Goal: Task Accomplishment & Management: Complete application form

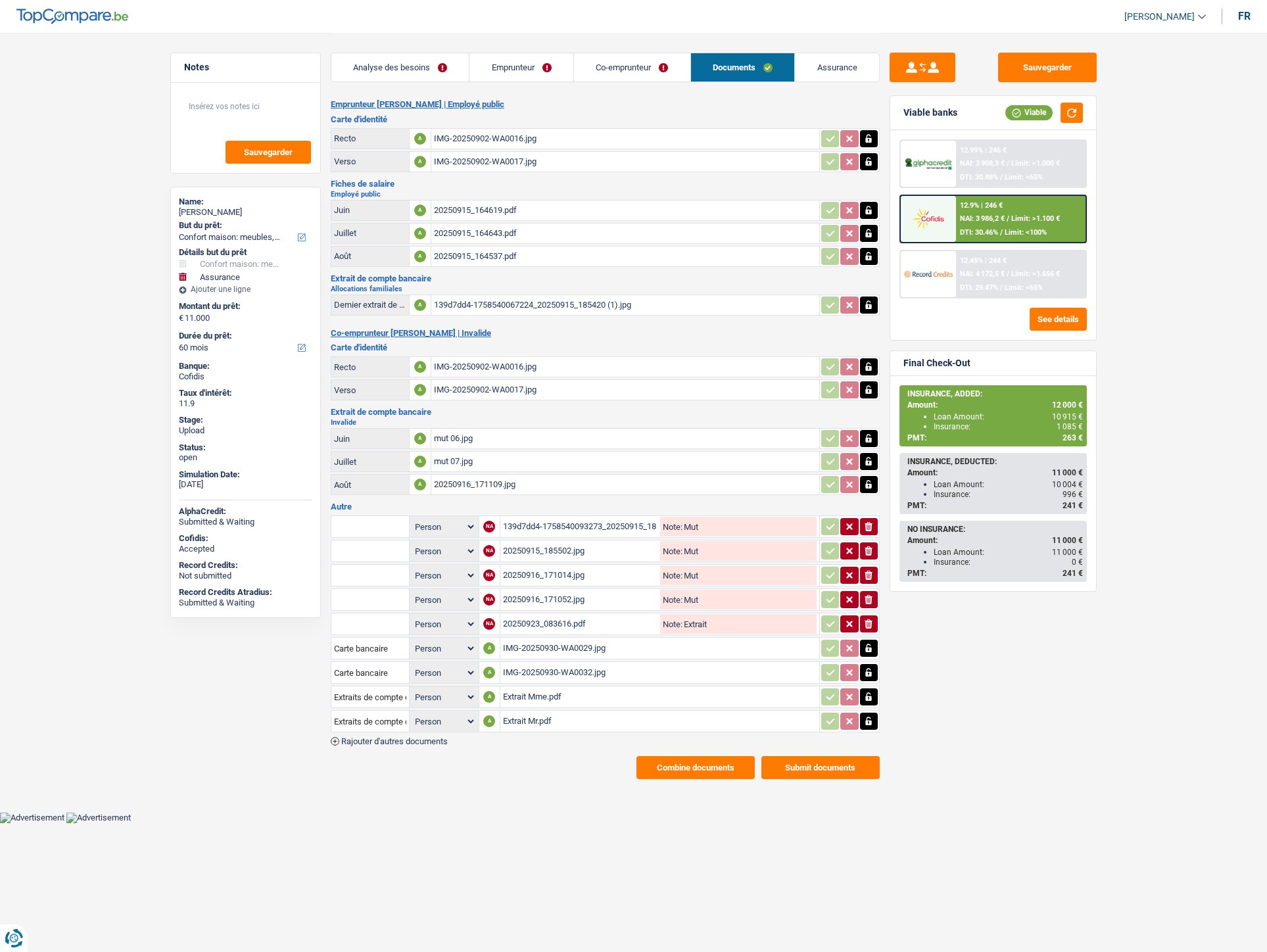
select select "household"
select select "insurance"
select select "60"
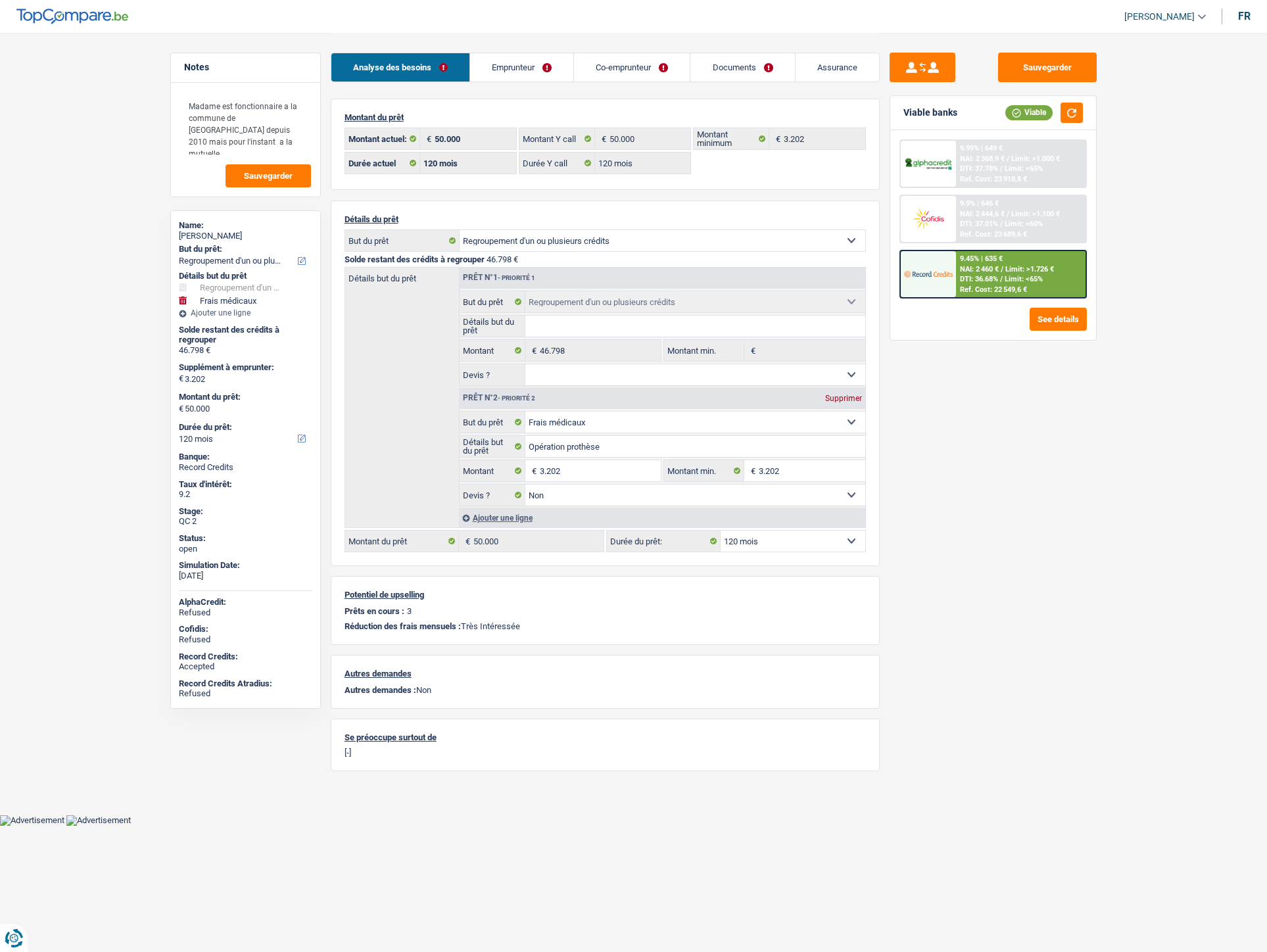
select select "refinancing"
select select "medical"
select select "120"
select select "applicant"
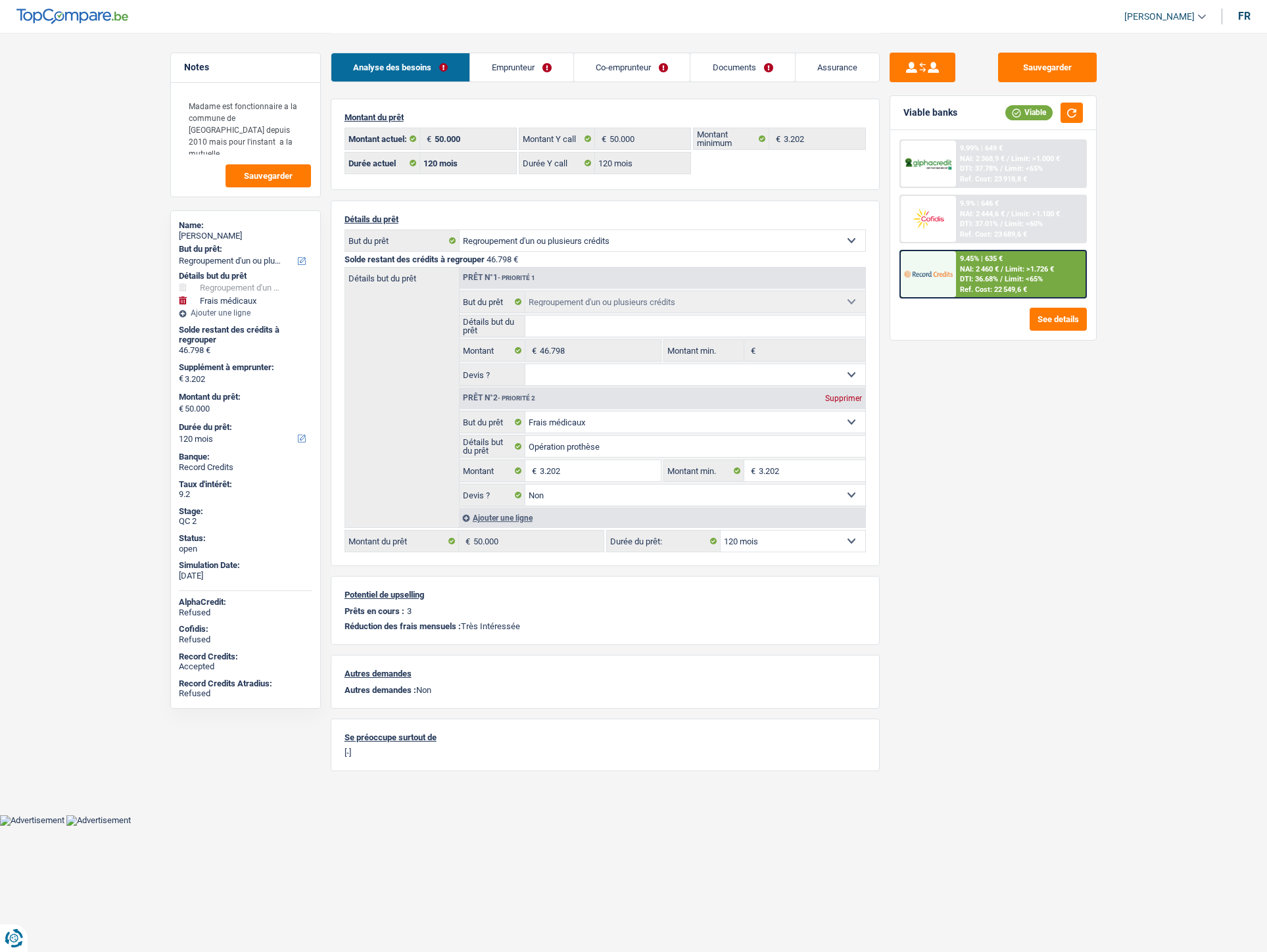
select select "applicant"
click at [730, 67] on link "Documents" at bounding box center [742, 67] width 104 height 28
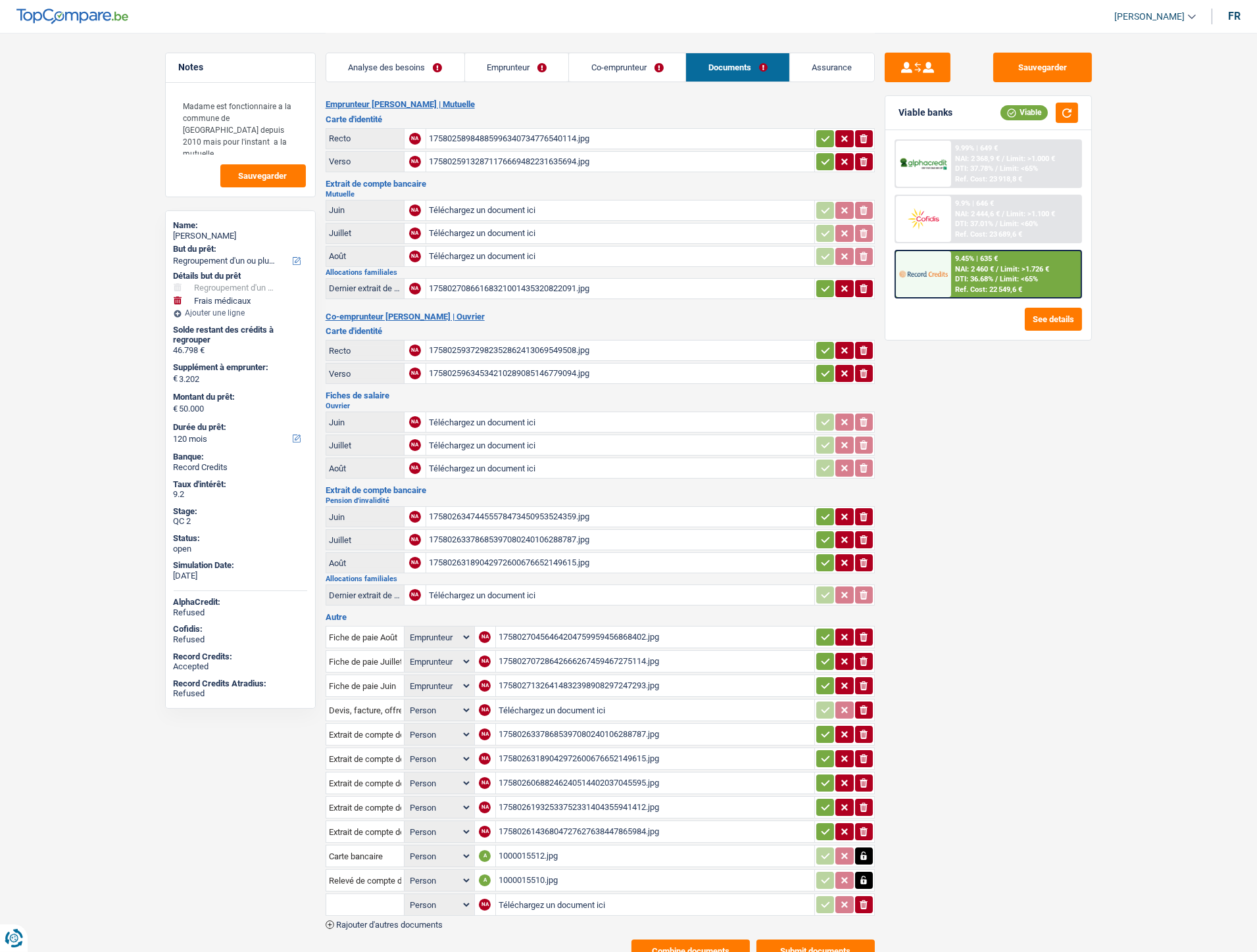
click at [520, 896] on input "Téléchargez un document ici" at bounding box center [655, 904] width 313 height 20
type input "C:\fakepath\1000015574.jpg"
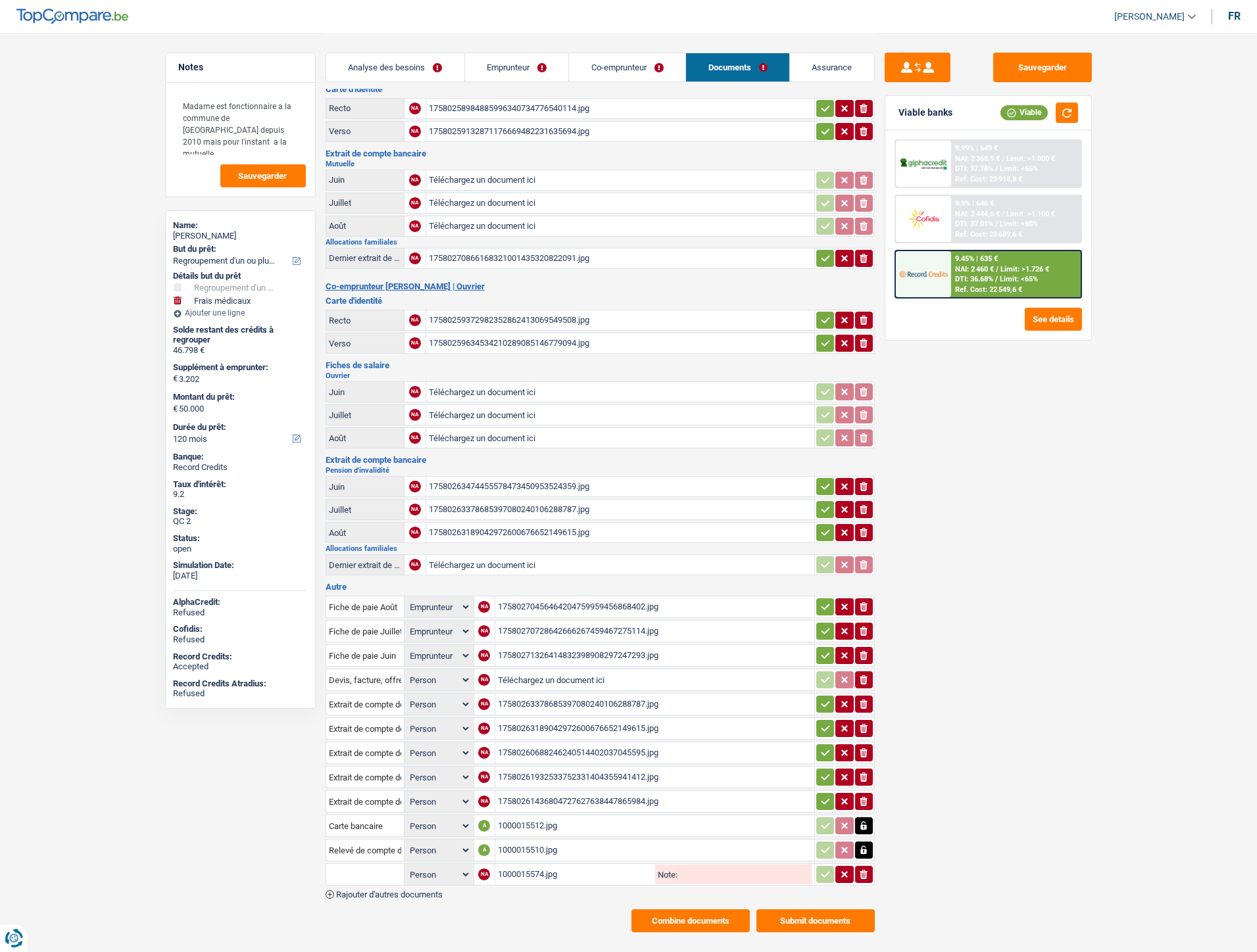
scroll to position [39, 0]
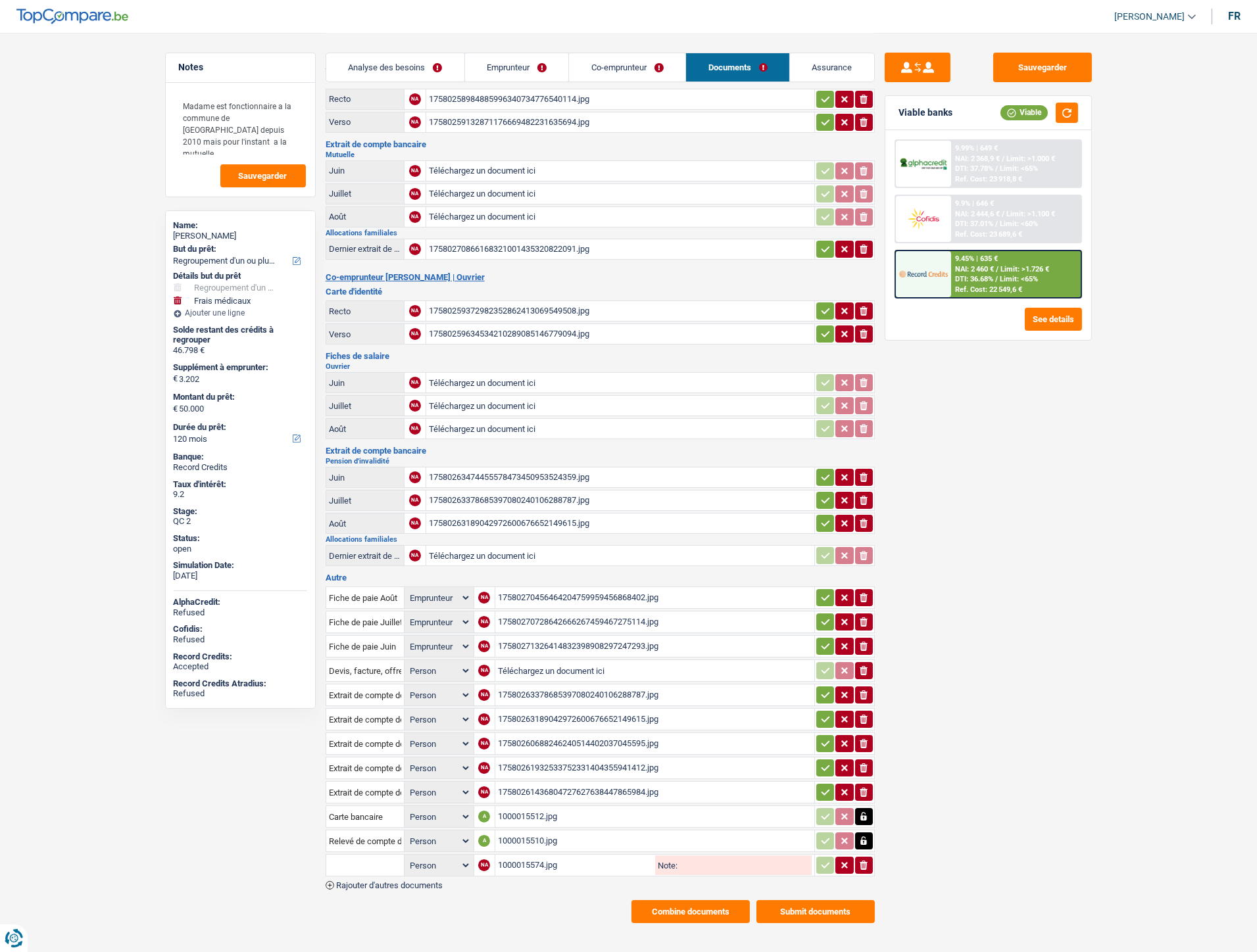
click at [366, 855] on input "text" at bounding box center [365, 866] width 72 height 21
click at [371, 883] on li "Décompte de remboursement anticipé" at bounding box center [421, 891] width 176 height 16
type input "Décompte de remboursement anticipé"
drag, startPoint x: 831, startPoint y: 853, endPoint x: 836, endPoint y: 806, distance: 47.3
click at [831, 857] on button "button" at bounding box center [826, 865] width 18 height 17
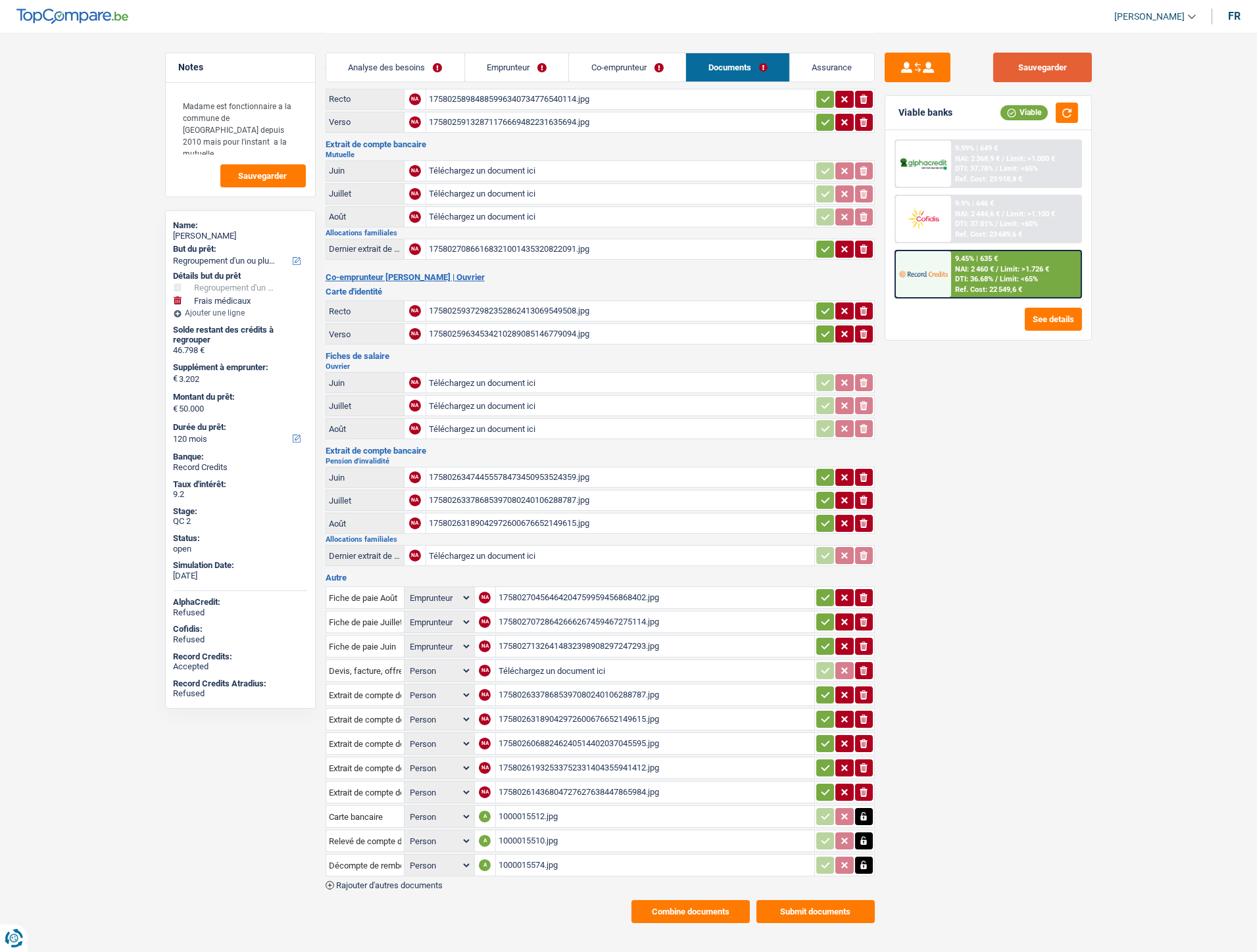
click at [1045, 71] on button "Sauvegarder" at bounding box center [1042, 67] width 99 height 30
click at [513, 67] on link "Emprunteur" at bounding box center [517, 67] width 104 height 28
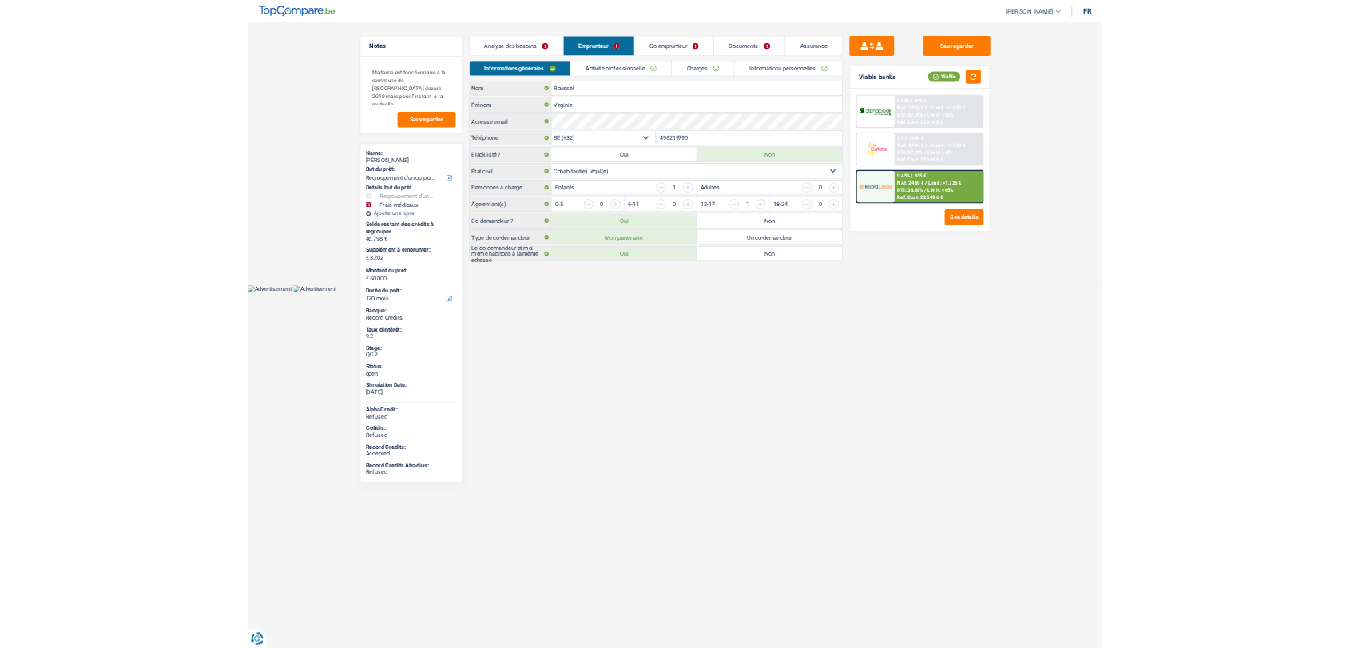
scroll to position [0, 0]
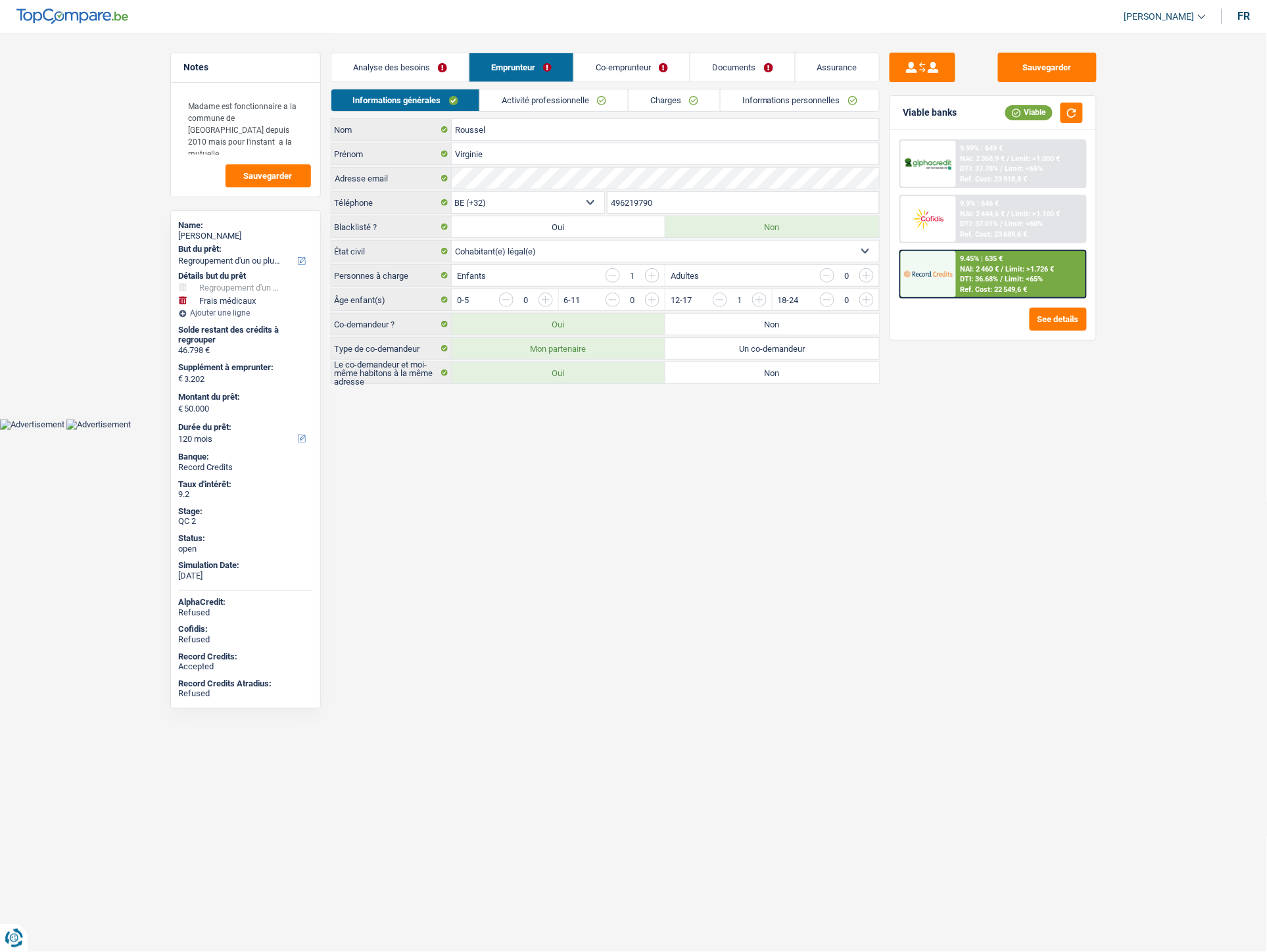
click at [661, 96] on link "Charges" at bounding box center [674, 100] width 91 height 21
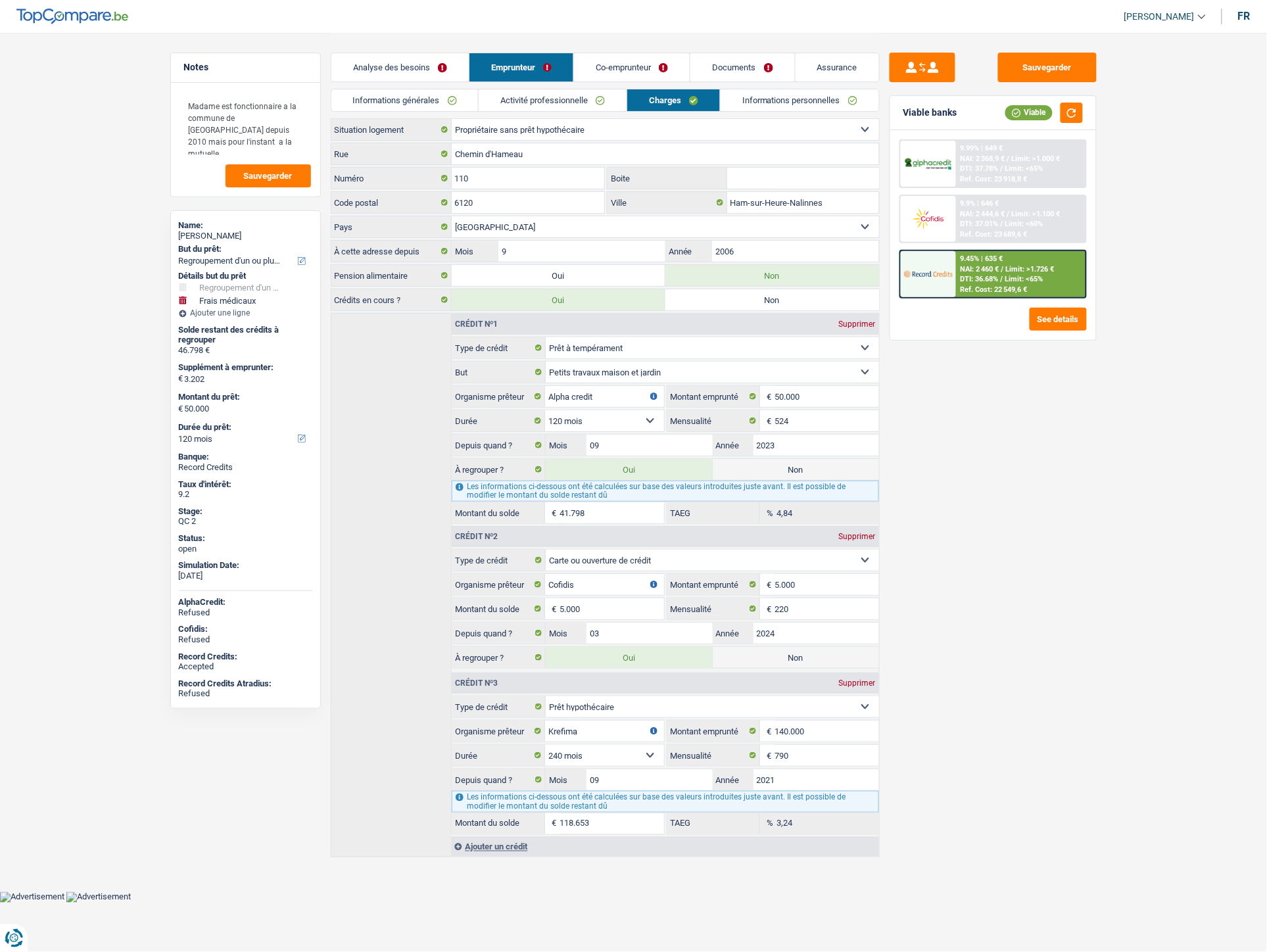
click at [750, 67] on link "Documents" at bounding box center [742, 67] width 104 height 28
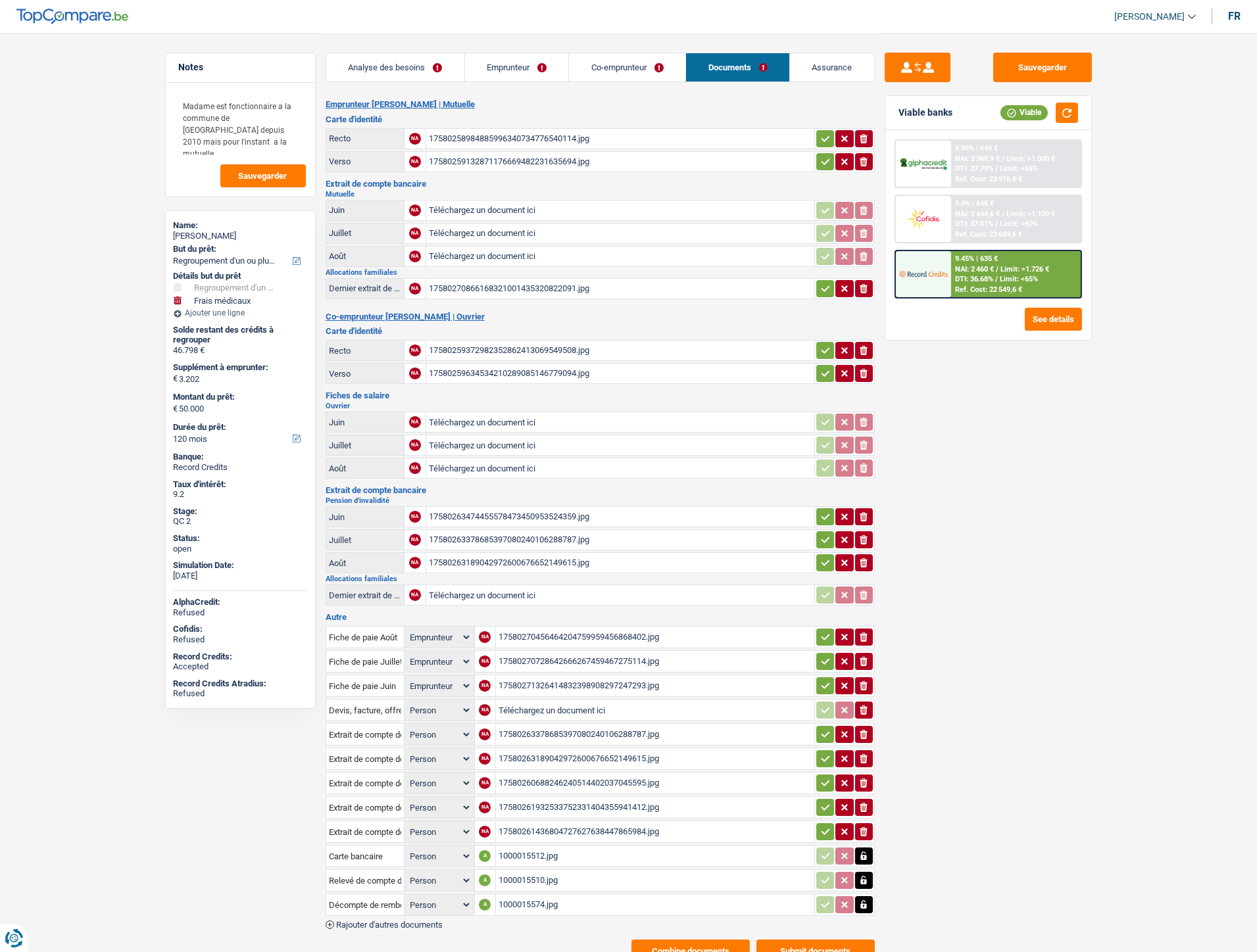
click at [527, 871] on div "1000015510.jpg" at bounding box center [655, 880] width 313 height 20
click at [505, 847] on div "1000015512.jpg" at bounding box center [655, 856] width 313 height 20
click at [532, 67] on link "Emprunteur" at bounding box center [517, 67] width 104 height 28
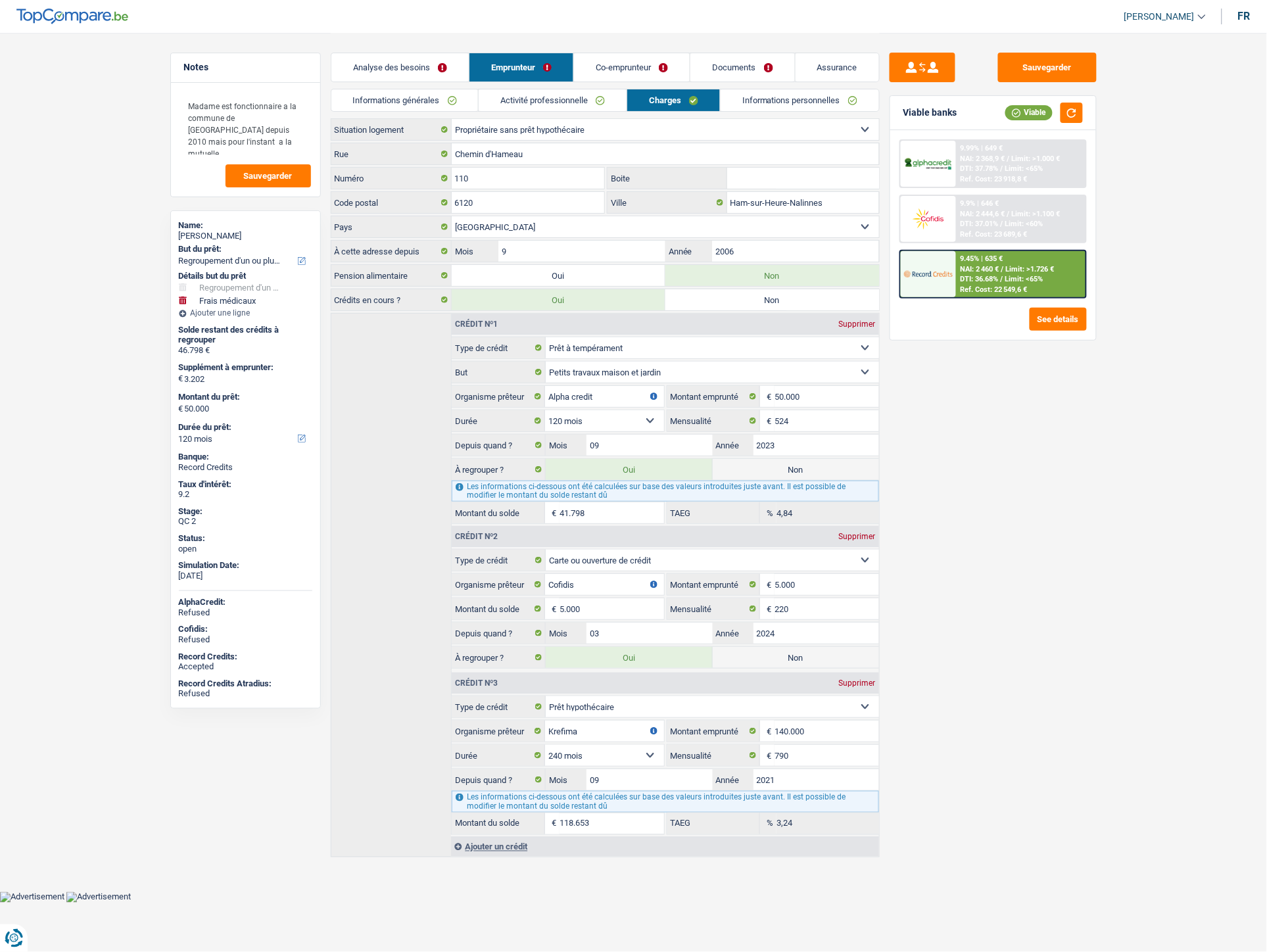
click at [539, 95] on link "Activité professionnelle" at bounding box center [553, 100] width 148 height 21
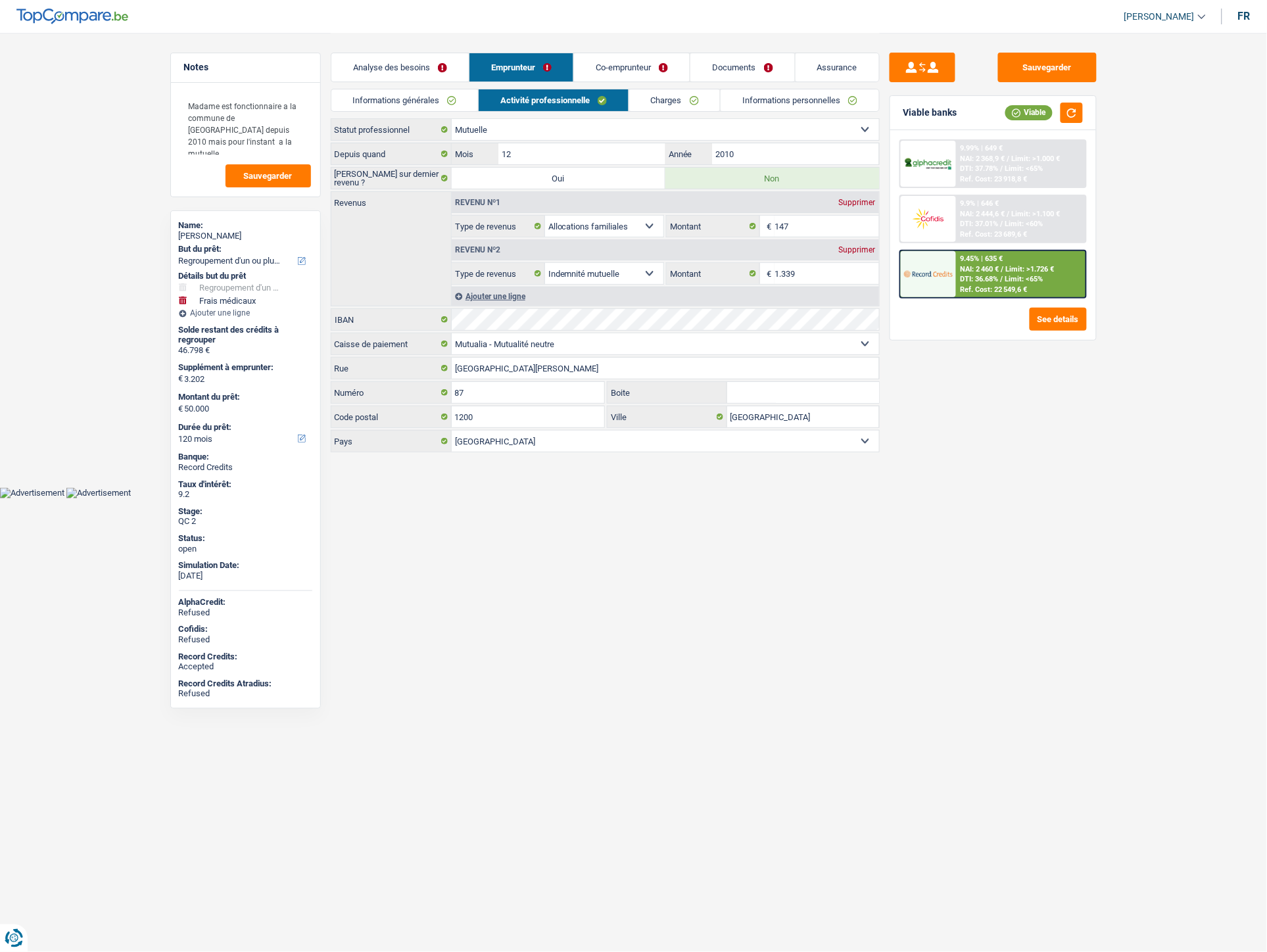
click at [422, 100] on link "Informations générales" at bounding box center [405, 100] width 147 height 21
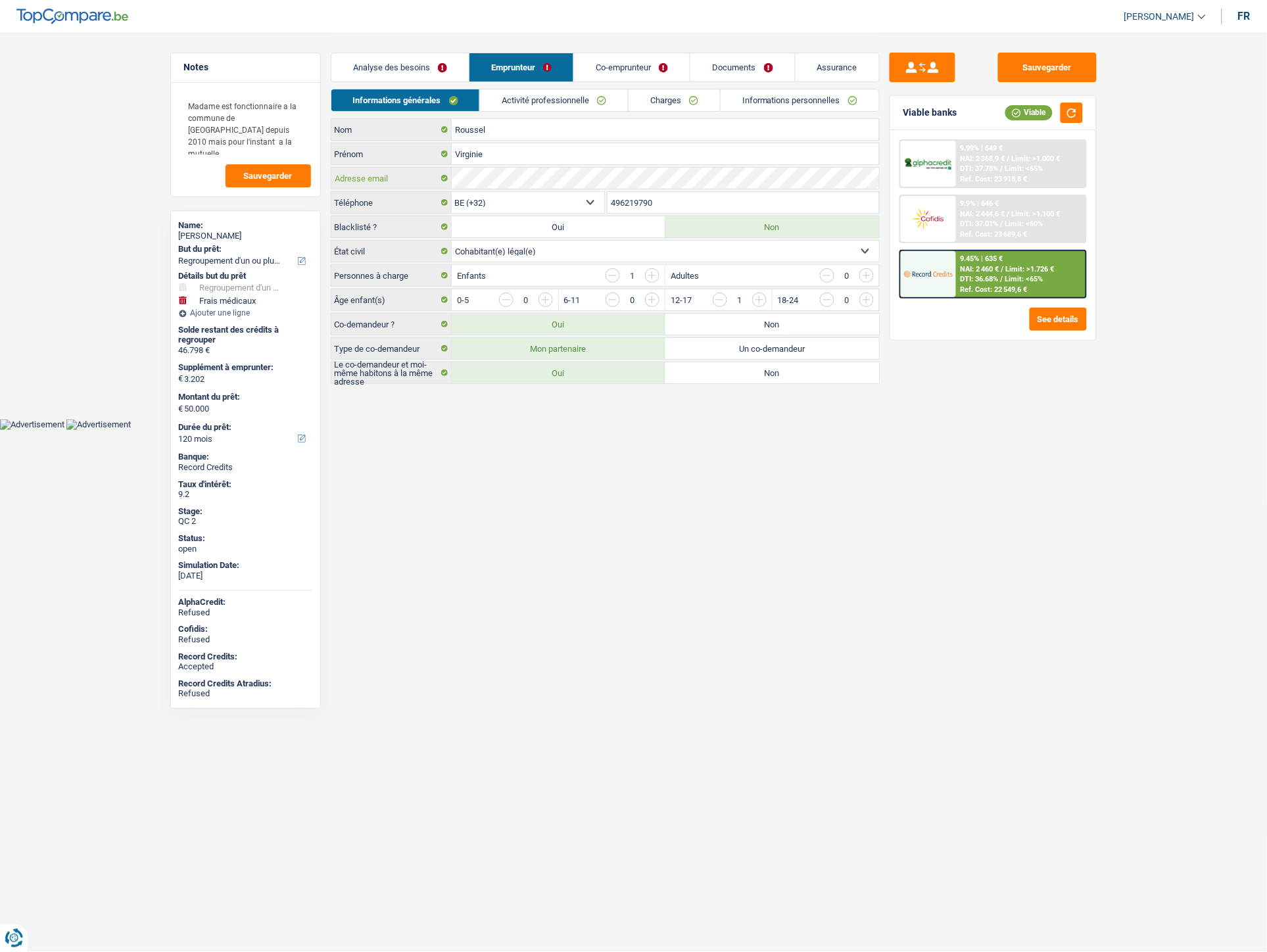
click at [424, 174] on div "Adresse email" at bounding box center [606, 179] width 548 height 21
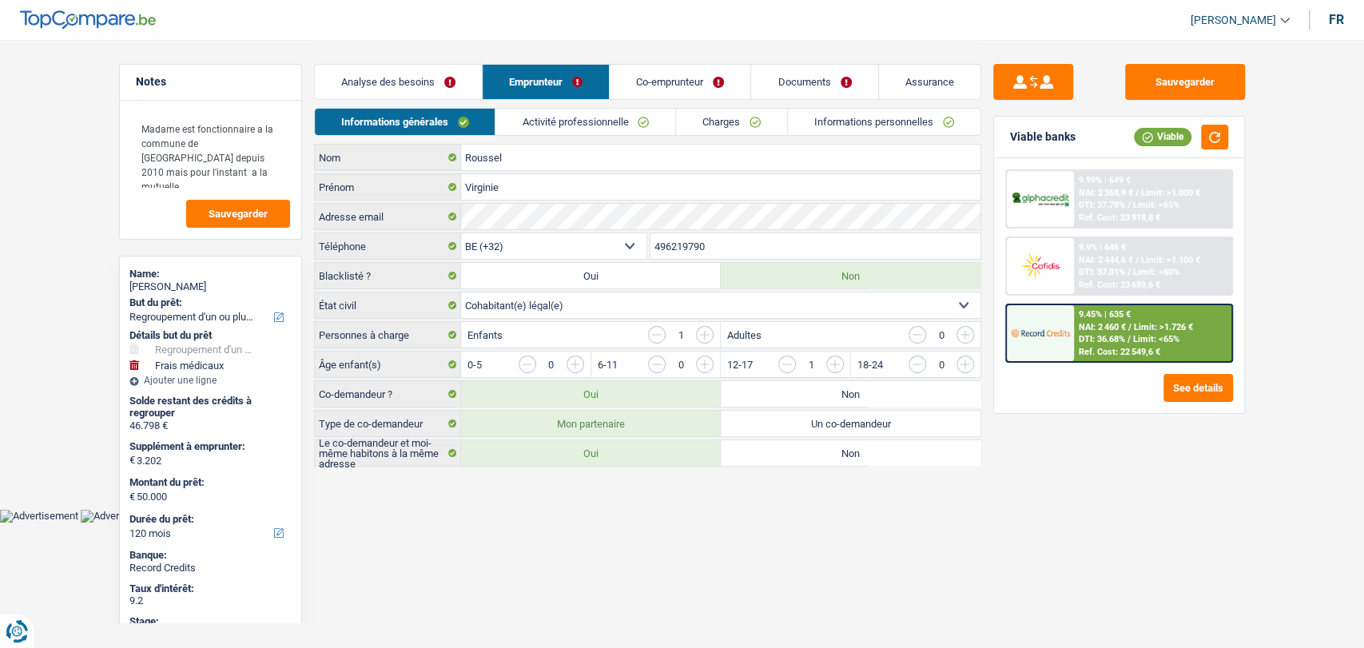
click at [714, 123] on link "Charges" at bounding box center [731, 122] width 111 height 26
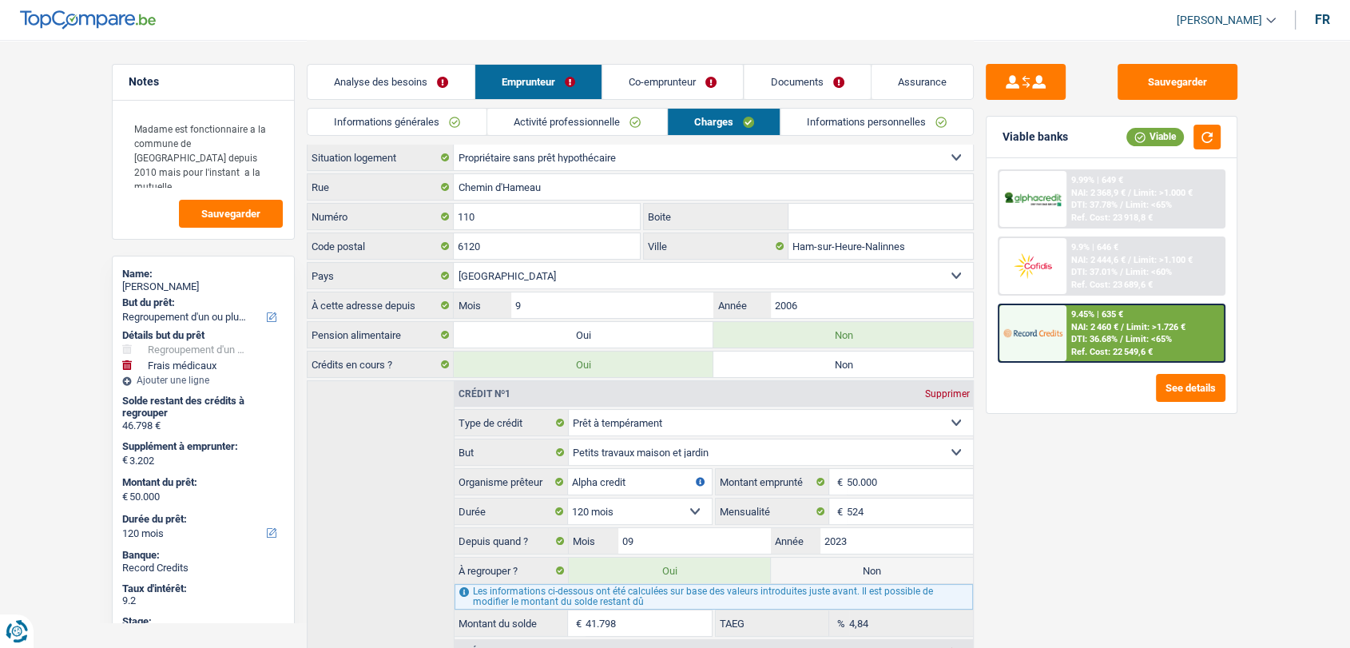
click at [684, 89] on link "Co-emprunteur" at bounding box center [673, 82] width 141 height 34
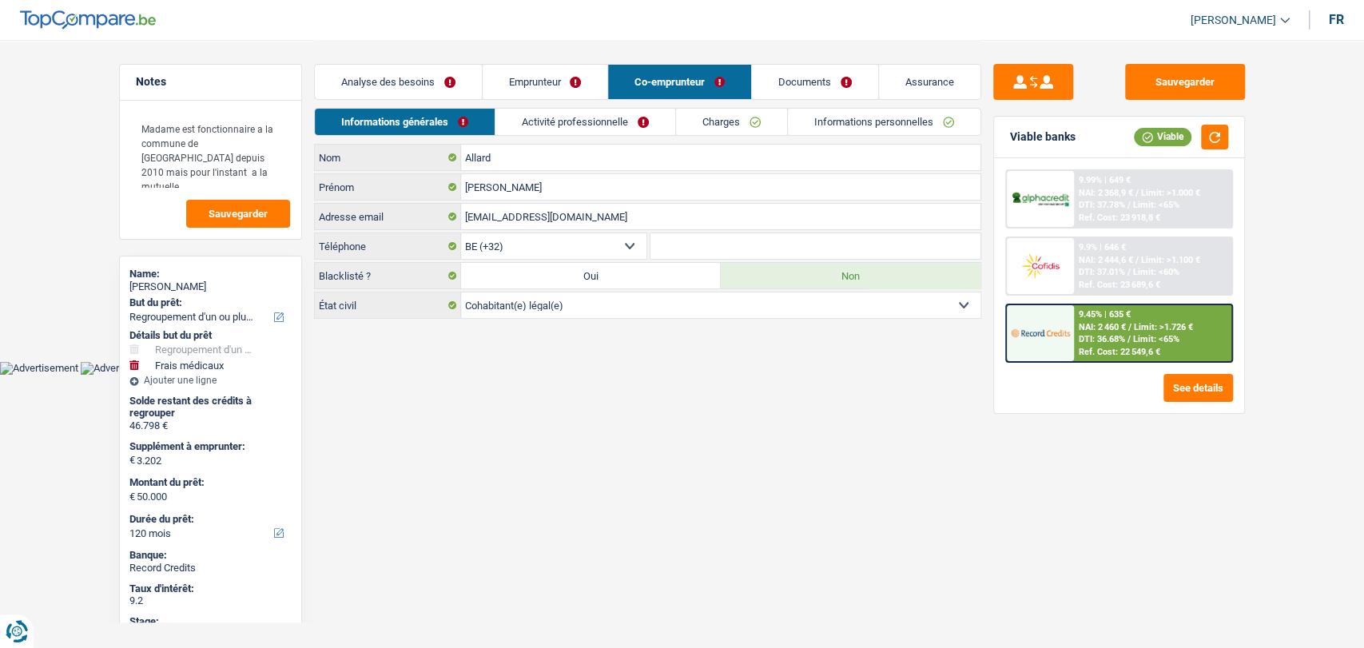
click at [703, 112] on link "Charges" at bounding box center [731, 122] width 111 height 26
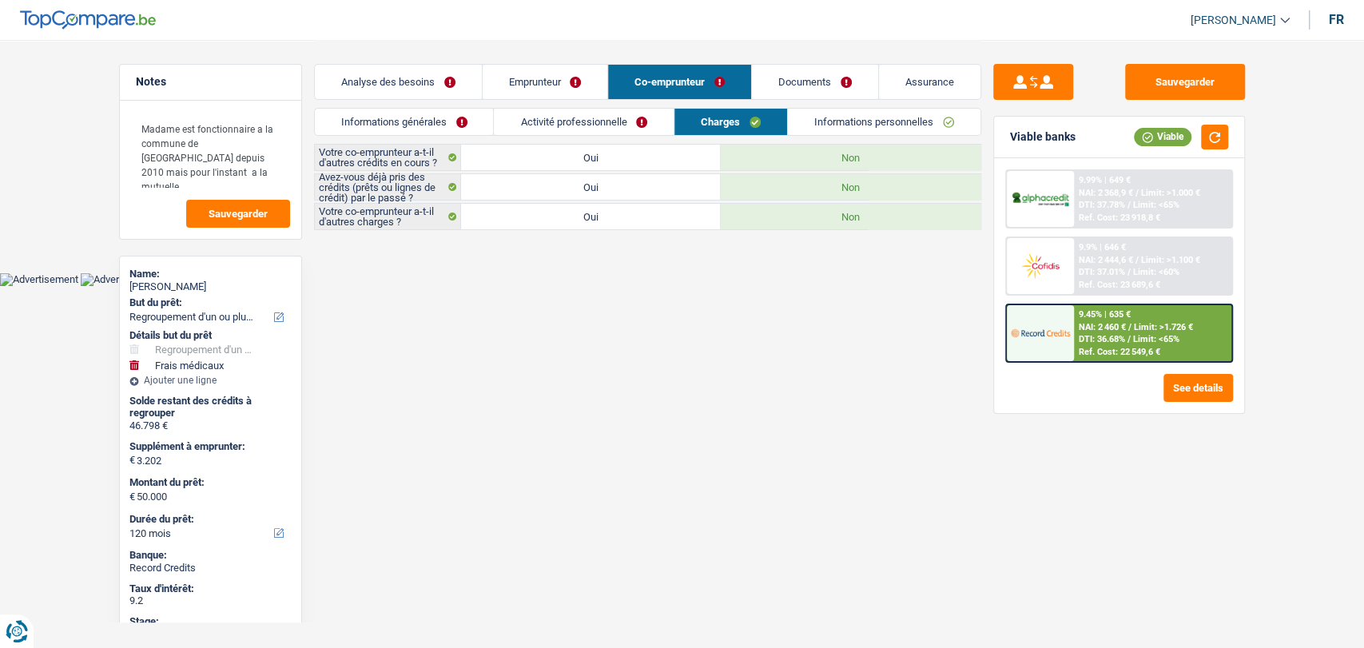
click at [629, 109] on link "Activité professionnelle" at bounding box center [584, 122] width 180 height 26
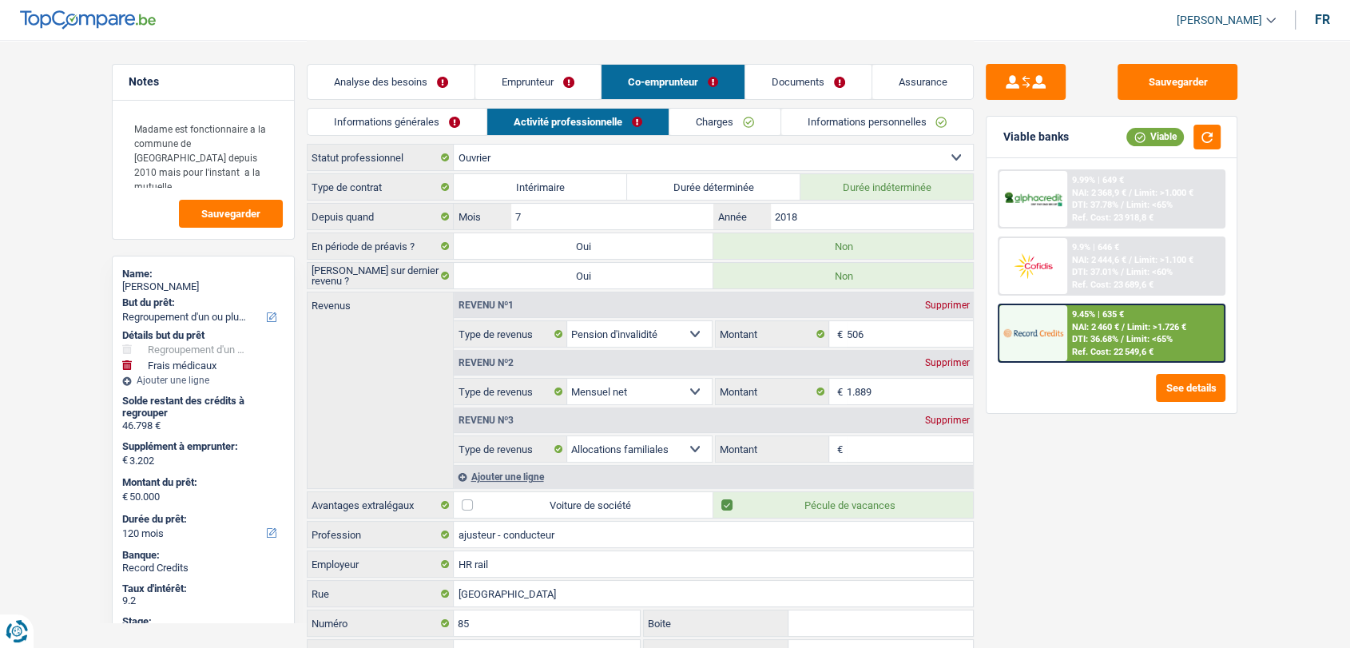
click at [521, 71] on link "Emprunteur" at bounding box center [537, 82] width 125 height 34
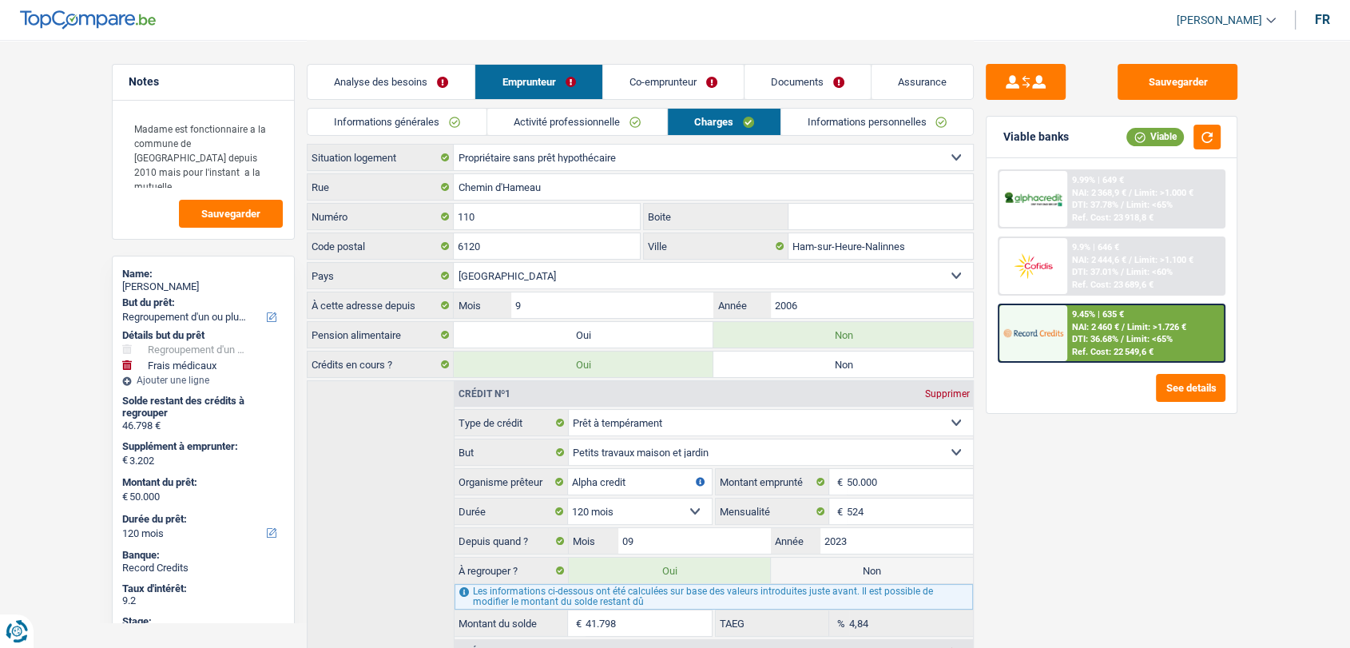
click at [586, 116] on link "Activité professionnelle" at bounding box center [577, 122] width 180 height 26
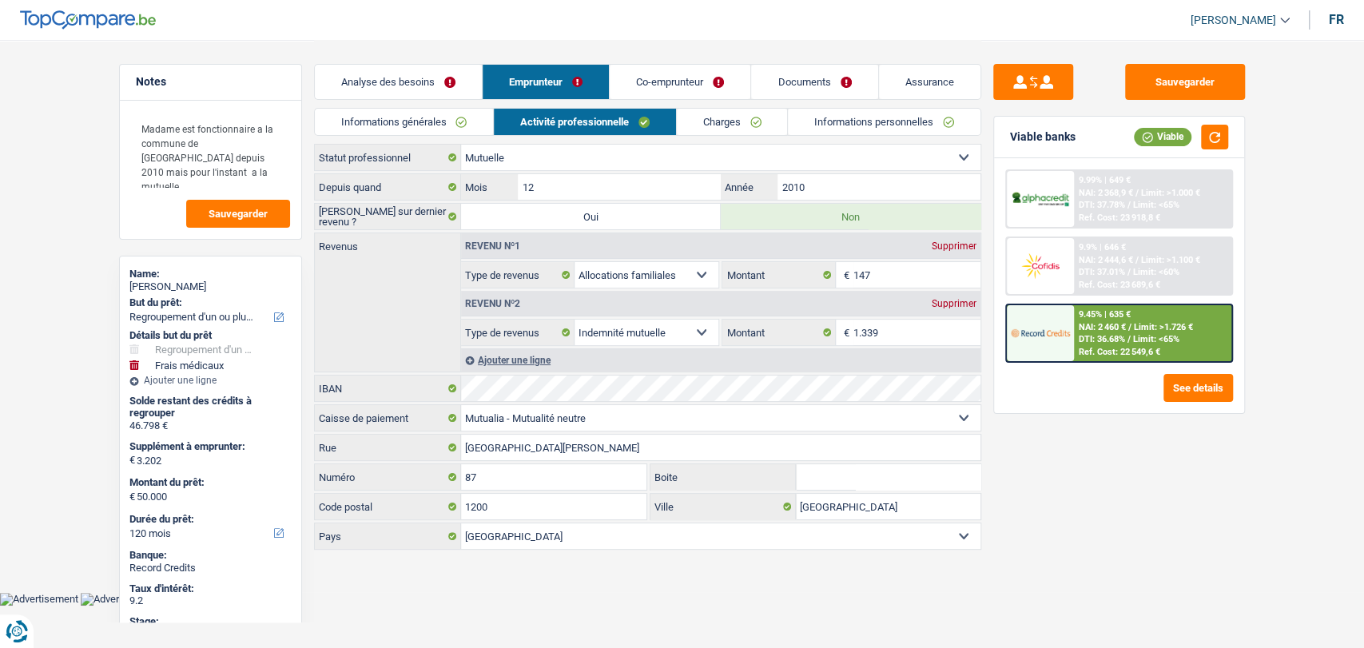
click at [781, 81] on link "Documents" at bounding box center [814, 82] width 126 height 34
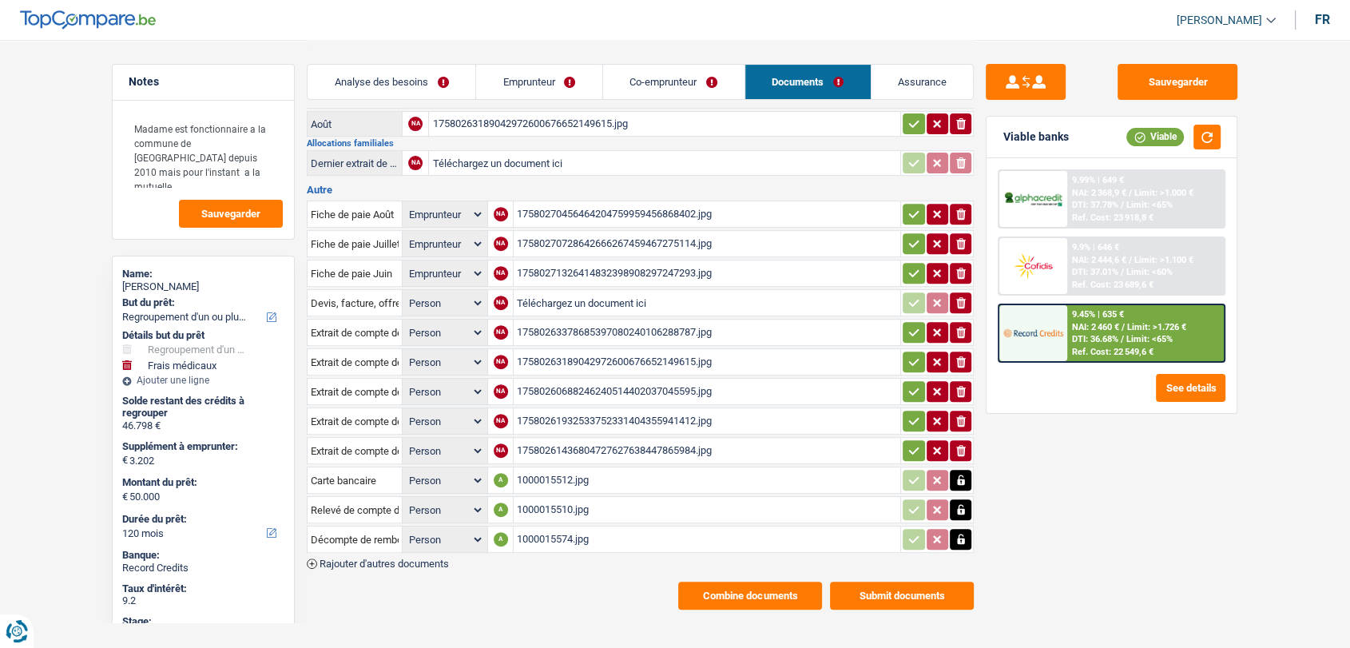
scroll to position [561, 0]
click at [555, 497] on div "1000015510.jpg" at bounding box center [707, 509] width 380 height 24
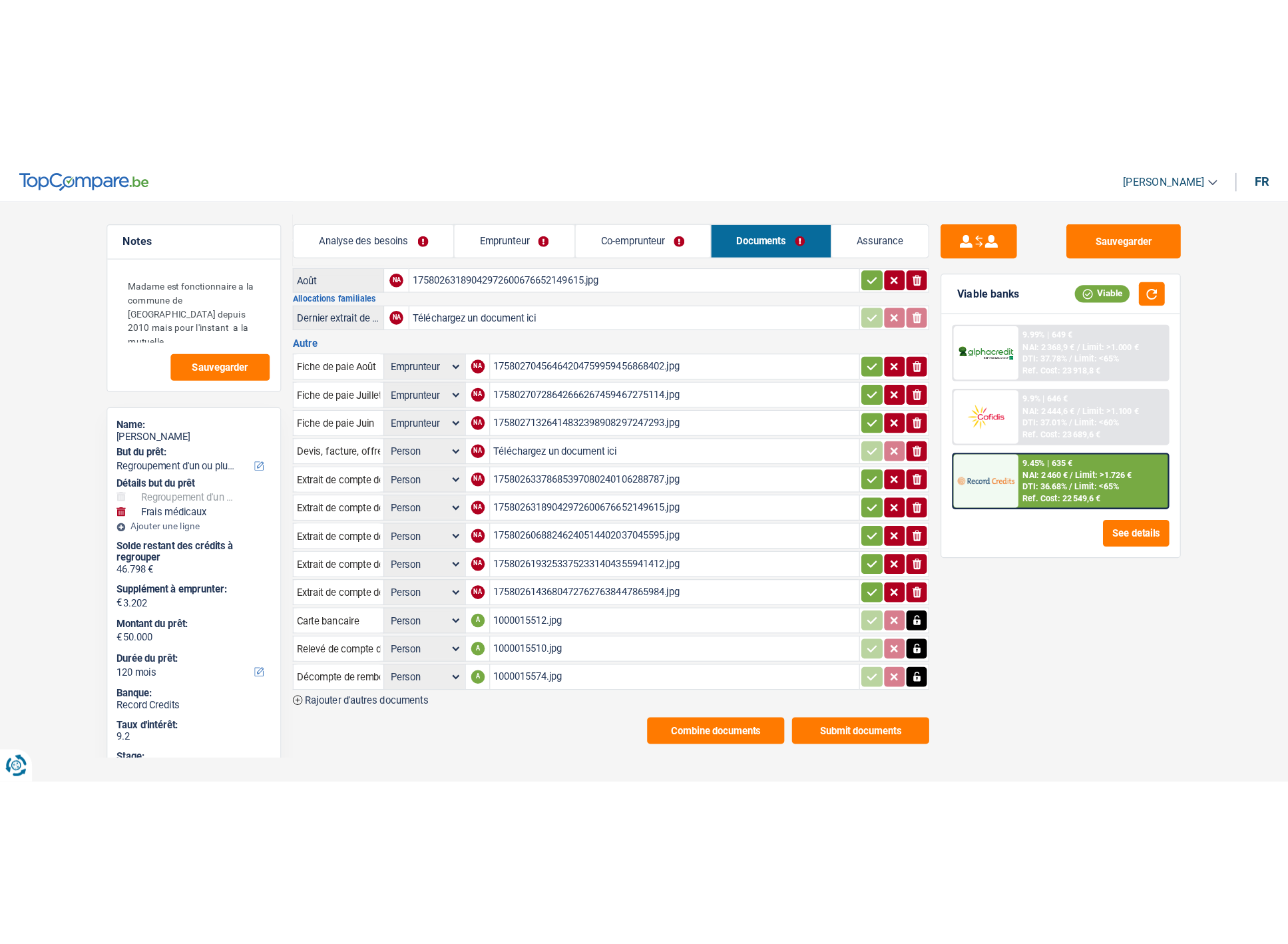
scroll to position [60, 0]
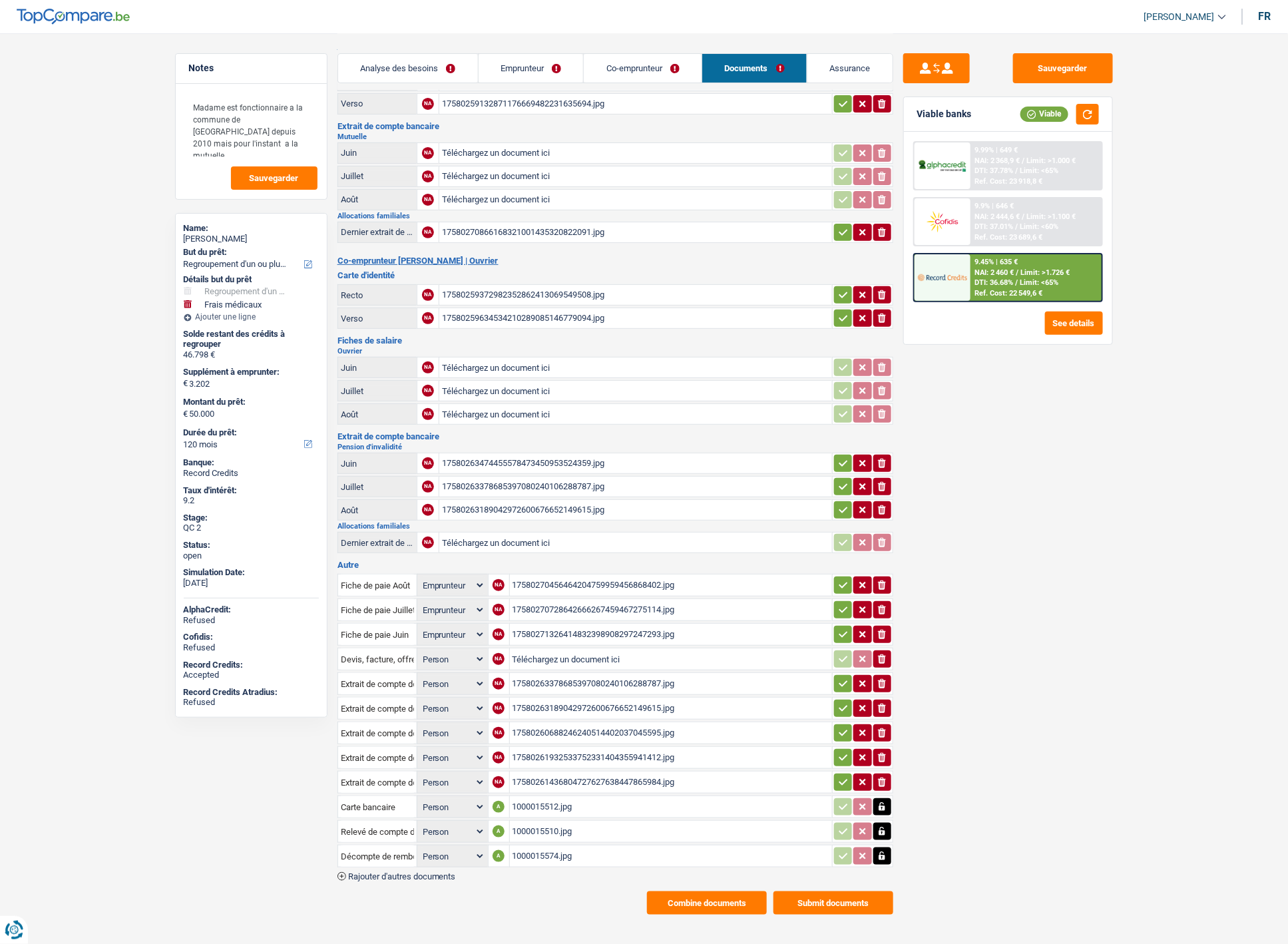
click at [533, 822] on div "1000015510.jpg" at bounding box center [671, 832] width 317 height 20
click at [564, 575] on div "17580270456464204759959456868402.jpg" at bounding box center [671, 585] width 317 height 20
click at [637, 600] on div "17580270728642666267459467275114.jpg" at bounding box center [671, 610] width 317 height 20
click at [615, 624] on div "17580271326414832398908297247293.jpg" at bounding box center [671, 634] width 317 height 20
click at [608, 674] on div "17580263378685397080240106288787.jpg" at bounding box center [671, 684] width 317 height 20
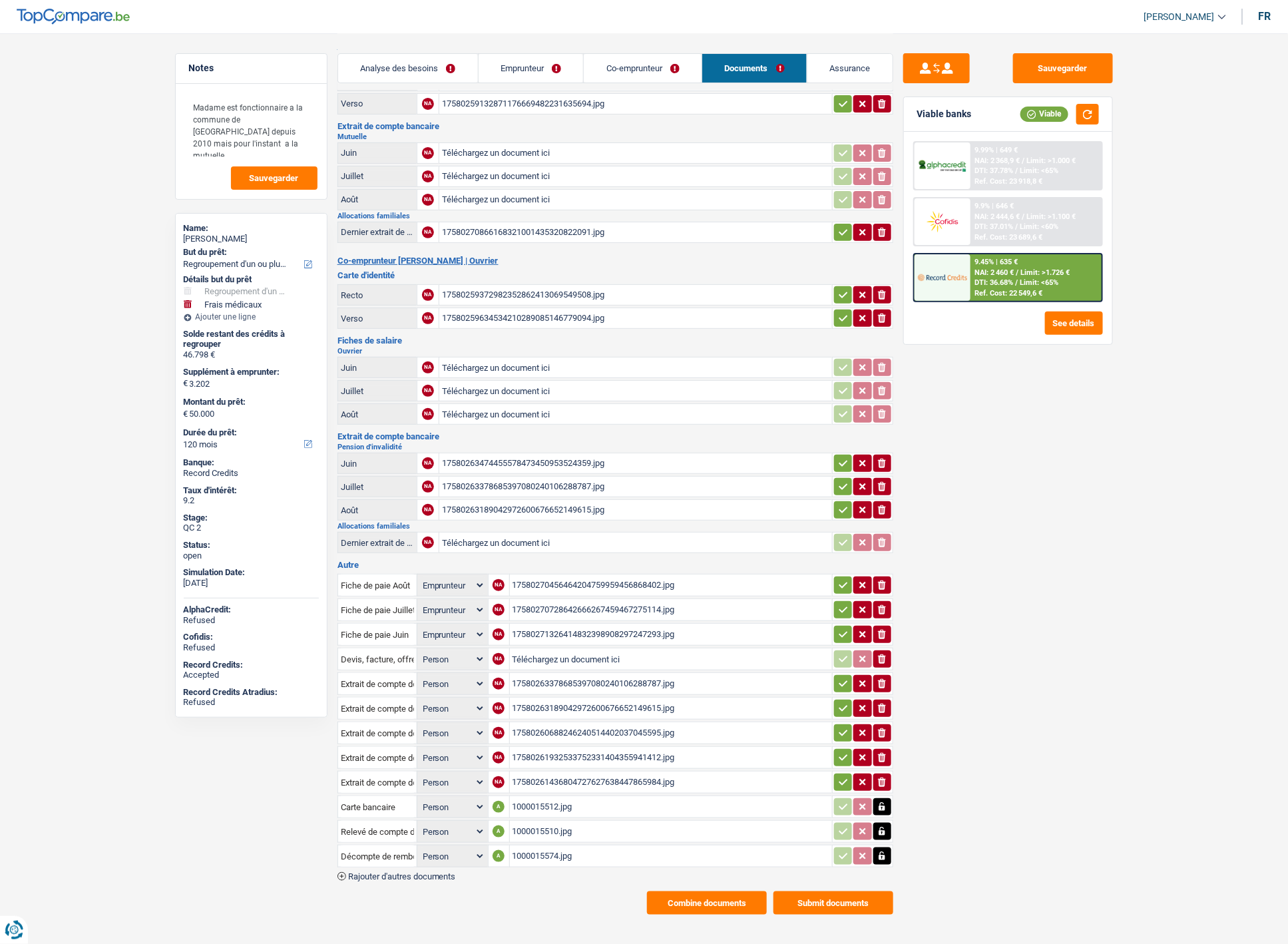
click at [542, 698] on div "17580263189042972600676652149615.jpg" at bounding box center [671, 708] width 317 height 20
click at [600, 747] on div "17580261932533752331404355941412.jpg" at bounding box center [671, 757] width 317 height 20
click at [542, 723] on div "17580260688246240514402037045595.jpg" at bounding box center [671, 733] width 317 height 20
click at [617, 700] on div "17580263189042972600676652149615.jpg" at bounding box center [671, 708] width 317 height 20
click at [651, 724] on div "17580260688246240514402037045595.jpg" at bounding box center [671, 733] width 317 height 20
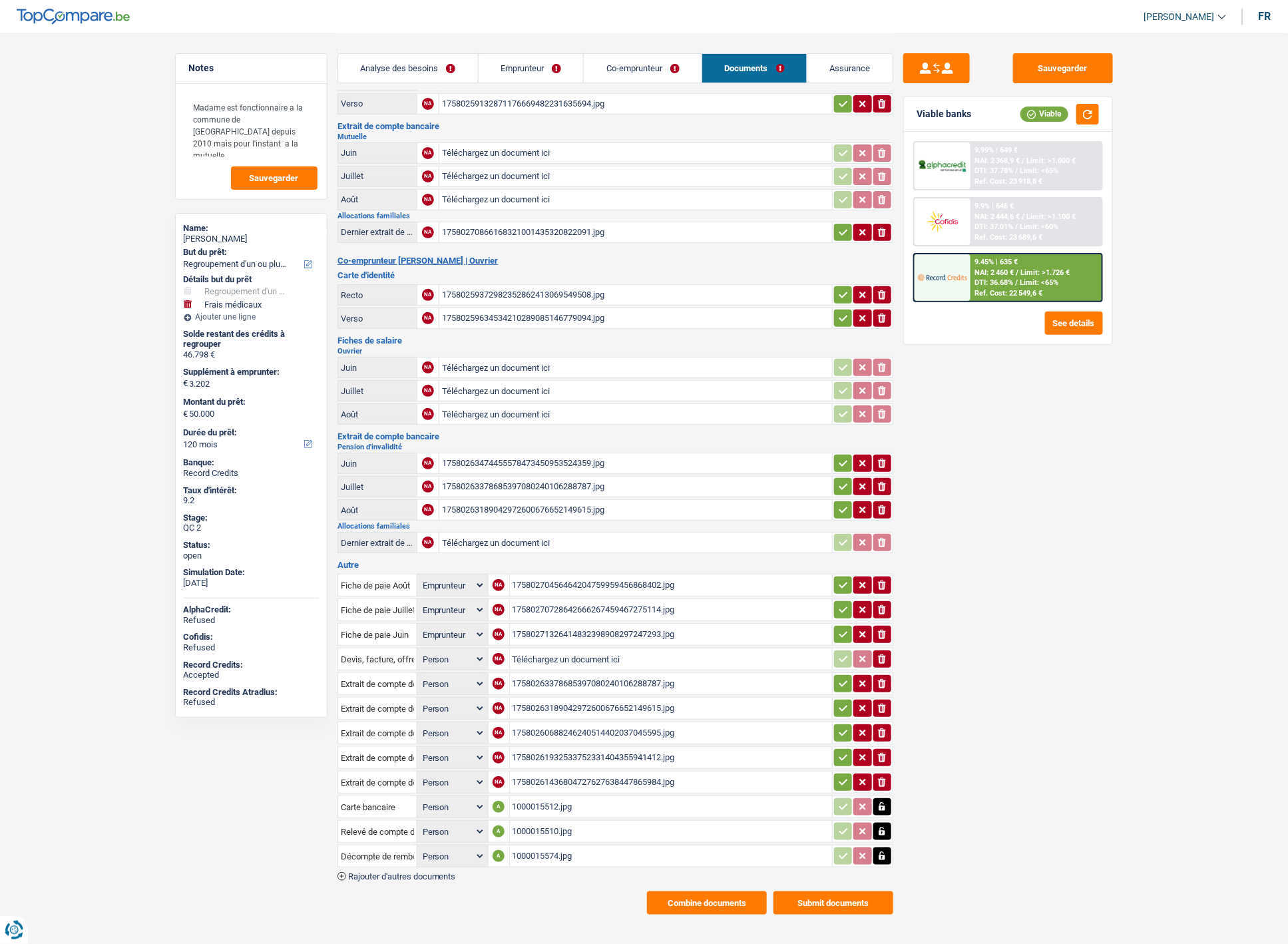
drag, startPoint x: 879, startPoint y: 722, endPoint x: 864, endPoint y: 720, distance: 15.1
click at [879, 728] on icon "button" at bounding box center [882, 732] width 8 height 9
click at [657, 747] on div "17580261932533752331404355941412.jpg" at bounding box center [671, 757] width 317 height 20
click at [886, 751] on icon "ionicons-v5-e" at bounding box center [881, 757] width 11 height 13
click at [611, 772] on div "17580261436804727627638447865984.jpg" at bounding box center [671, 782] width 317 height 20
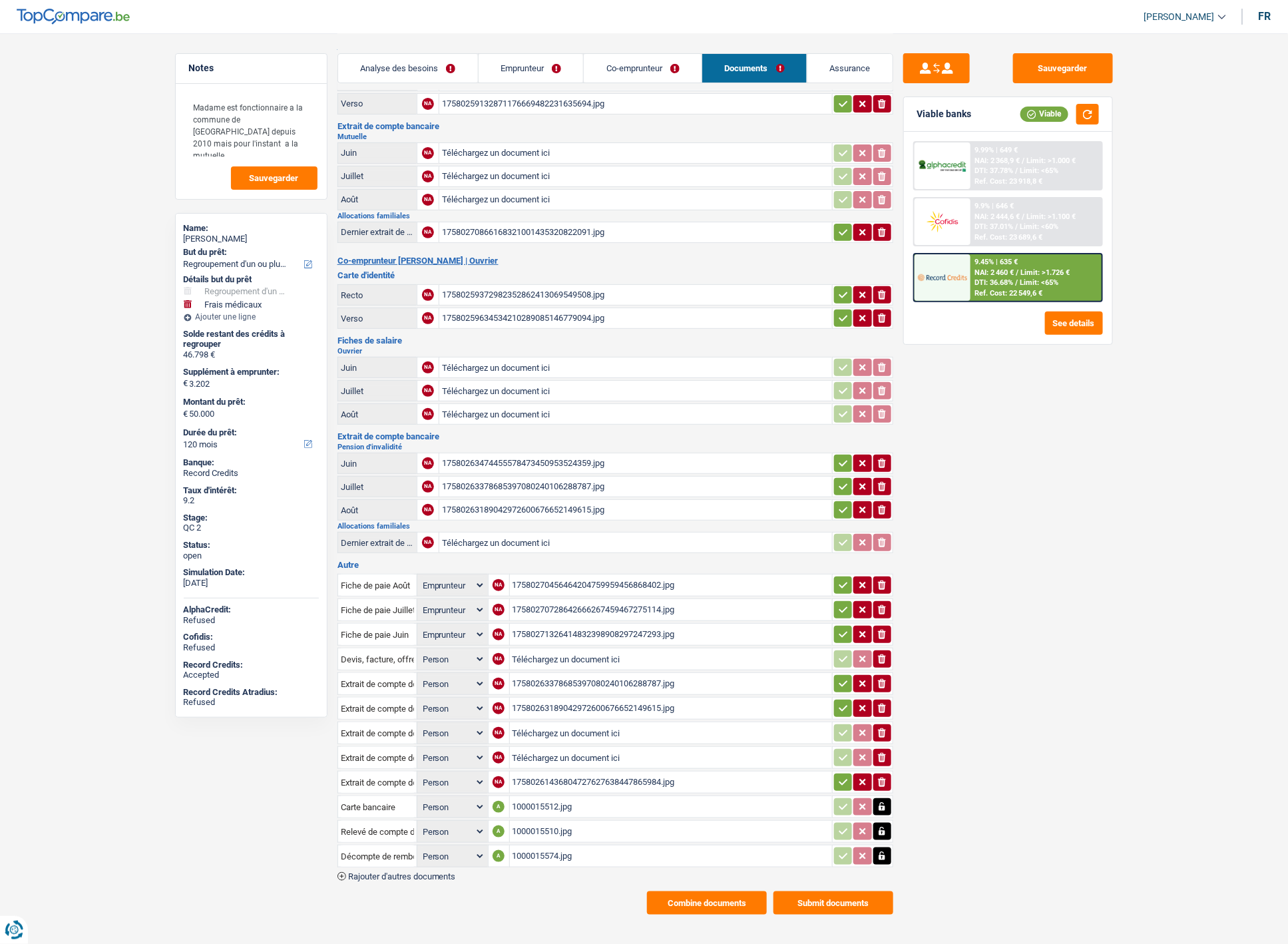
click at [882, 777] on button "ionicons-v5-e" at bounding box center [882, 782] width 18 height 17
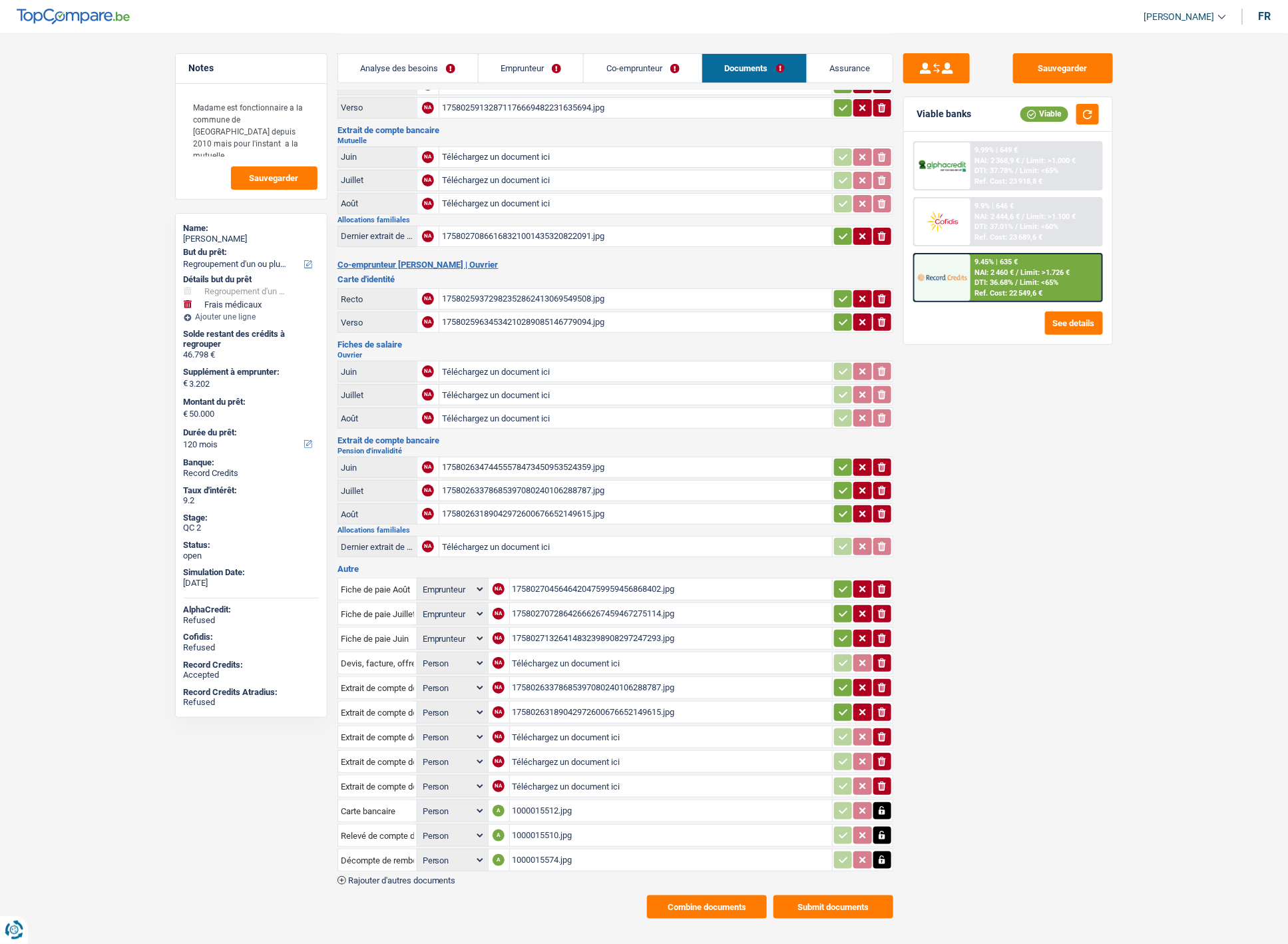
scroll to position [0, 0]
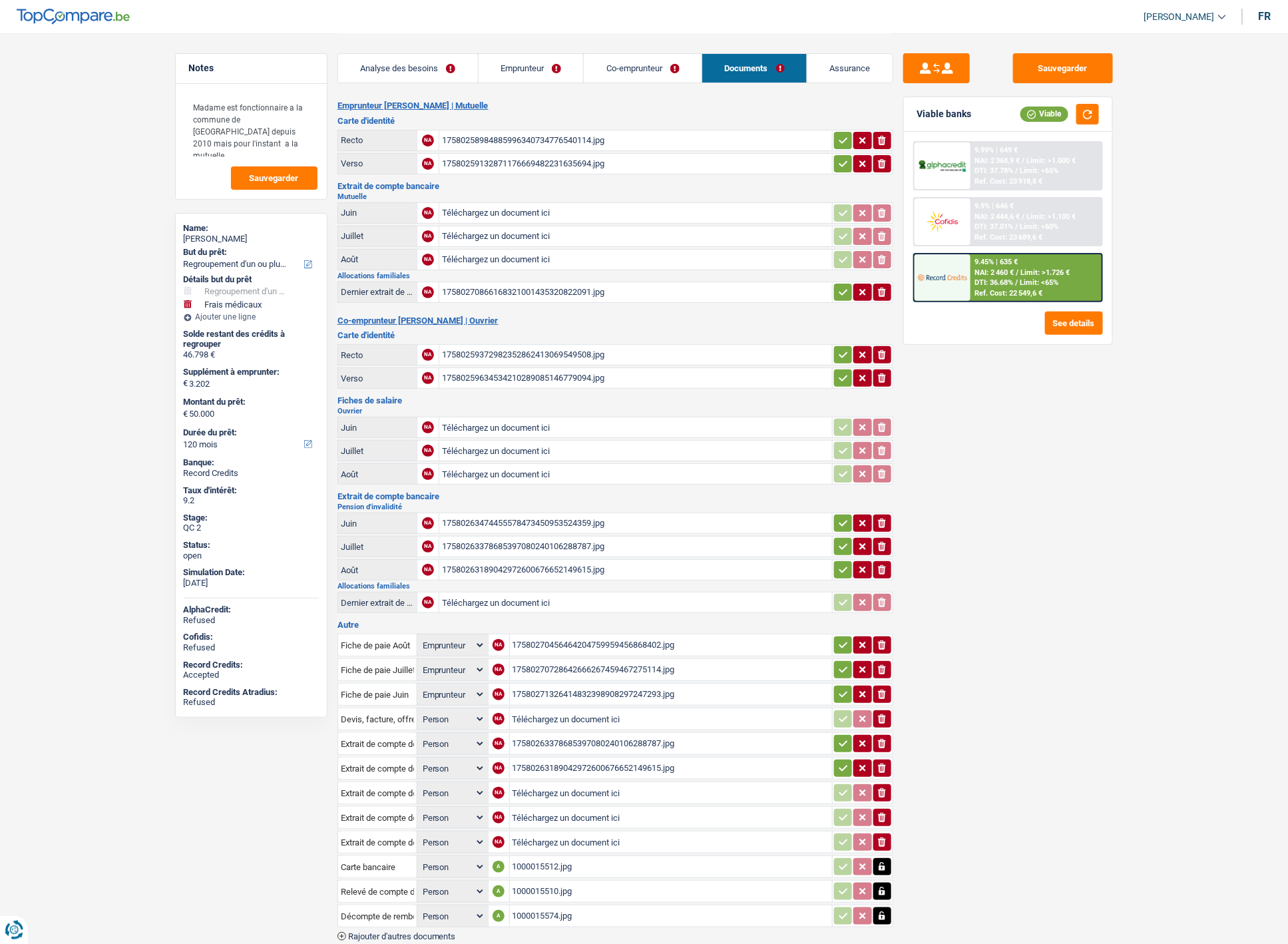
click at [489, 417] on input "Téléchargez un document ici" at bounding box center [636, 427] width 387 height 20
type input "C:\fakepath\004570008_20256.PDF"
click at [492, 441] on input "Téléchargez un document ici" at bounding box center [636, 451] width 387 height 20
type input "C:\fakepath\juillet.PDF"
click at [528, 464] on input "Téléchargez un document ici" at bounding box center [636, 474] width 387 height 20
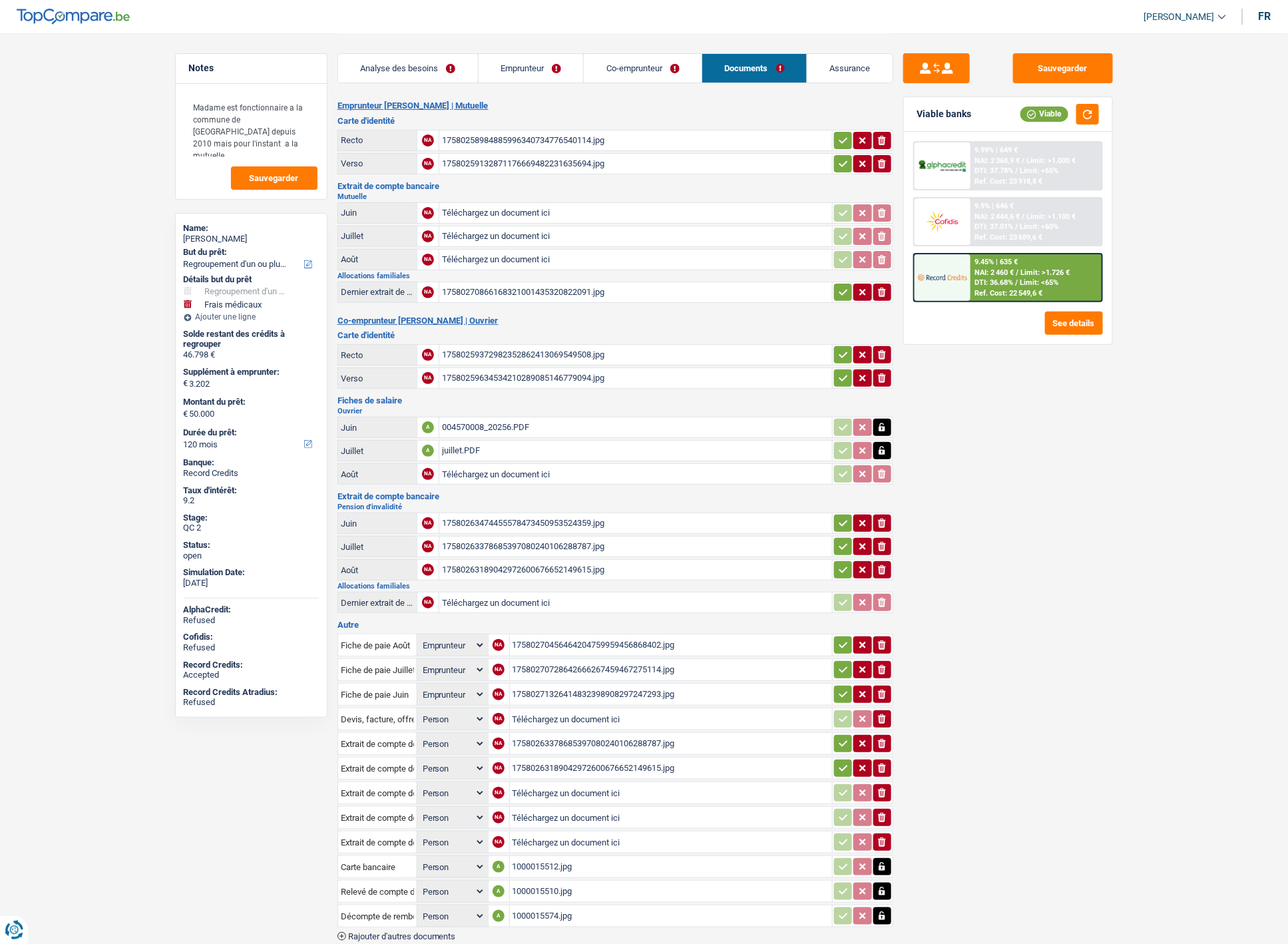
type input "C:\fakepath\aout.PDF"
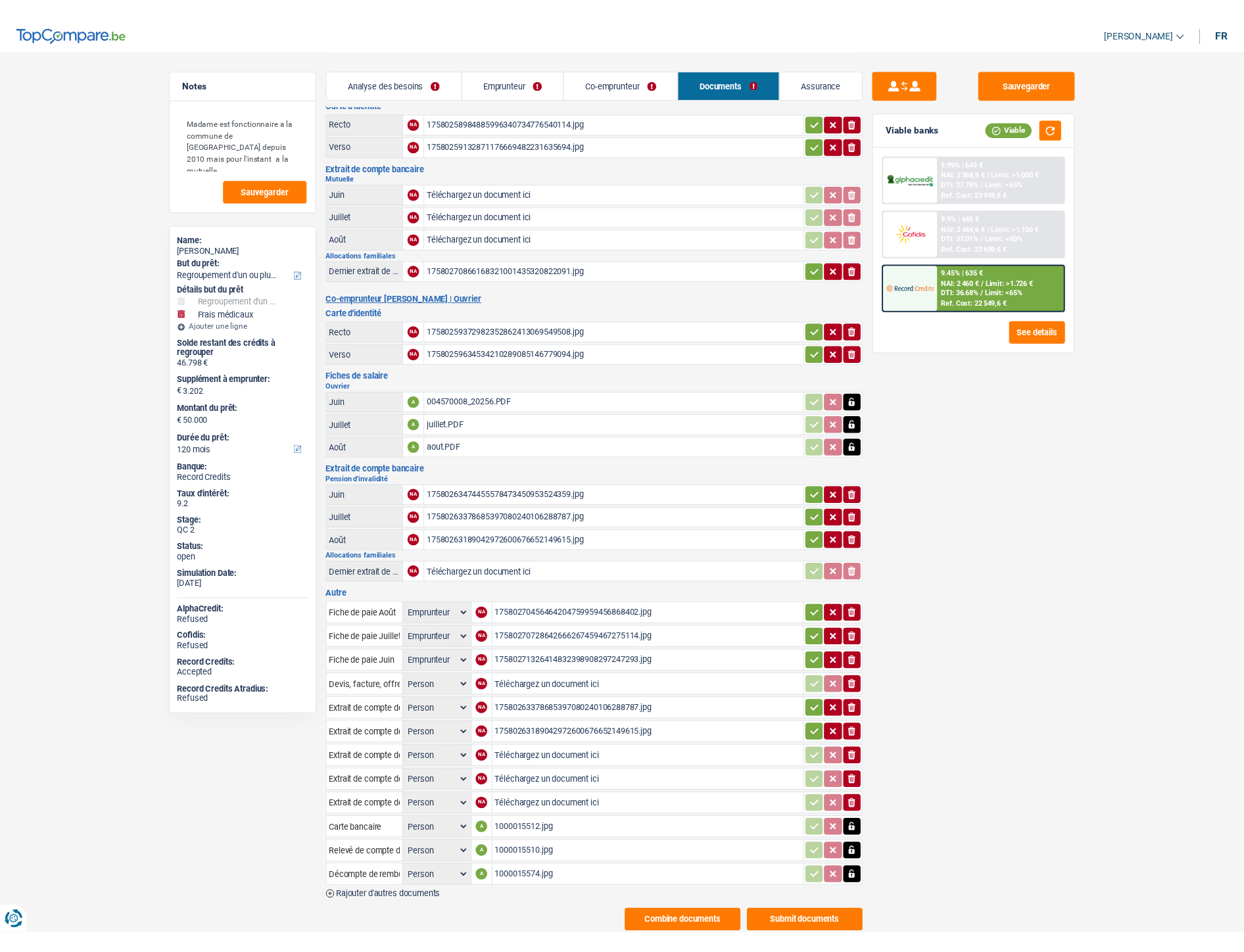
scroll to position [59, 0]
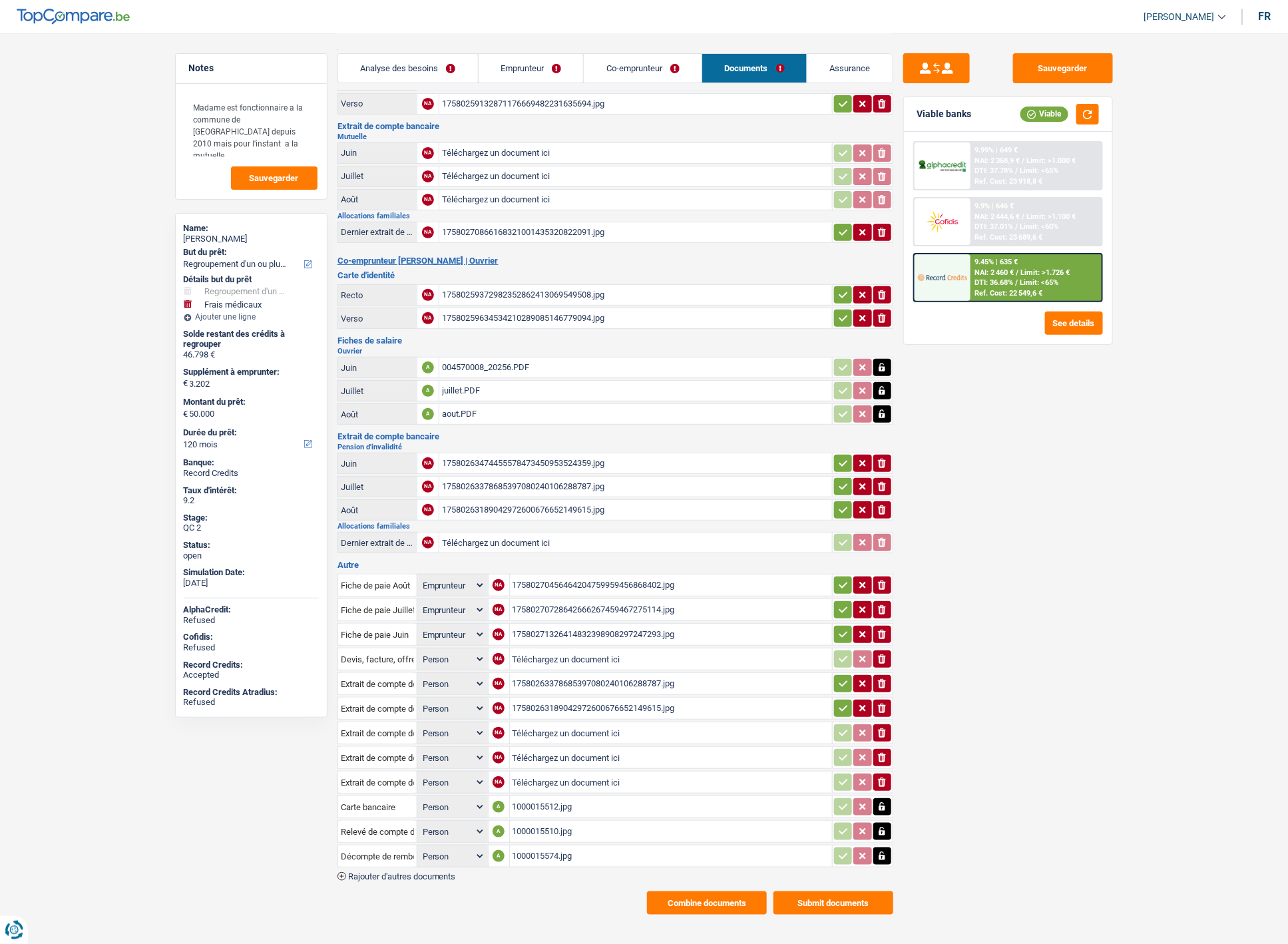
click at [587, 649] on input "Téléchargez un document ici" at bounding box center [671, 659] width 317 height 20
click at [441, 867] on div "Emprunteur Virginie Roussel | Mutuelle Carte d'identité Recto NA 17580258984885…" at bounding box center [615, 477] width 556 height 874
click at [442, 872] on span "Rajouter d'autres documents" at bounding box center [402, 877] width 107 height 8
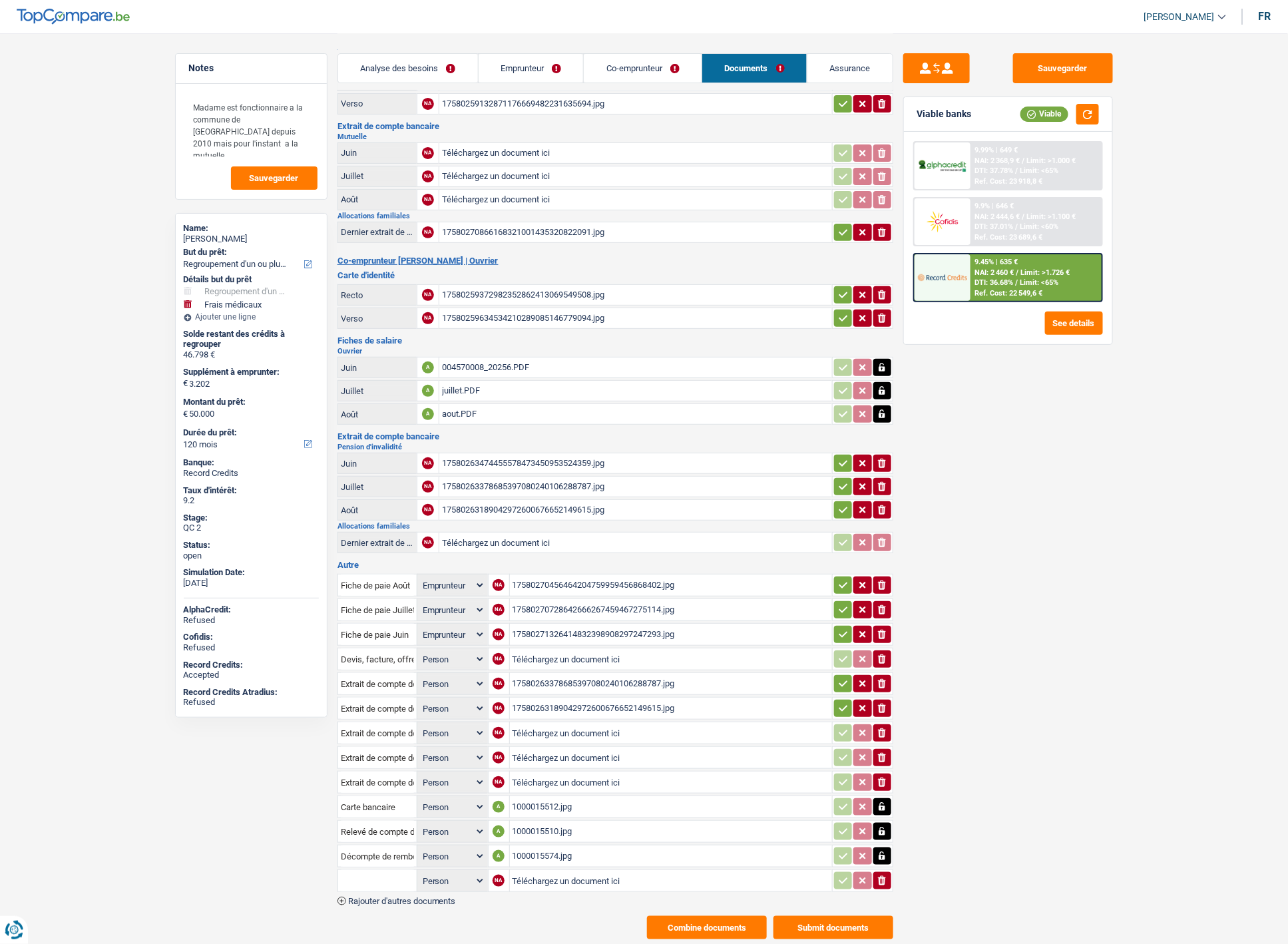
click at [534, 871] on input "Téléchargez un document ici" at bounding box center [671, 881] width 317 height 20
type input "C:\fakepath\Fiche septembre.PDF"
click at [368, 870] on input "text" at bounding box center [377, 881] width 73 height 22
click at [374, 916] on li "Fiche de paie Septembre" at bounding box center [435, 924] width 181 height 17
type input "Fiche de paie Septembre"
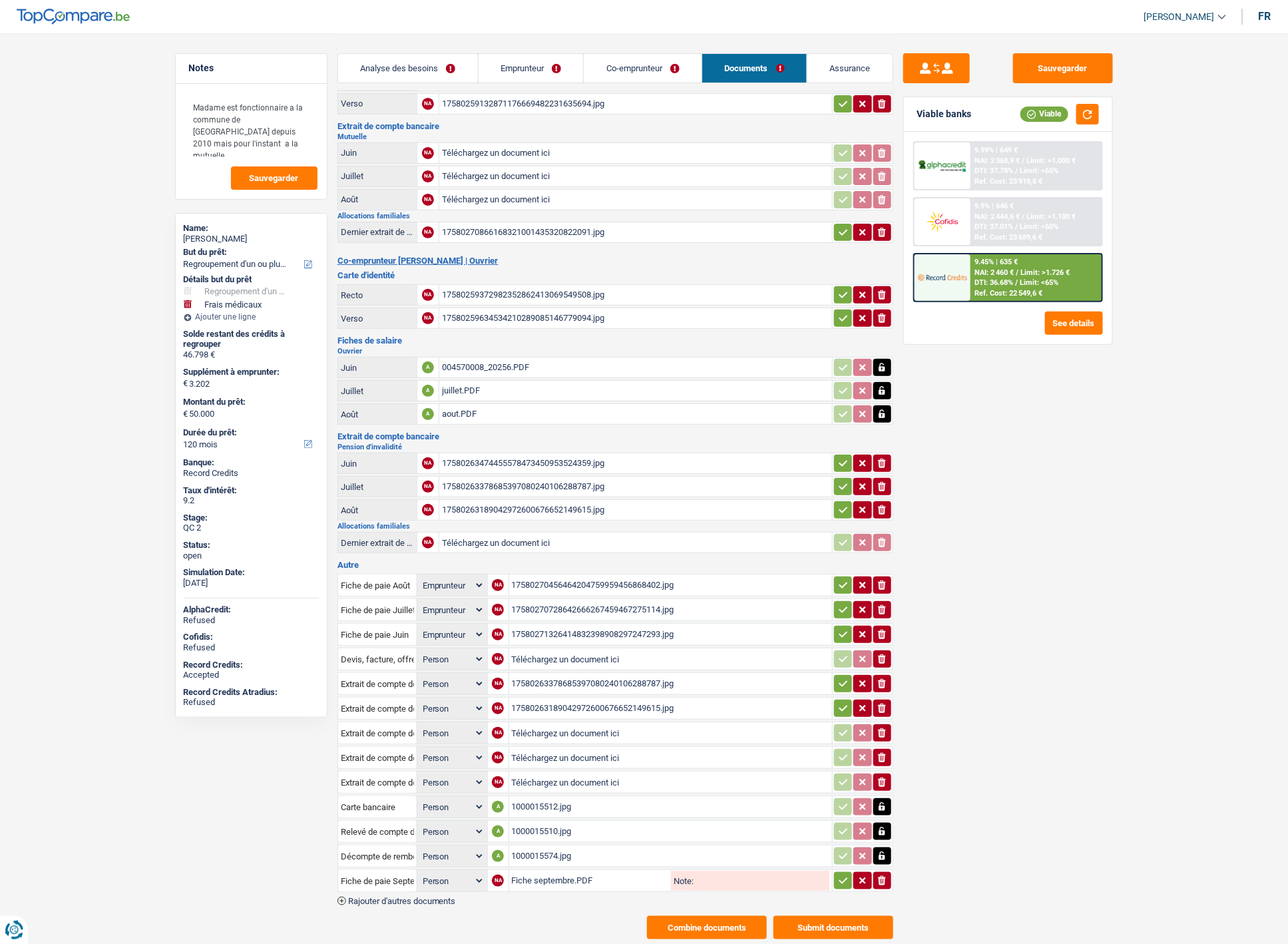
click at [839, 874] on icon "button" at bounding box center [843, 881] width 11 height 13
click at [1061, 67] on button "Sauvegarder" at bounding box center [1063, 68] width 100 height 30
click at [1038, 65] on button "Sauvegarder" at bounding box center [1063, 68] width 100 height 30
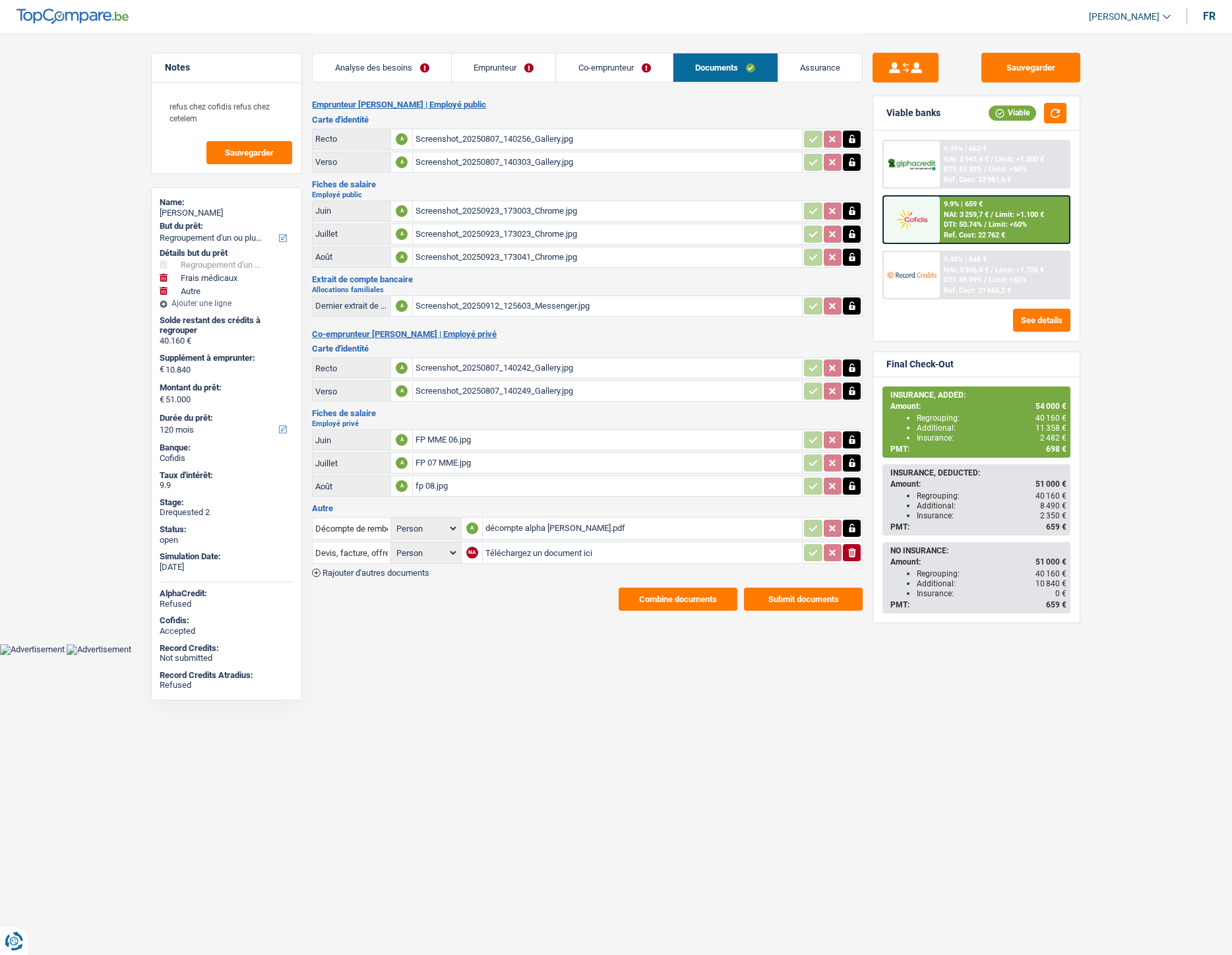
select select "refinancing"
select select "medical"
select select "other"
select select "120"
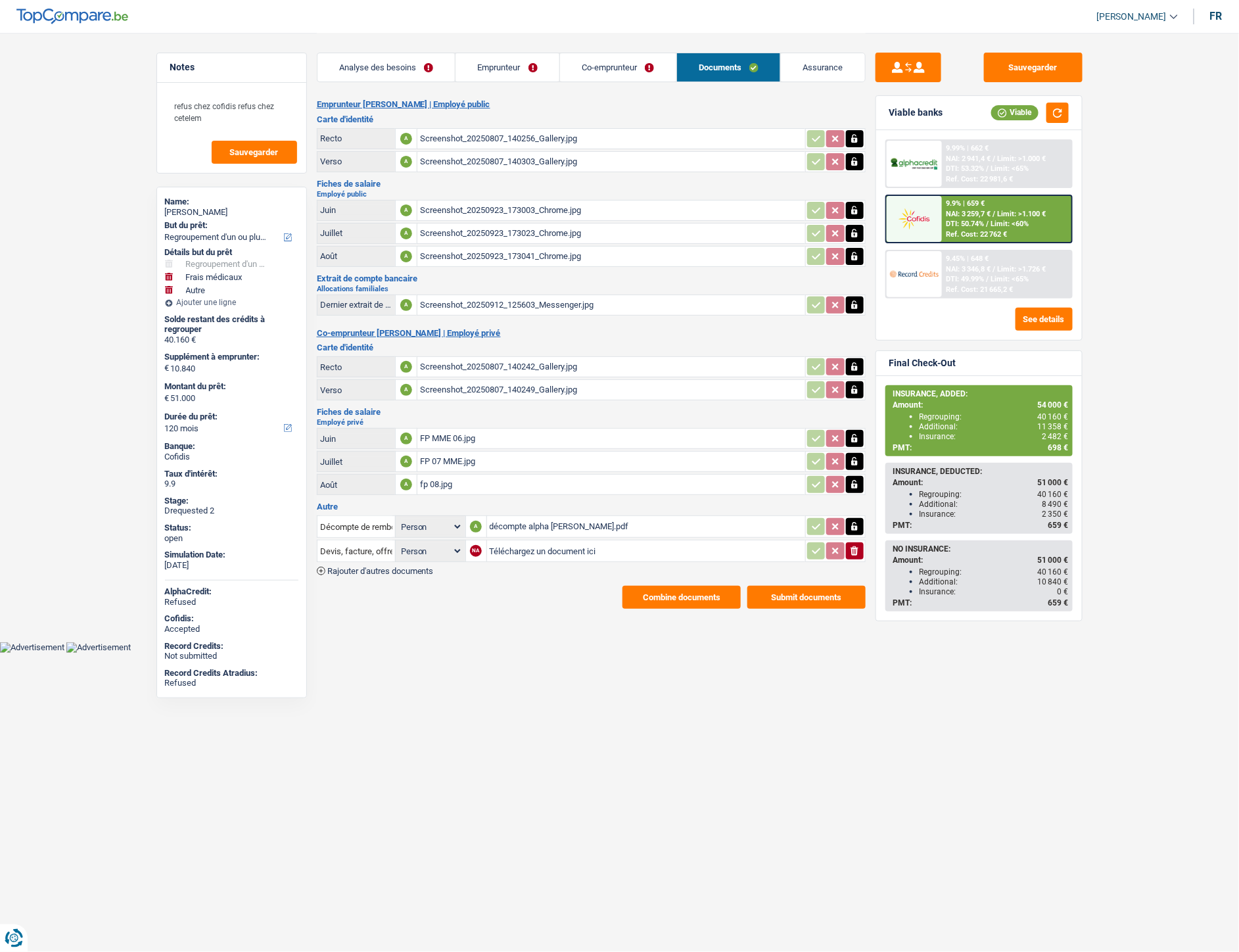
click at [503, 517] on div "décompte alpha mr drouget.pdf" at bounding box center [646, 527] width 313 height 20
click at [586, 63] on link "Co-emprunteur" at bounding box center [618, 67] width 116 height 28
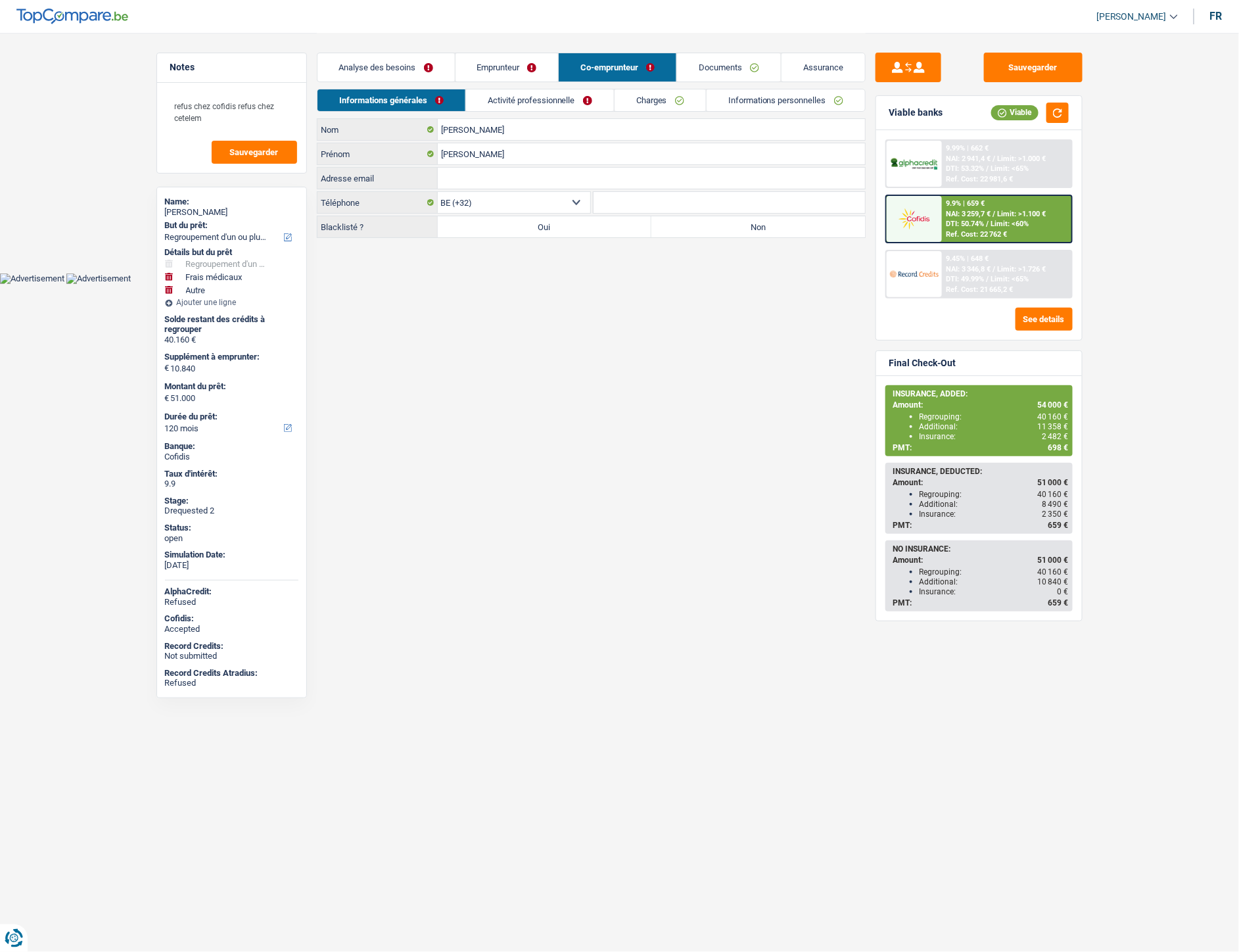
click at [519, 67] on link "Emprunteur" at bounding box center [507, 67] width 103 height 28
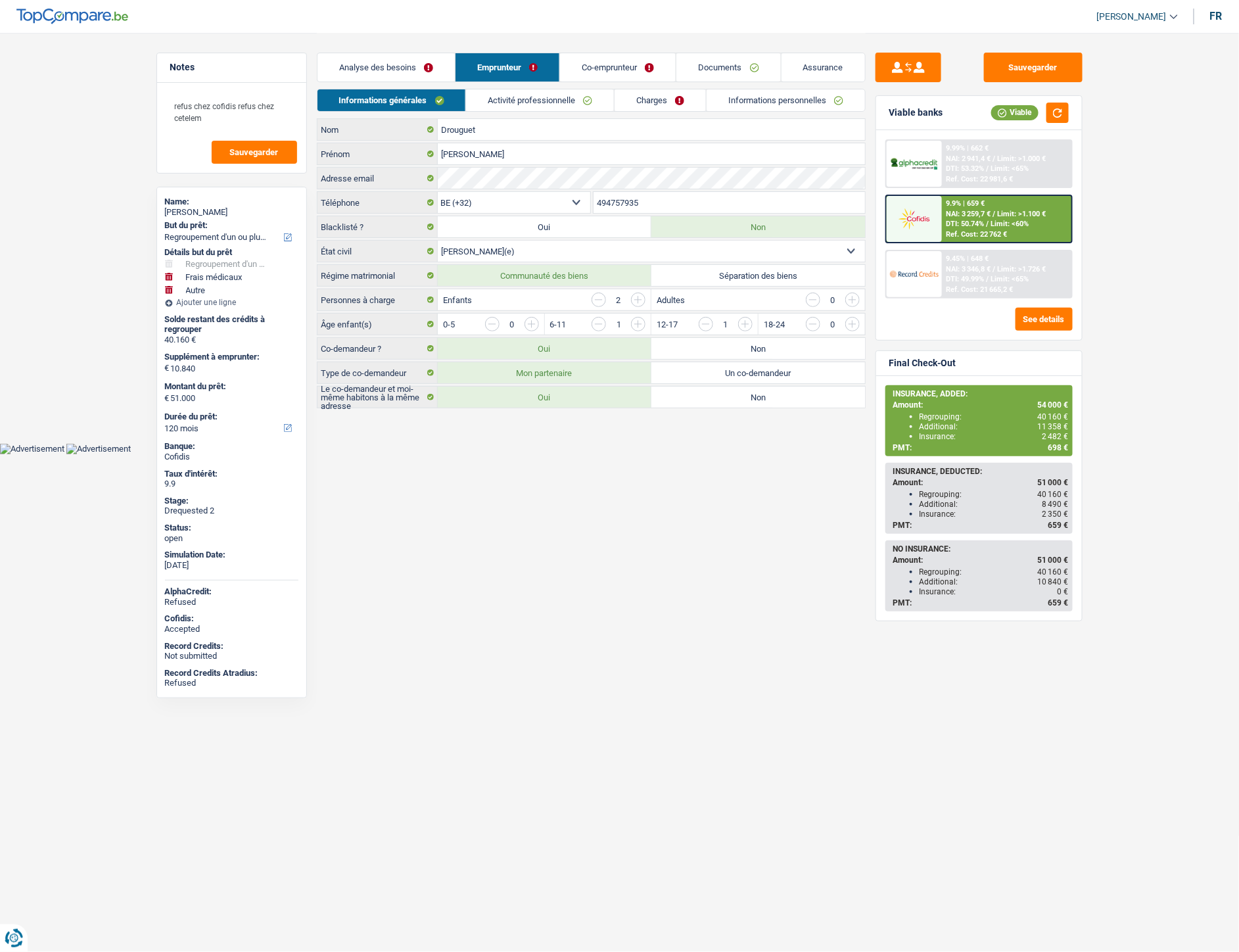
click at [651, 104] on link "Charges" at bounding box center [660, 100] width 91 height 21
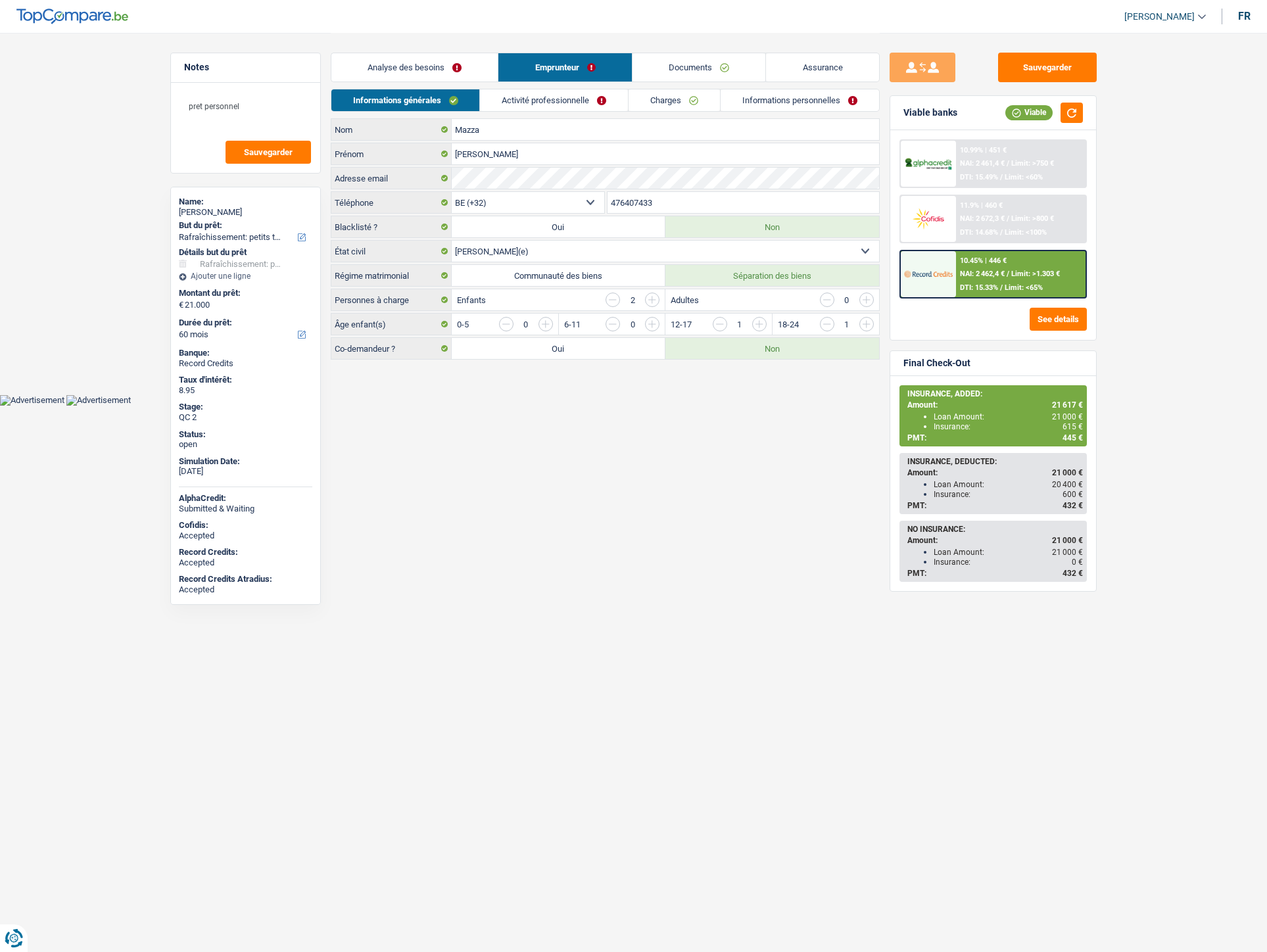
select select "houseOrGarden"
select select "60"
select select "32"
select select "married"
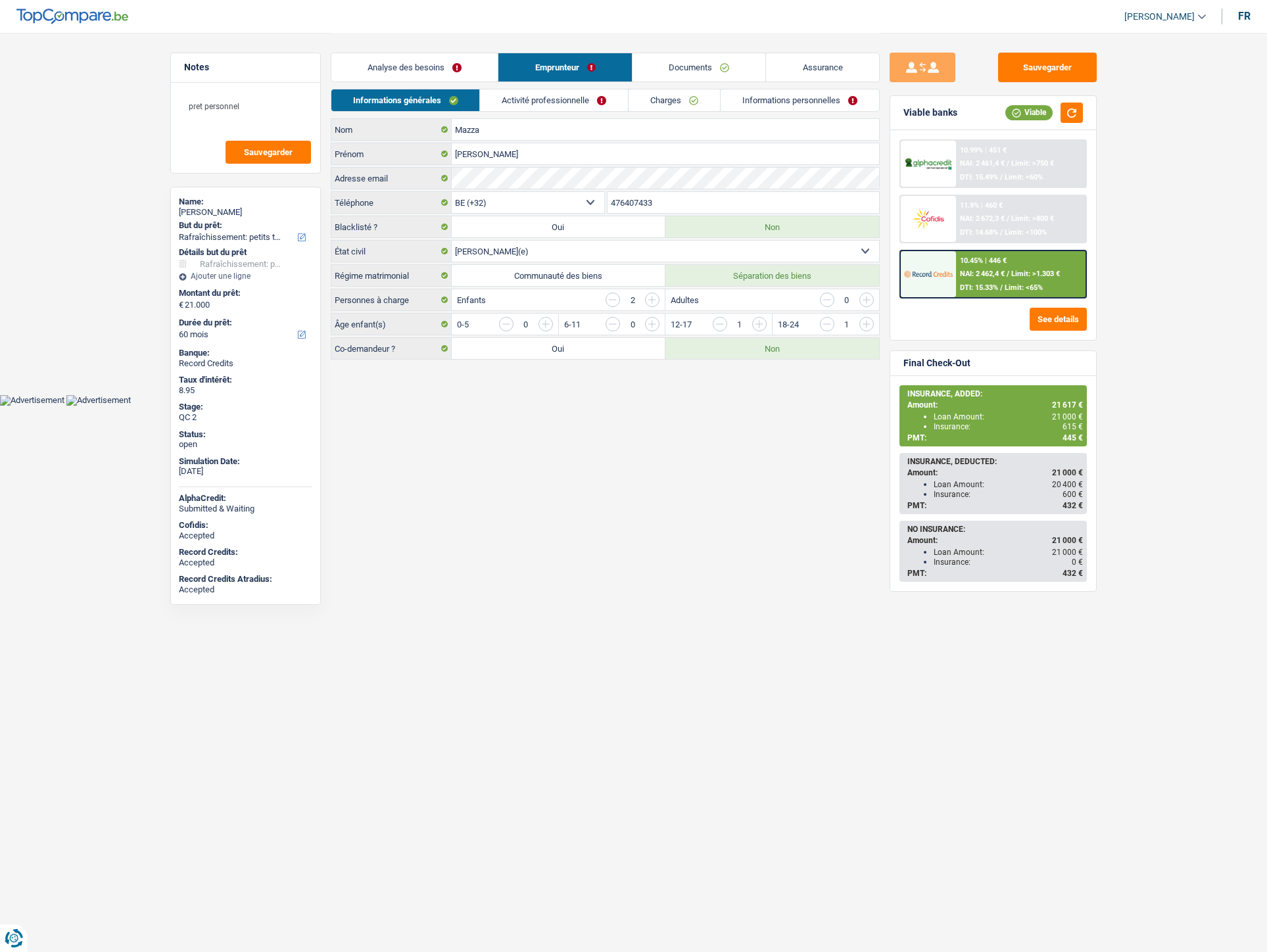
select select "privateEmployee"
select select "netSalary"
select select "familyAllowances"
select select "mealVouchers"
click at [646, 96] on link "Charges" at bounding box center [674, 100] width 91 height 21
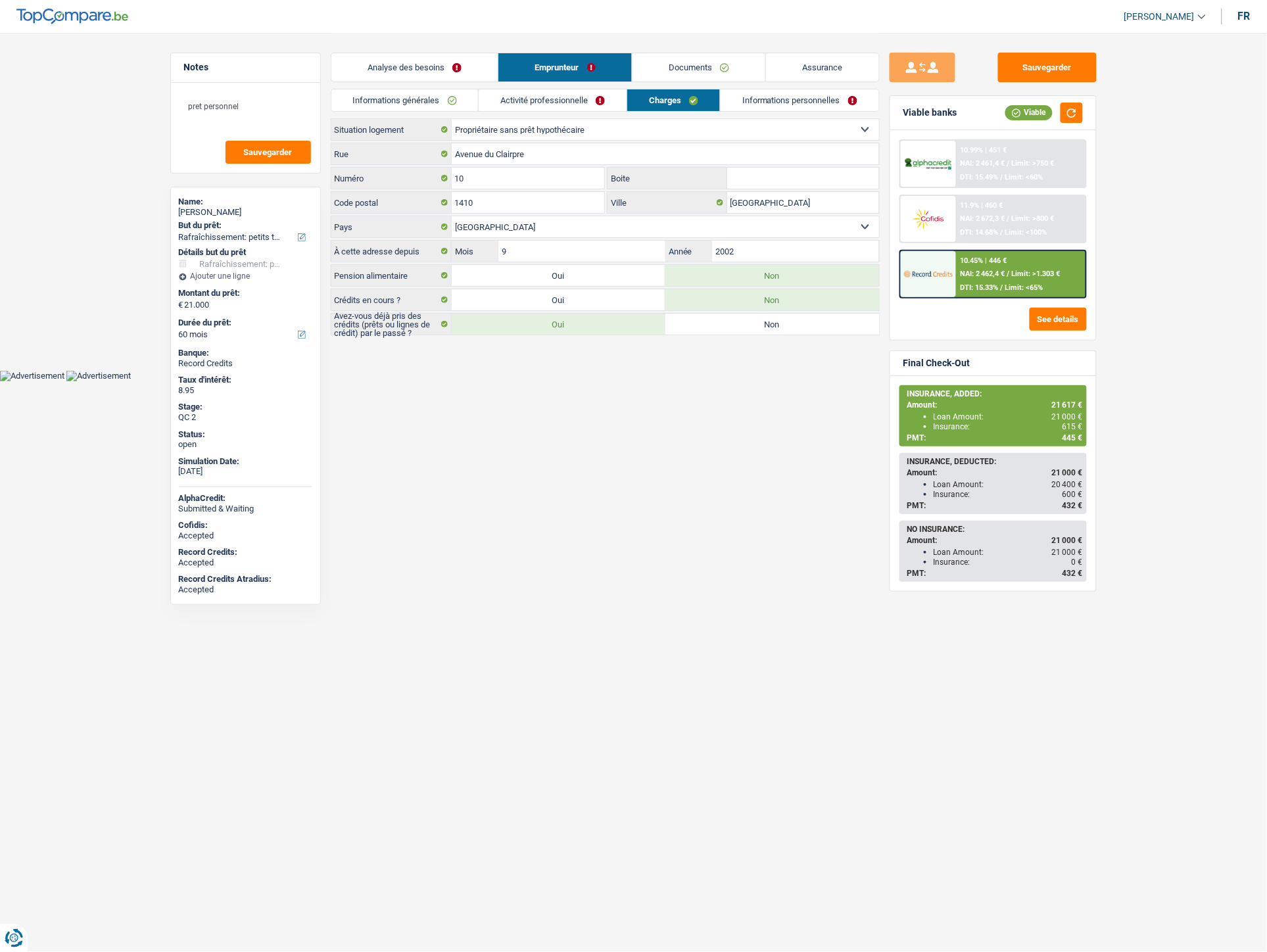
click at [561, 106] on link "Activité professionnelle" at bounding box center [553, 100] width 148 height 21
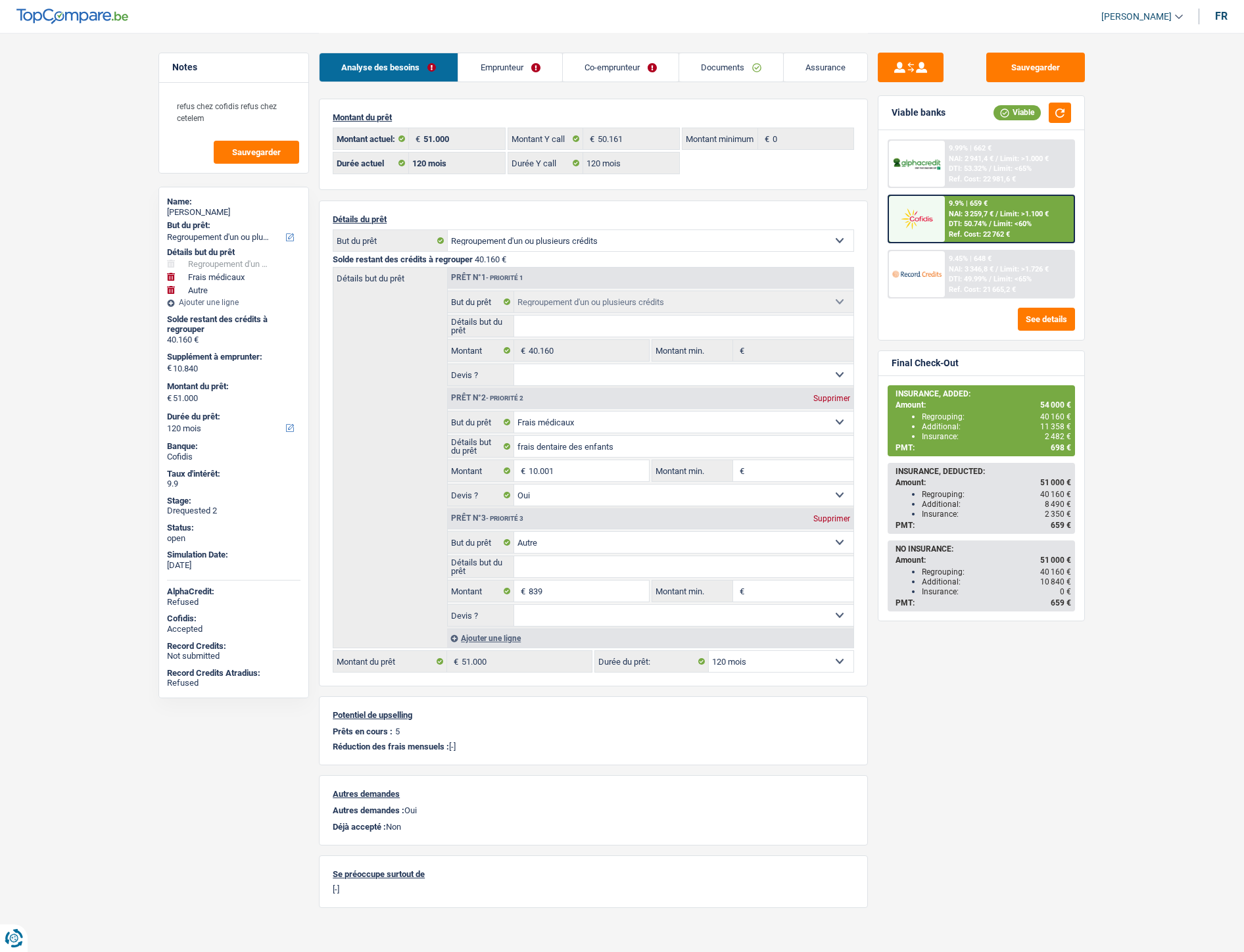
select select "refinancing"
select select "medical"
select select "other"
select select "120"
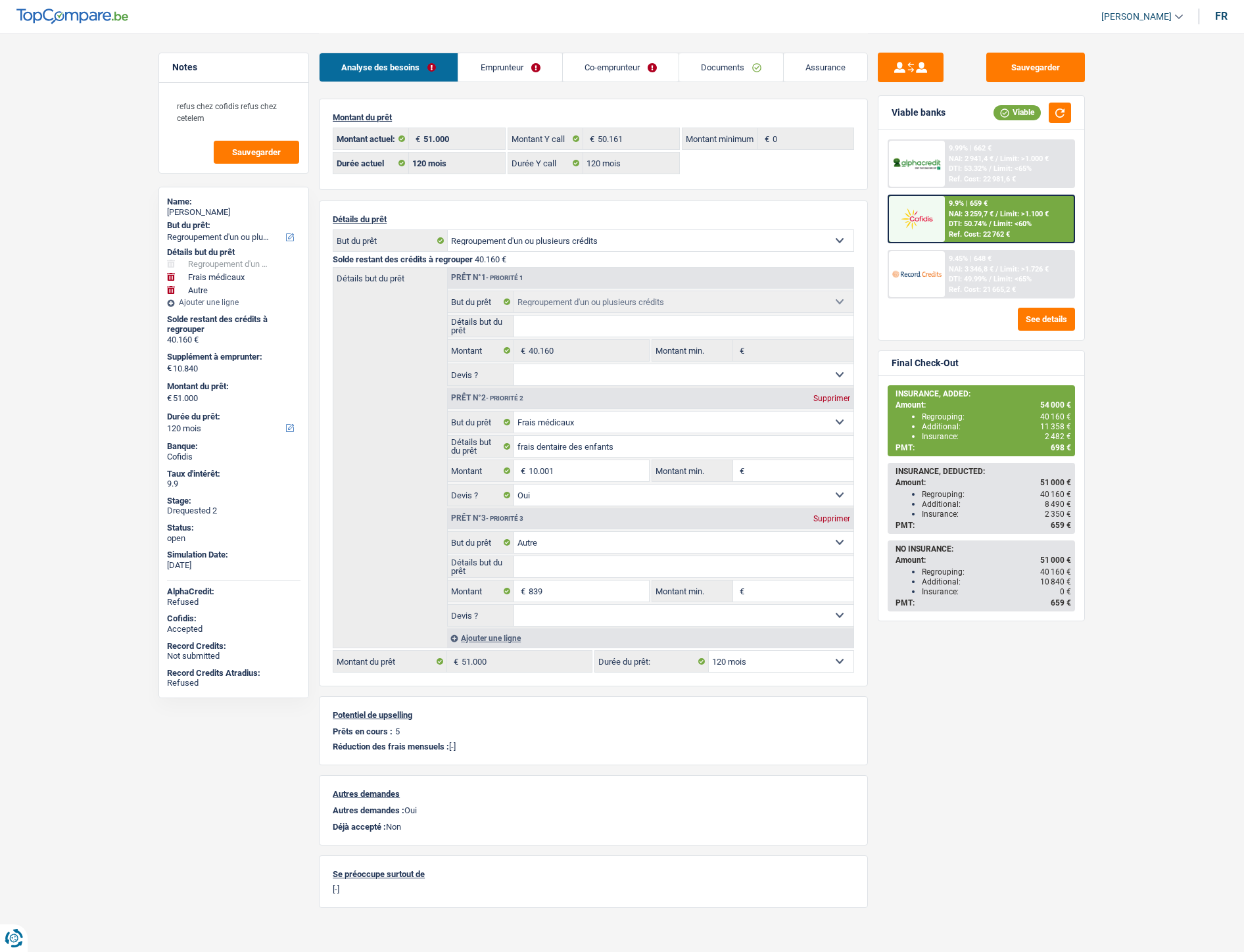
select select "120"
select select "refinancing"
select select "medical"
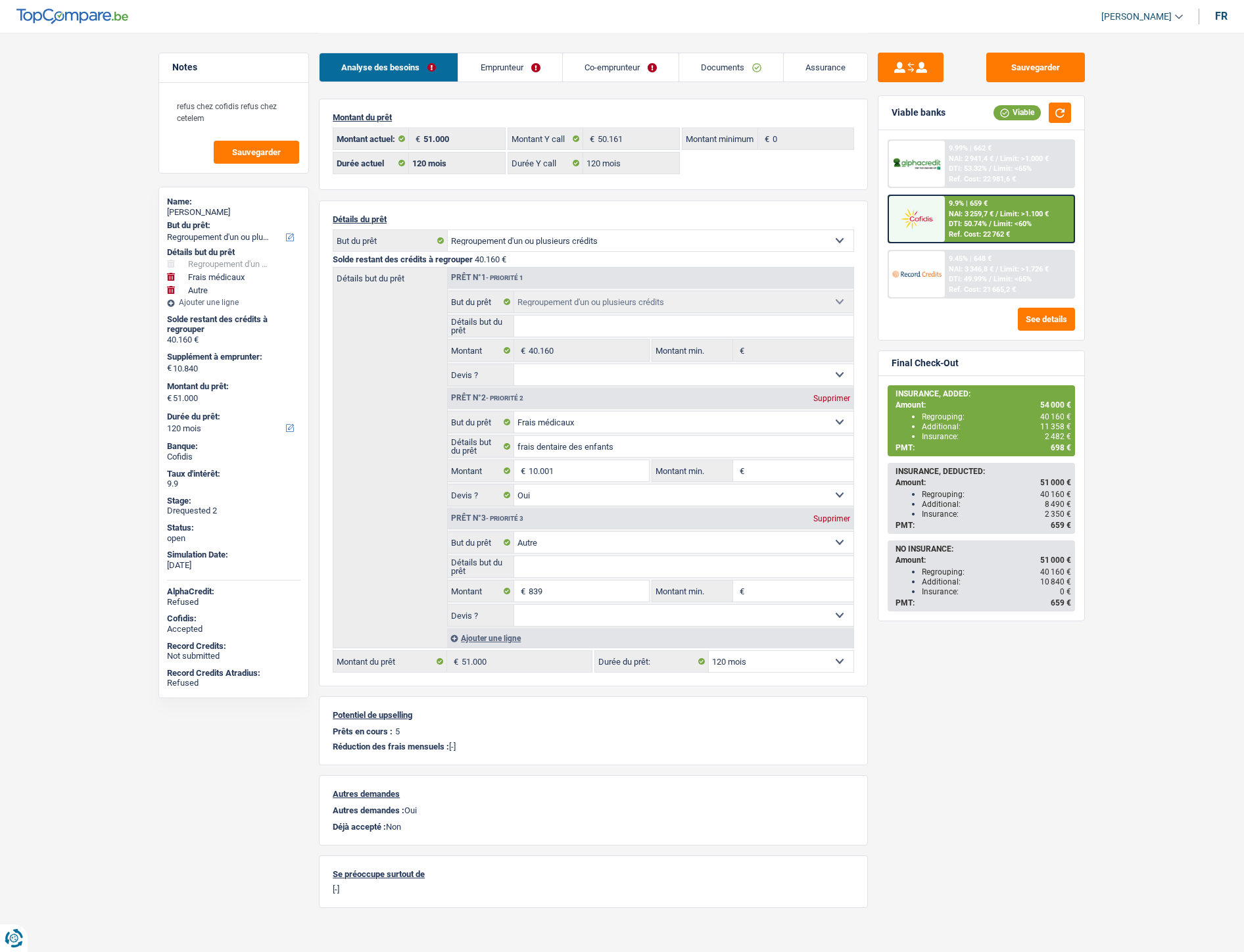
select select "yes"
select select "other"
select select "120"
click at [502, 71] on link "Emprunteur" at bounding box center [509, 67] width 103 height 28
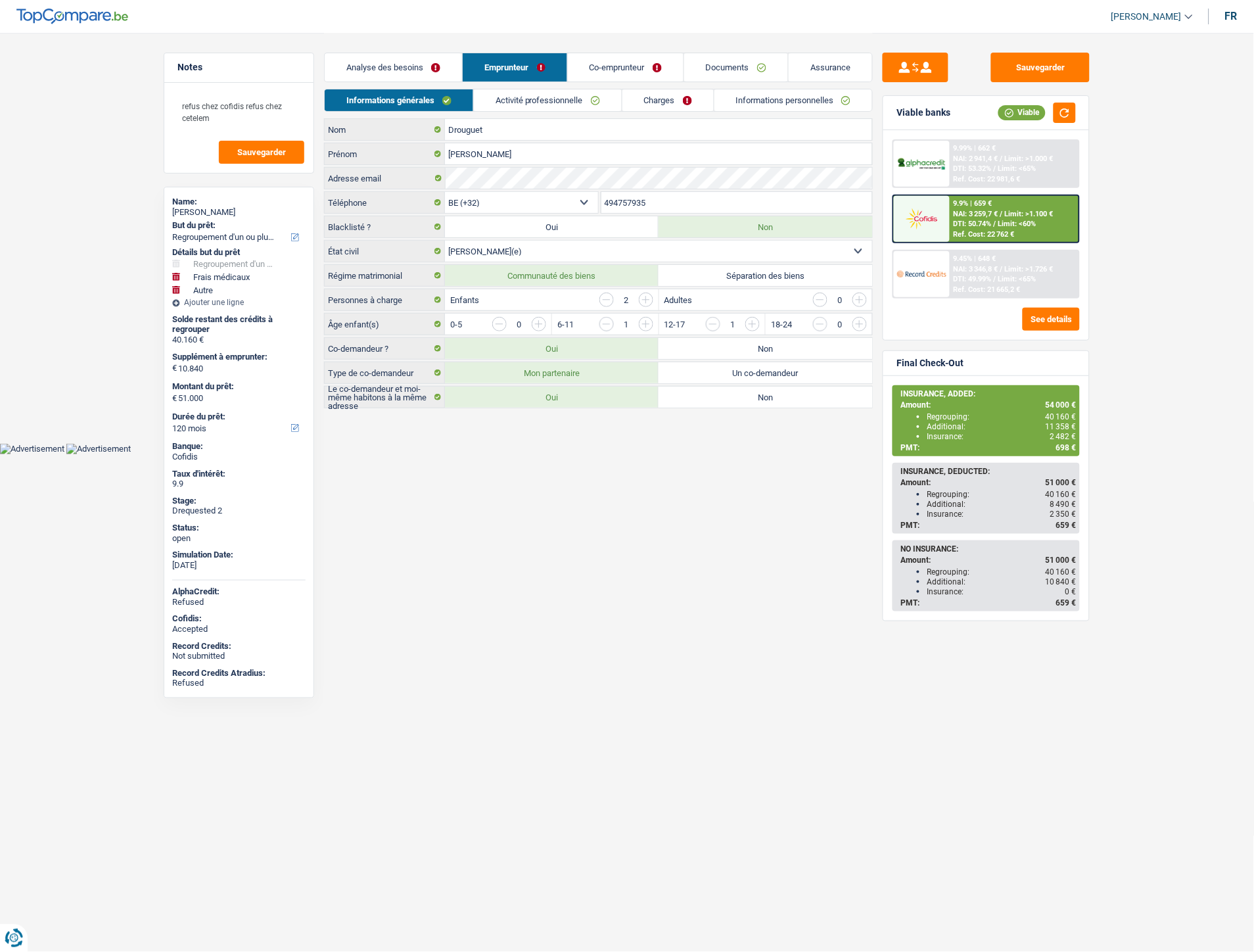
click at [790, 107] on link "Informations personnelles" at bounding box center [793, 100] width 159 height 21
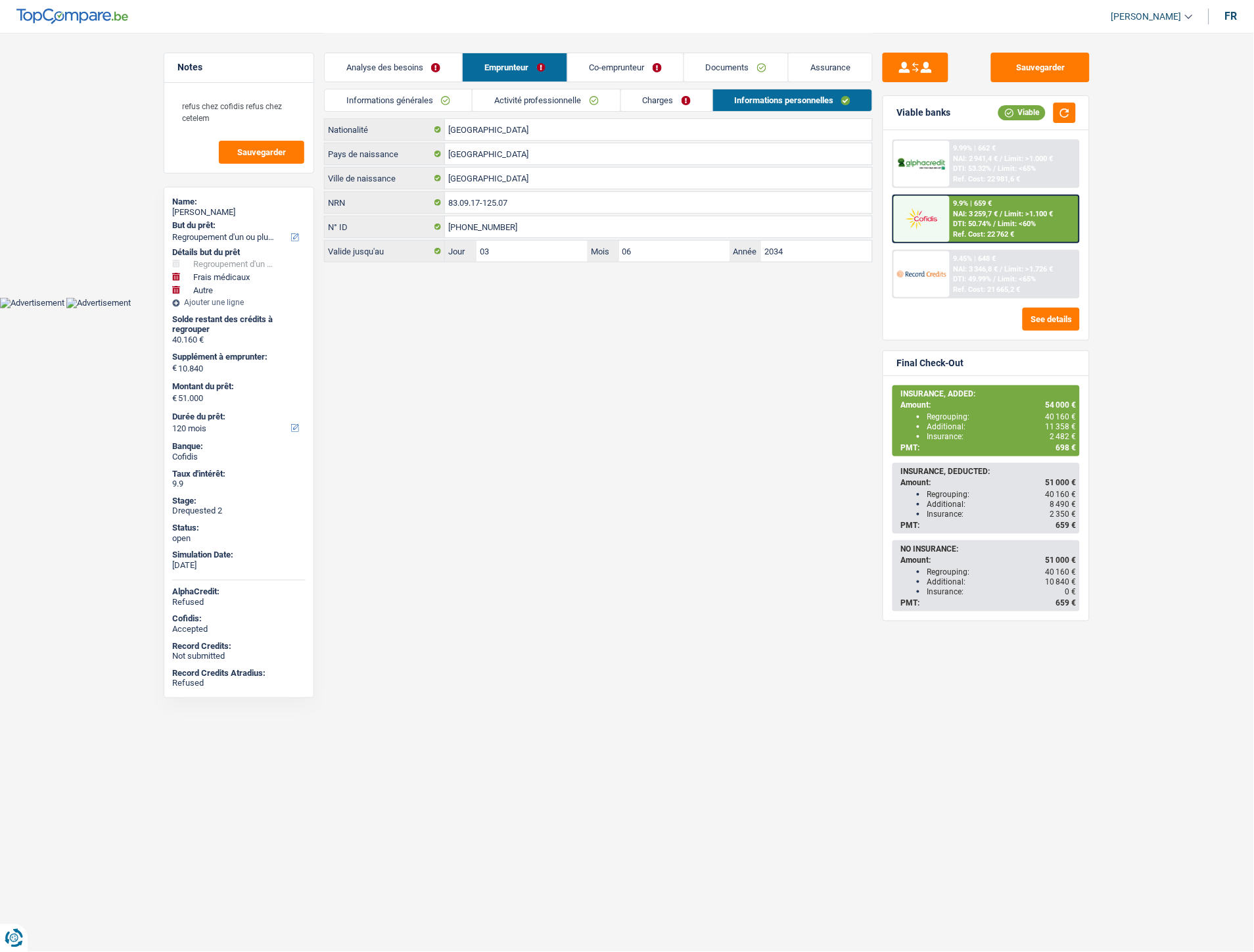
click at [648, 96] on link "Charges" at bounding box center [666, 100] width 91 height 21
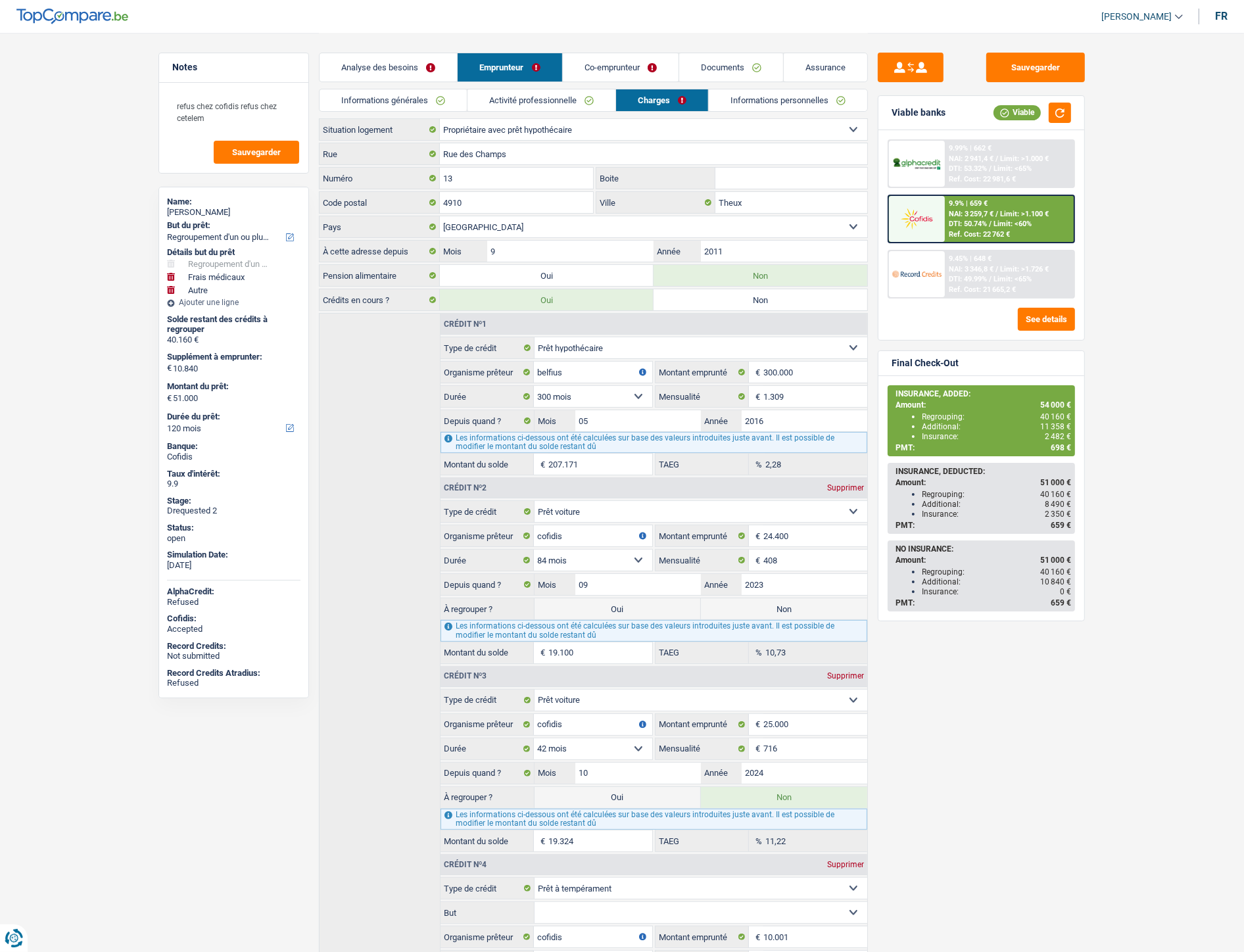
click at [743, 96] on link "Informations personnelles" at bounding box center [787, 100] width 159 height 21
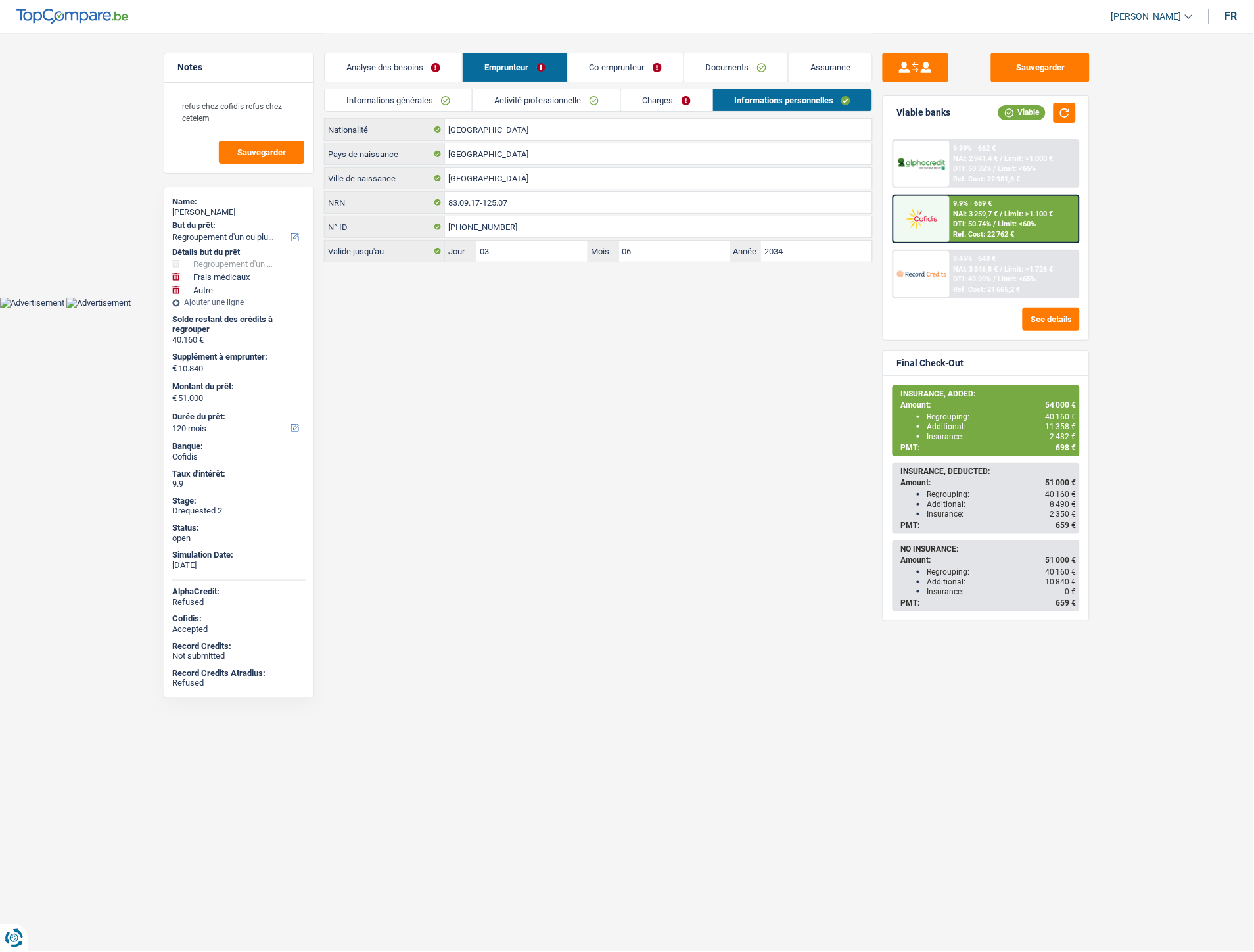
click at [814, 66] on link "Assurance" at bounding box center [830, 67] width 83 height 28
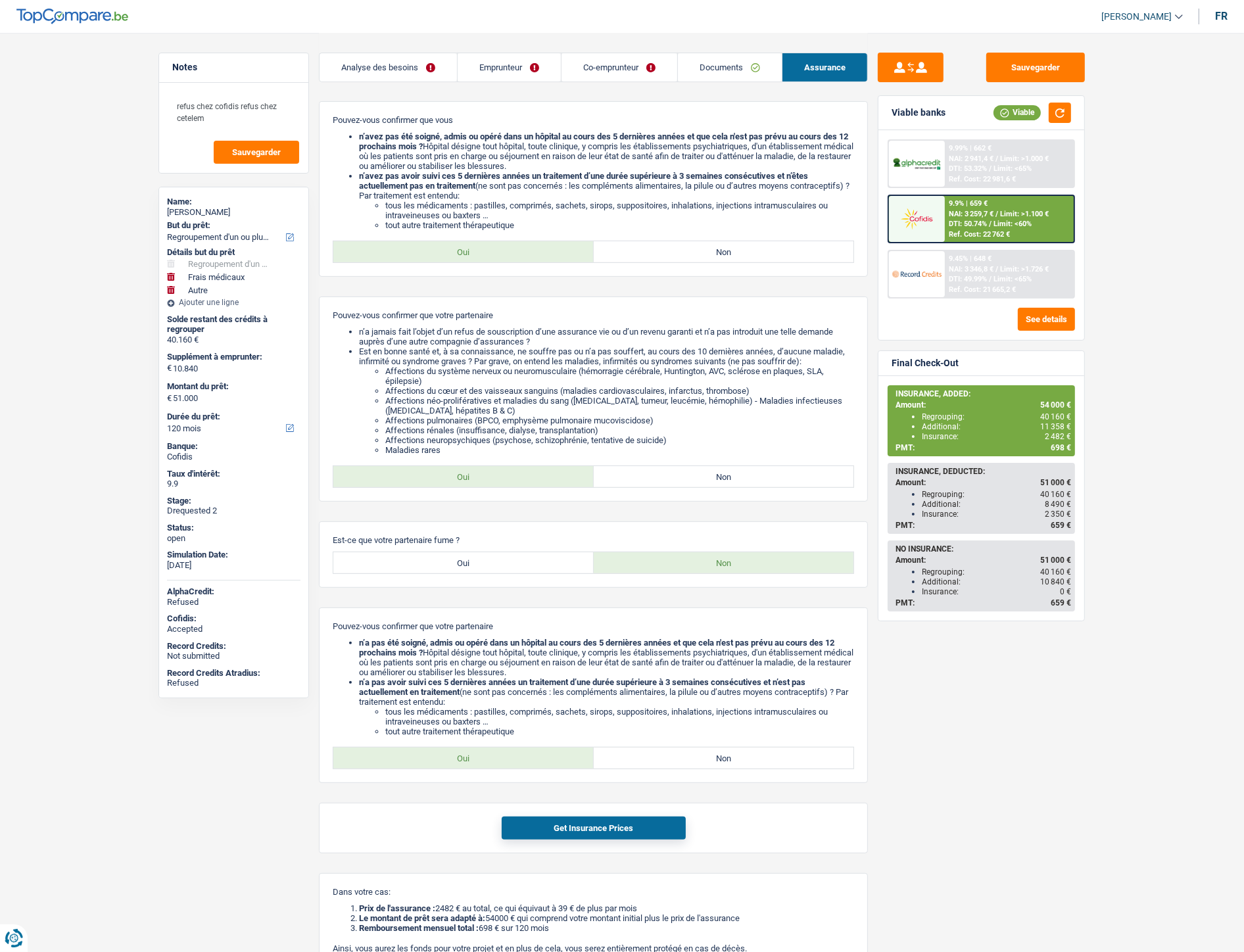
scroll to position [511, 0]
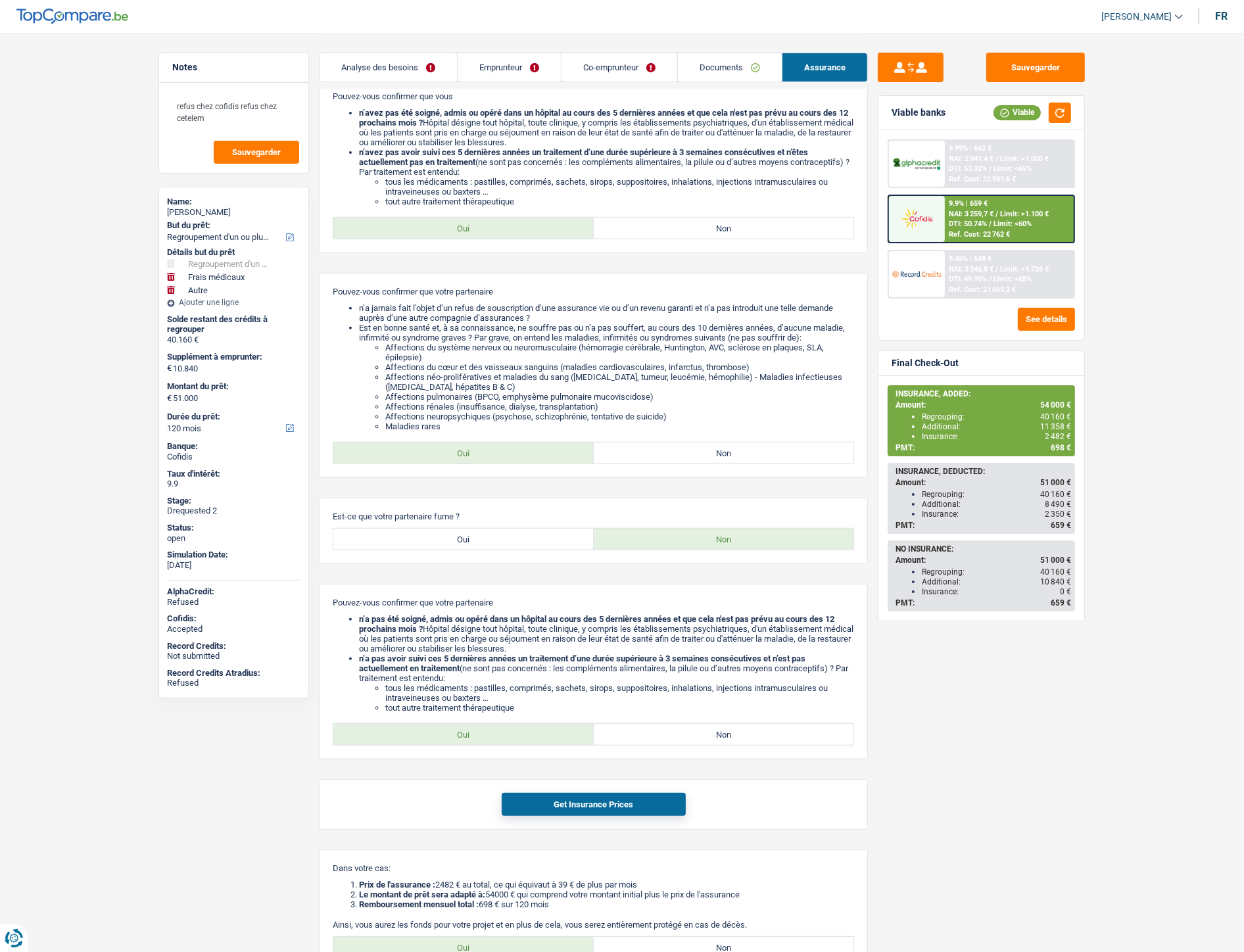
click at [703, 70] on link "Documents" at bounding box center [730, 67] width 104 height 28
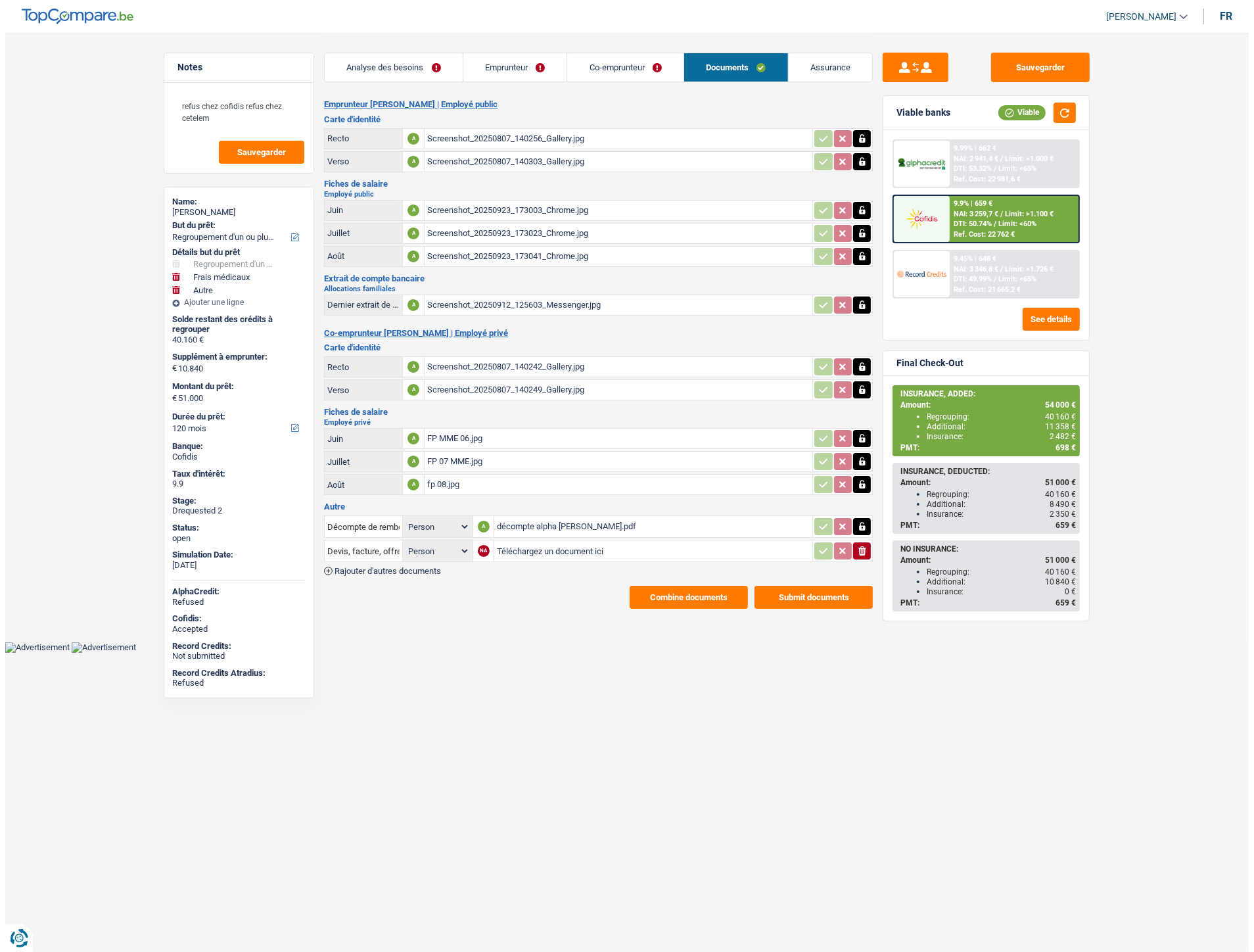
scroll to position [0, 0]
click at [658, 588] on button "Combine documents" at bounding box center [689, 597] width 118 height 23
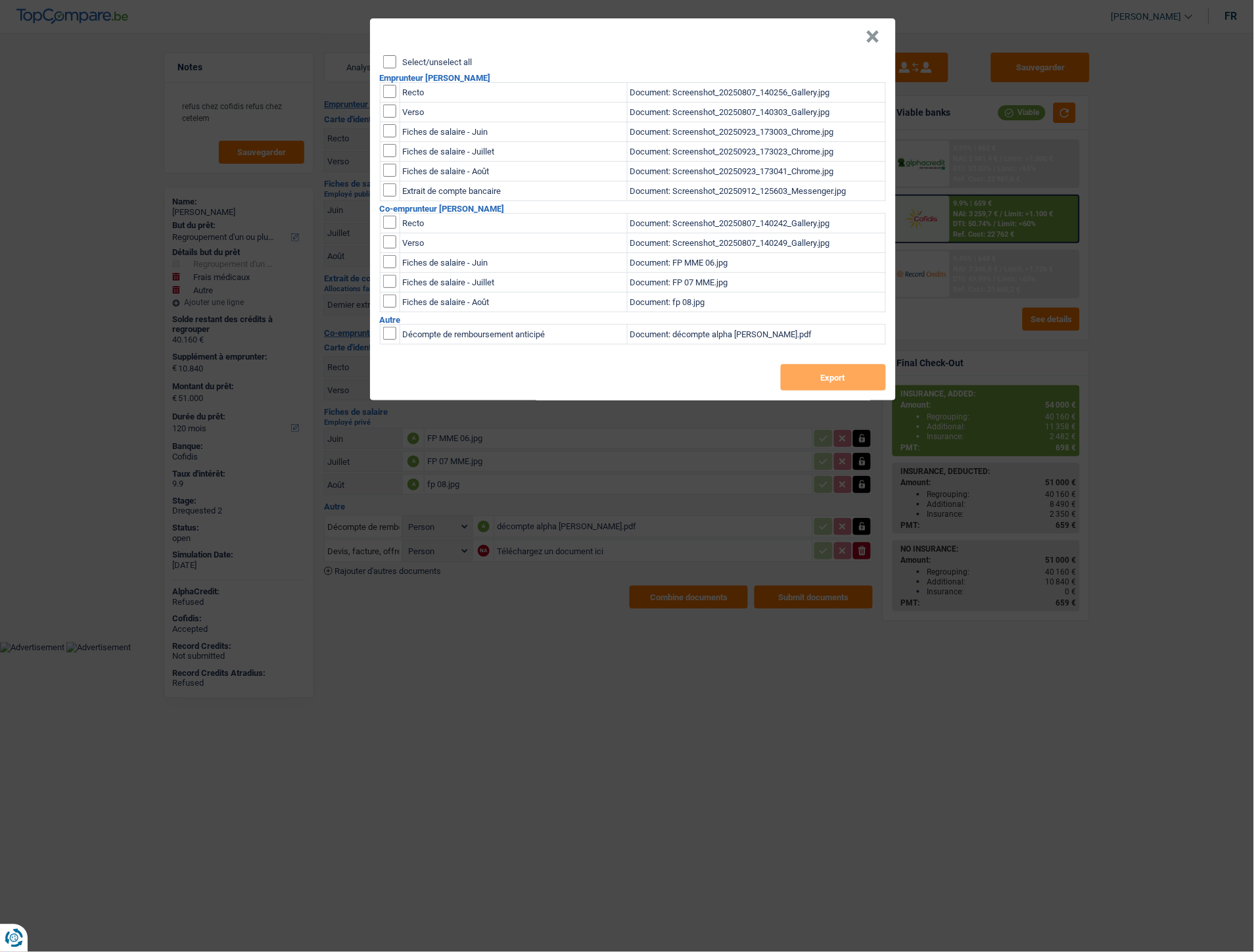
click at [390, 91] on input "checkbox" at bounding box center [390, 91] width 13 height 13
checkbox input "true"
click at [392, 110] on input "checkbox" at bounding box center [390, 111] width 13 height 13
checkbox input "true"
click at [818, 374] on button "Export" at bounding box center [834, 378] width 105 height 26
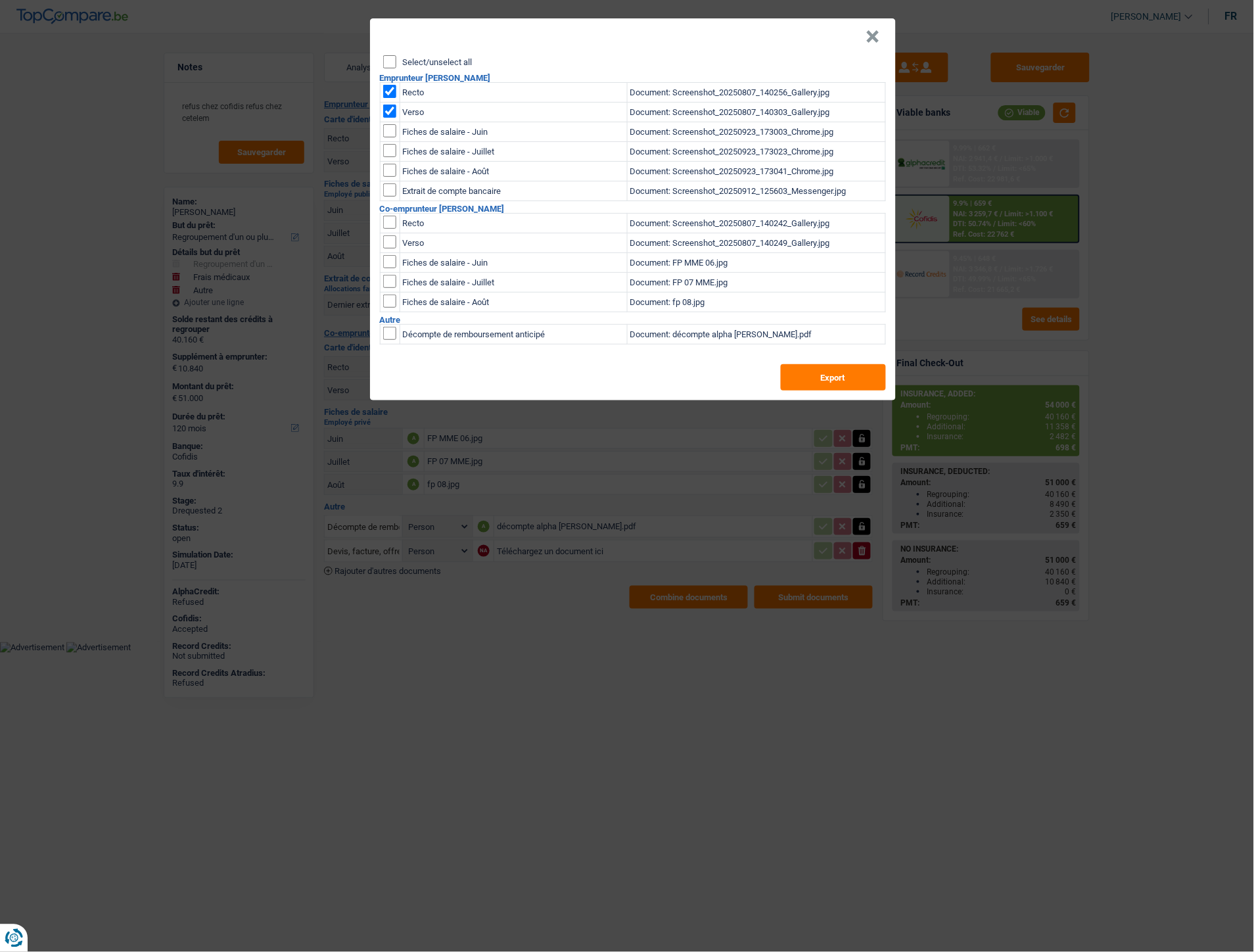
click at [873, 37] on button "×" at bounding box center [873, 37] width 14 height 13
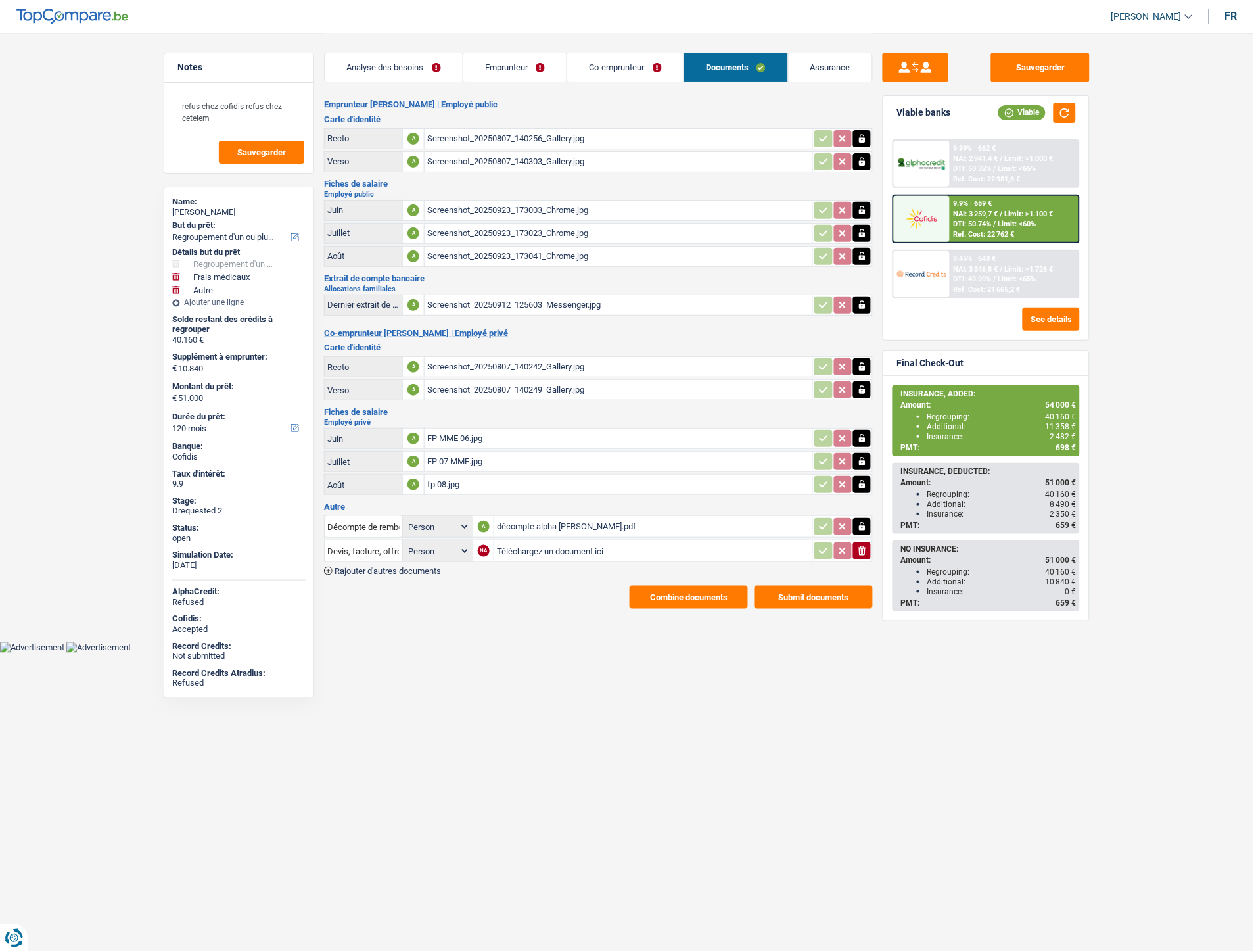
click at [656, 593] on button "Combine documents" at bounding box center [689, 597] width 118 height 23
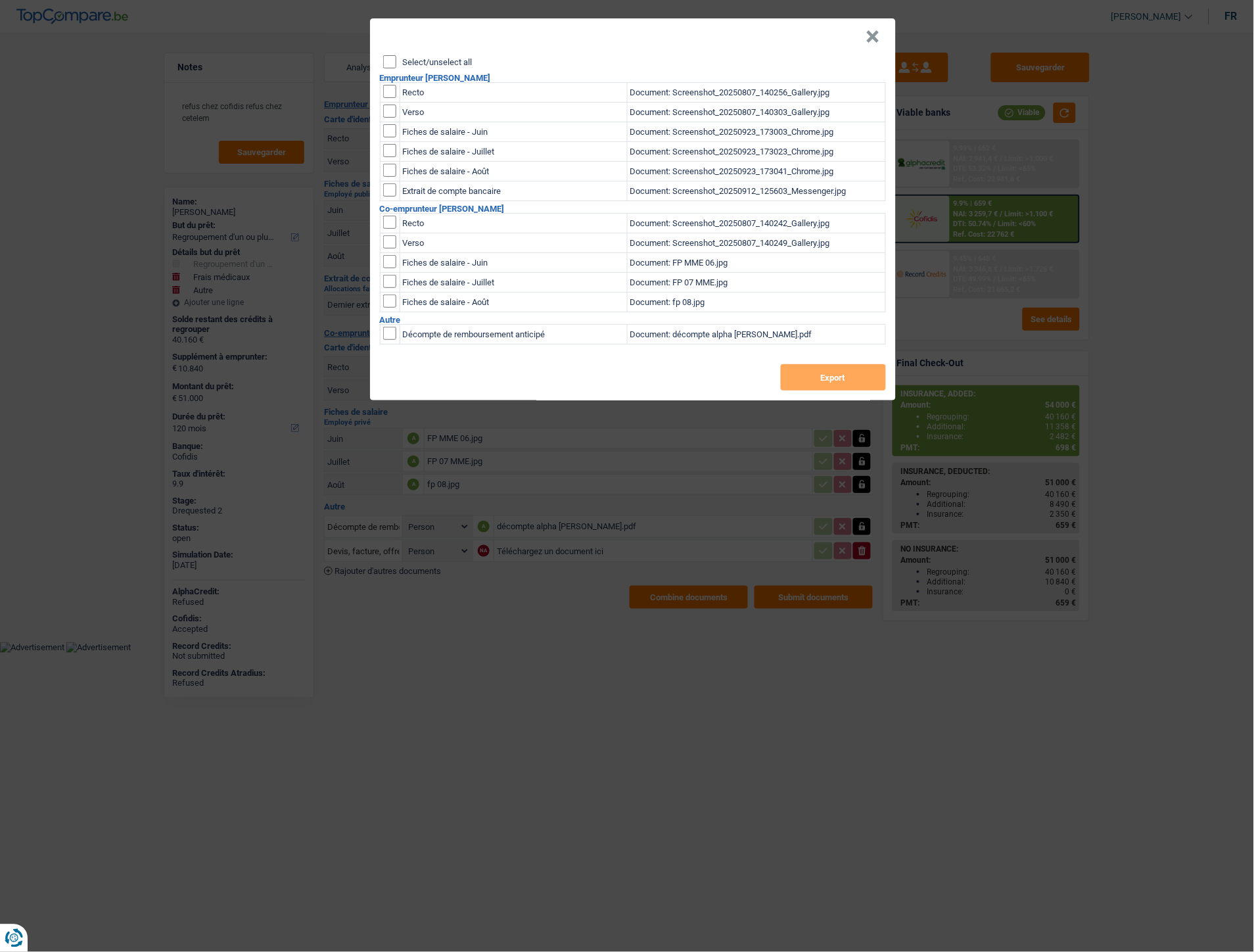
click at [394, 221] on input "checkbox" at bounding box center [390, 222] width 13 height 13
checkbox input "true"
click at [392, 237] on input "checkbox" at bounding box center [390, 242] width 13 height 13
checkbox input "true"
click at [818, 377] on button "Export" at bounding box center [834, 378] width 105 height 26
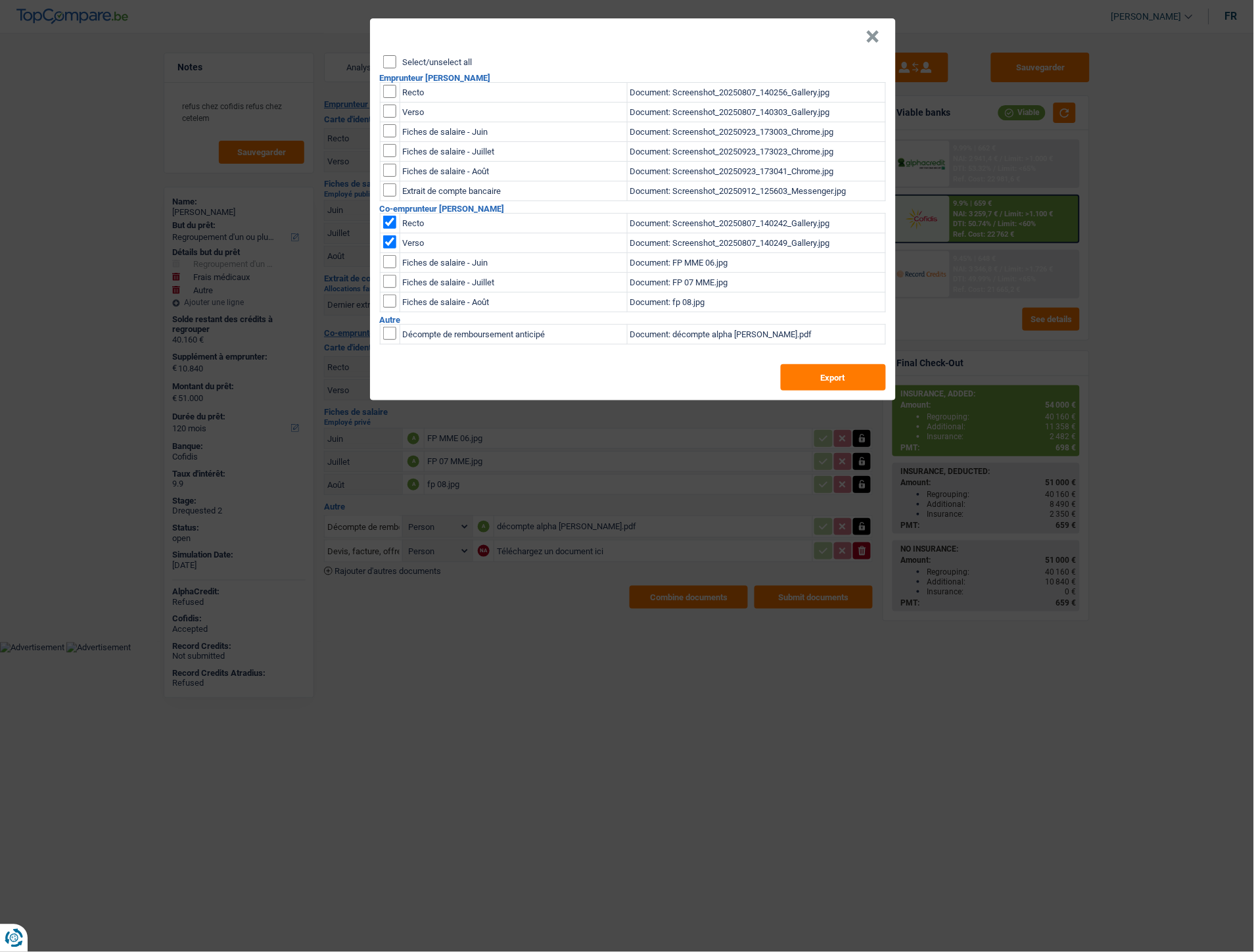
drag, startPoint x: 871, startPoint y: 33, endPoint x: 780, endPoint y: 2, distance: 96.1
click at [871, 33] on button "×" at bounding box center [873, 37] width 14 height 13
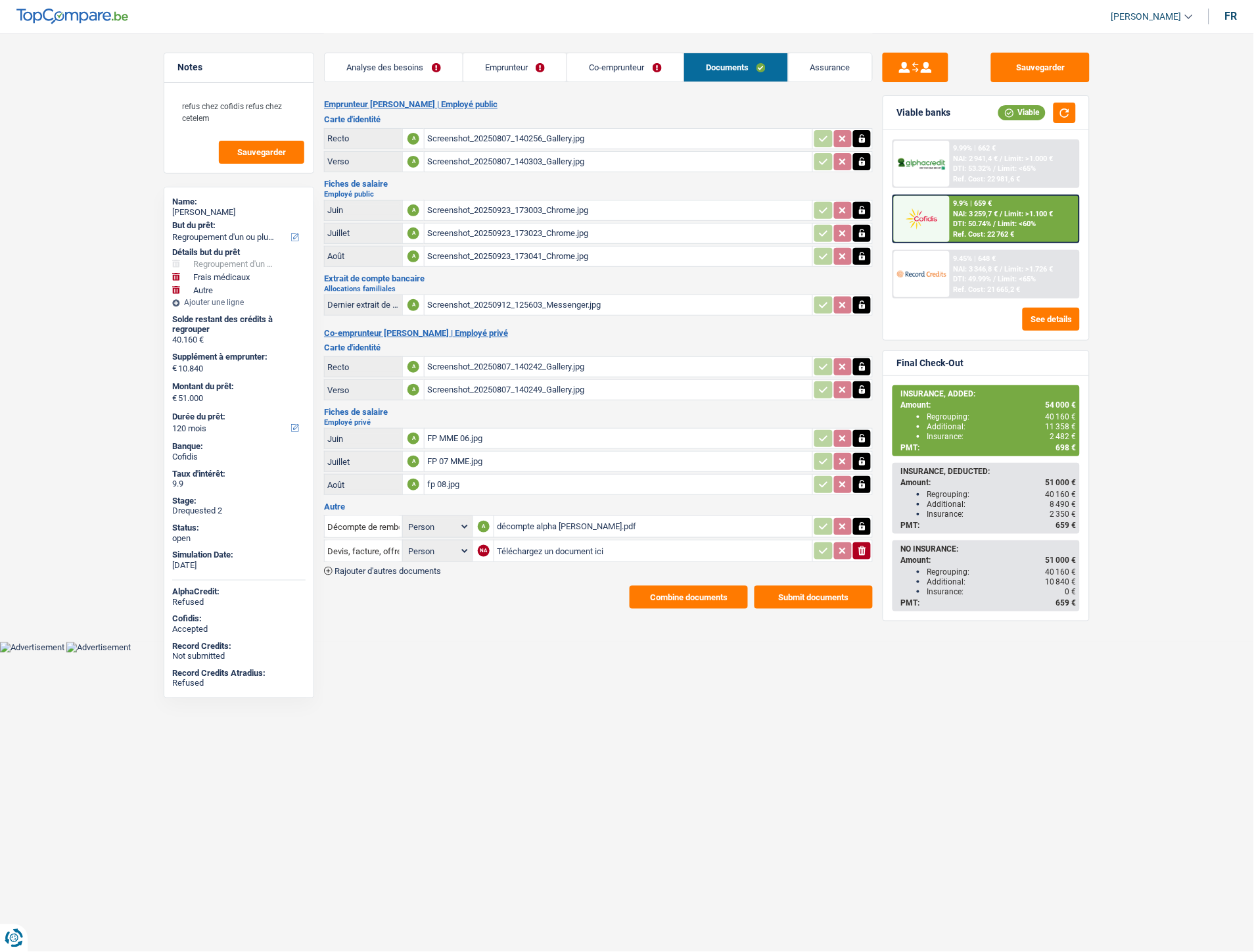
click at [505, 75] on link "Emprunteur" at bounding box center [515, 67] width 104 height 28
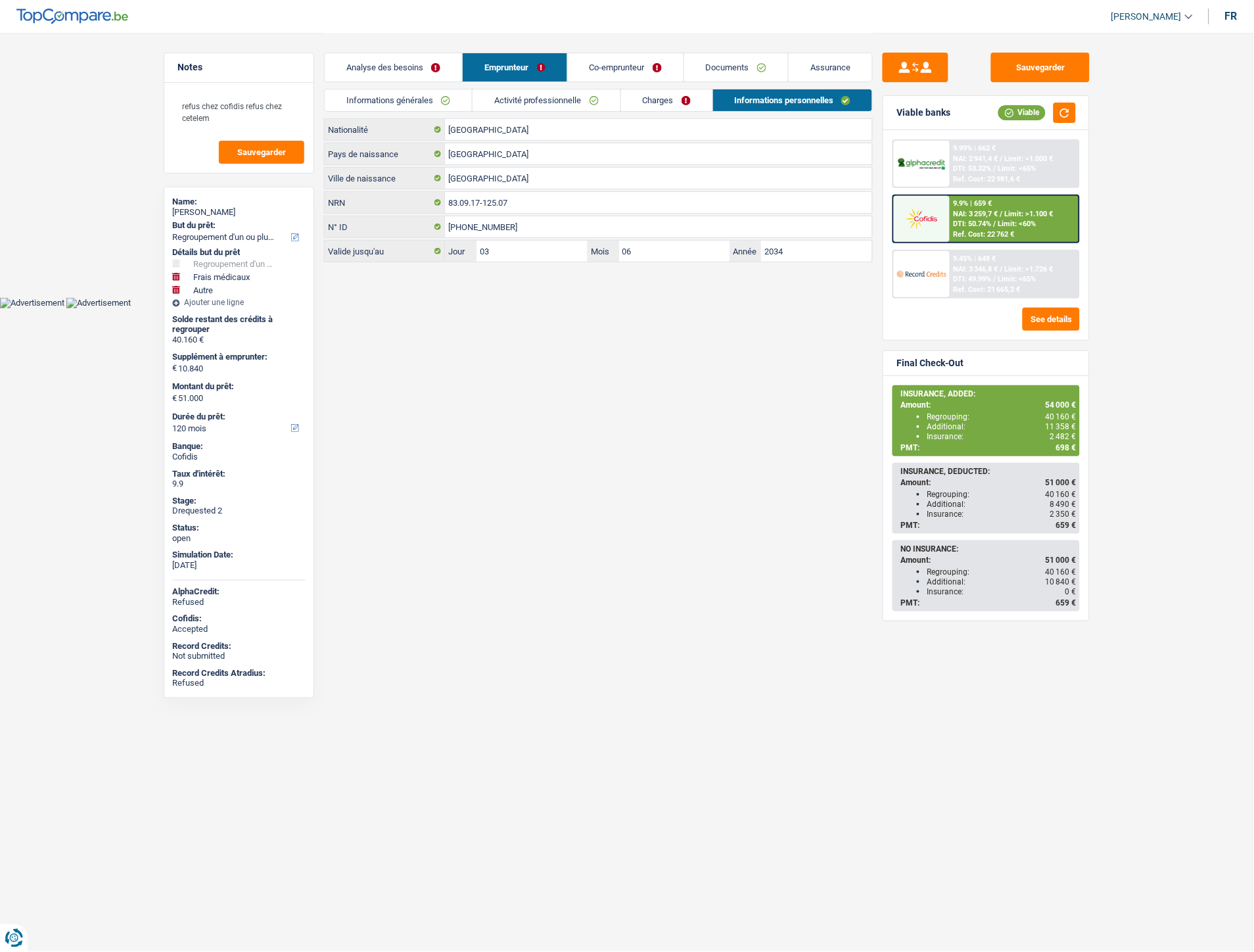
click at [563, 96] on link "Activité professionnelle" at bounding box center [546, 100] width 148 height 21
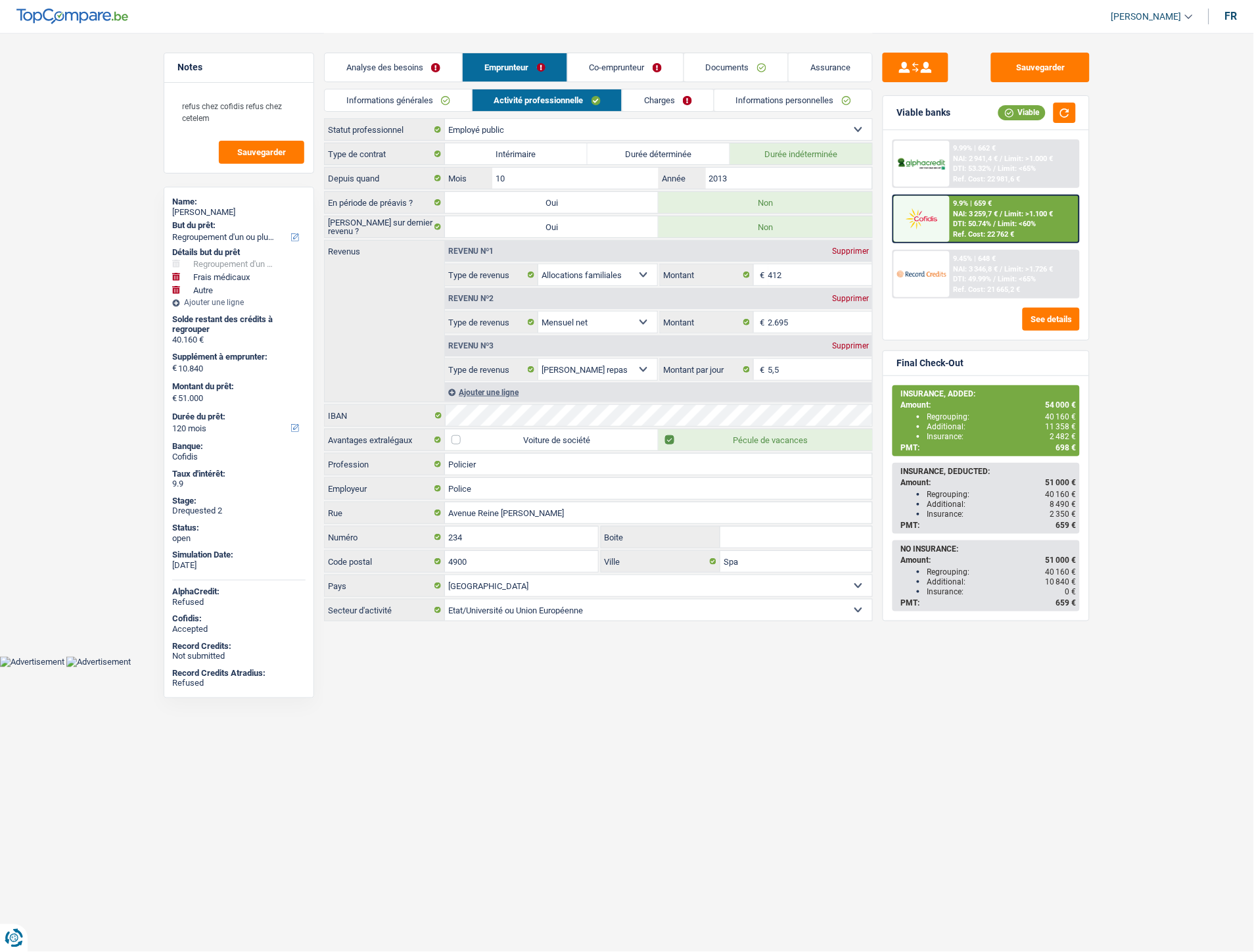
click at [408, 95] on link "Informations générales" at bounding box center [398, 100] width 147 height 21
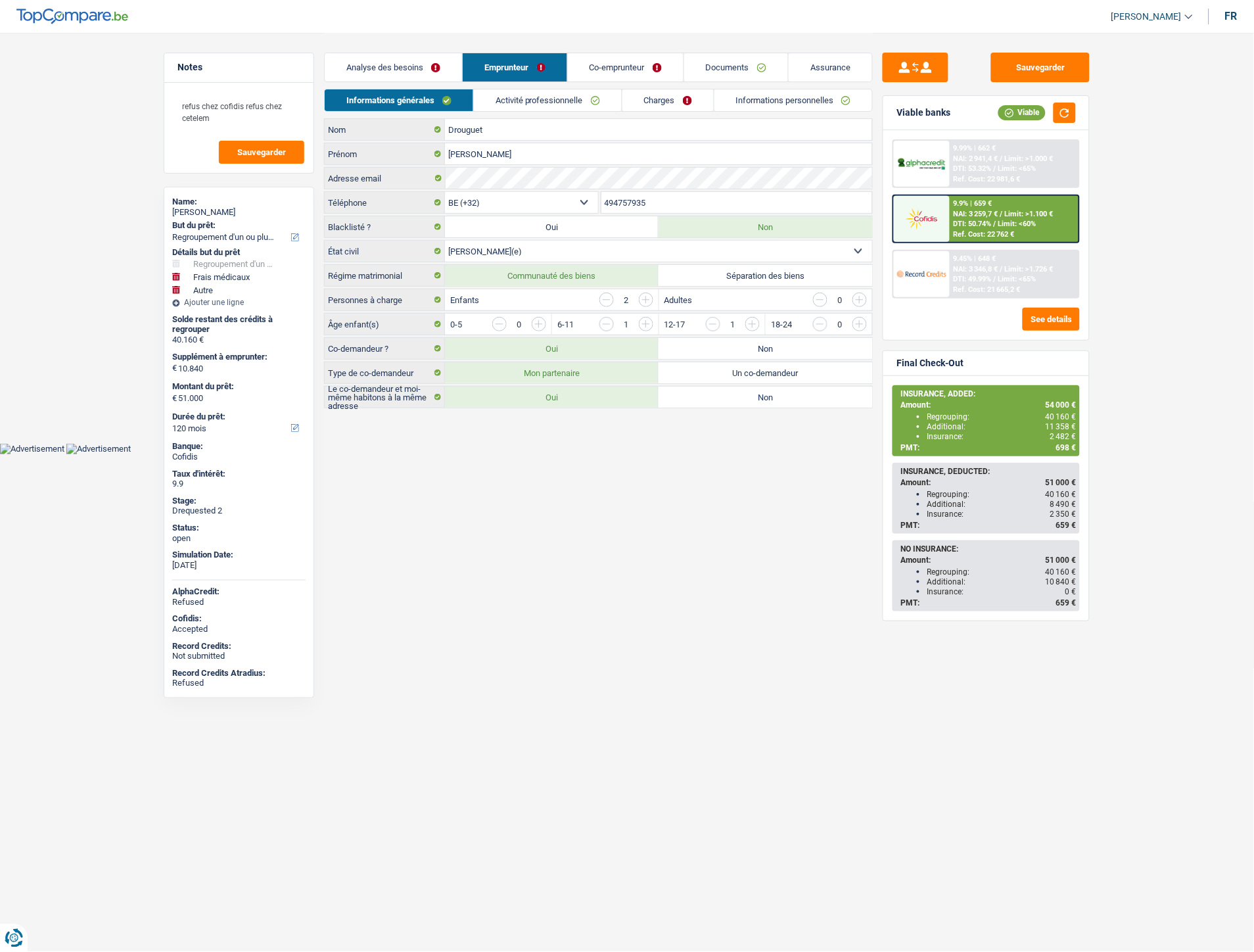
drag, startPoint x: 646, startPoint y: 207, endPoint x: 610, endPoint y: 200, distance: 36.7
click at [588, 202] on div "BE (+32) LU (+352) Sélectionner une option Téléphone 494757935 Téléphone" at bounding box center [598, 203] width 549 height 25
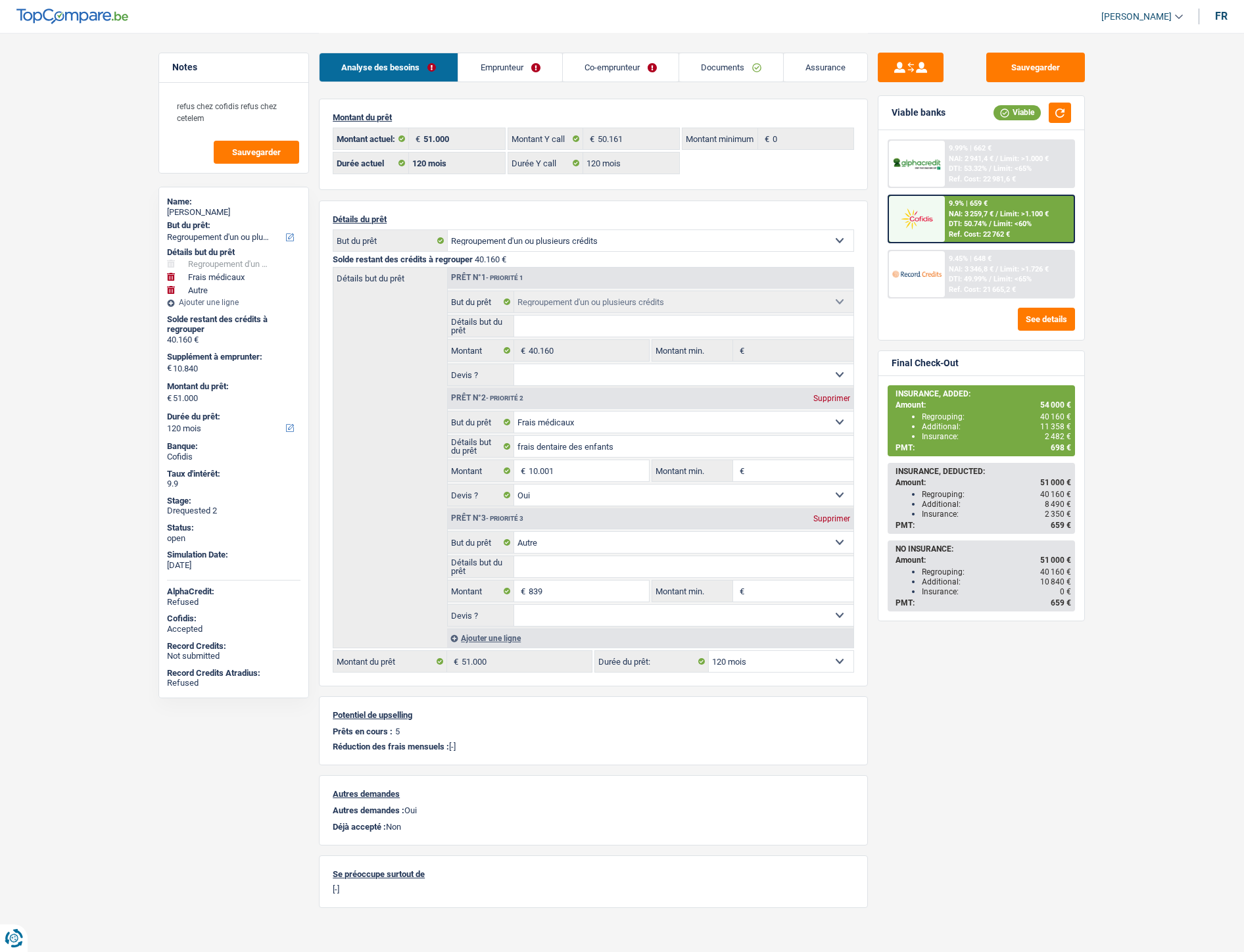
select select "refinancing"
select select "medical"
select select "other"
select select "120"
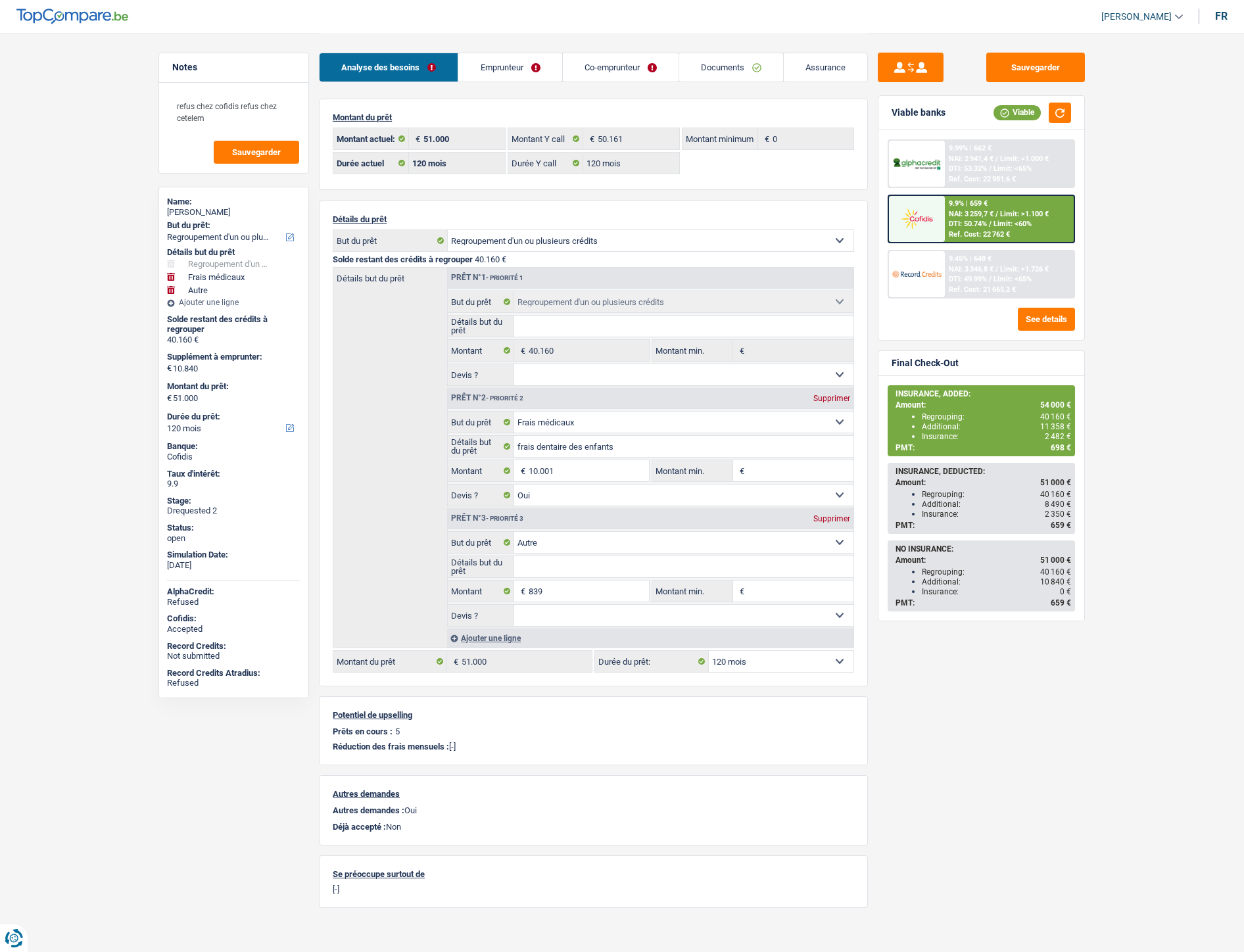
select select "120"
select select "refinancing"
select select "medical"
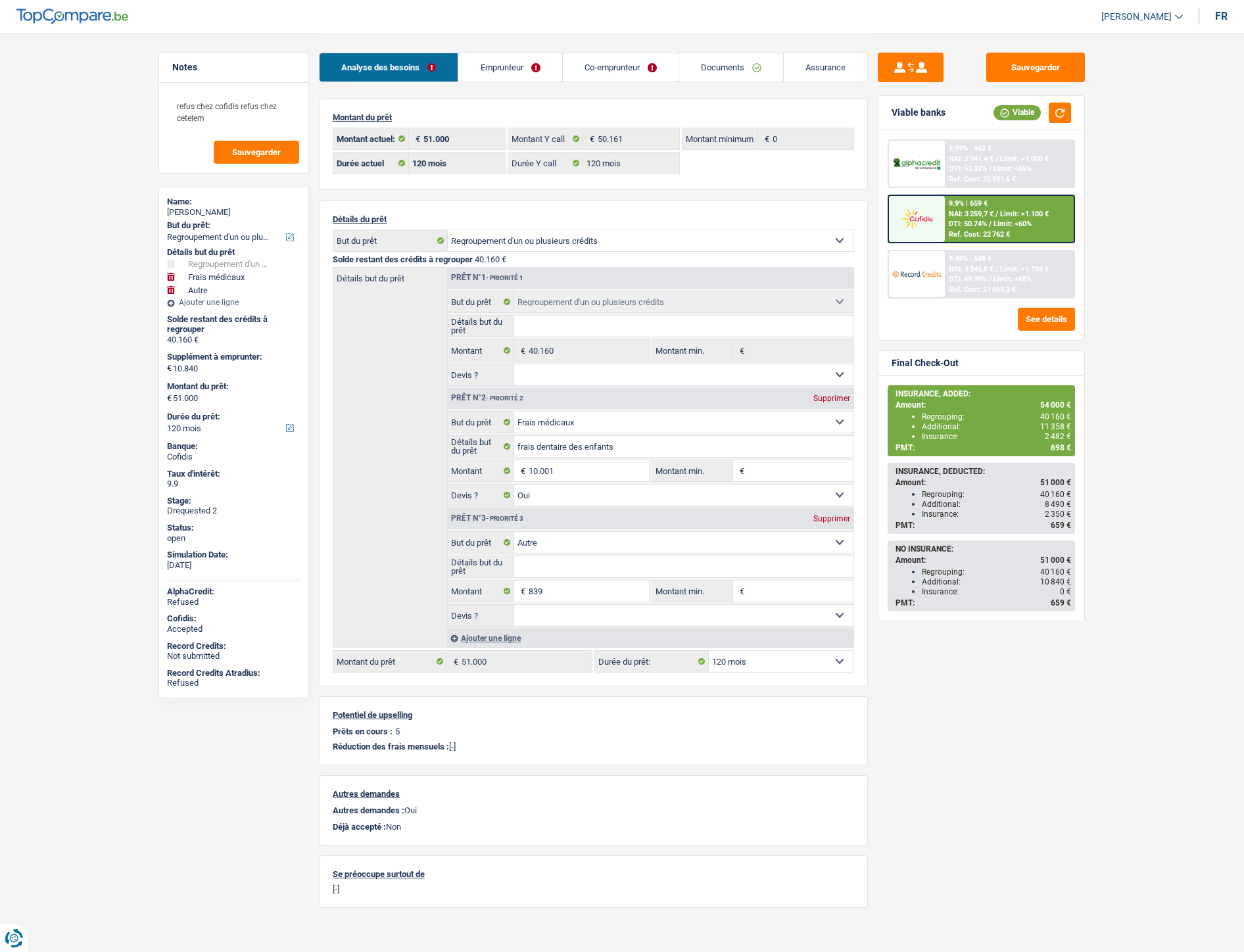
select select "yes"
select select "other"
select select "120"
select select "32"
select select "married"
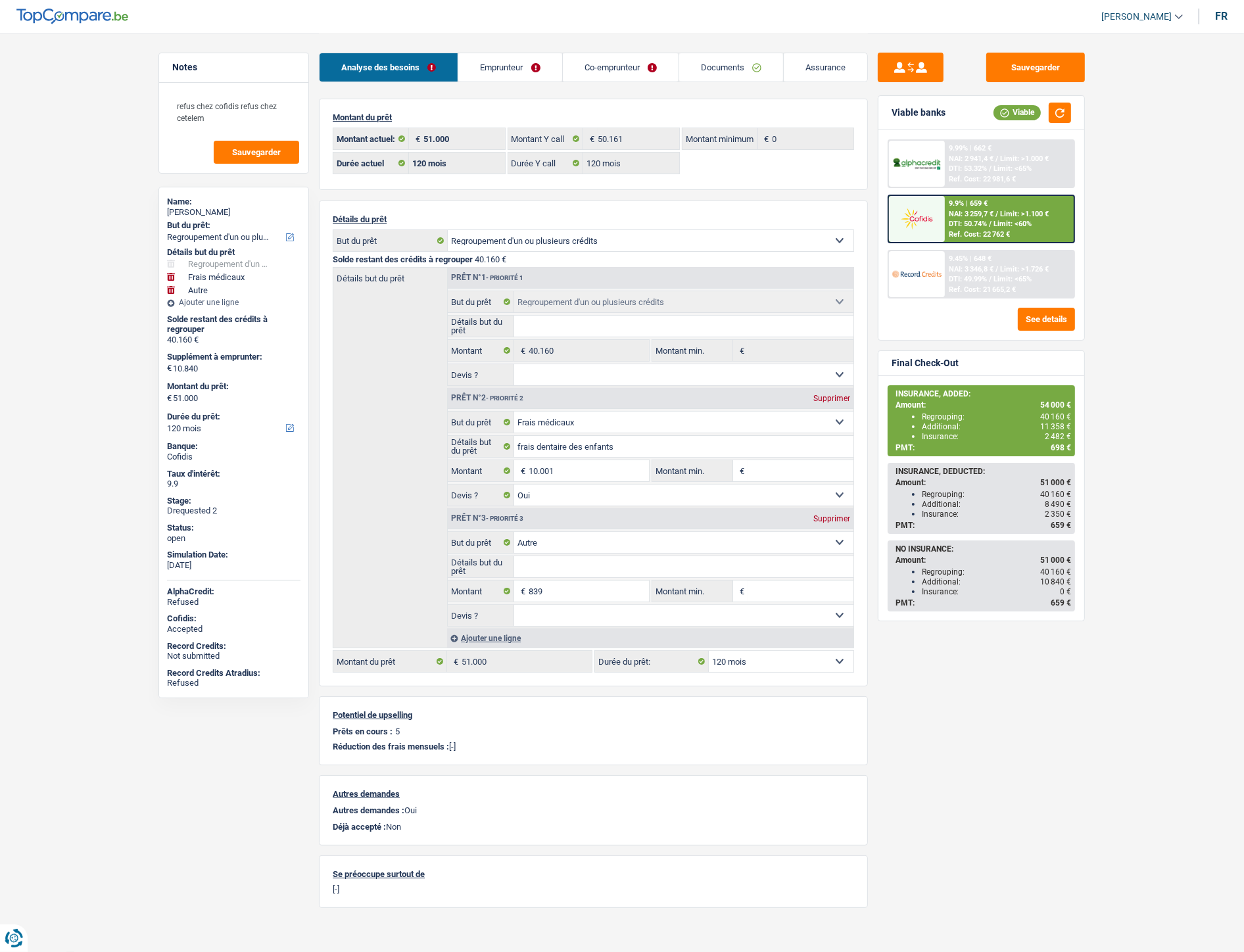
click at [495, 70] on link "Emprunteur" at bounding box center [509, 67] width 103 height 28
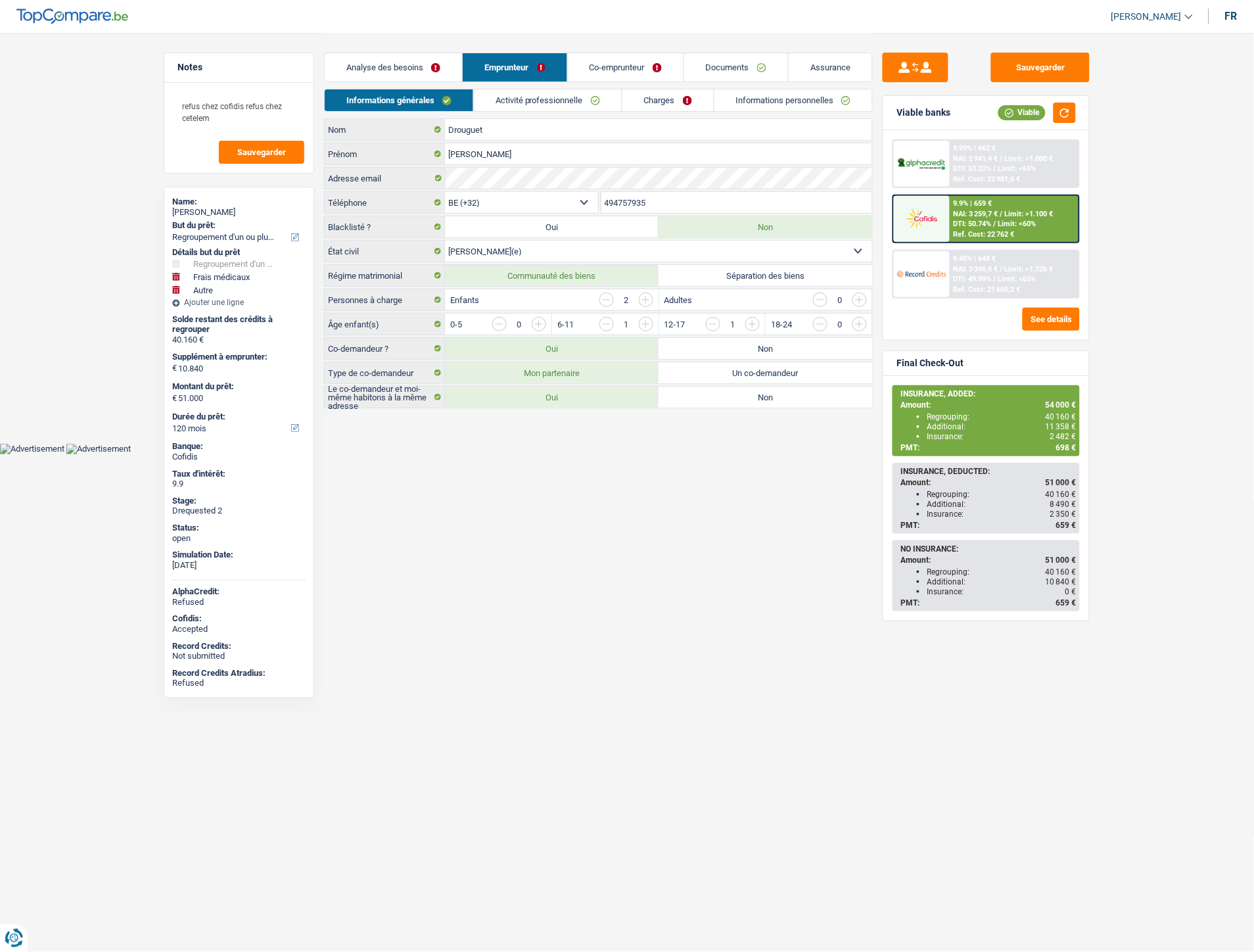
click at [636, 68] on link "Co-emprunteur" at bounding box center [625, 67] width 116 height 28
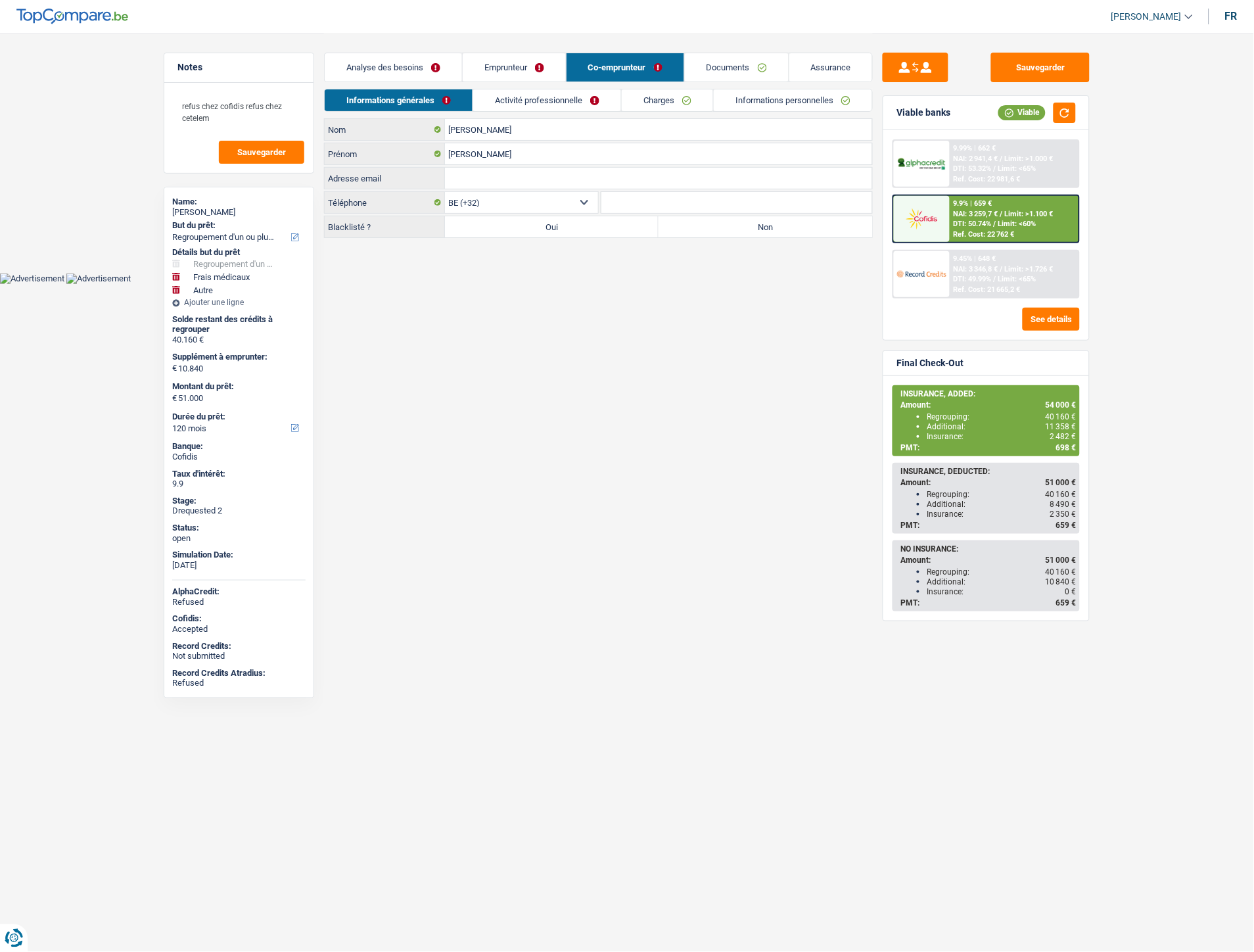
drag, startPoint x: 532, startPoint y: 104, endPoint x: 599, endPoint y: 96, distance: 67.5
click at [532, 103] on link "Activité professionnelle" at bounding box center [547, 100] width 148 height 21
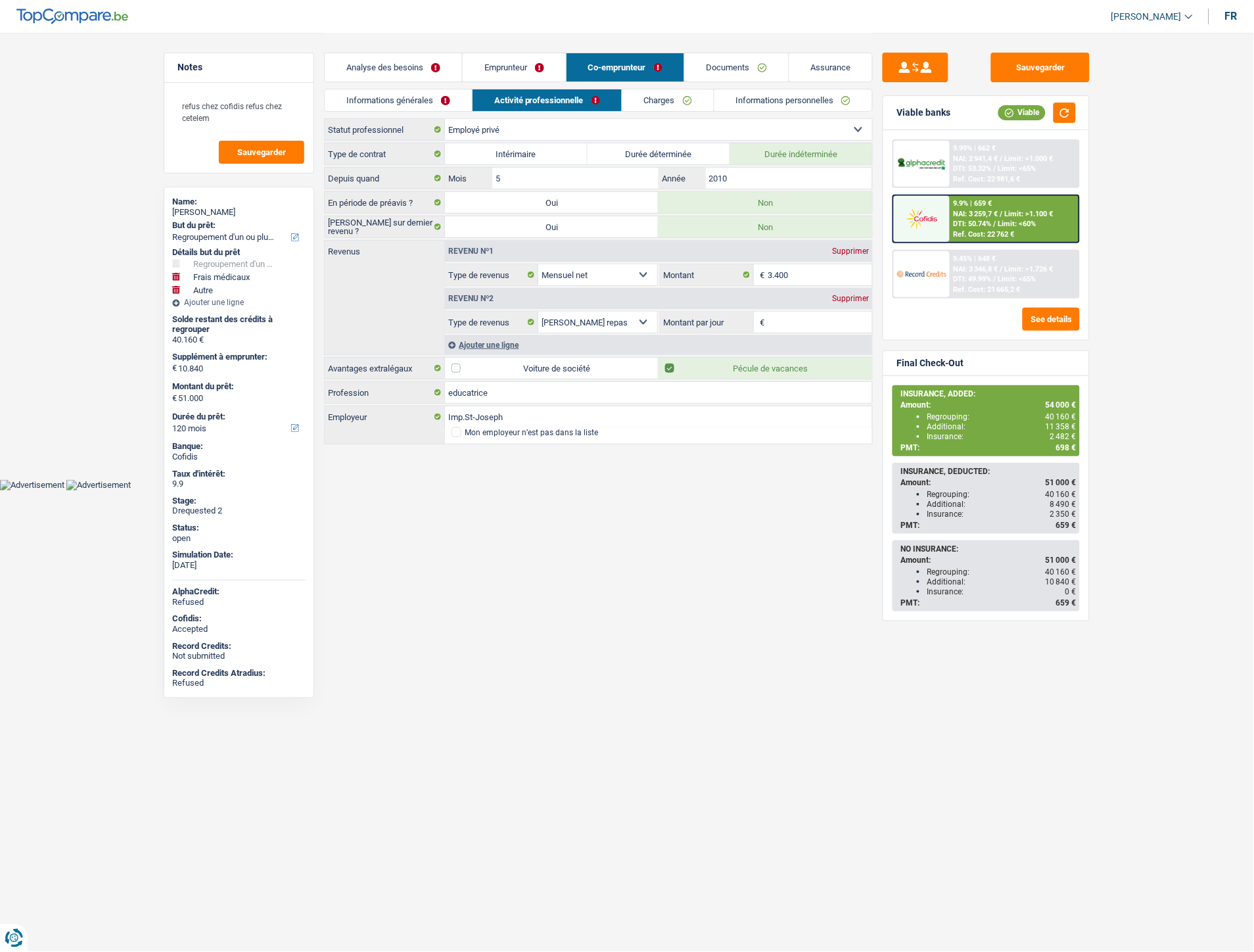
click at [515, 72] on link "Emprunteur" at bounding box center [513, 67] width 103 height 28
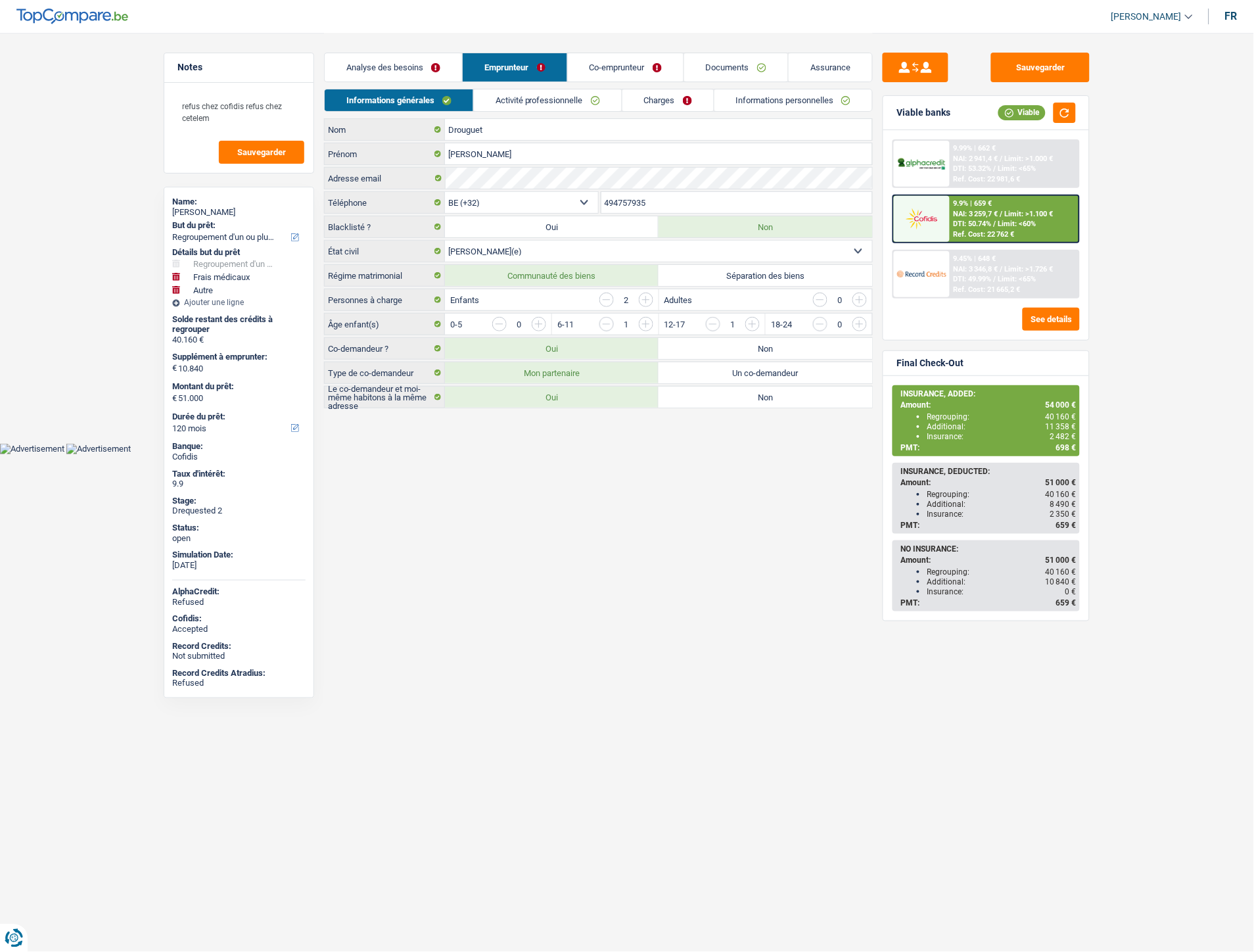
click at [659, 103] on link "Charges" at bounding box center [668, 100] width 91 height 21
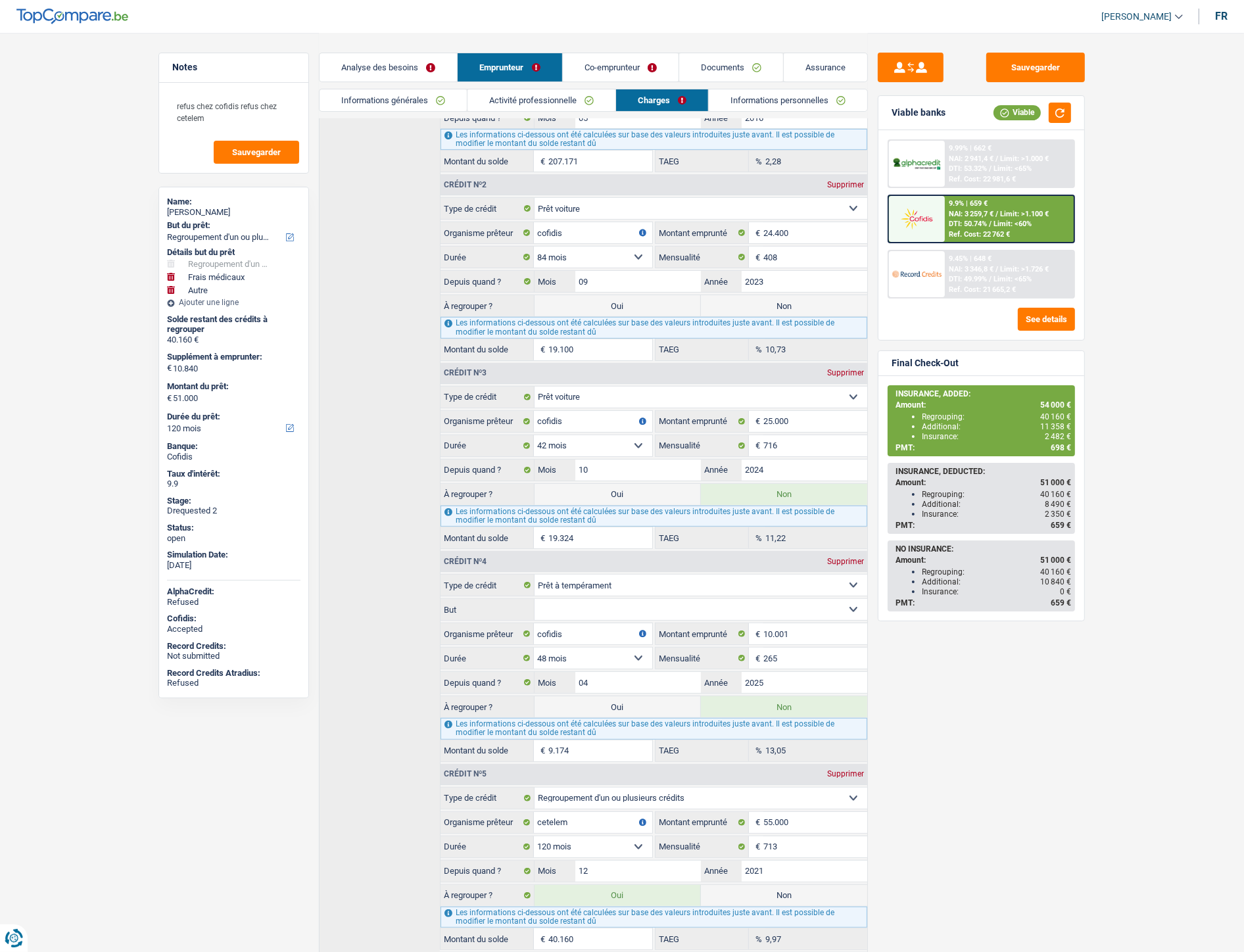
scroll to position [81, 0]
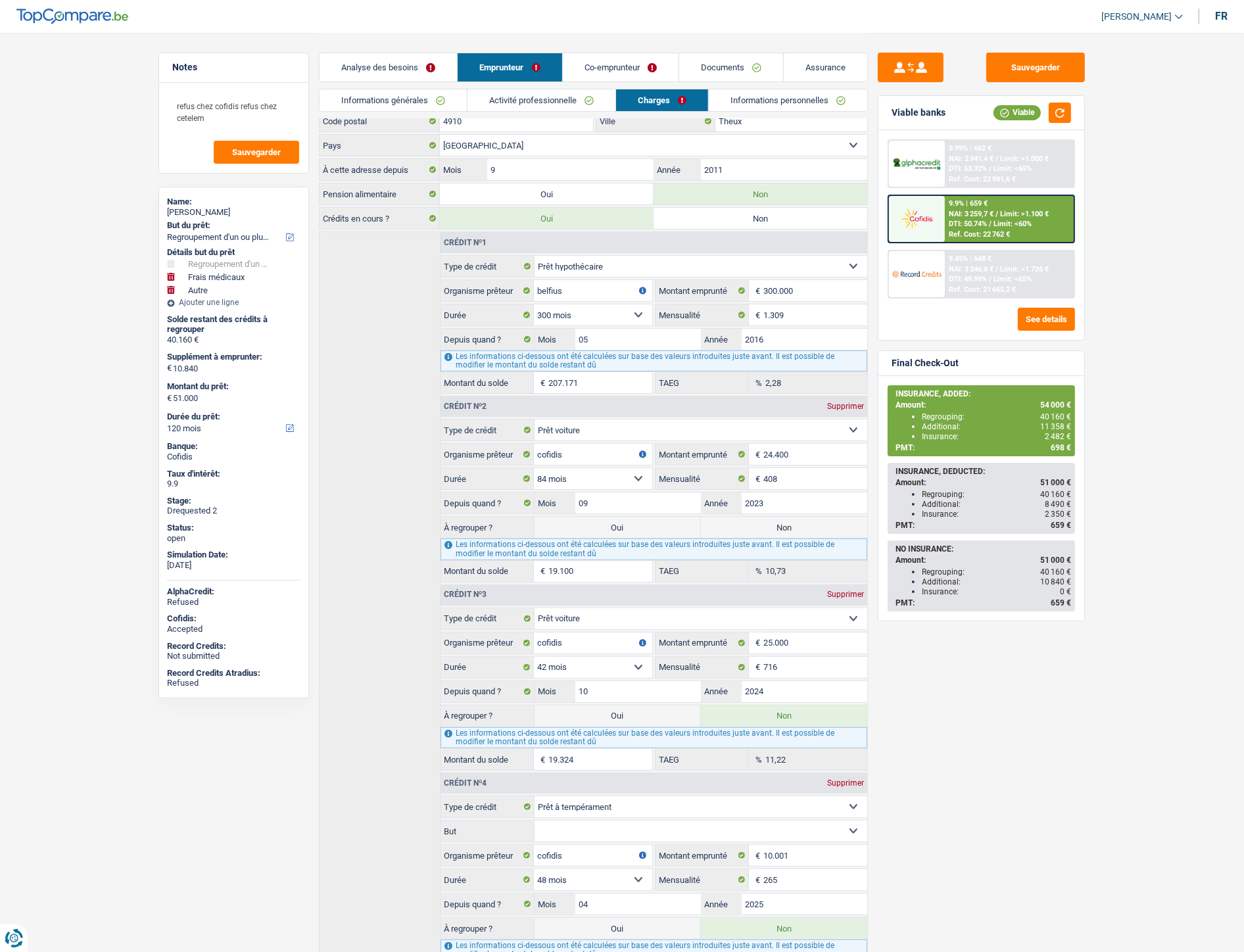
click at [721, 67] on link "Documents" at bounding box center [731, 67] width 104 height 28
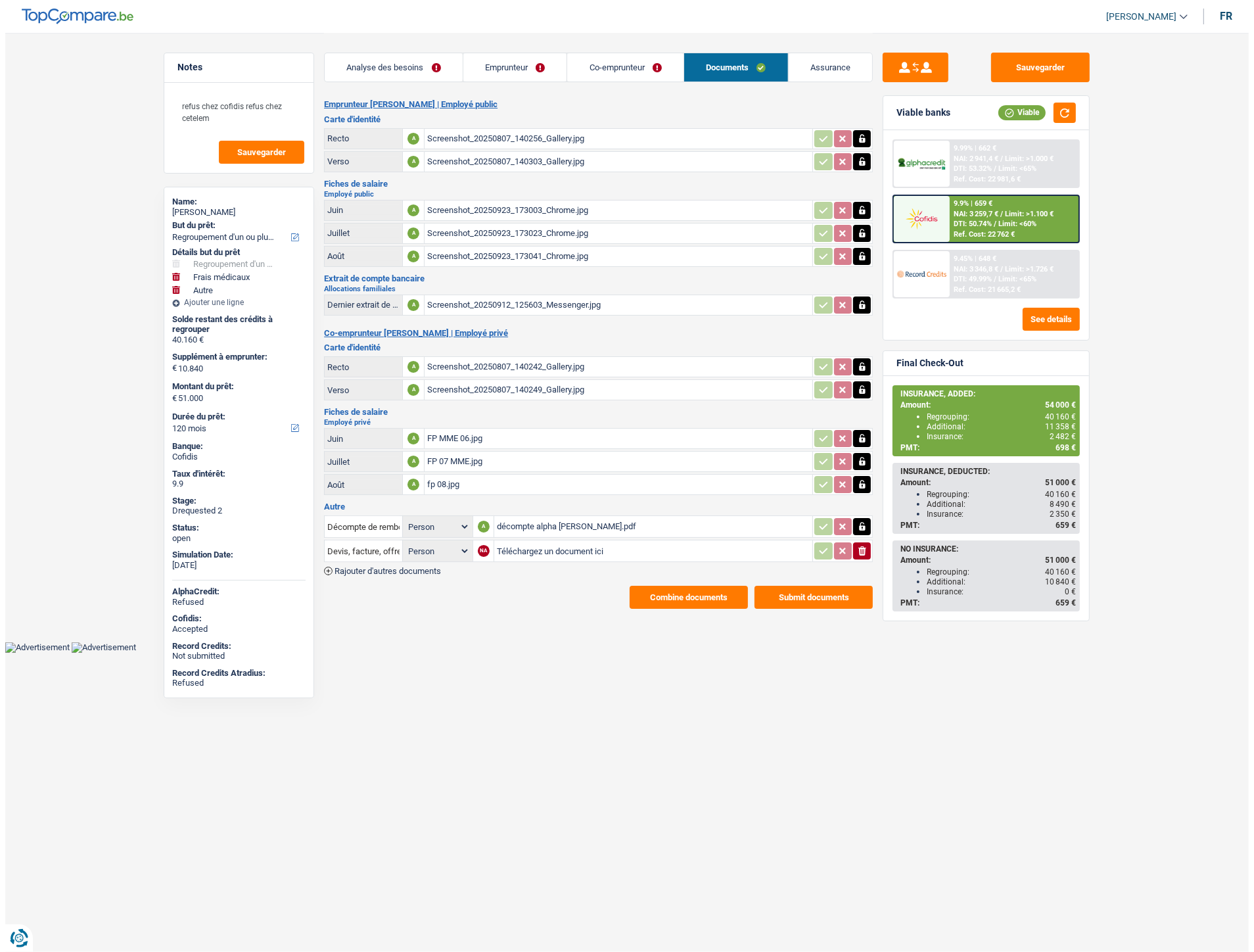
scroll to position [0, 0]
click at [527, 517] on div "décompte alpha [PERSON_NAME].pdf" at bounding box center [653, 527] width 313 height 20
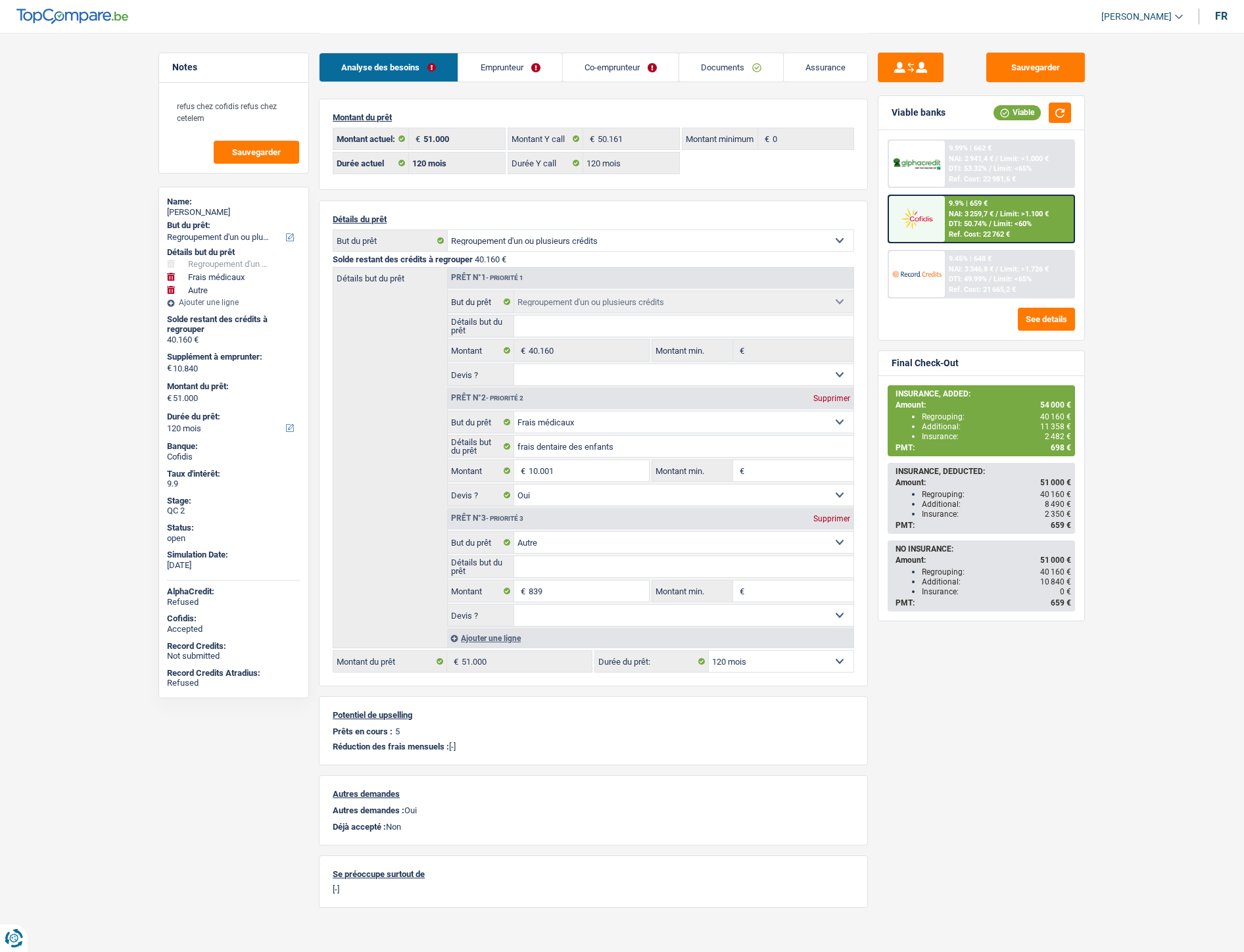
select select "refinancing"
select select "medical"
select select "other"
select select "120"
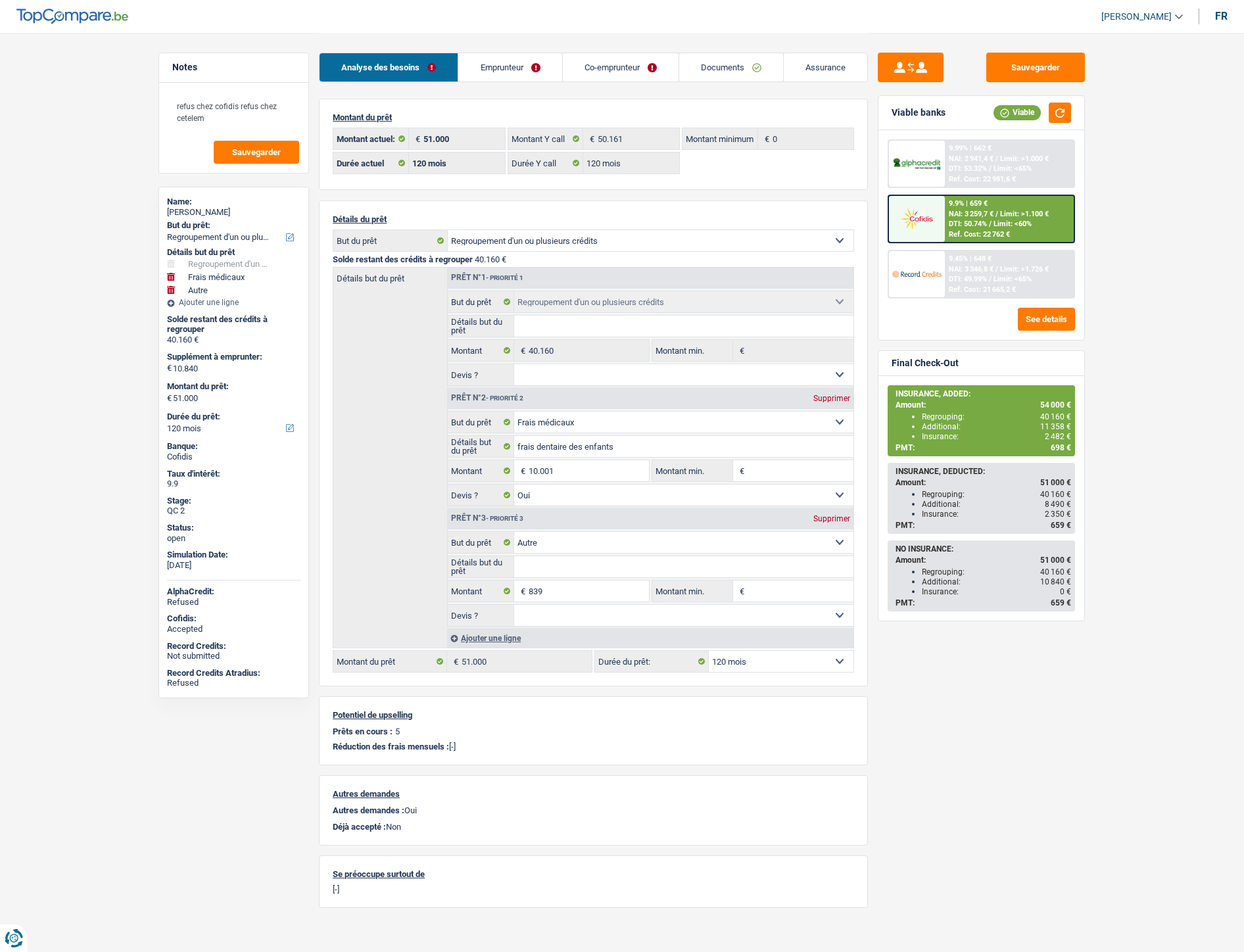
select select "120"
select select "refinancing"
select select "medical"
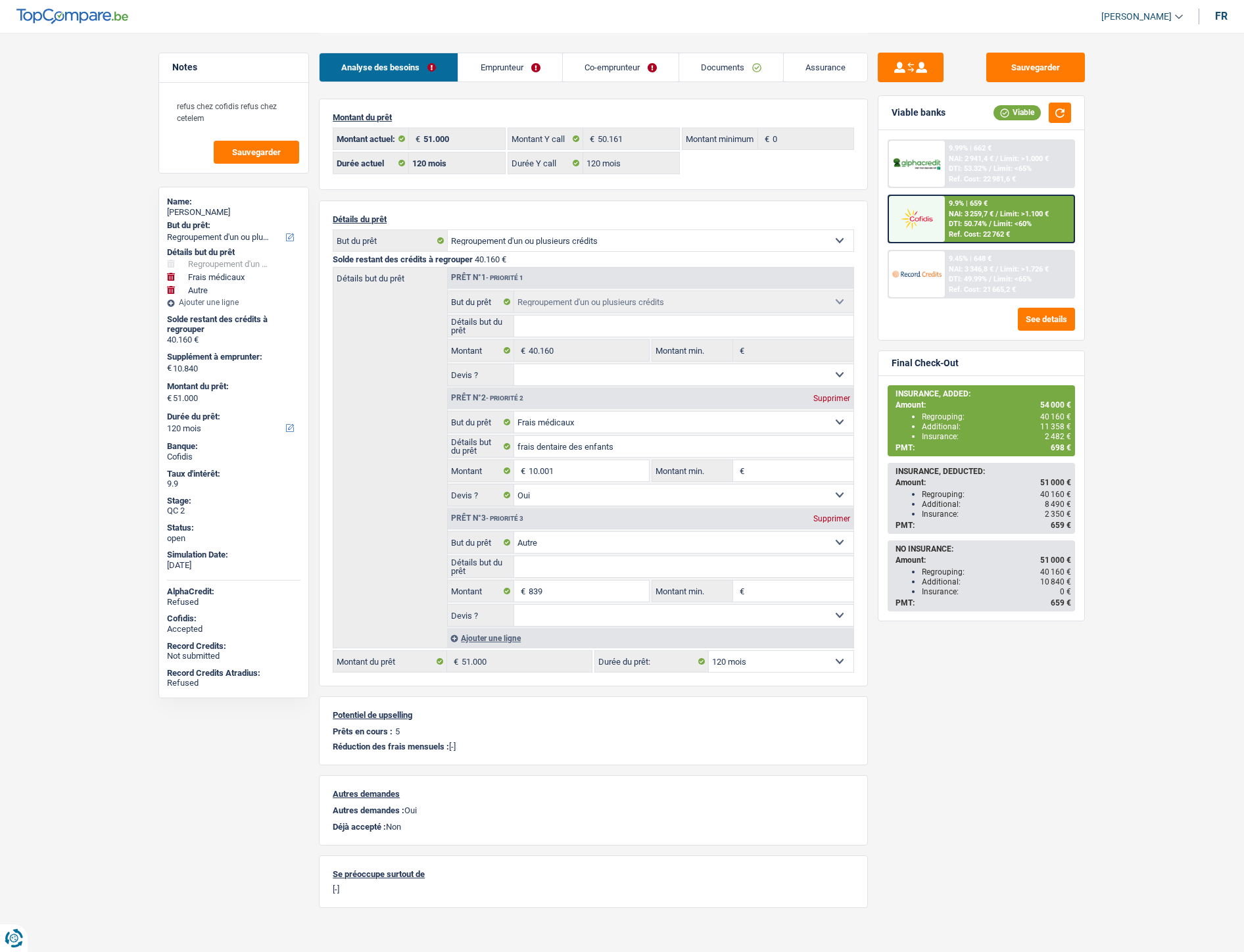
select select "yes"
select select "other"
select select "120"
click at [726, 63] on link "Documents" at bounding box center [731, 67] width 104 height 28
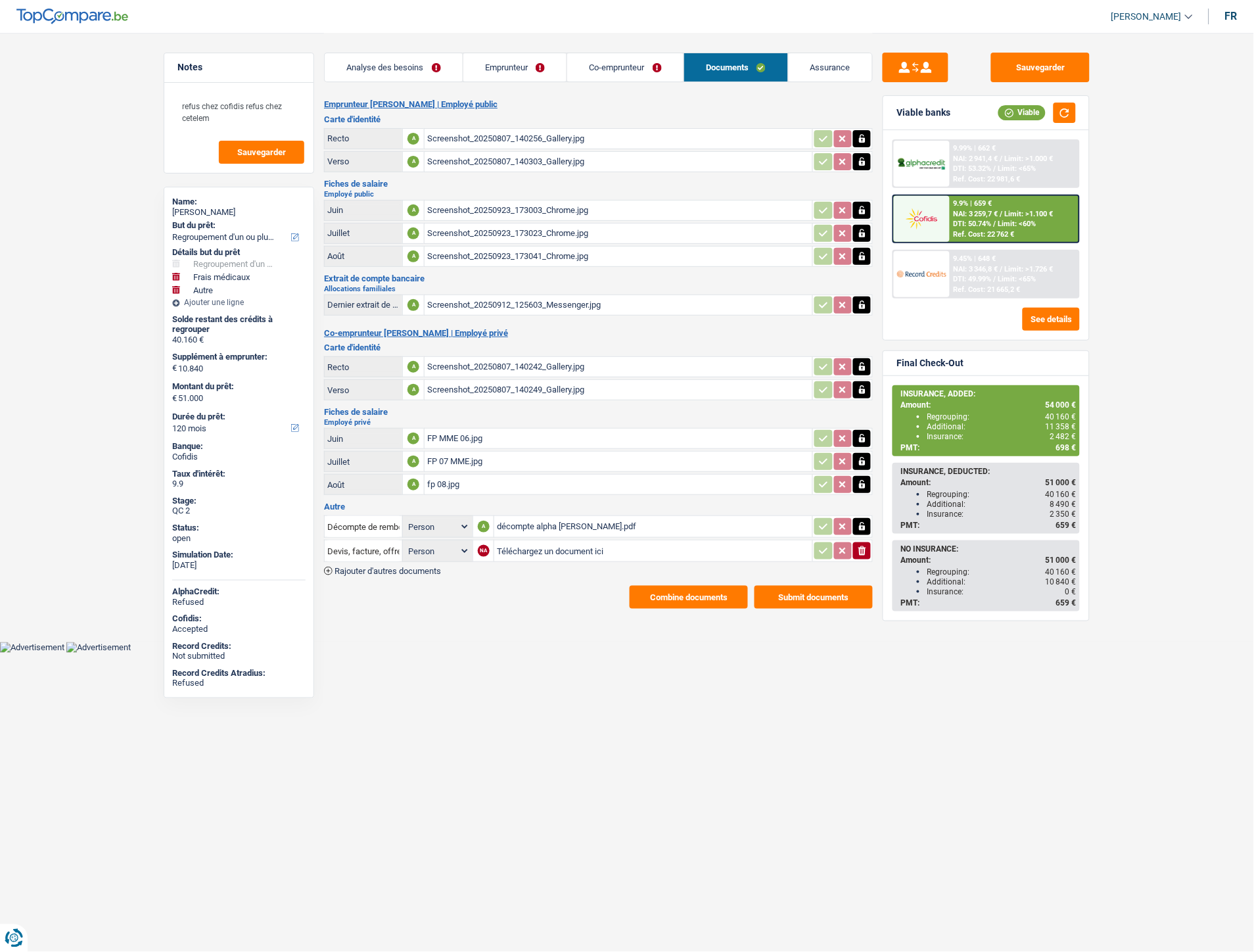
click at [485, 205] on div "Screenshot_20250923_173003_Chrome.jpg" at bounding box center [618, 211] width 383 height 20
click at [448, 226] on div "Screenshot_20250923_173023_Chrome.jpg" at bounding box center [618, 234] width 383 height 20
click at [527, 253] on div "Screenshot_20250923_173041_Chrome.jpg" at bounding box center [618, 257] width 383 height 20
click at [439, 301] on div "Screenshot_20250912_125603_Messenger.jpg" at bounding box center [618, 305] width 383 height 20
click at [475, 360] on div "Screenshot_20250807_140242_Gallery.jpg" at bounding box center [618, 367] width 383 height 20
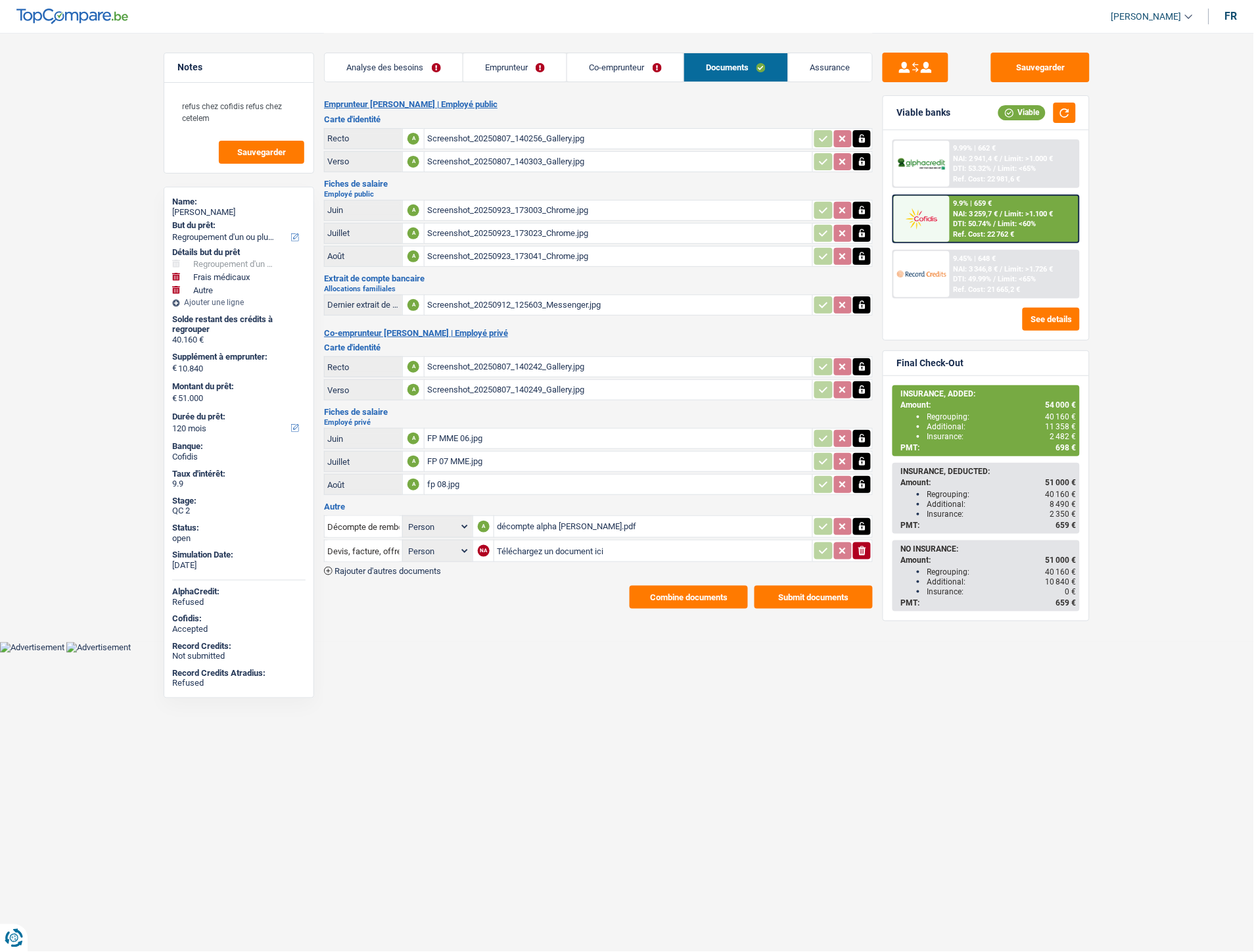
click at [463, 429] on div "FP MME 06.jpg" at bounding box center [618, 439] width 383 height 20
click at [456, 457] on div "FP 07 MME.jpg" at bounding box center [618, 462] width 383 height 20
click at [443, 481] on div "fp 08.jpg" at bounding box center [618, 485] width 383 height 20
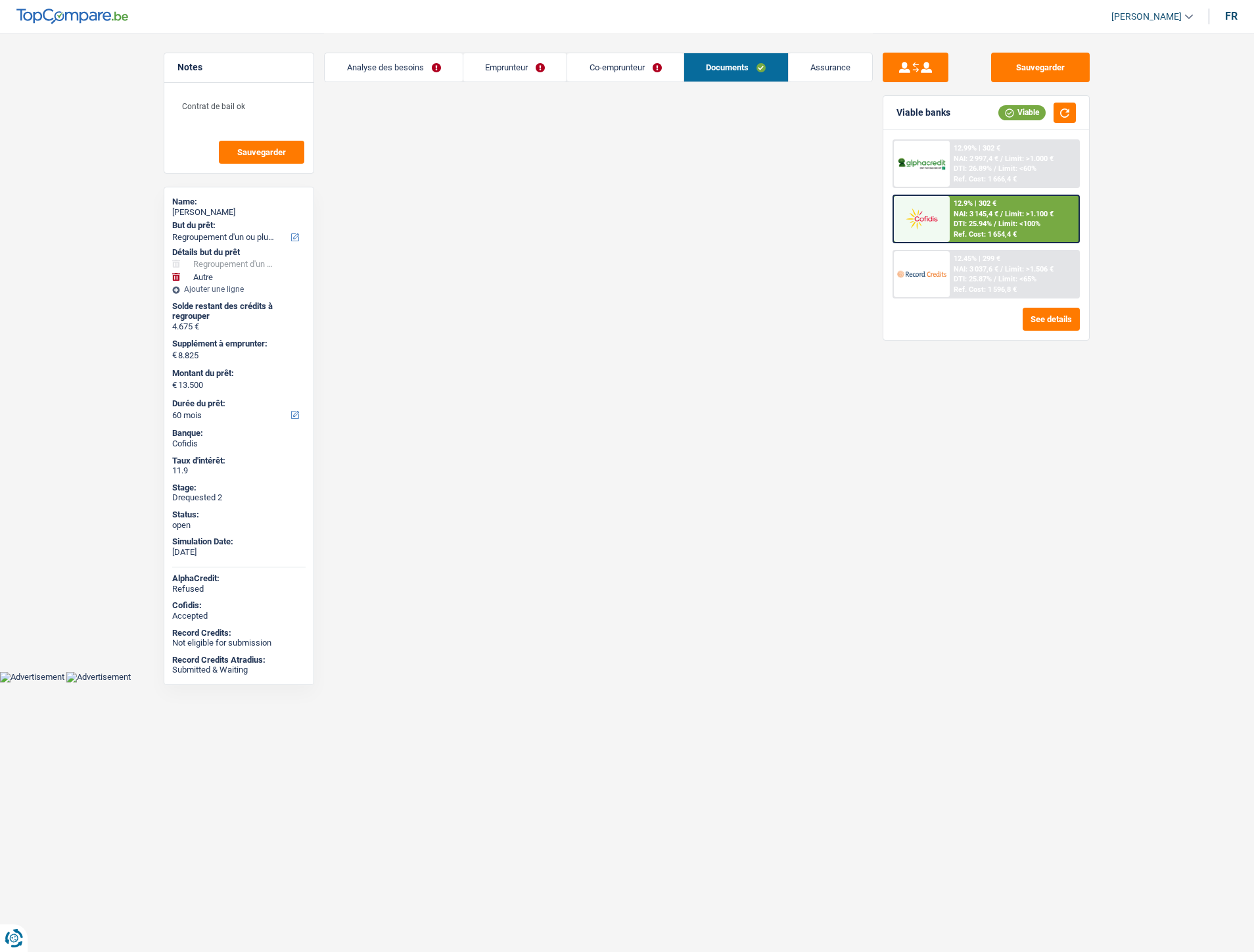
select select "refinancing"
select select "other"
select select "60"
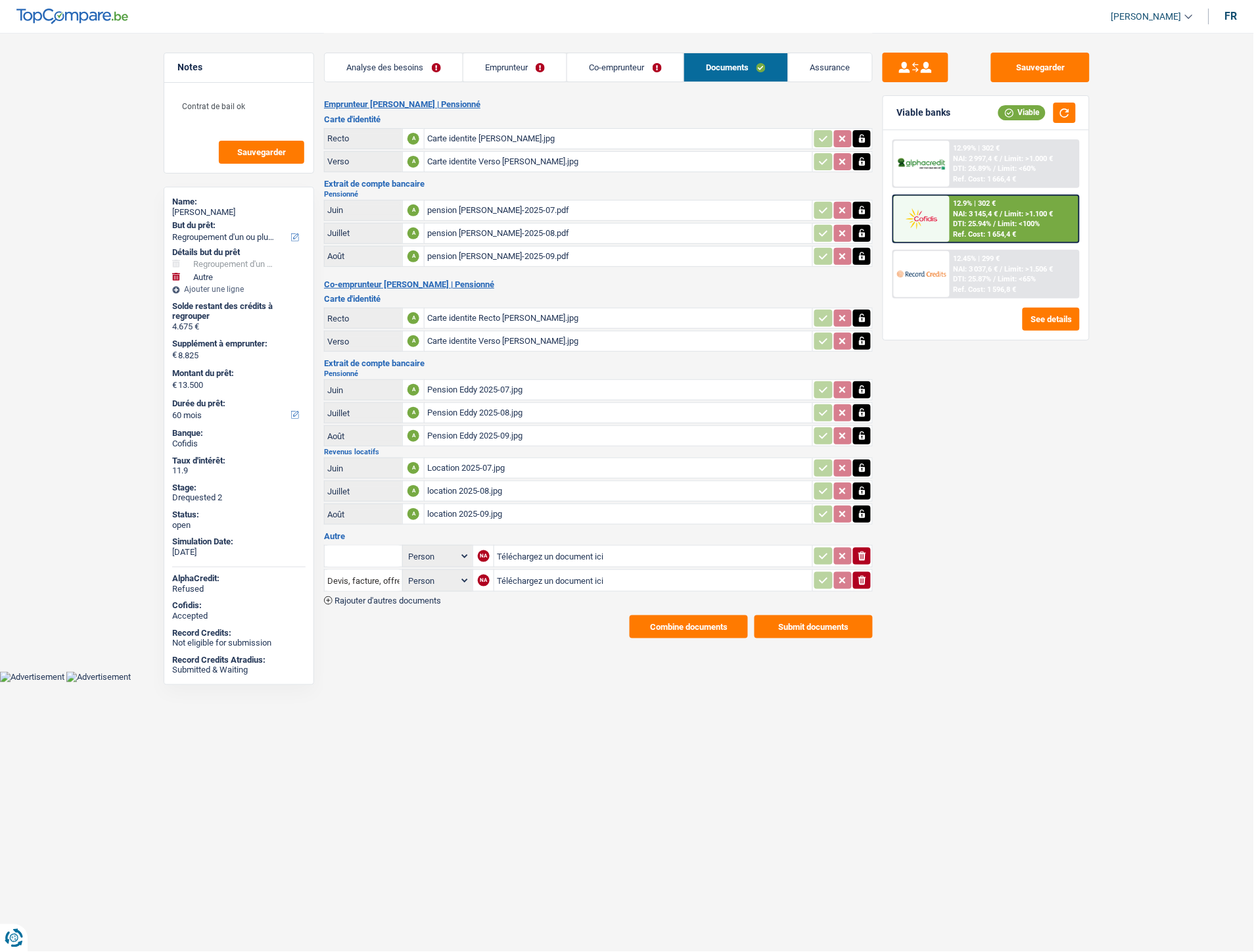
click at [843, 68] on link "Assurance" at bounding box center [831, 67] width 84 height 28
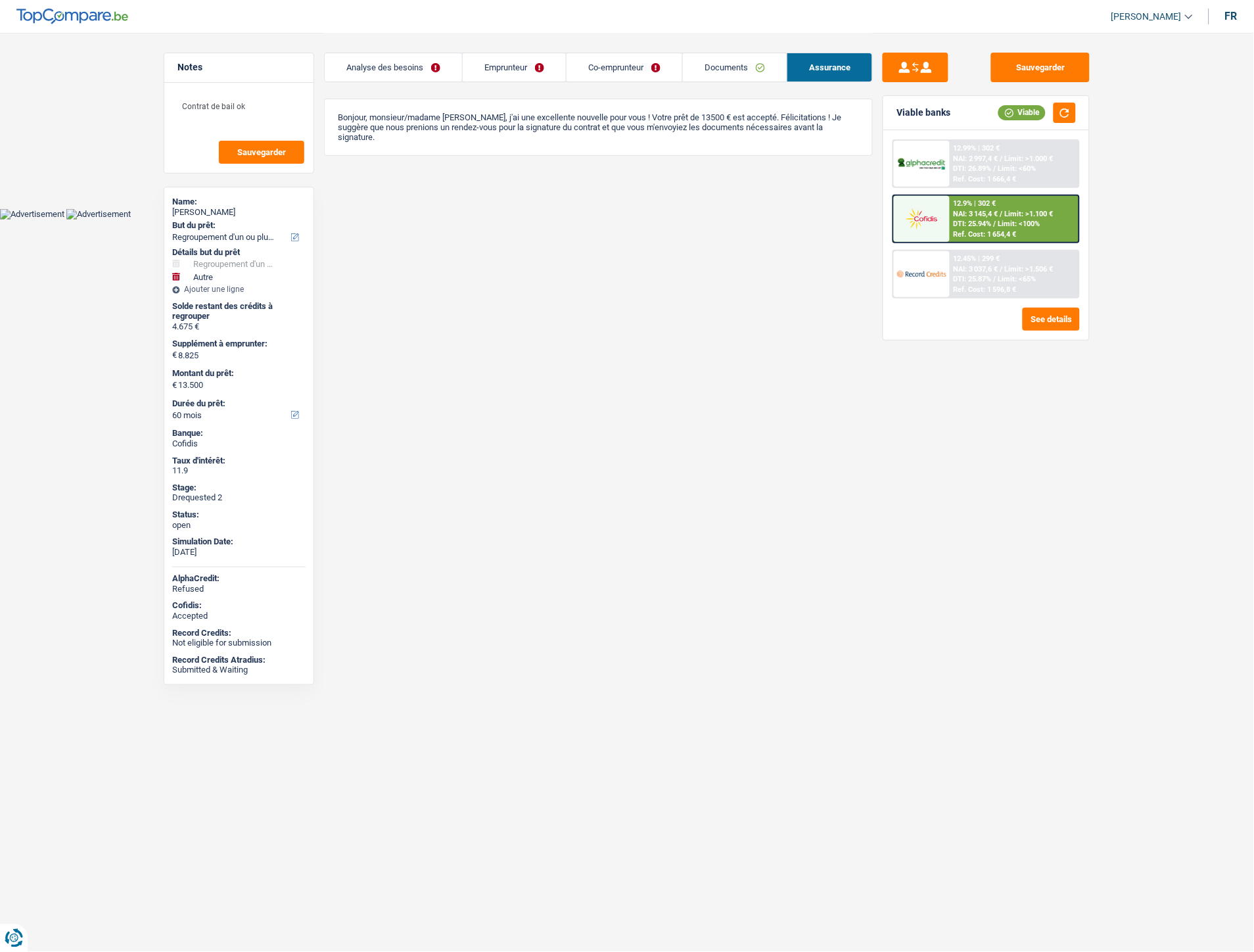
click at [365, 69] on link "Analyse des besoins" at bounding box center [393, 67] width 137 height 28
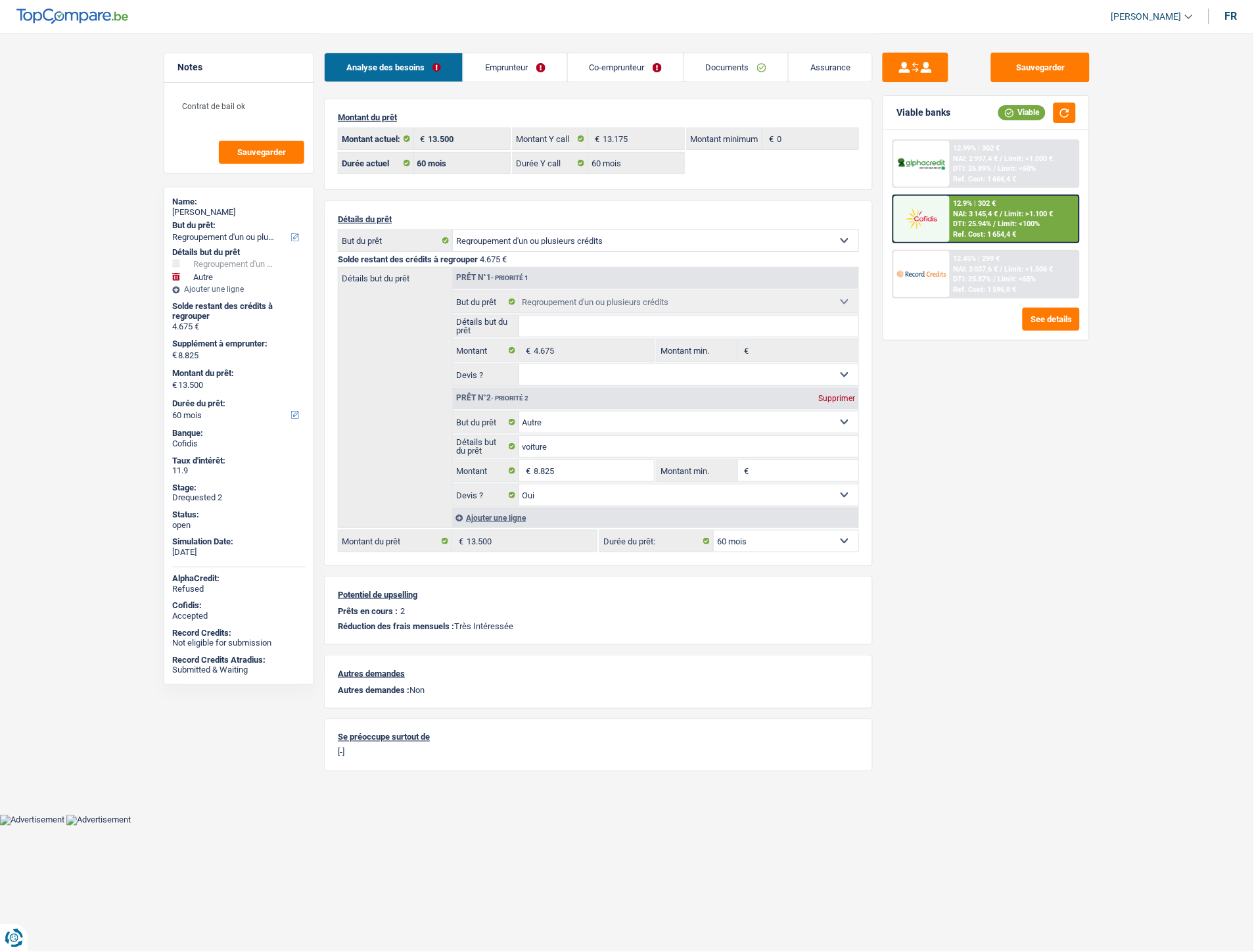
click at [518, 63] on link "Emprunteur" at bounding box center [514, 67] width 103 height 28
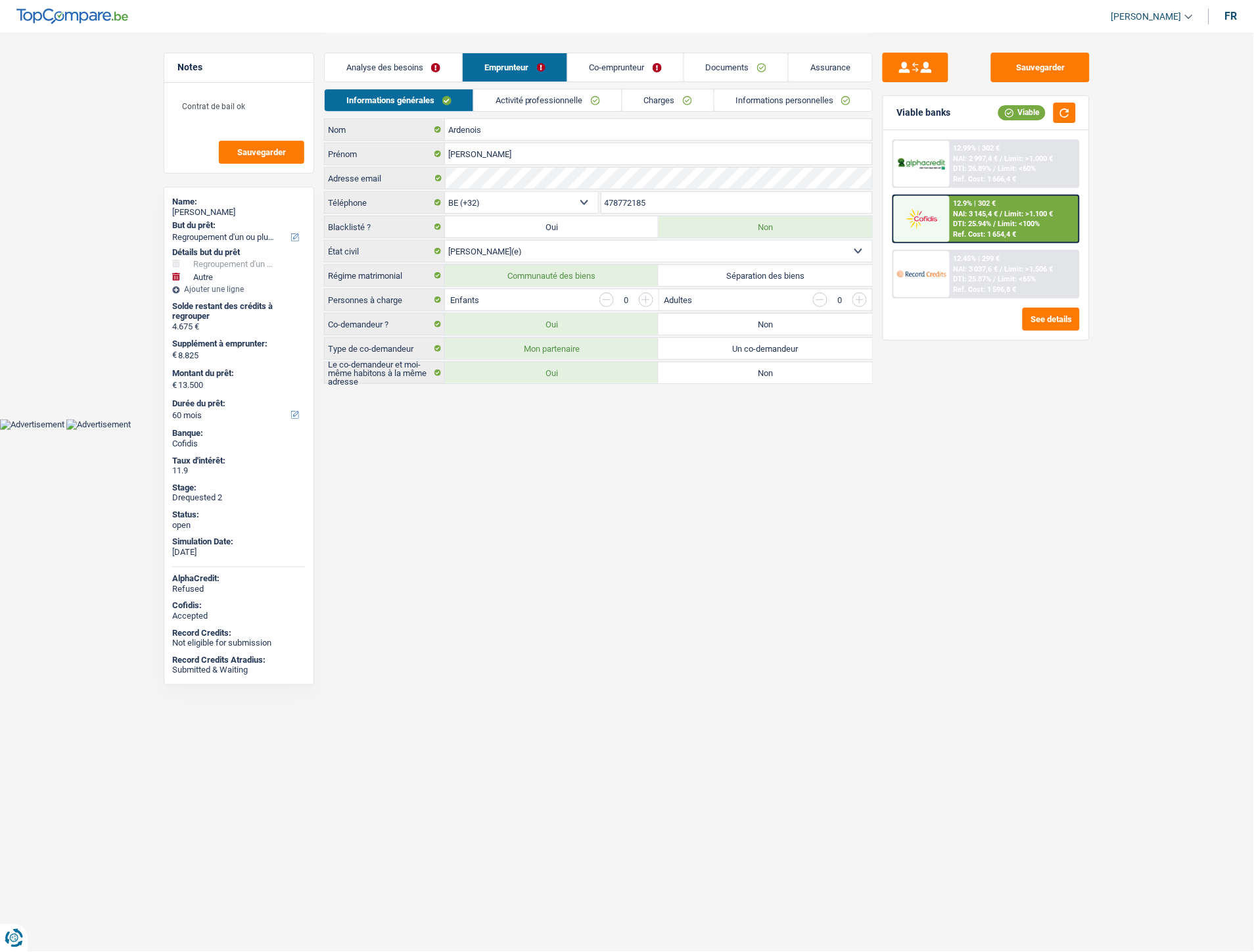
click at [724, 61] on link "Documents" at bounding box center [736, 67] width 104 height 28
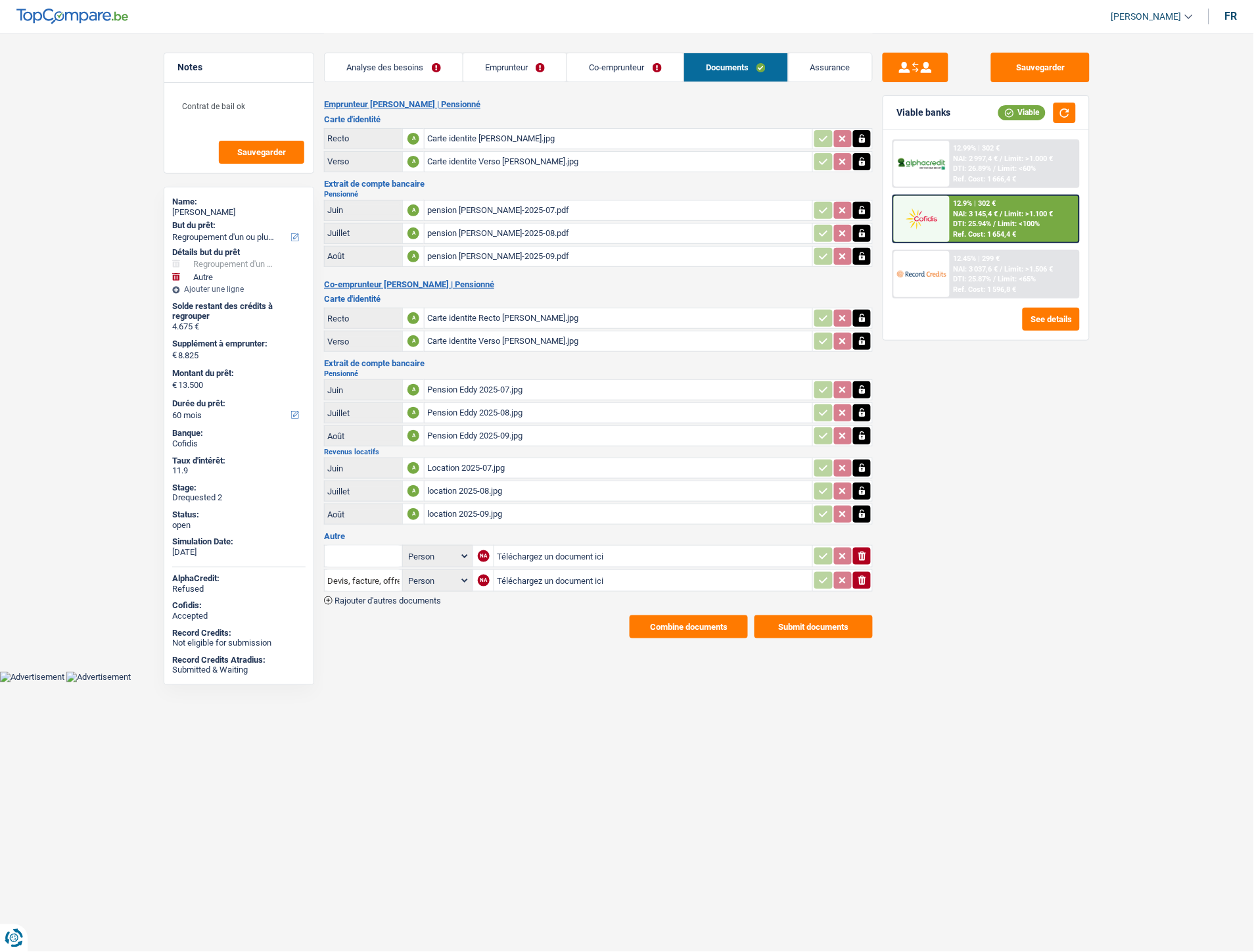
click at [473, 206] on div "pension nicole-2025-07.pdf" at bounding box center [618, 211] width 383 height 20
click at [498, 224] on div "pension nicole-2025-08.pdf" at bounding box center [618, 234] width 383 height 20
click at [465, 255] on div "pension nicole-2025-09.pdf" at bounding box center [618, 257] width 383 height 20
click at [475, 380] on div "Pension Eddy 2025-07.jpg" at bounding box center [618, 390] width 383 height 20
click at [455, 387] on div "Pension Eddy 2025-07.jpg" at bounding box center [618, 390] width 383 height 20
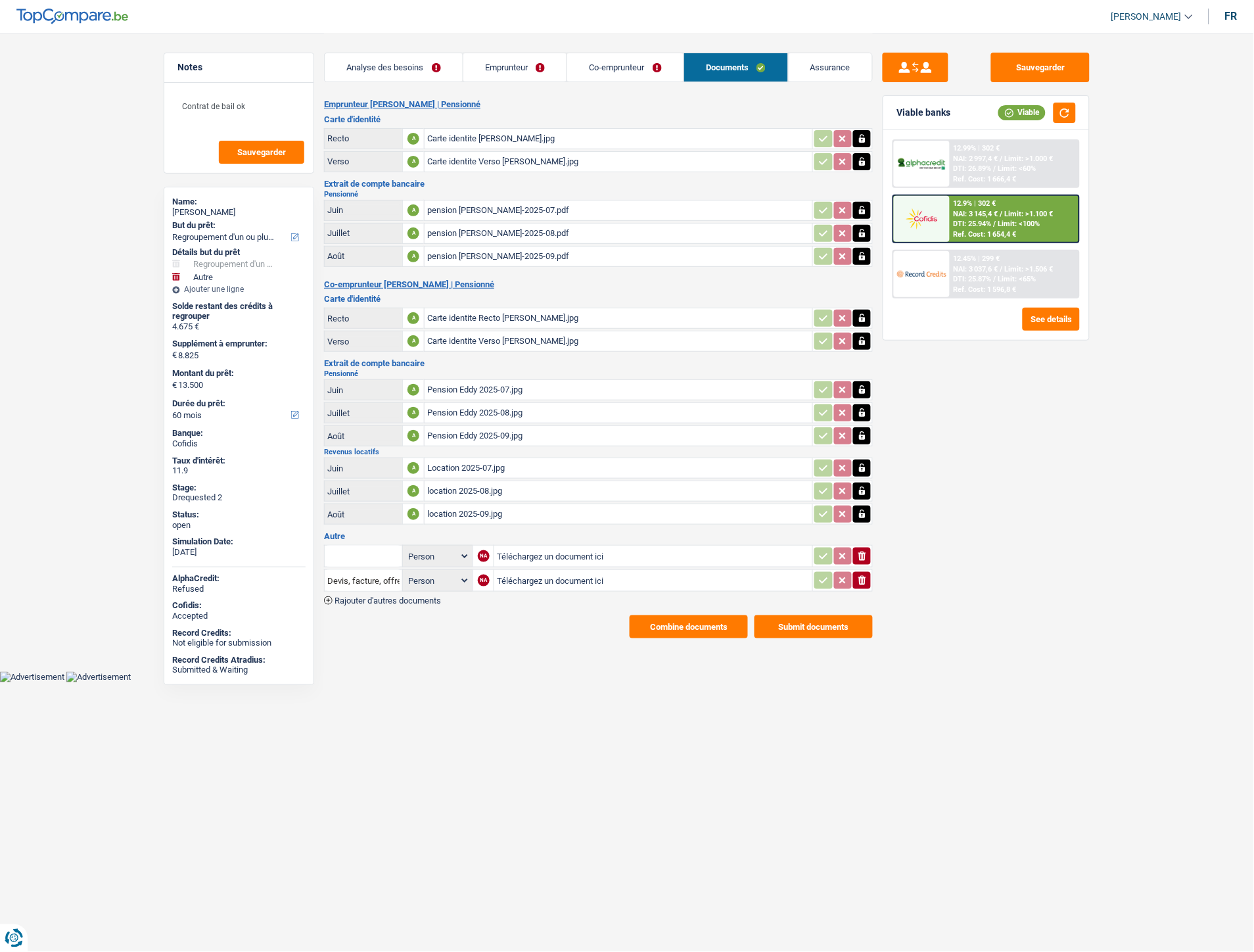
click at [482, 403] on div "Pension Eddy 2025-08.jpg" at bounding box center [618, 413] width 383 height 20
click at [455, 439] on div "Pension Eddy 2025-09.jpg" at bounding box center [618, 436] width 383 height 20
click at [472, 463] on div "Location 2025-07.jpg" at bounding box center [618, 468] width 383 height 20
click at [534, 77] on link "Emprunteur" at bounding box center [515, 67] width 104 height 28
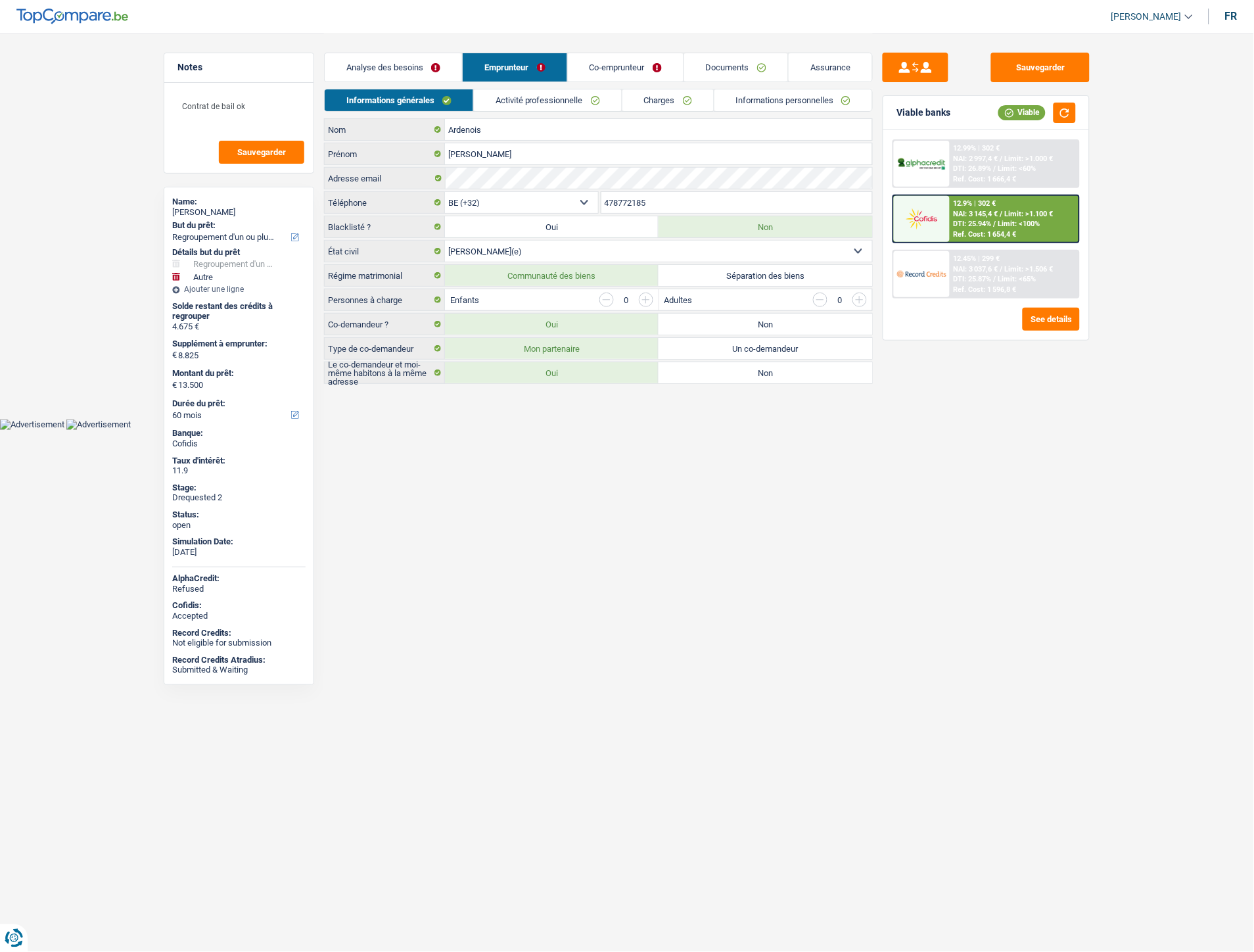
click at [549, 101] on link "Activité professionnelle" at bounding box center [548, 100] width 148 height 21
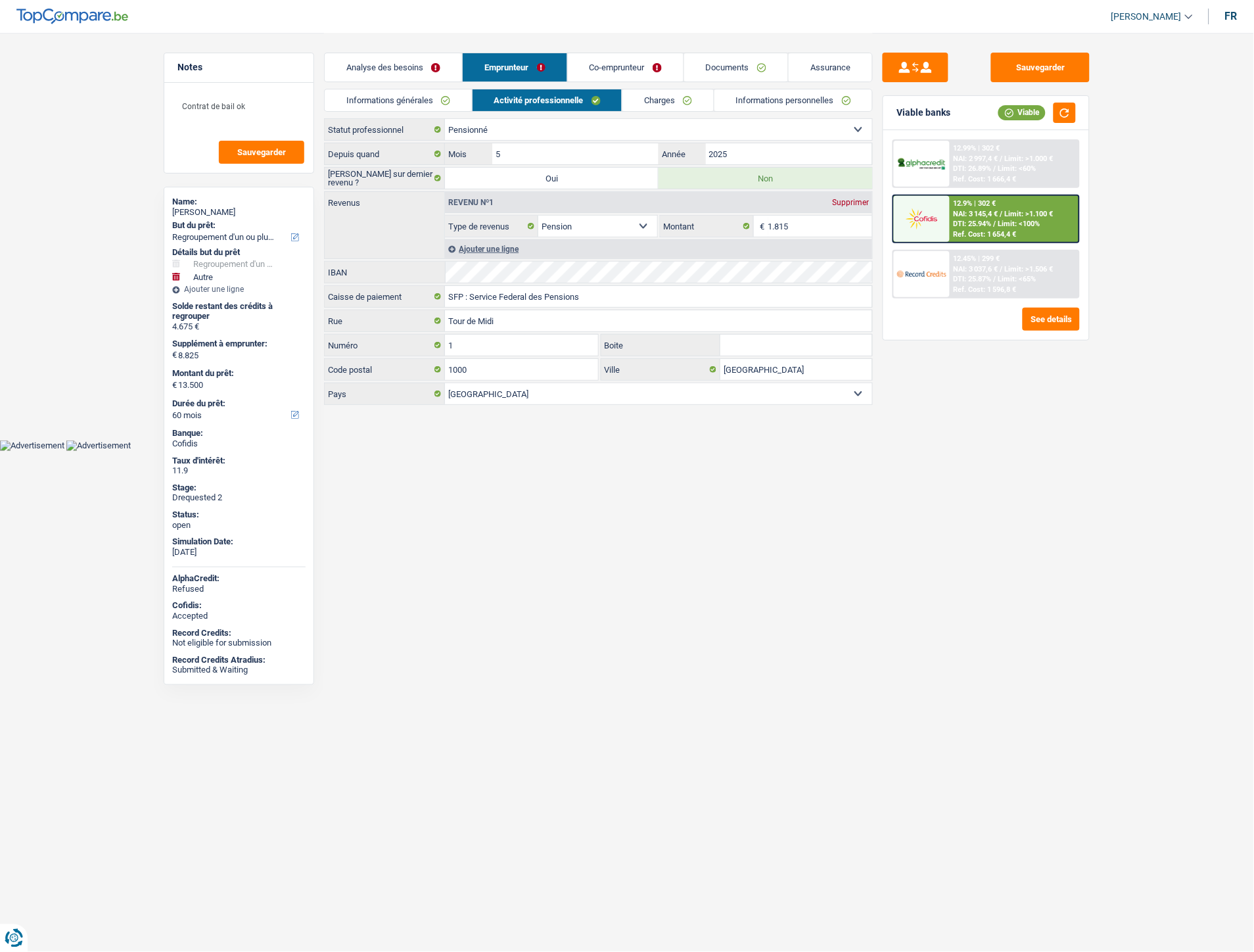
click at [652, 101] on link "Charges" at bounding box center [668, 100] width 91 height 21
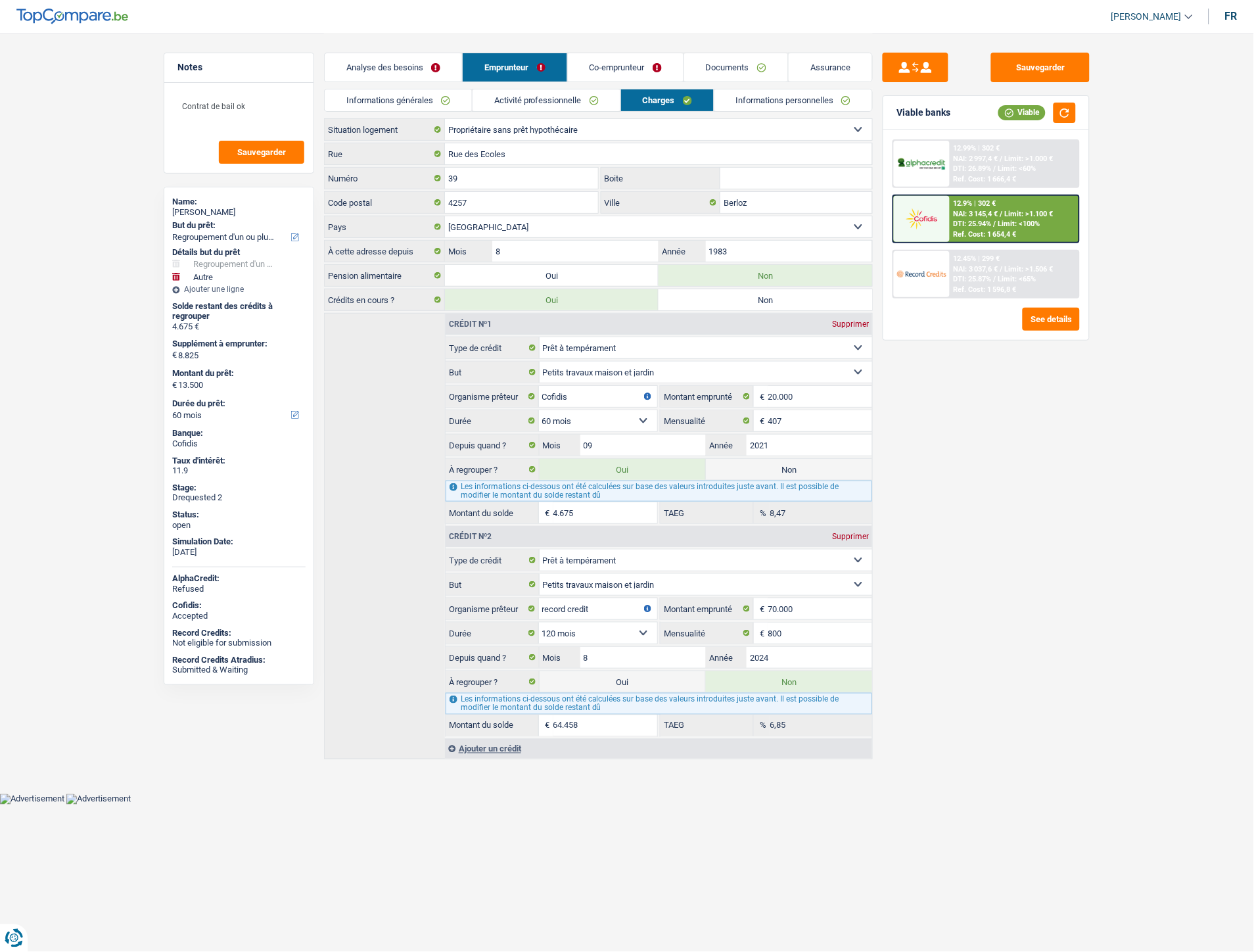
click at [597, 67] on link "Co-emprunteur" at bounding box center [625, 67] width 116 height 28
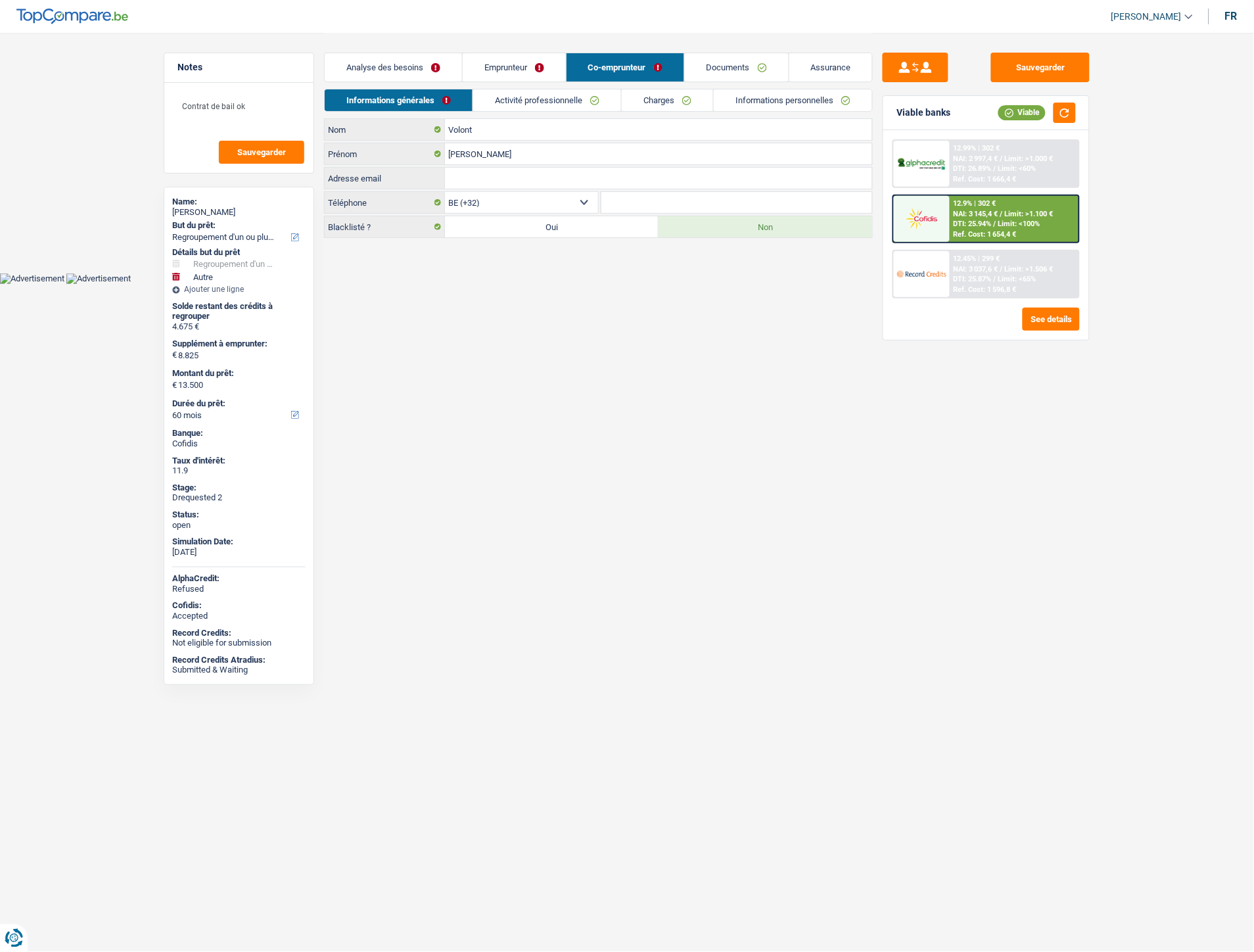
click at [643, 99] on link "Charges" at bounding box center [667, 100] width 91 height 21
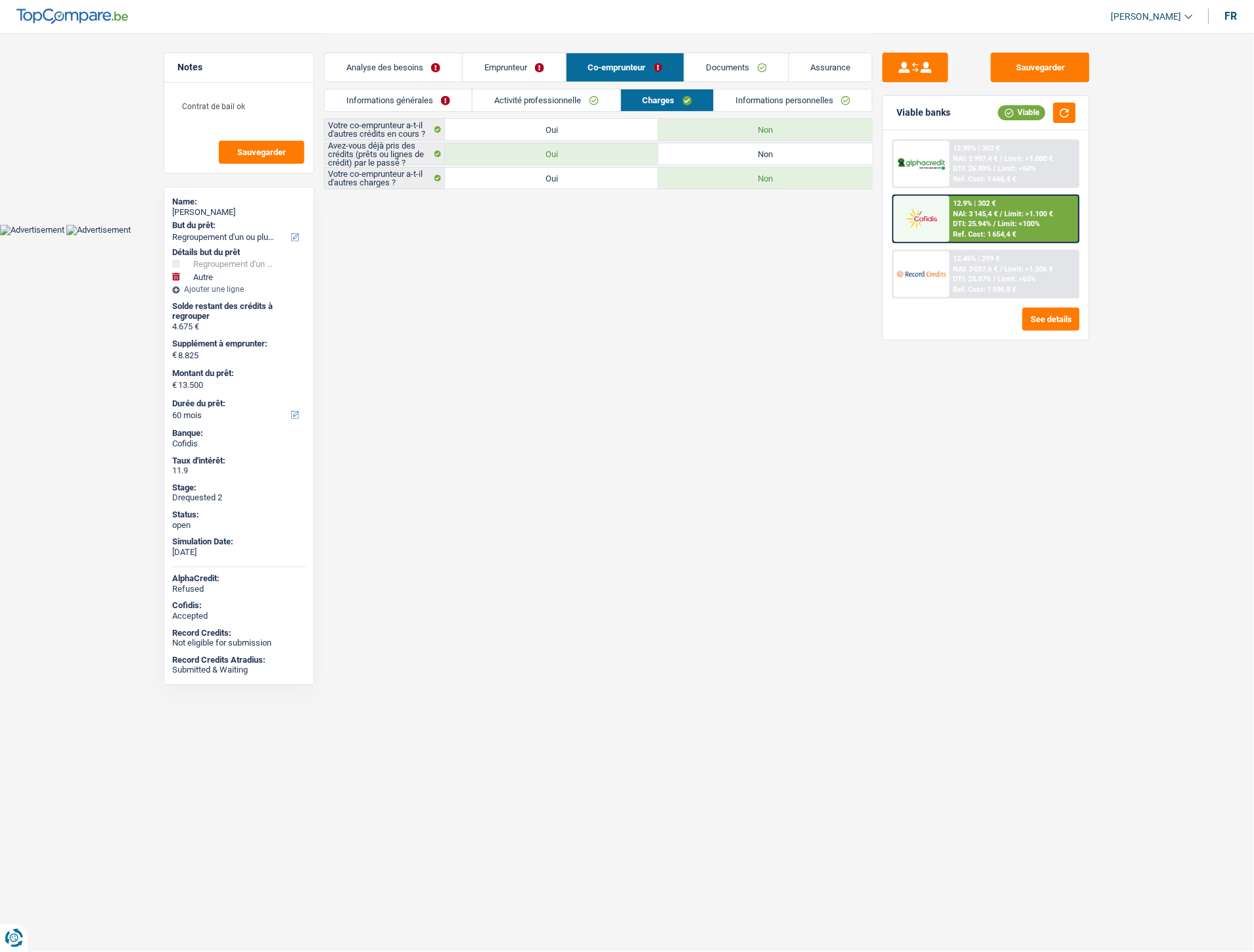
click at [543, 95] on link "Activité professionnelle" at bounding box center [546, 100] width 148 height 21
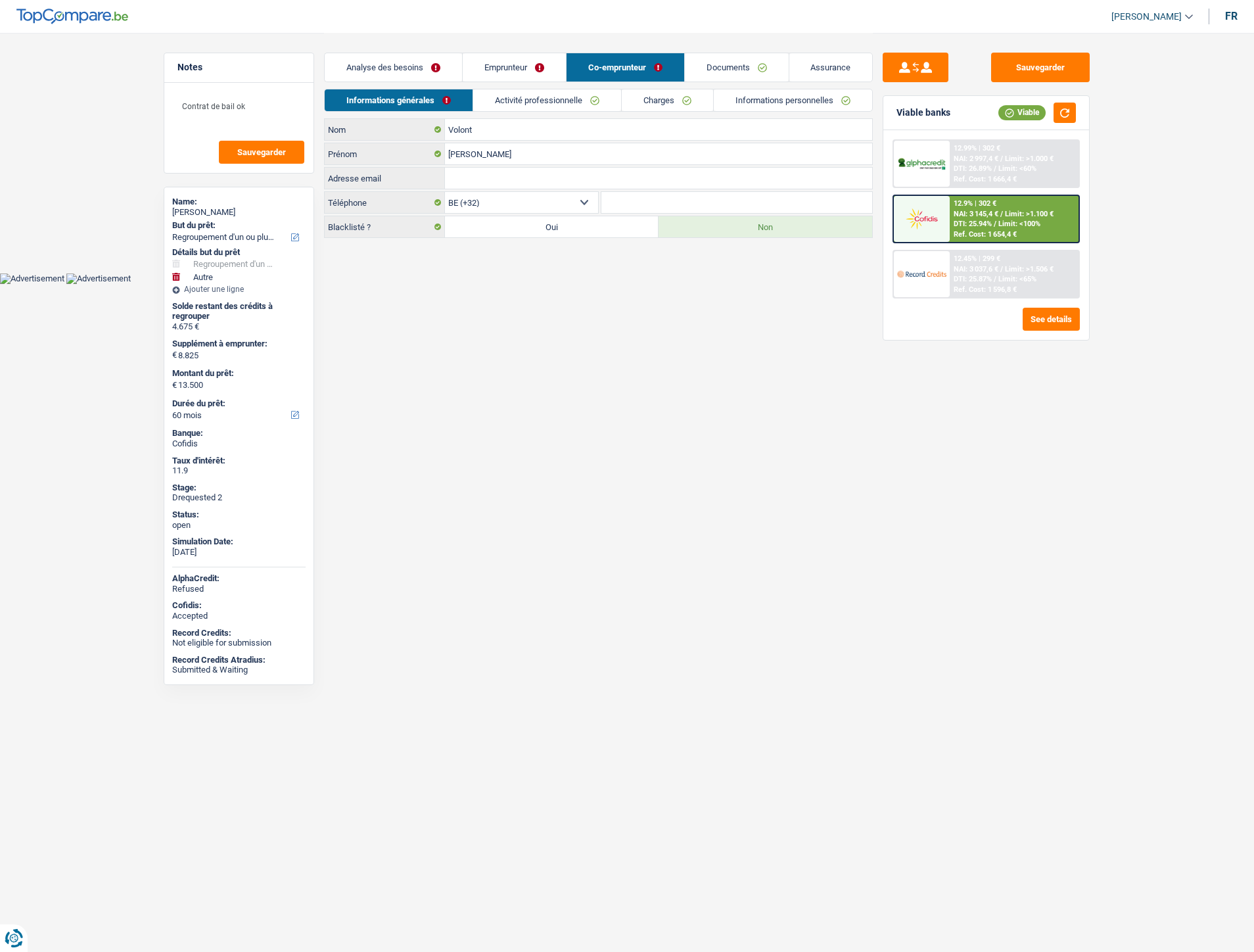
select select "refinancing"
select select "other"
select select "60"
select select "32"
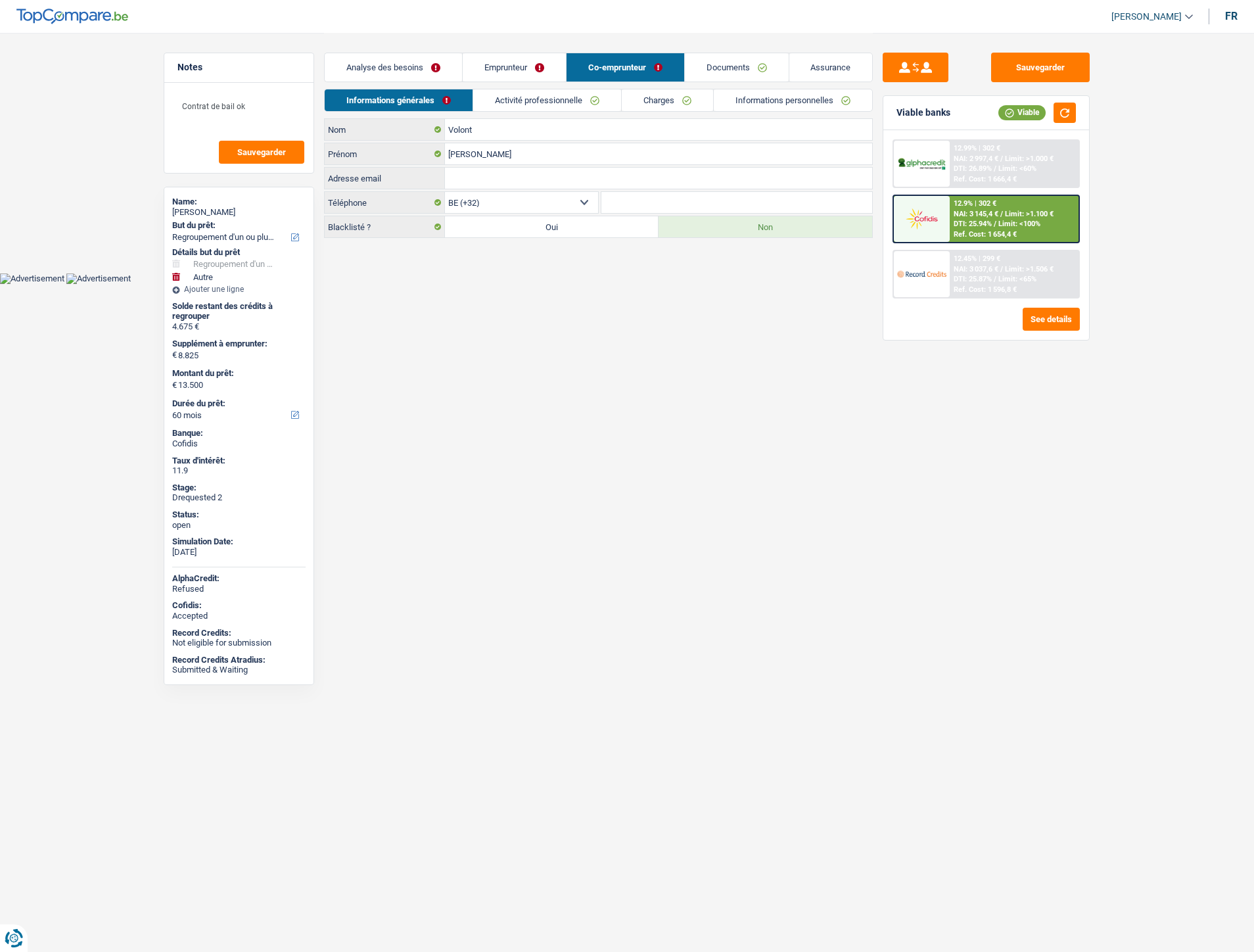
select select "married"
select select "32"
click at [656, 100] on link "Charges" at bounding box center [667, 100] width 91 height 21
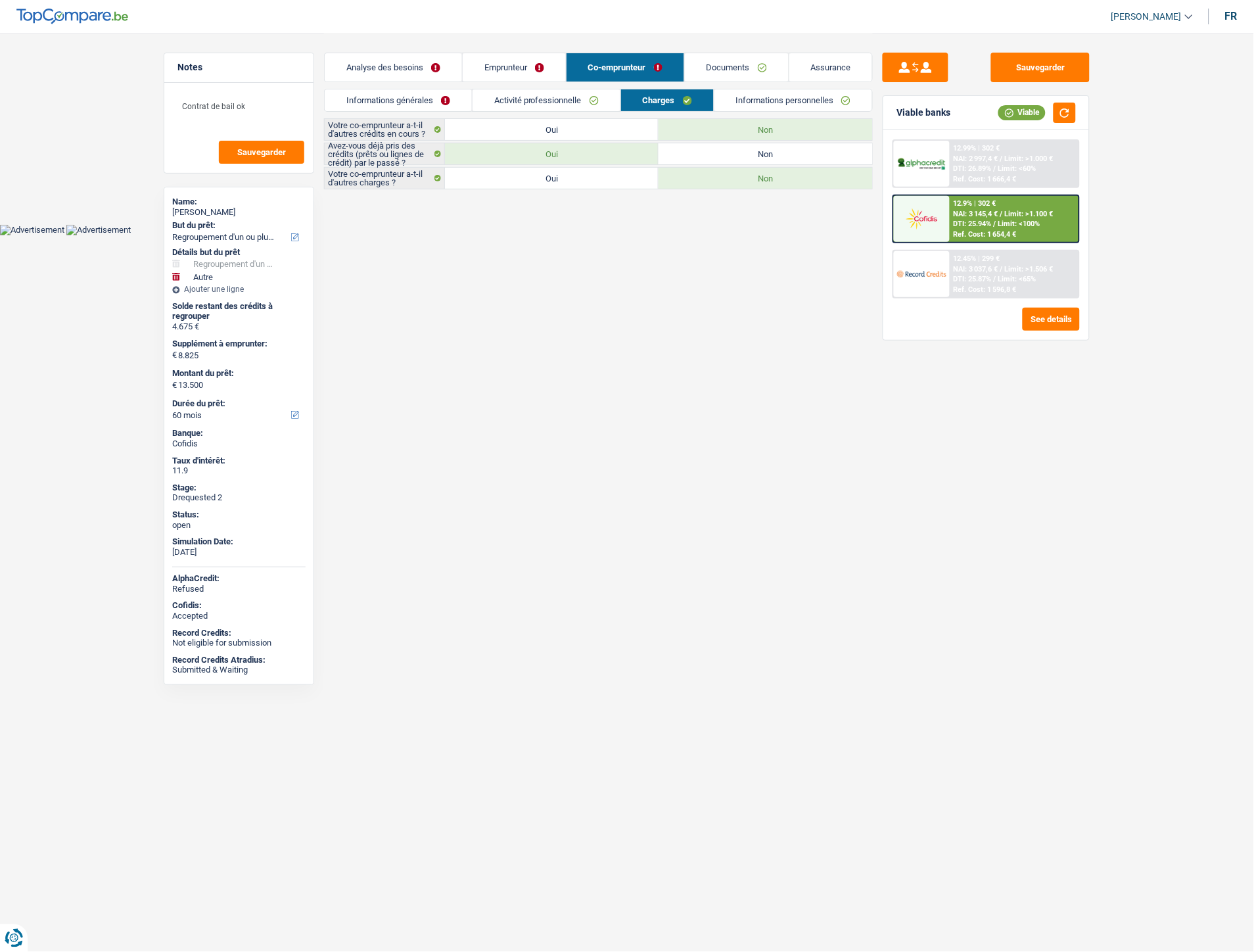
click at [541, 102] on link "Activité professionnelle" at bounding box center [546, 100] width 148 height 21
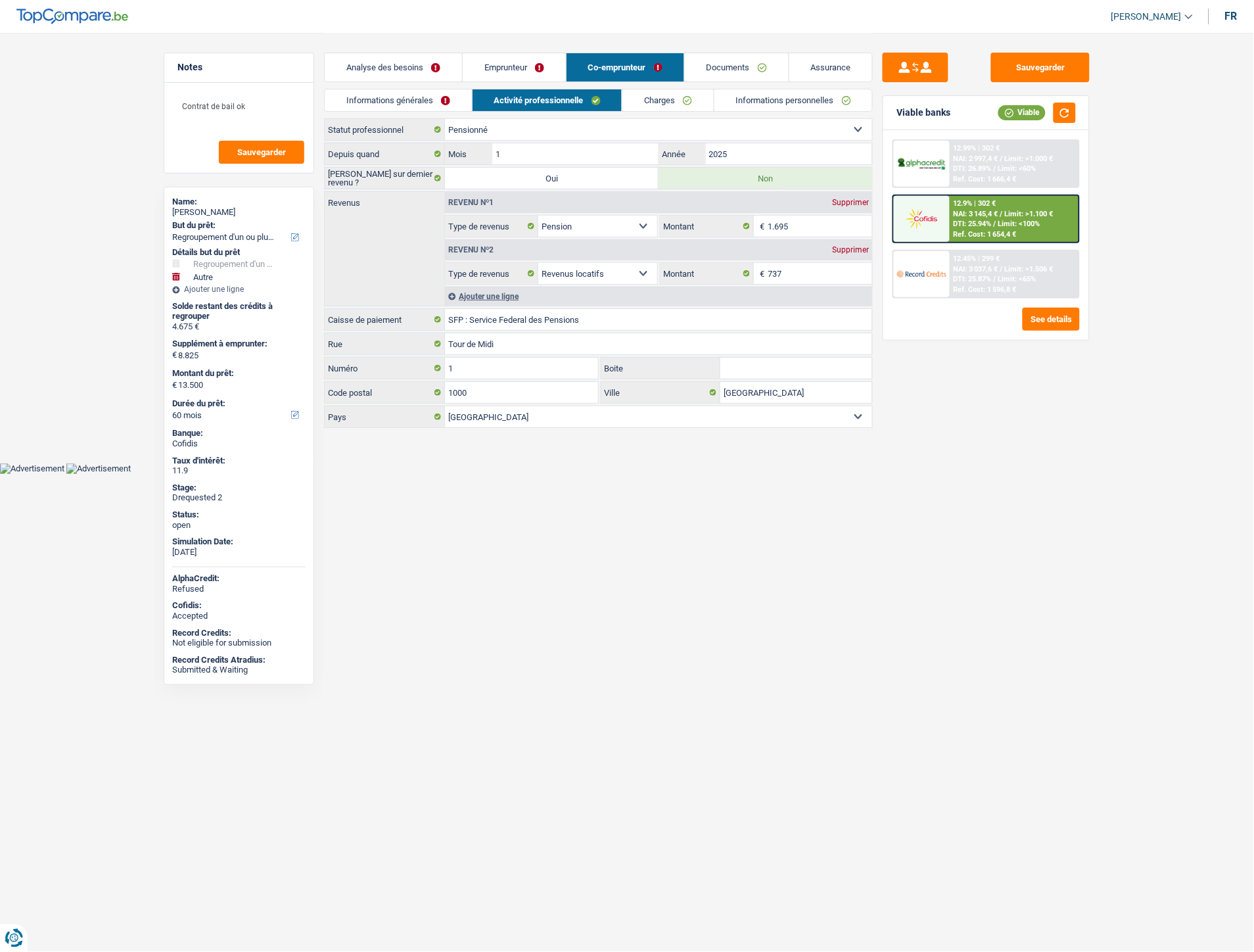
click at [533, 63] on link "Emprunteur" at bounding box center [513, 67] width 103 height 28
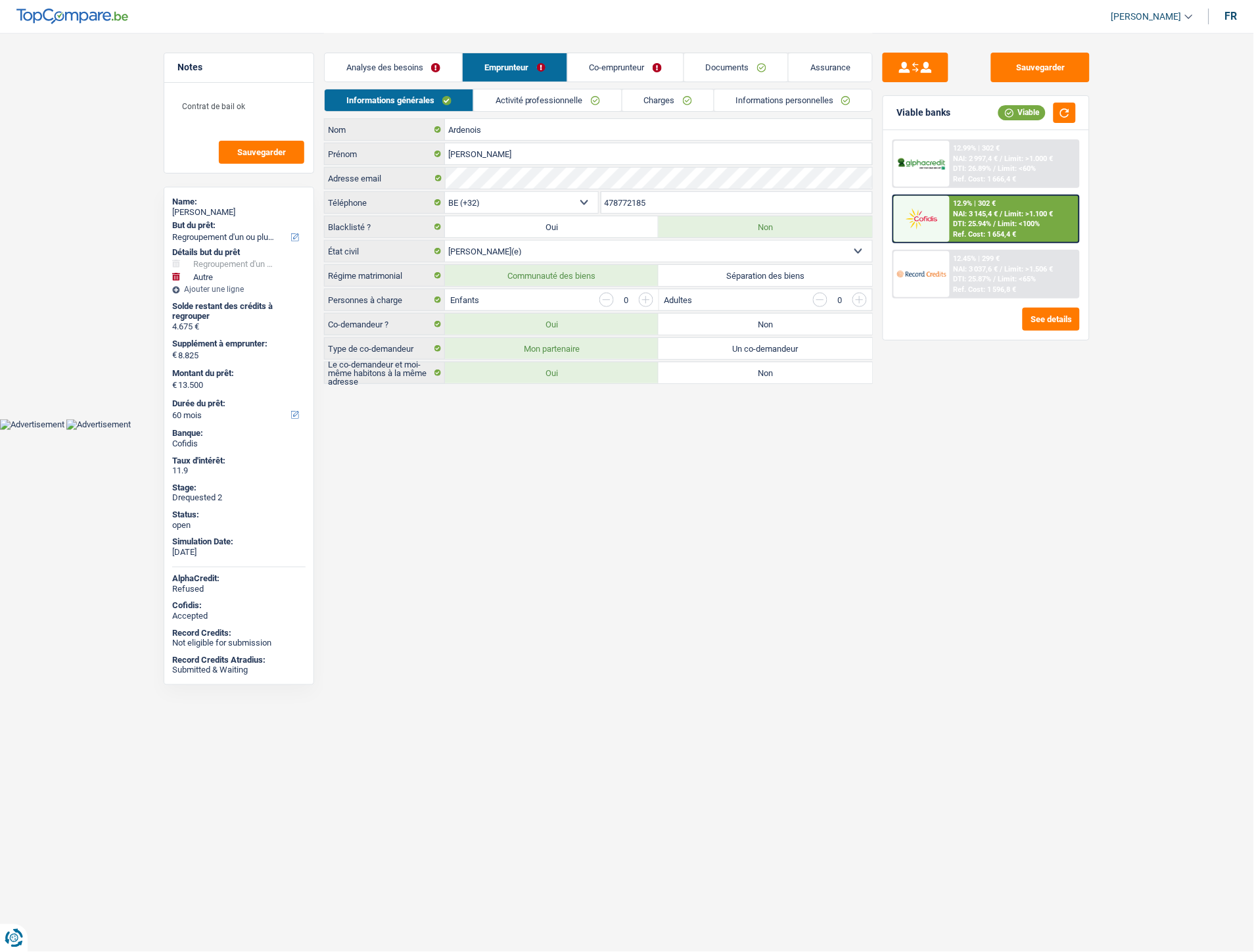
click at [645, 101] on link "Charges" at bounding box center [668, 100] width 91 height 21
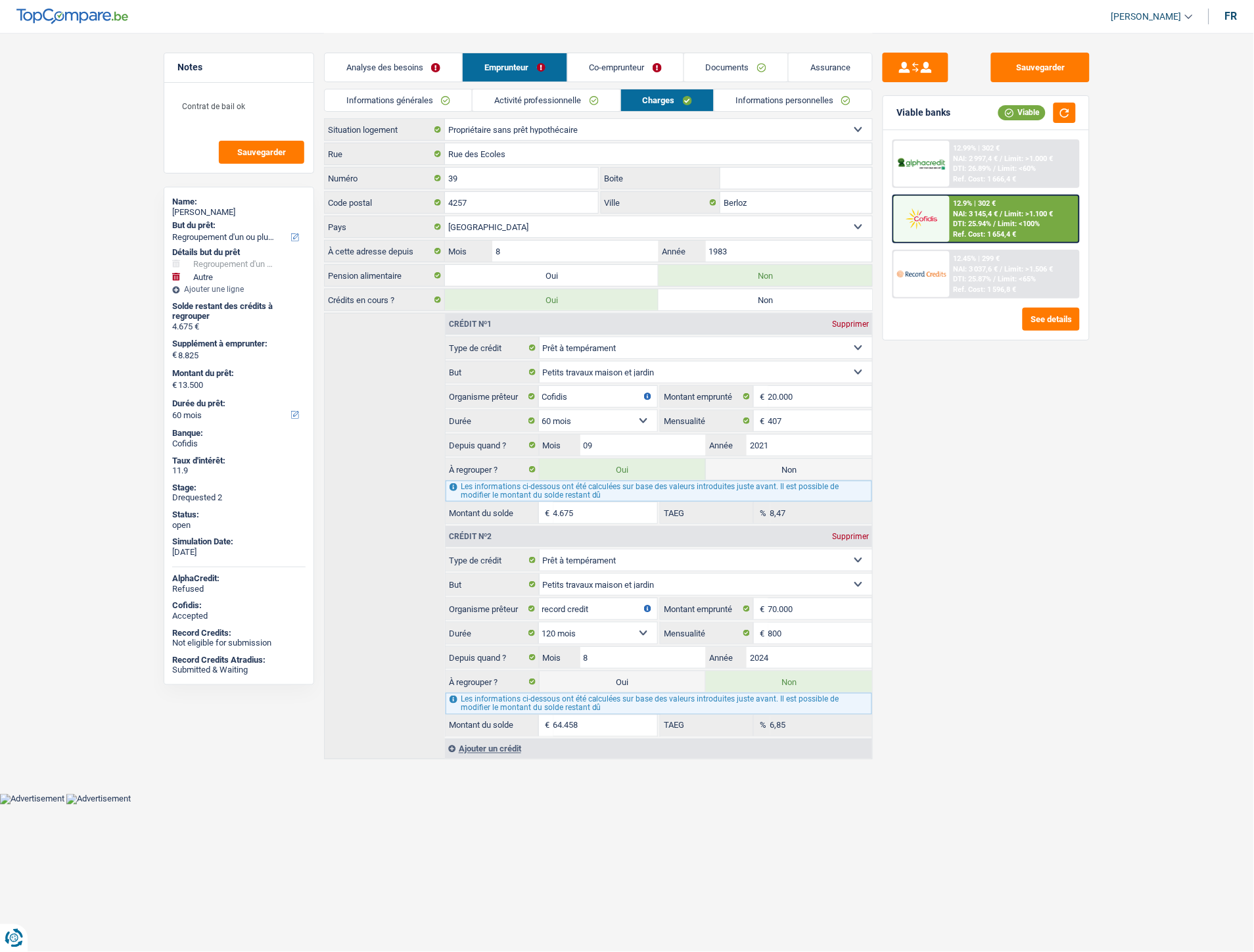
click at [561, 102] on link "Activité professionnelle" at bounding box center [546, 100] width 148 height 21
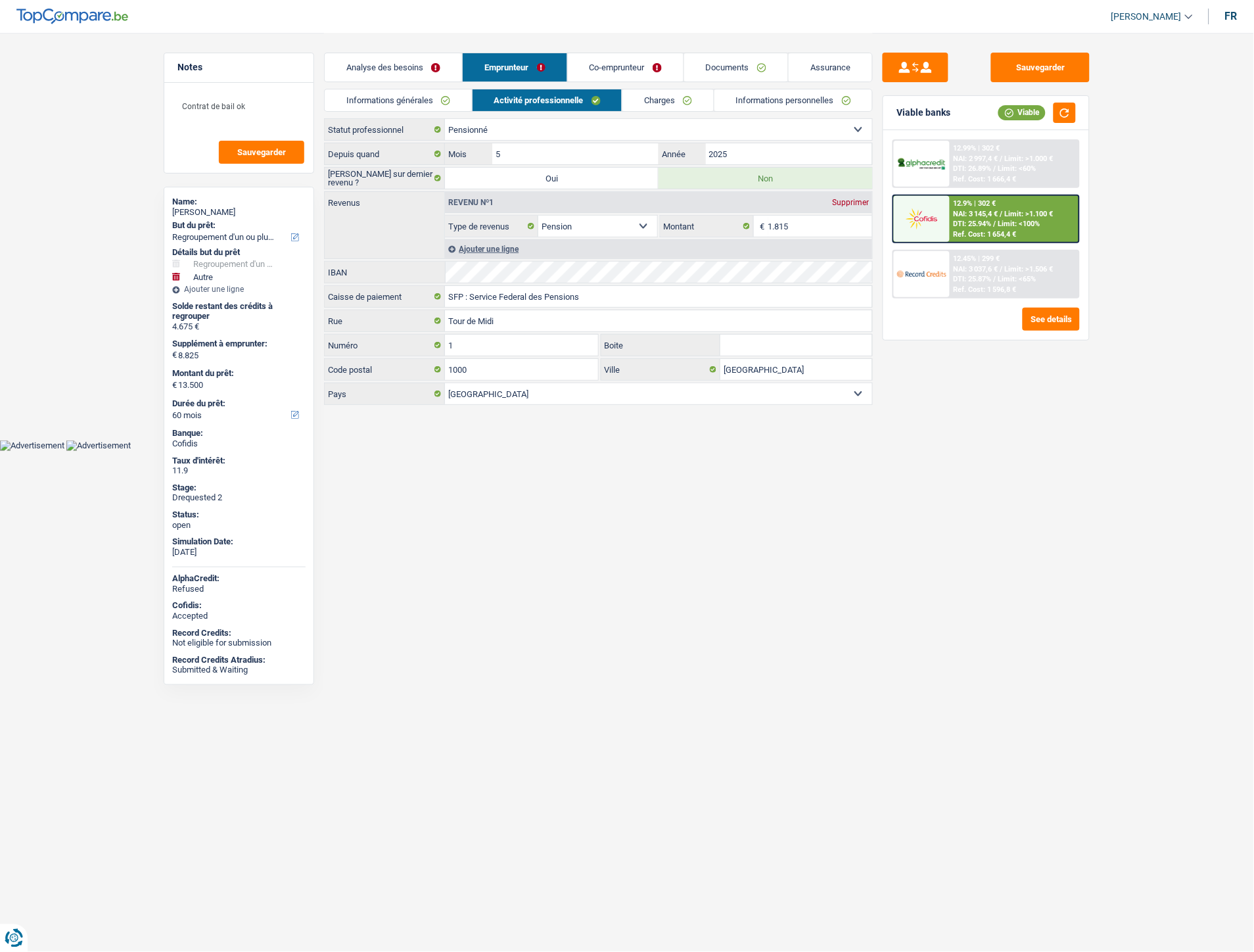
click at [373, 57] on link "Analyse des besoins" at bounding box center [393, 67] width 137 height 28
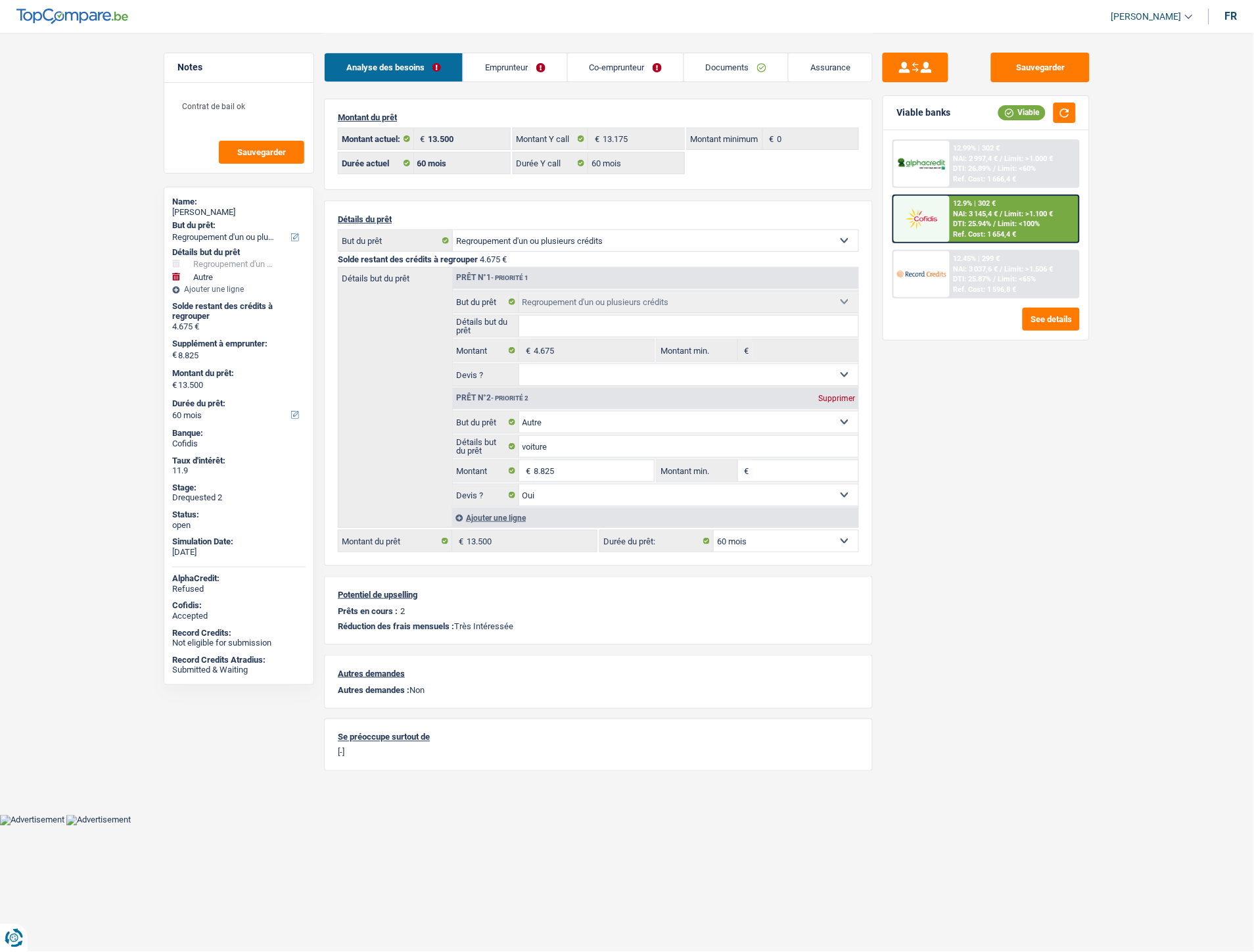
click at [506, 66] on link "Emprunteur" at bounding box center [514, 67] width 103 height 28
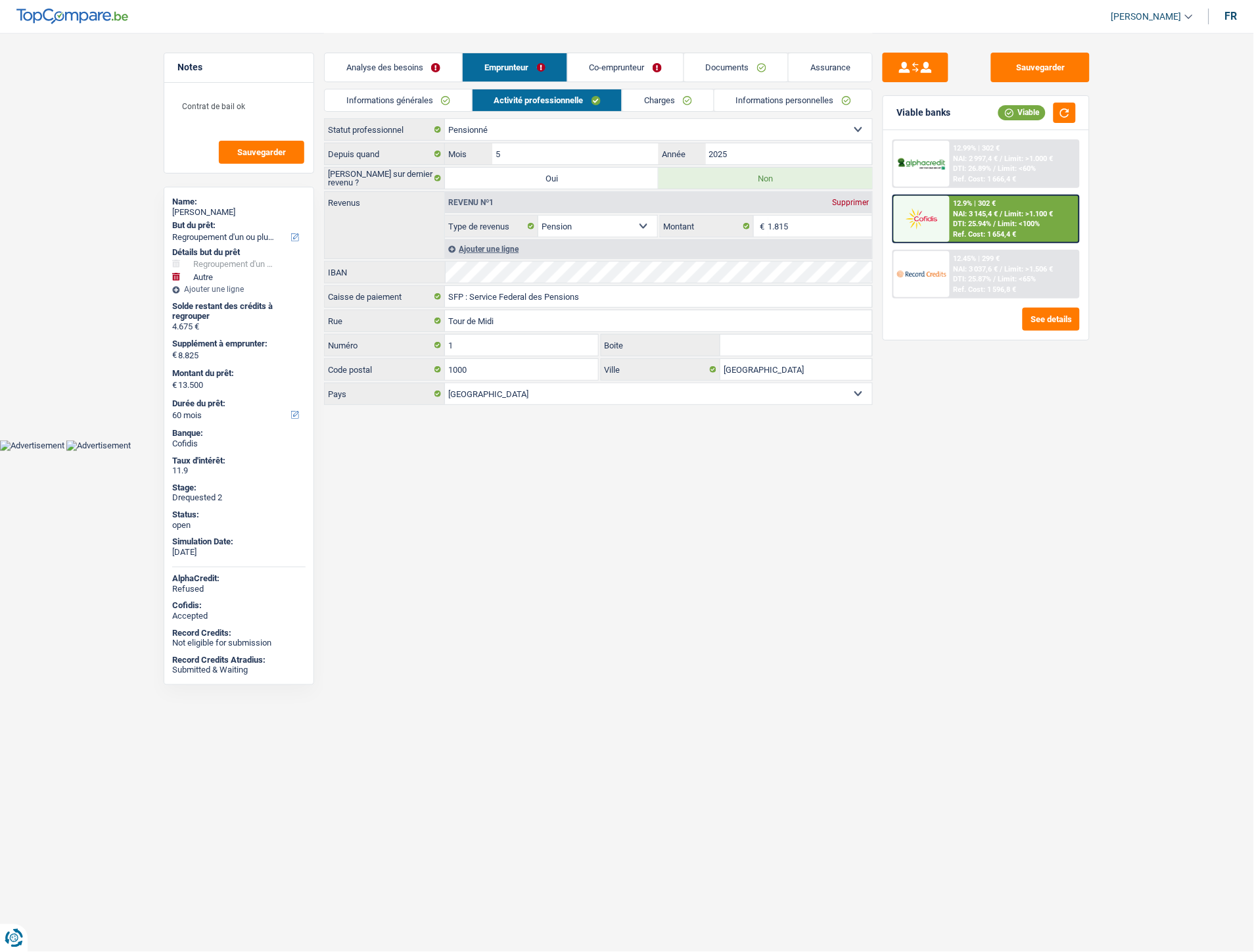
click at [381, 67] on link "Analyse des besoins" at bounding box center [393, 67] width 137 height 28
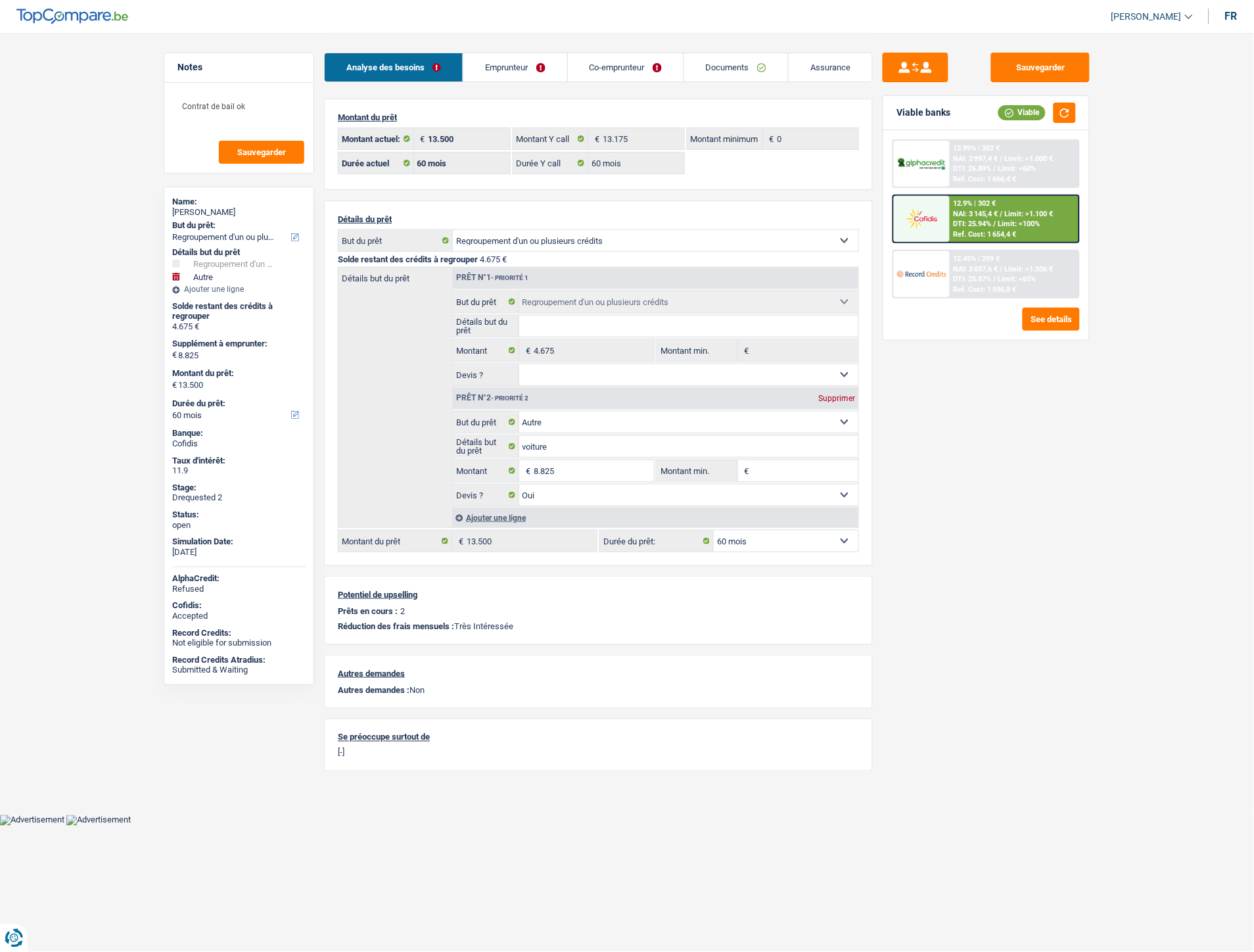
click at [611, 67] on link "Co-emprunteur" at bounding box center [625, 67] width 116 height 28
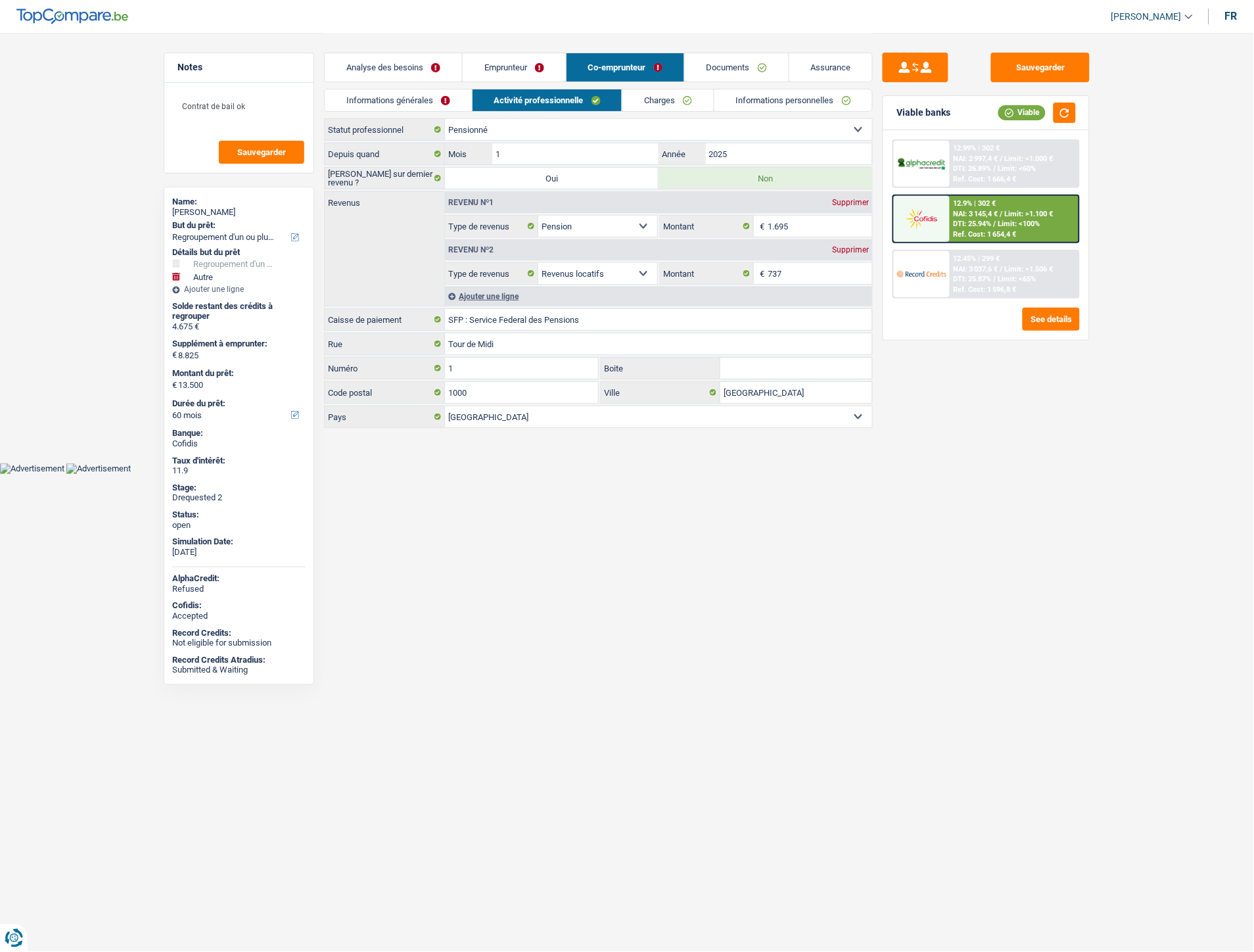
click at [514, 66] on link "Emprunteur" at bounding box center [513, 67] width 103 height 28
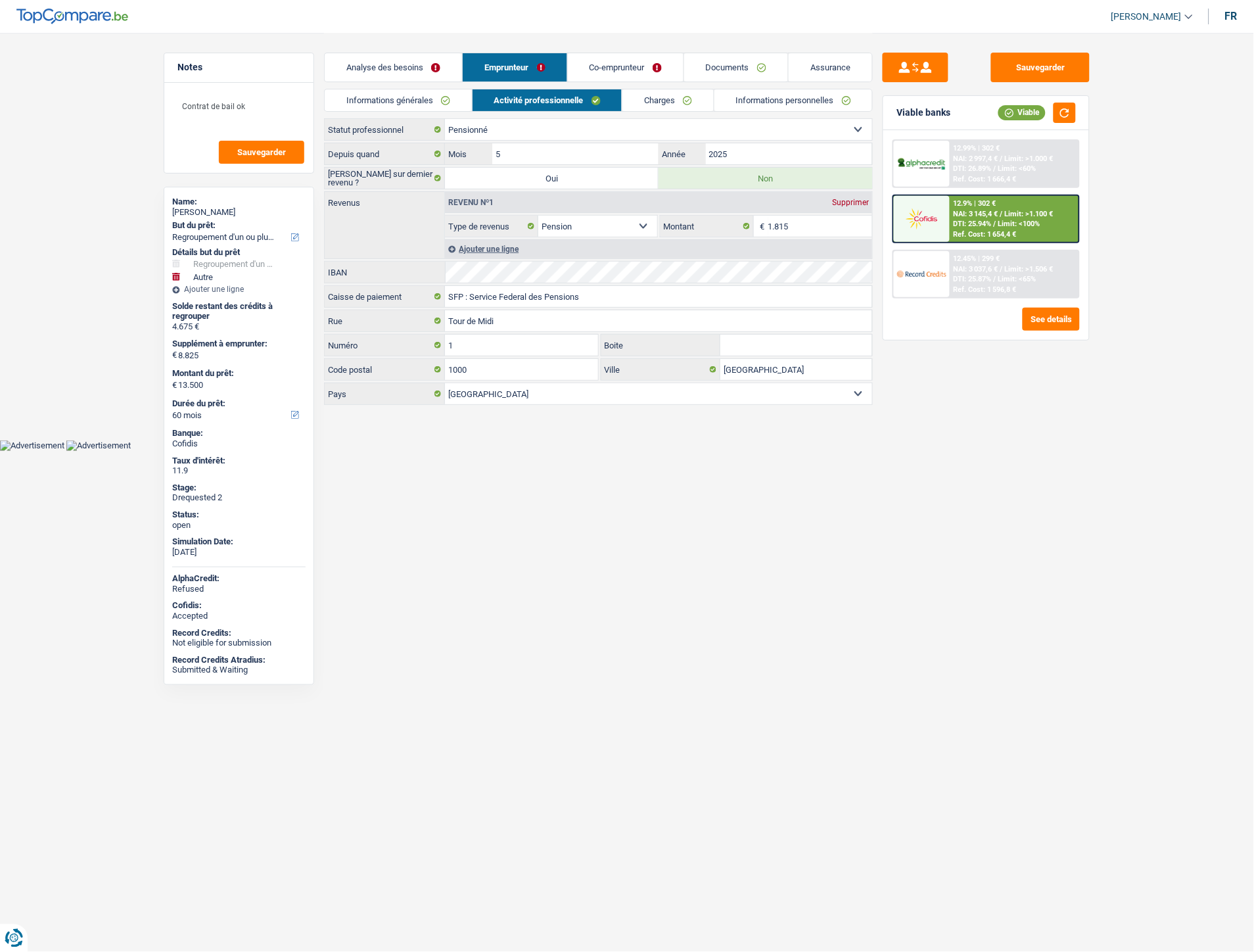
click at [649, 103] on link "Charges" at bounding box center [668, 100] width 91 height 21
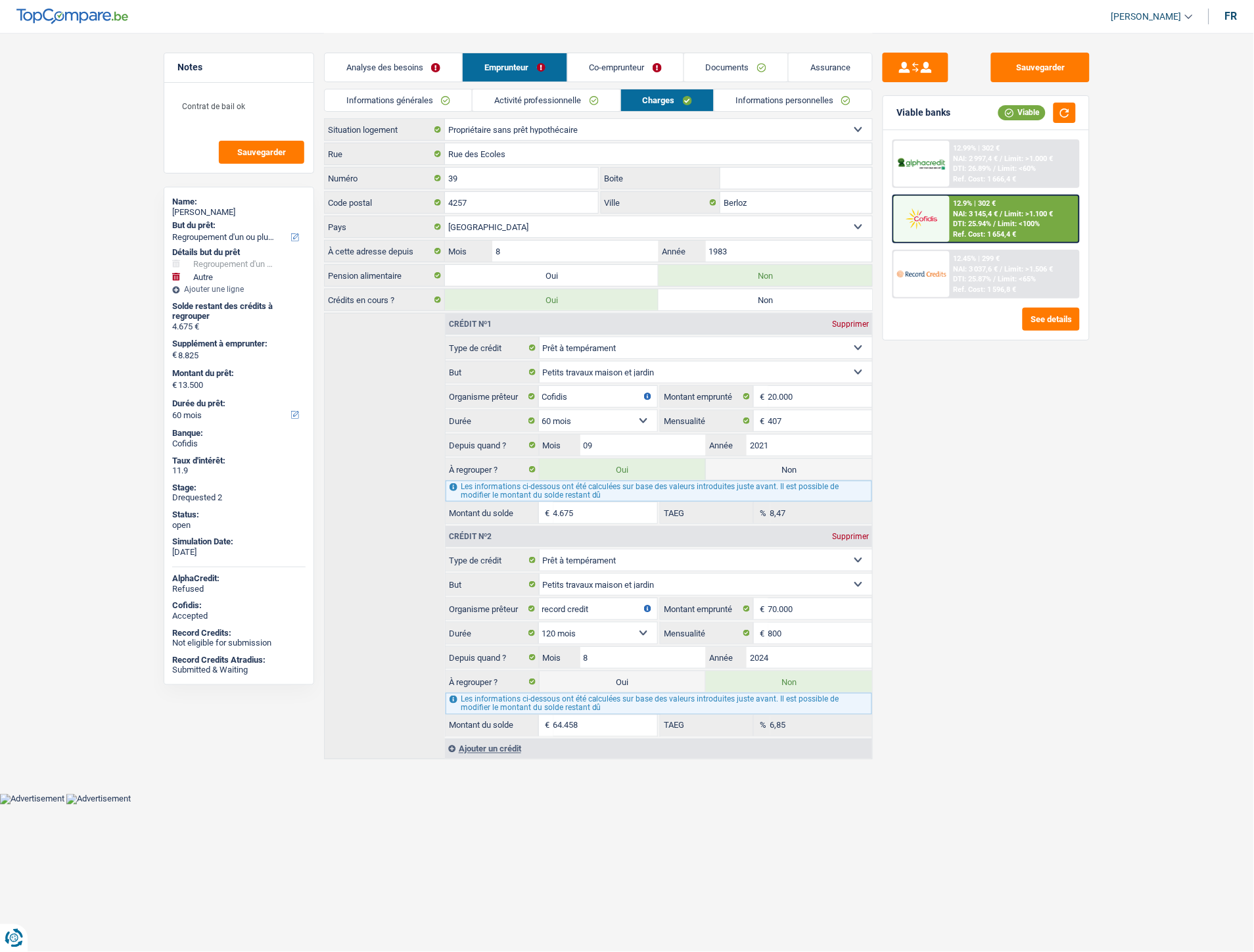
click at [592, 66] on link "Co-emprunteur" at bounding box center [625, 67] width 116 height 28
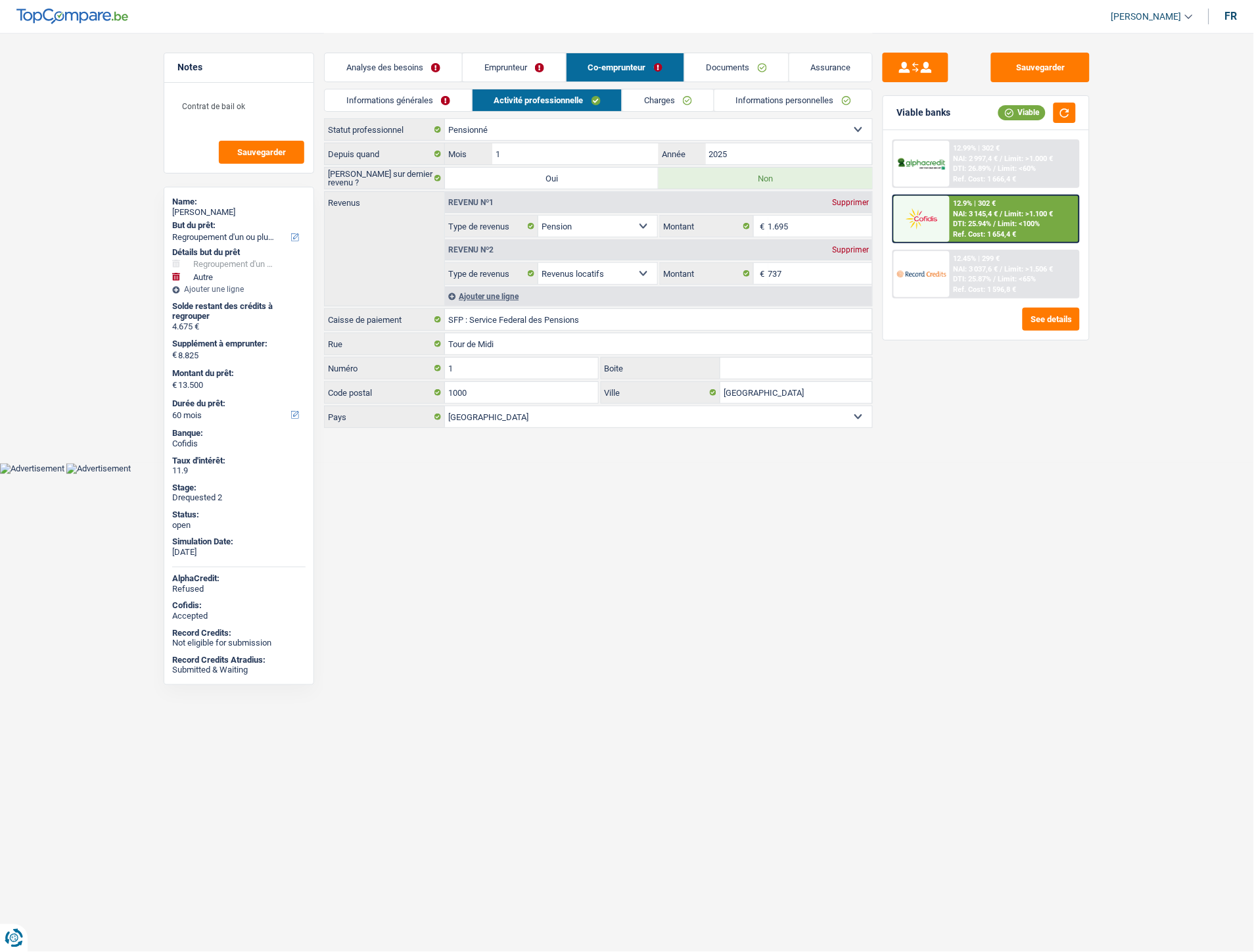
click at [365, 96] on link "Informations générales" at bounding box center [398, 100] width 147 height 21
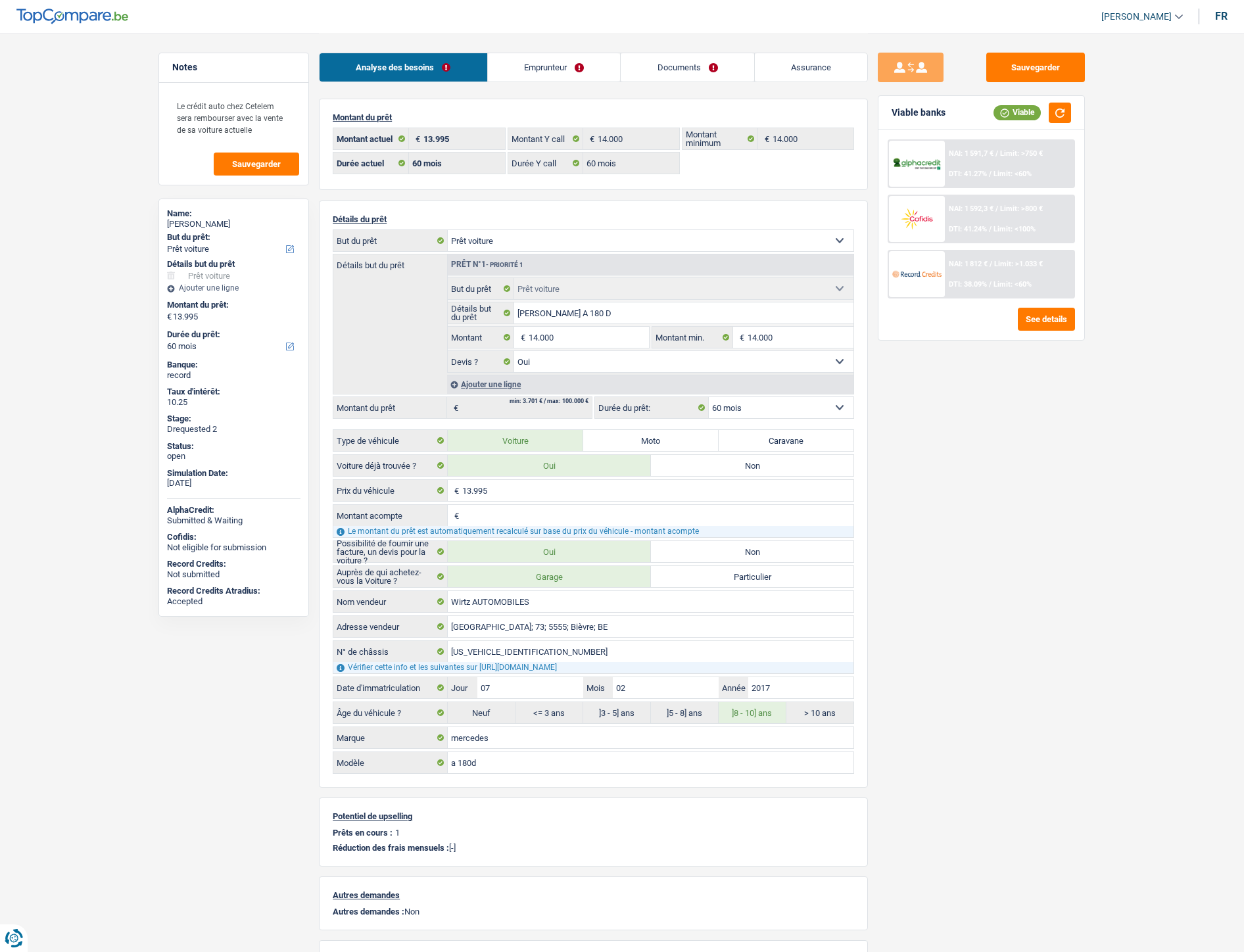
select select "car"
select select "60"
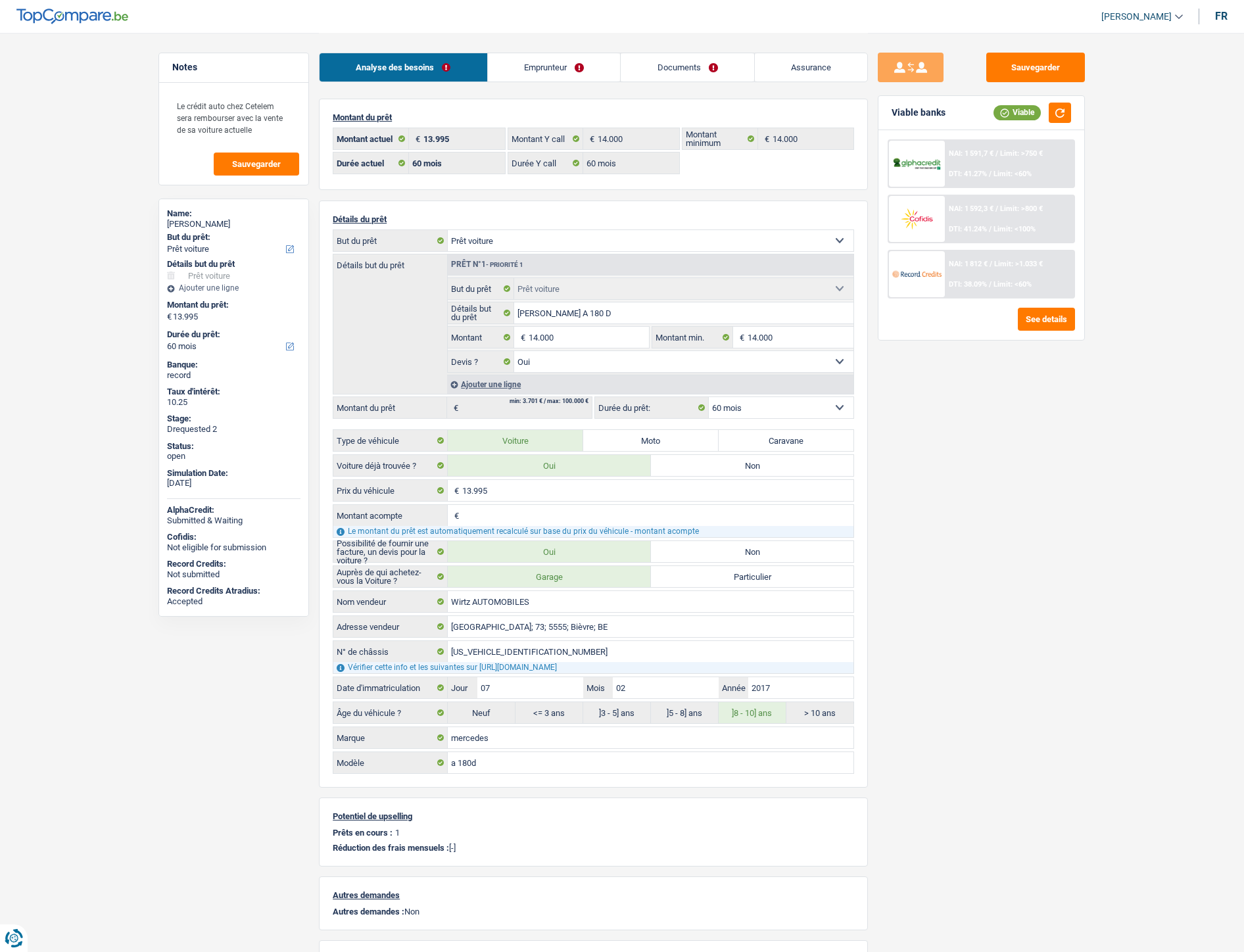
select select "car"
select select "yes"
select select "60"
click at [588, 68] on link "Emprunteur" at bounding box center [554, 67] width 132 height 28
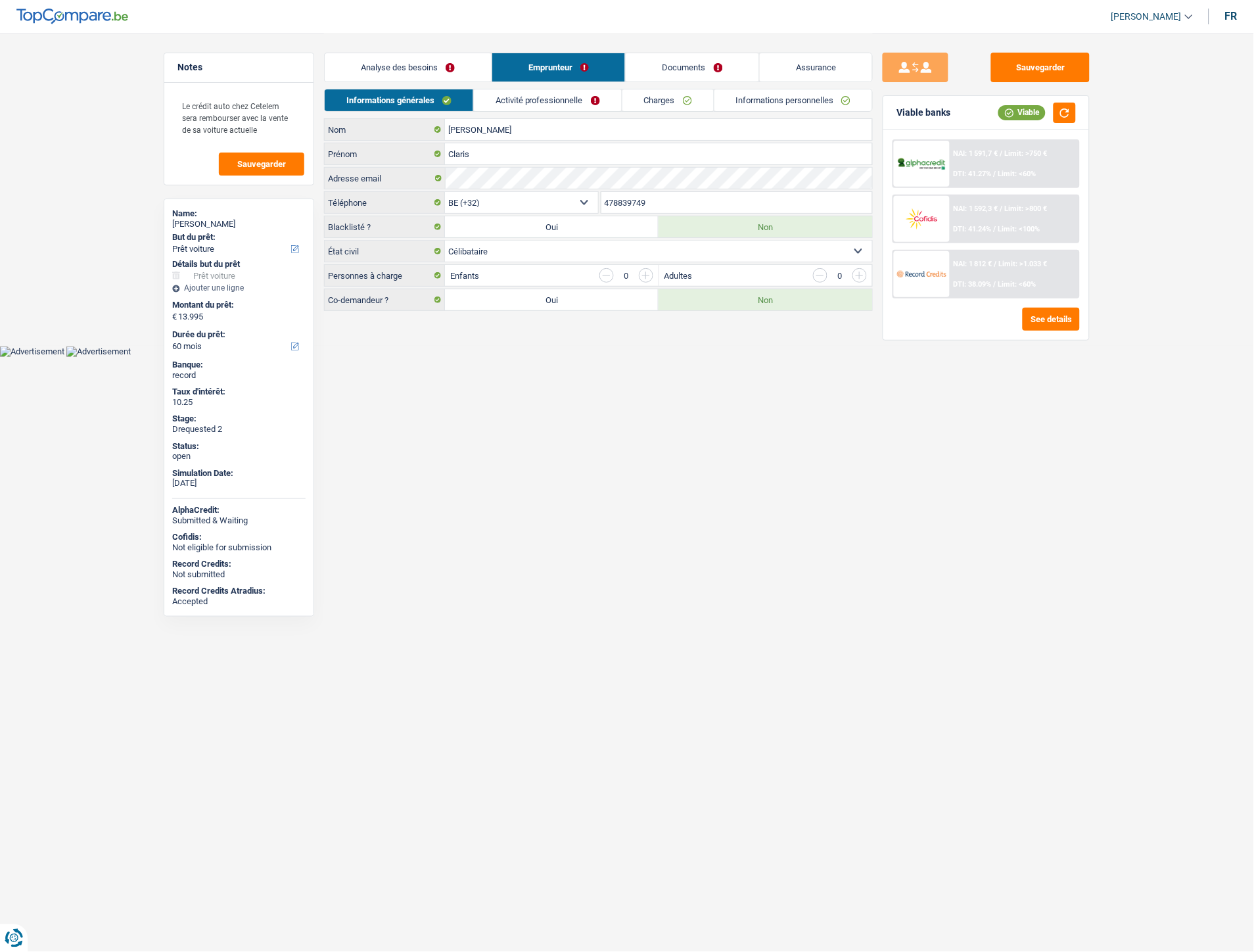
click at [687, 72] on link "Documents" at bounding box center [693, 67] width 133 height 28
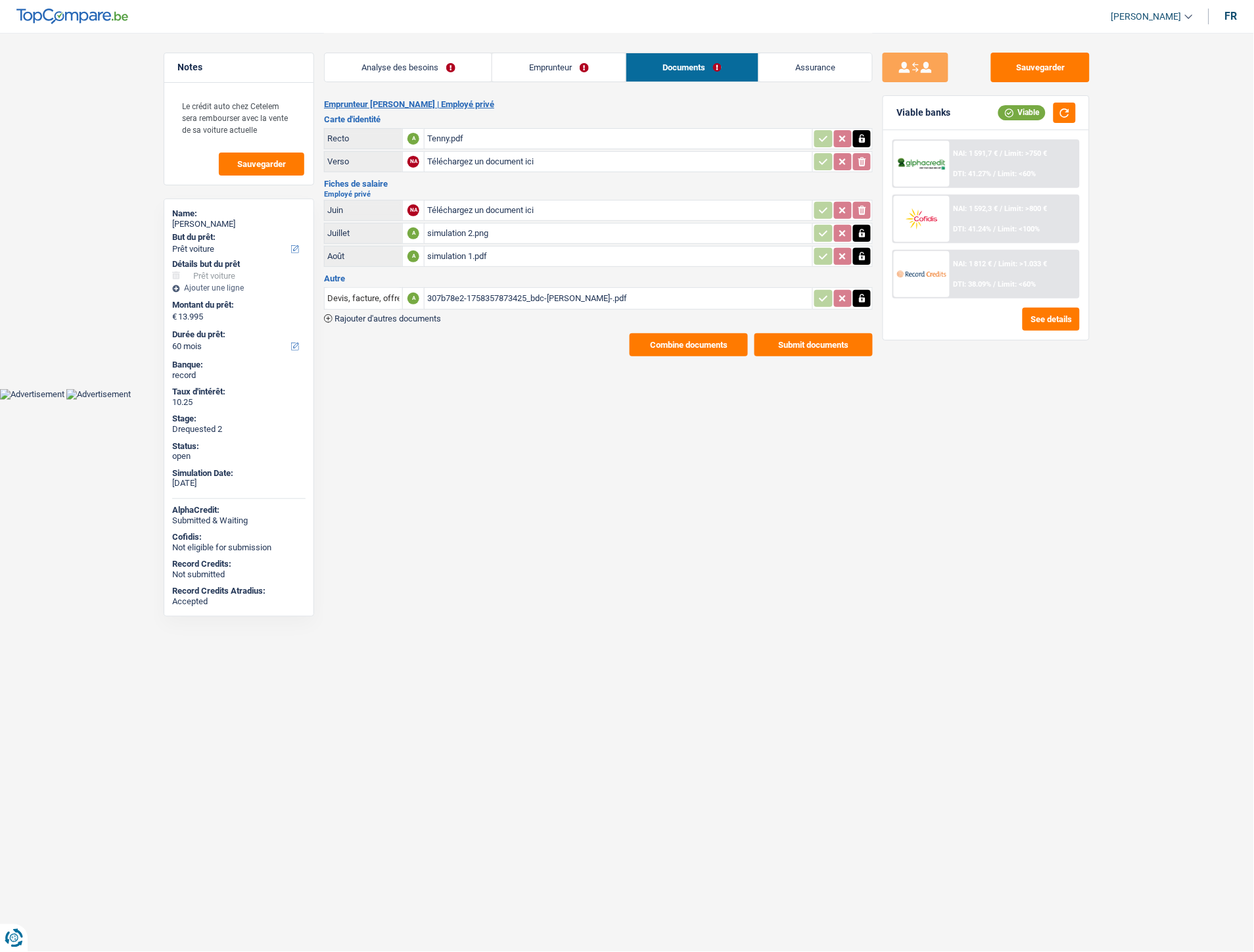
click at [509, 291] on div "307b78e2-1758357873425_bdc-[PERSON_NAME]-.pdf" at bounding box center [618, 299] width 383 height 20
click at [398, 314] on span "Rajouter d'autres documents" at bounding box center [388, 318] width 106 height 8
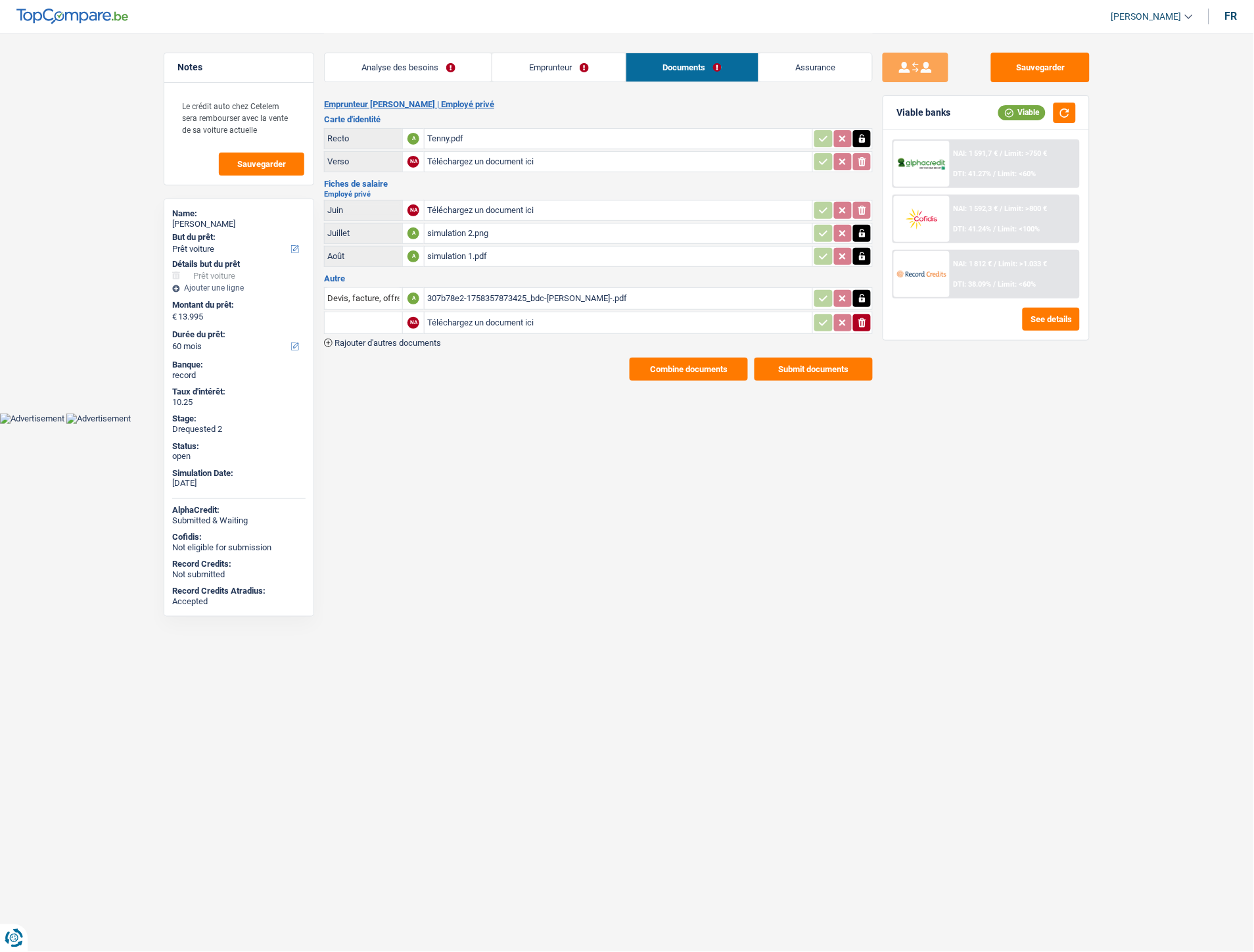
click at [479, 313] on input "Téléchargez un document ici" at bounding box center [618, 323] width 383 height 20
type input "C:\fakepath\Facture25-0295.pdf"
click at [378, 321] on input "text" at bounding box center [364, 323] width 72 height 21
click at [377, 345] on li "Devis, facture, offre, bon de commande" at bounding box center [411, 349] width 160 height 16
type input "Devis, facture, offre, bon de commande"
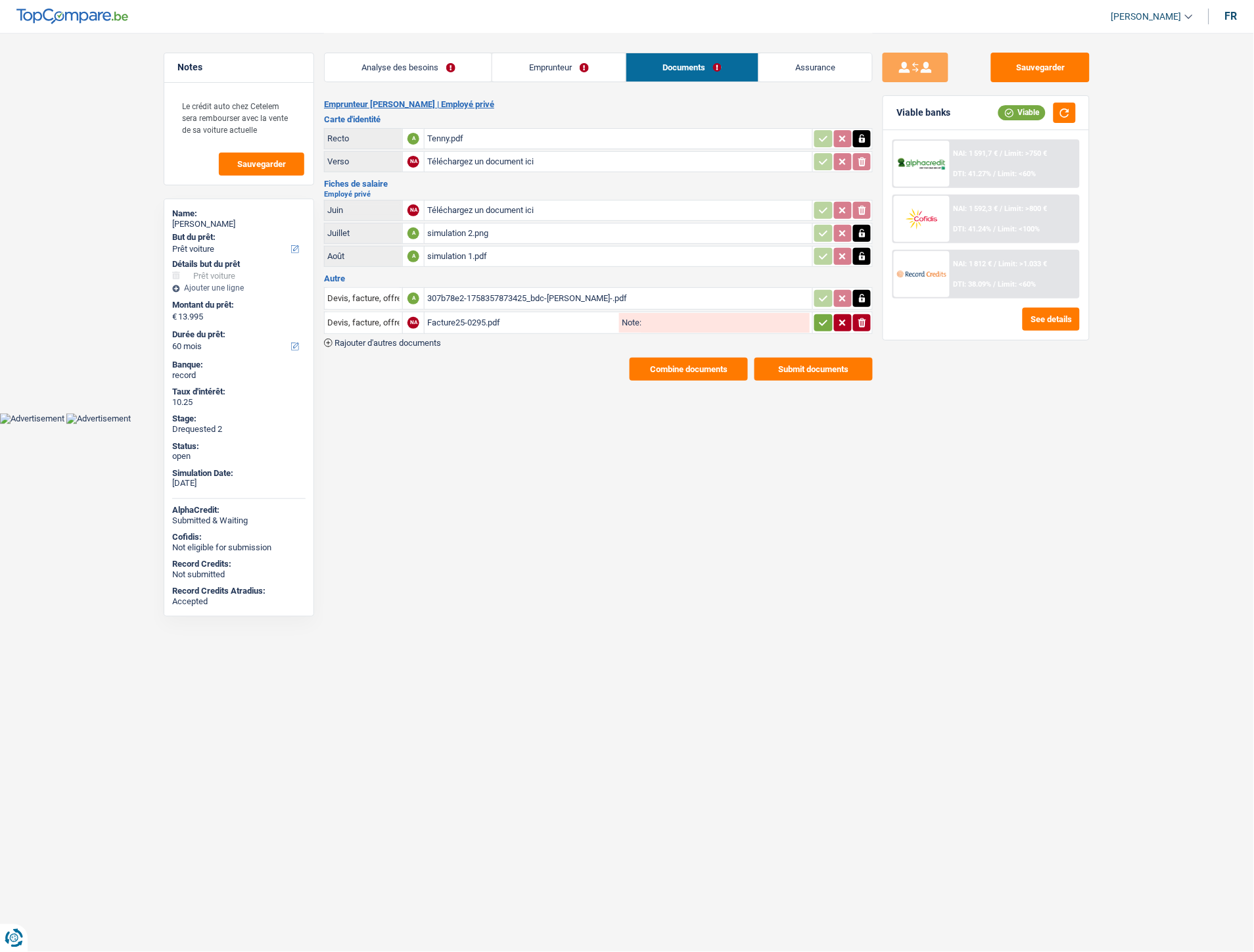
click at [827, 320] on icon "button" at bounding box center [824, 323] width 11 height 13
click at [547, 67] on link "Emprunteur" at bounding box center [558, 67] width 132 height 28
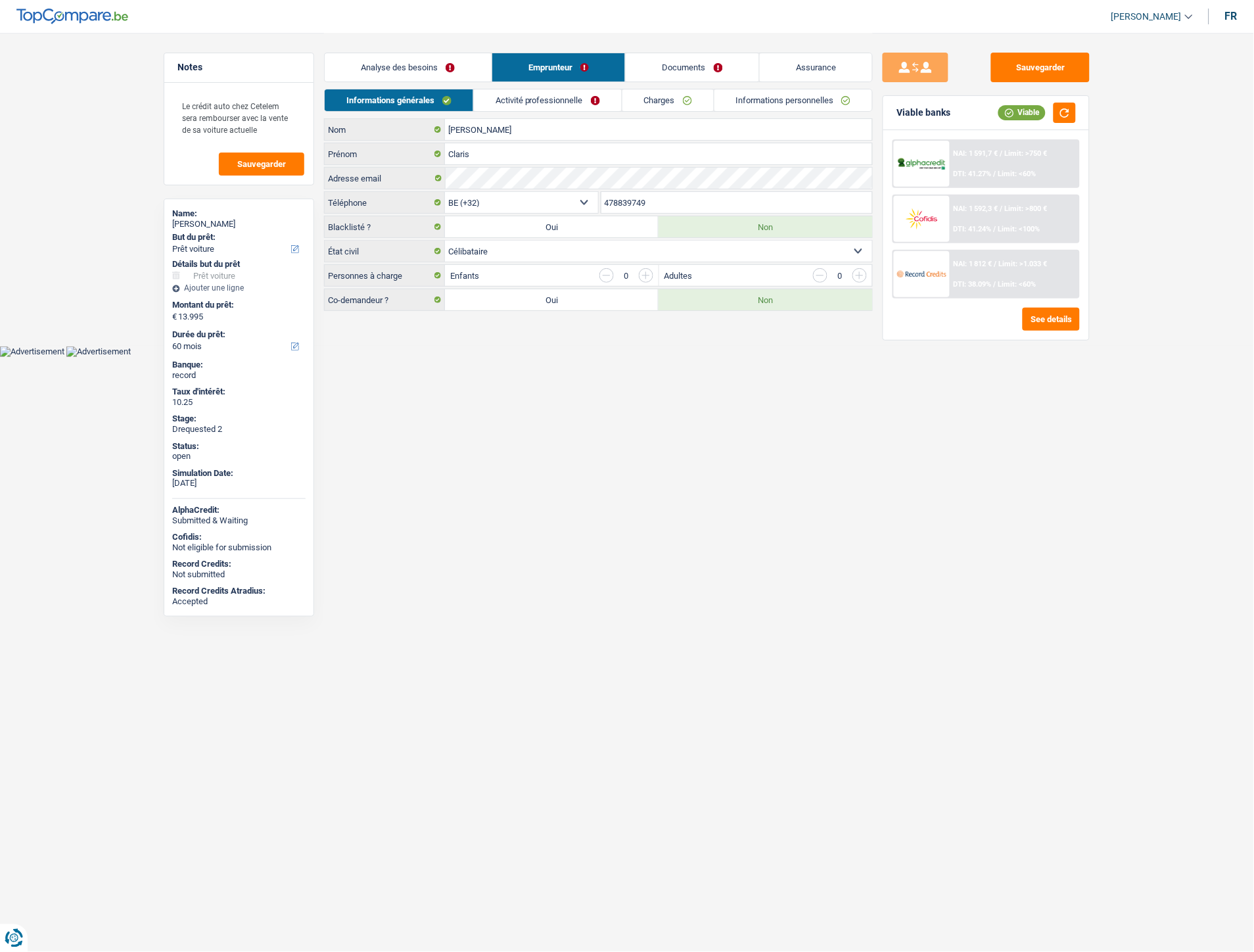
click at [838, 67] on link "Assurance" at bounding box center [816, 67] width 113 height 28
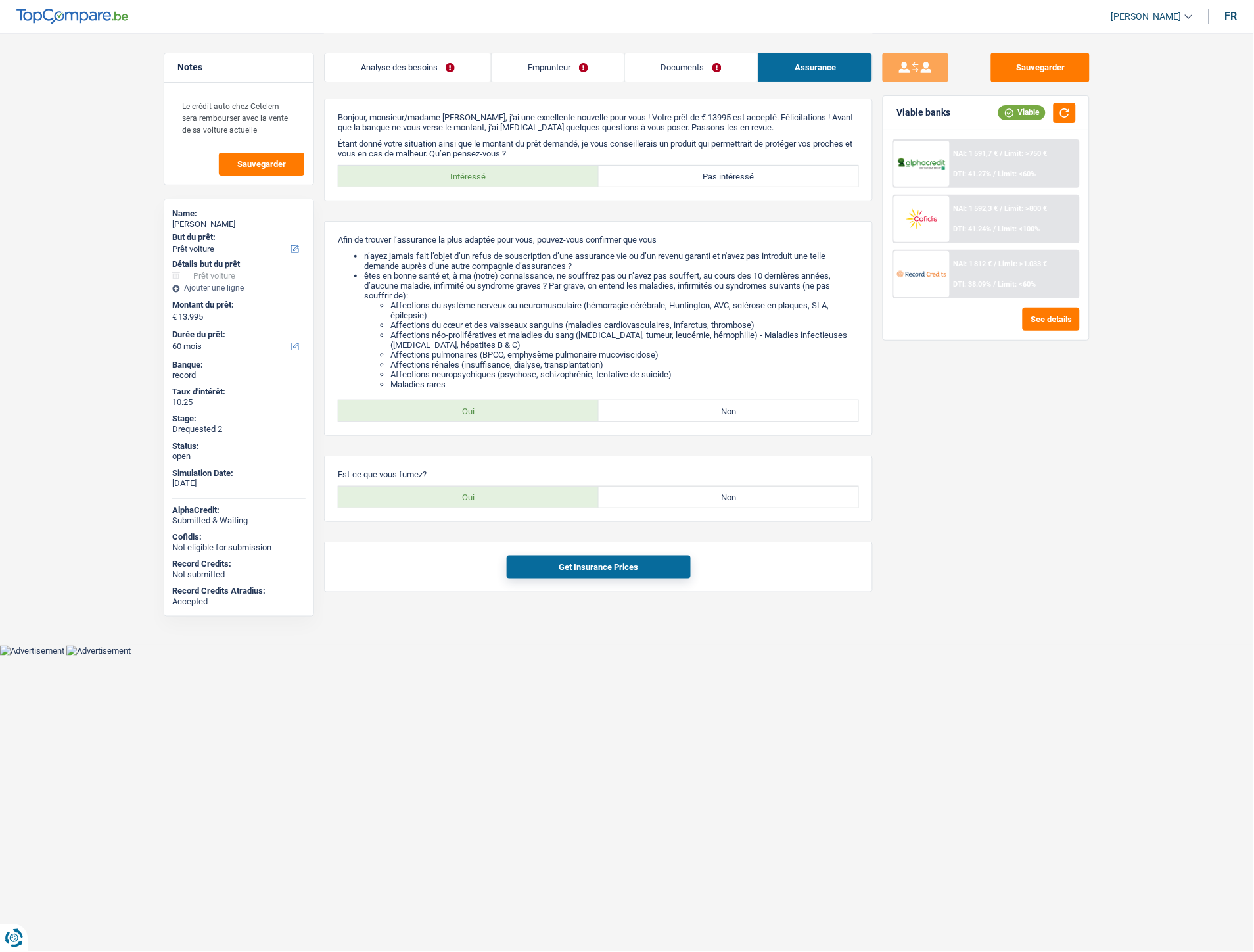
click at [935, 550] on div "Sauvegarder Viable banks Viable NAI: 1 591,7 € / Limit: >750 € DTI: 41.27% / Li…" at bounding box center [987, 491] width 227 height 878
click at [639, 574] on button "Get Insurance Prices" at bounding box center [599, 567] width 184 height 23
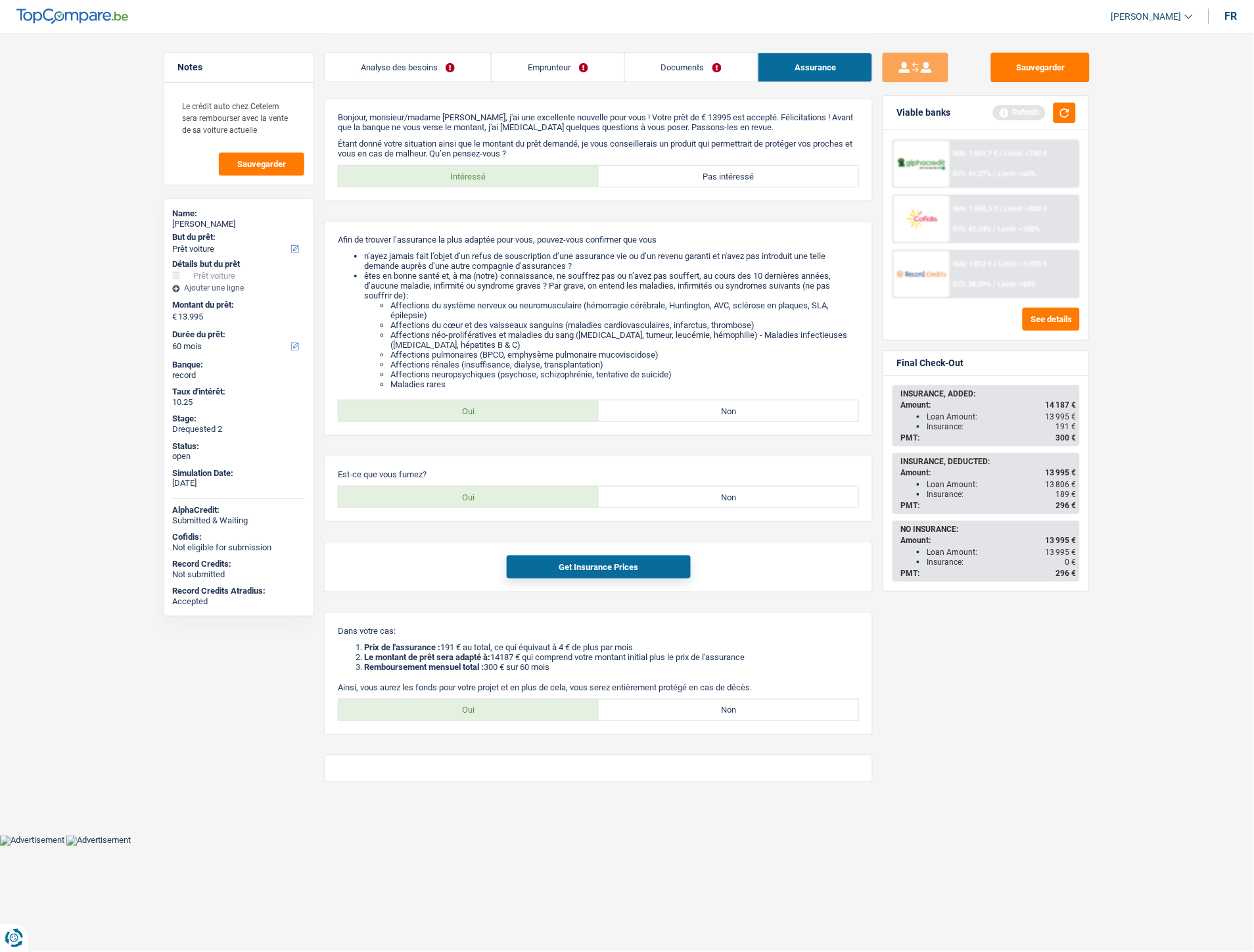
click at [666, 63] on link "Documents" at bounding box center [691, 67] width 132 height 28
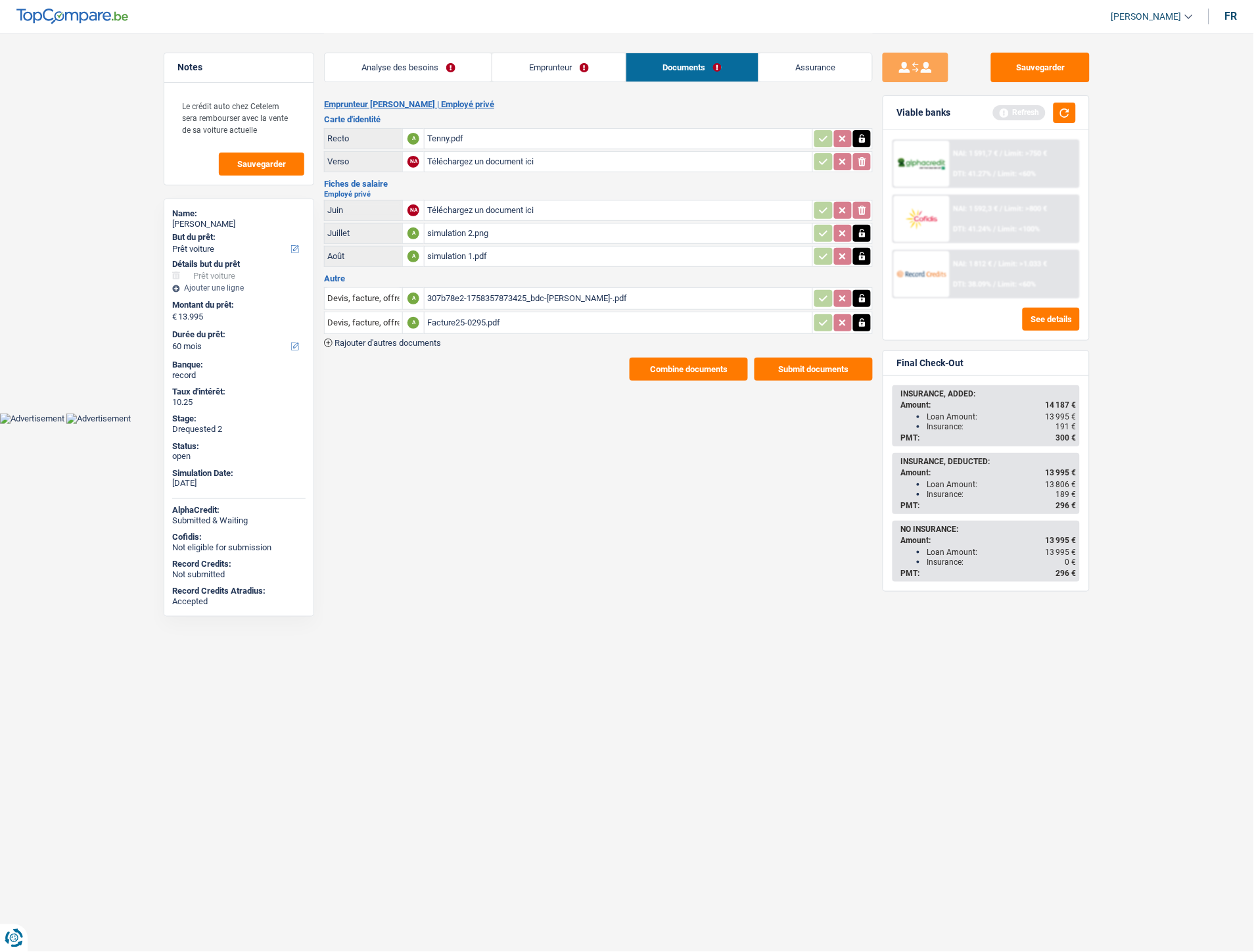
click at [482, 316] on div "Facture25-0295.pdf" at bounding box center [618, 323] width 383 height 20
click at [437, 138] on div "Tenny.pdf" at bounding box center [618, 139] width 383 height 20
click at [666, 361] on button "Combine documents" at bounding box center [689, 369] width 118 height 23
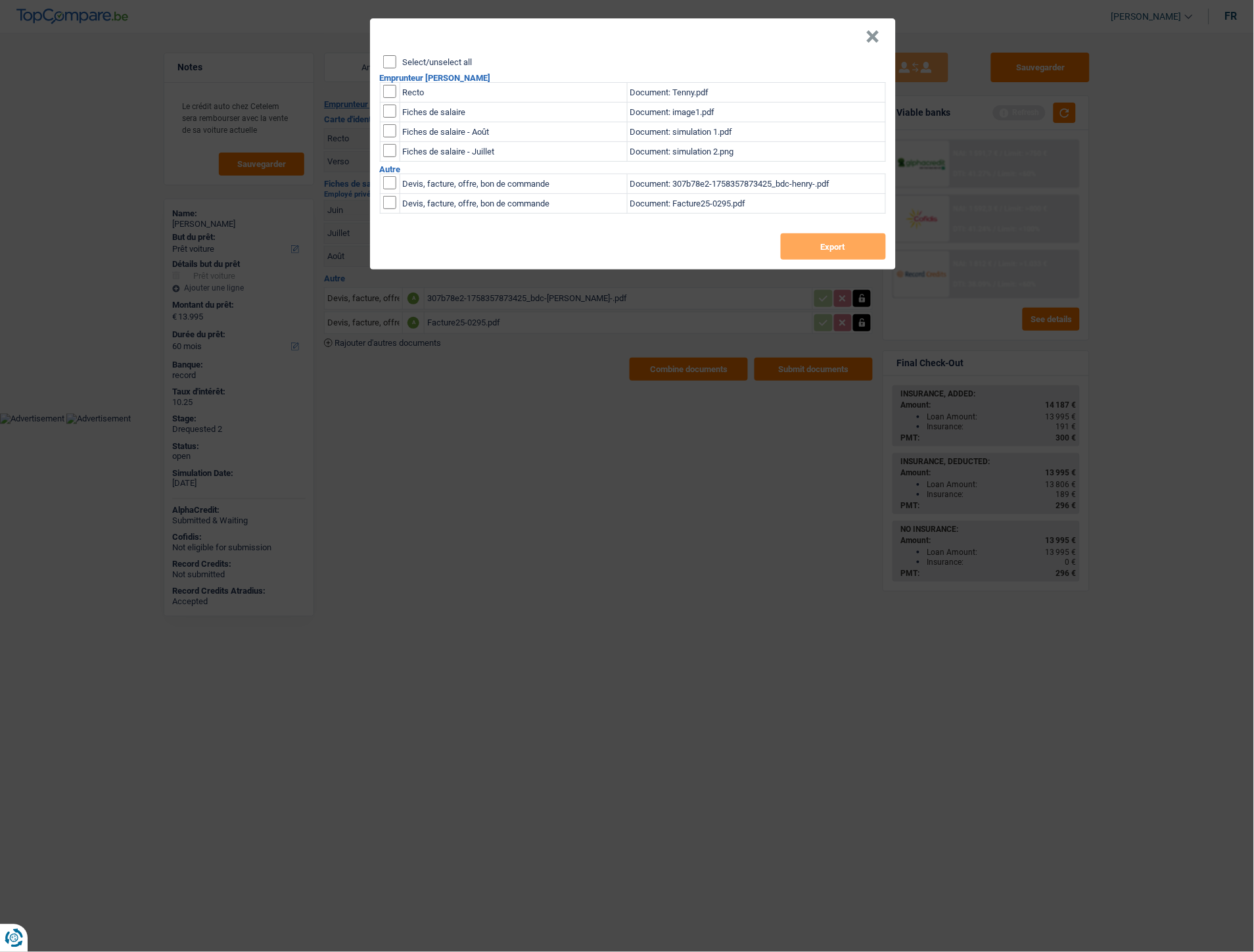
click at [417, 95] on td "Recto" at bounding box center [513, 93] width 227 height 20
drag, startPoint x: 394, startPoint y: 90, endPoint x: 449, endPoint y: 106, distance: 57.3
click at [392, 90] on input "checkbox" at bounding box center [390, 91] width 13 height 13
checkbox input "true"
click at [819, 241] on button "Export" at bounding box center [834, 247] width 105 height 26
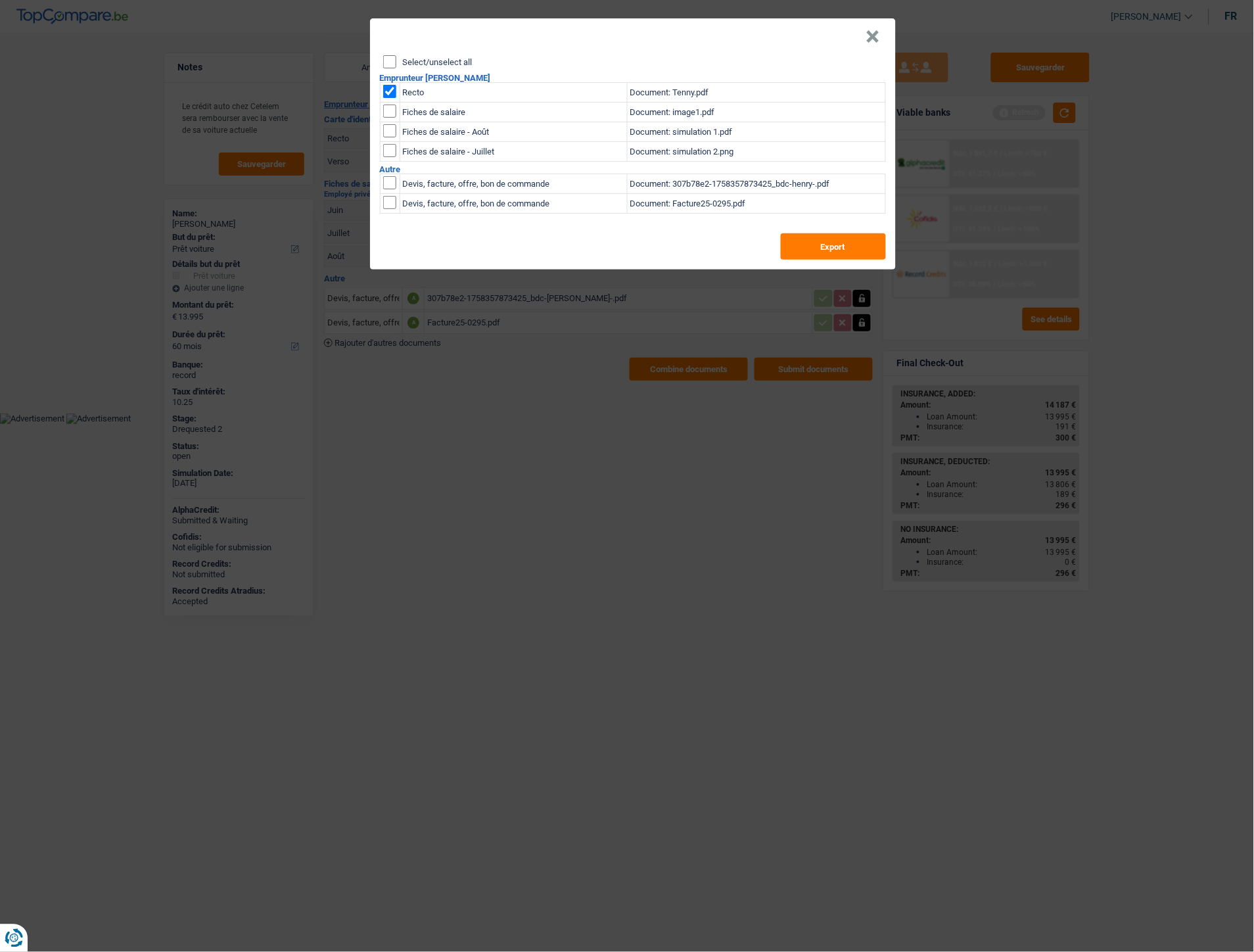
click at [878, 40] on button "×" at bounding box center [873, 37] width 14 height 13
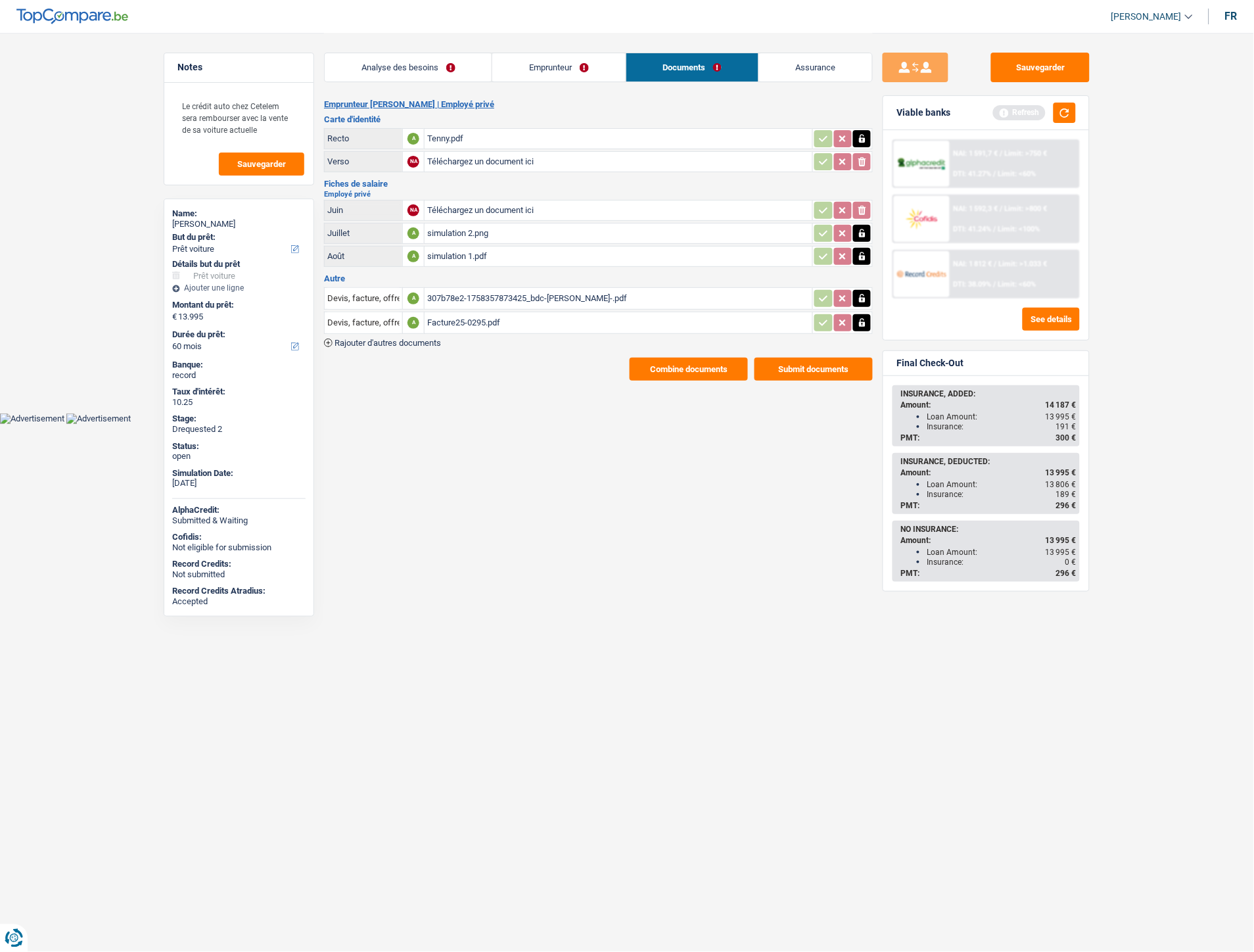
click at [550, 67] on link "Emprunteur" at bounding box center [558, 67] width 132 height 28
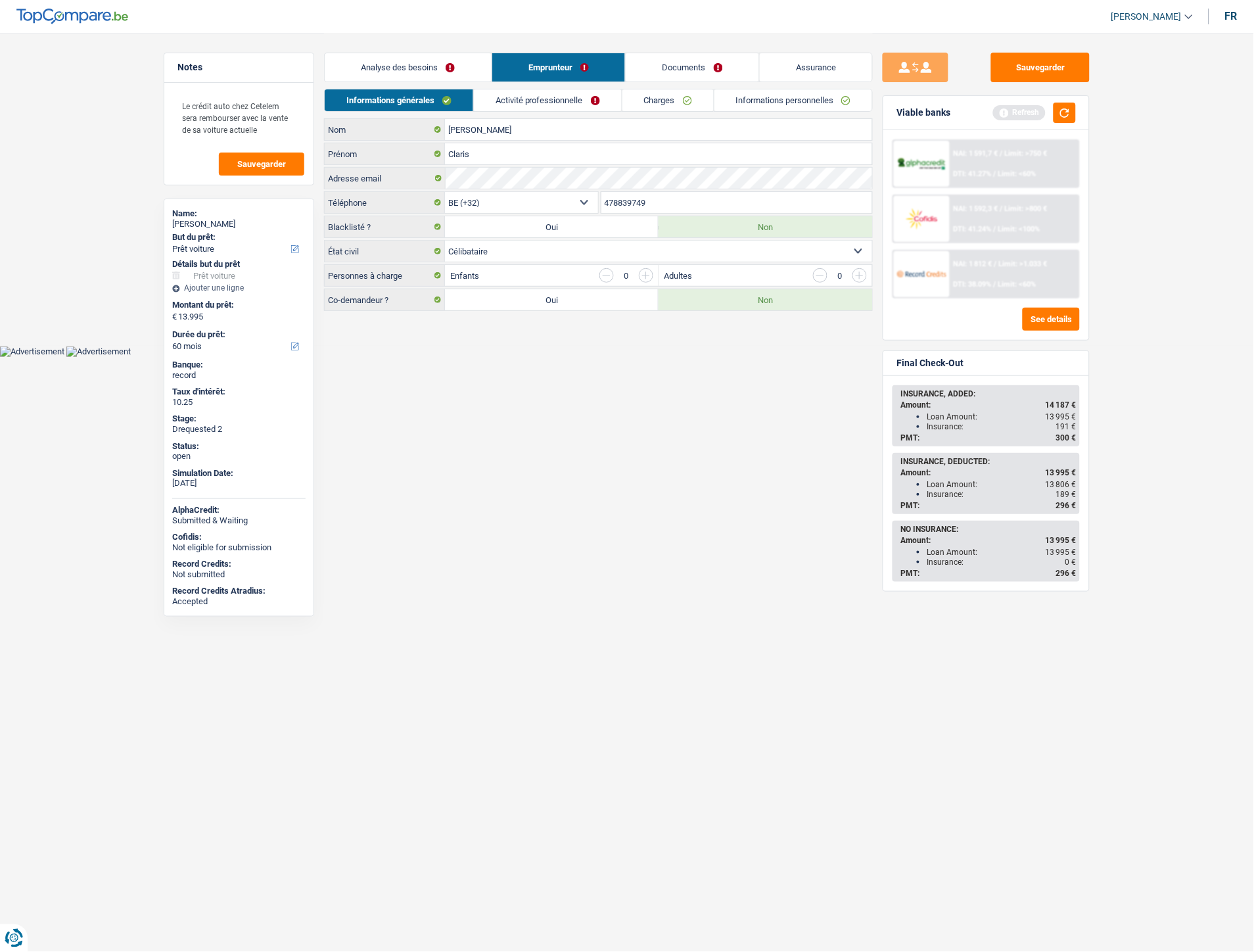
drag, startPoint x: 669, startPoint y: 204, endPoint x: 592, endPoint y: 202, distance: 77.0
click at [592, 202] on div "BE (+32) LU (+352) Sélectionner une option Téléphone 478839749 Téléphone" at bounding box center [598, 203] width 549 height 25
click at [689, 56] on link "Documents" at bounding box center [693, 67] width 133 height 28
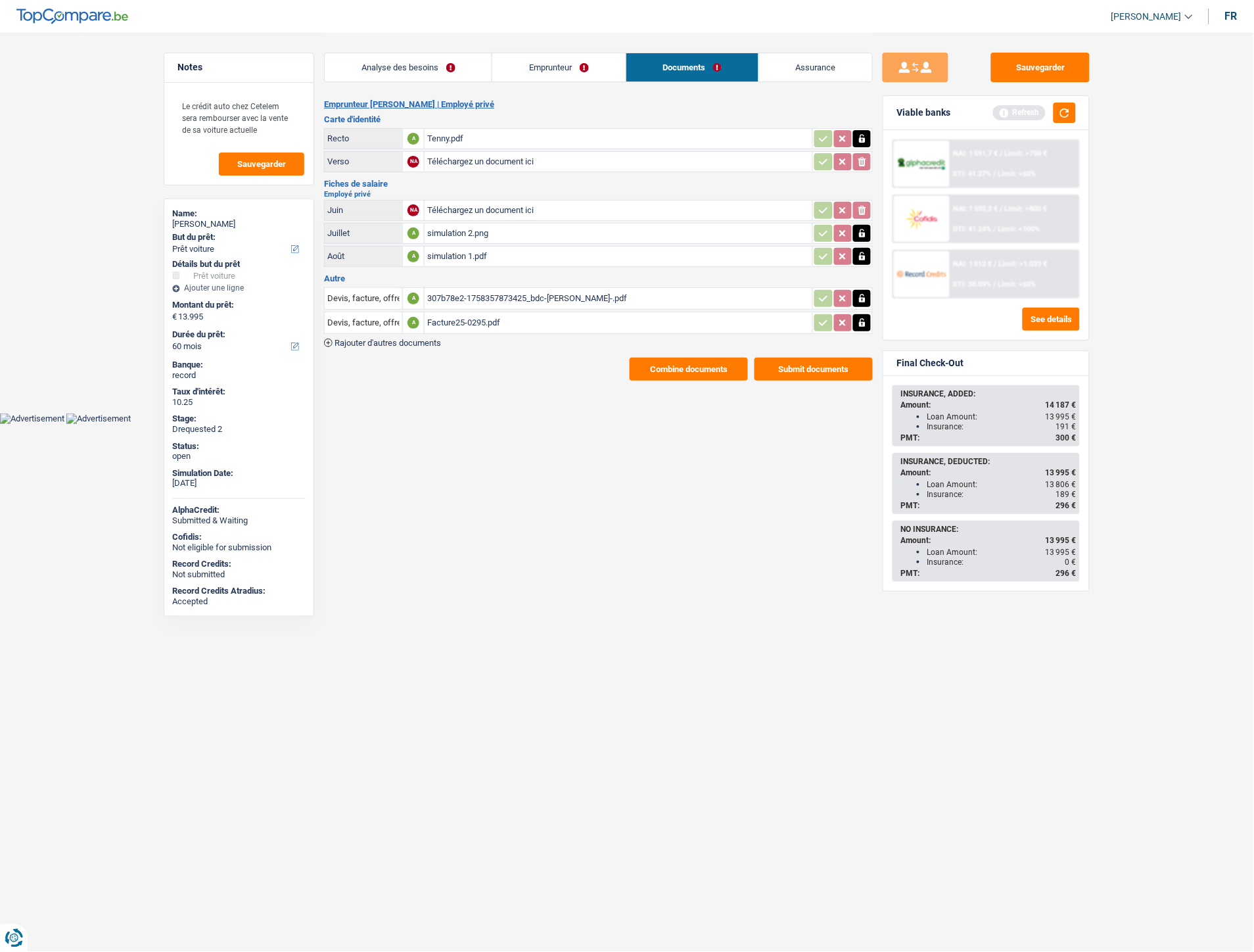
click at [450, 316] on div "Facture25-0295.pdf" at bounding box center [618, 323] width 383 height 20
click at [1024, 73] on button "Sauvegarder" at bounding box center [1041, 67] width 99 height 30
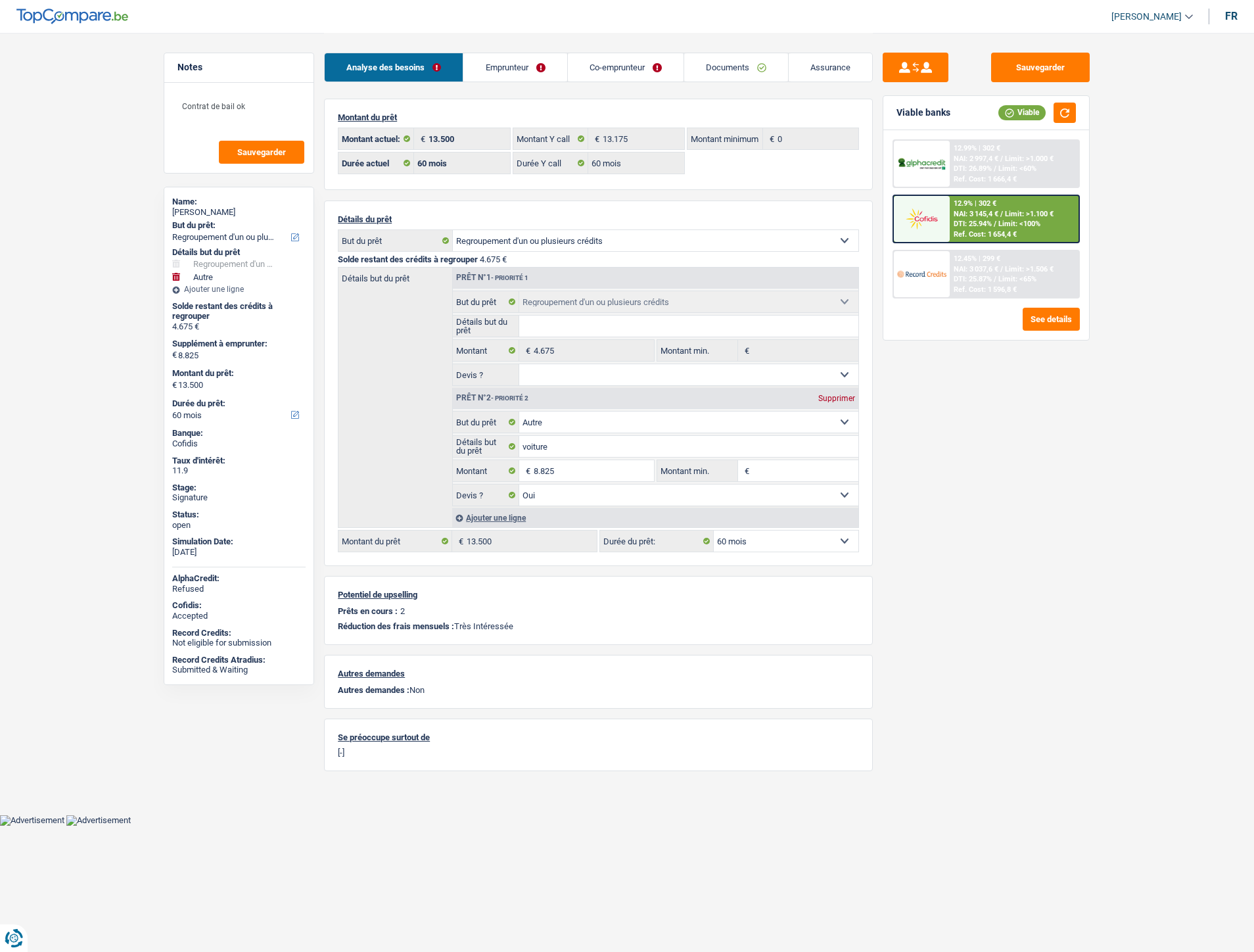
select select "refinancing"
select select "other"
select select "60"
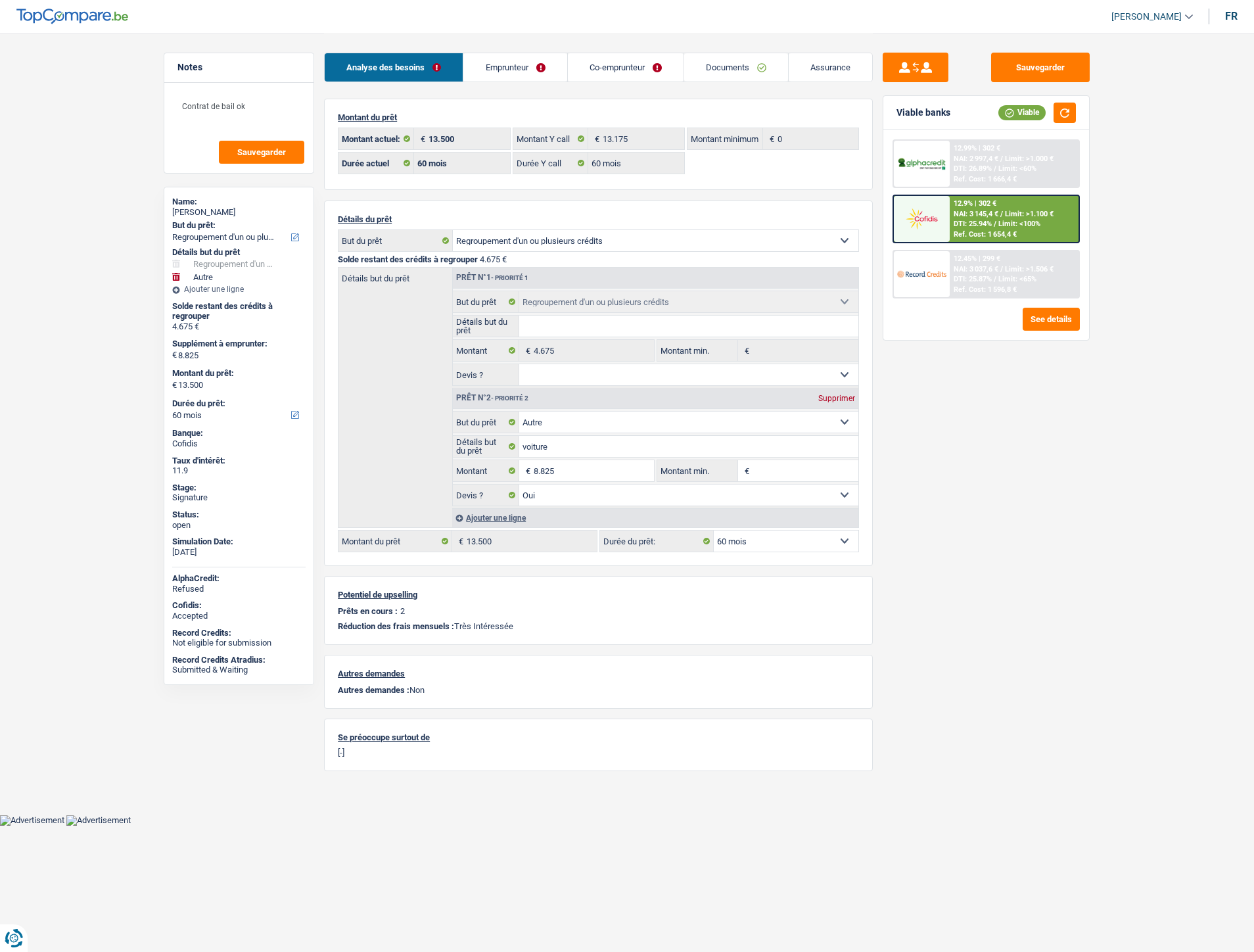
select select "60"
select select "refinancing"
select select "other"
select select "yes"
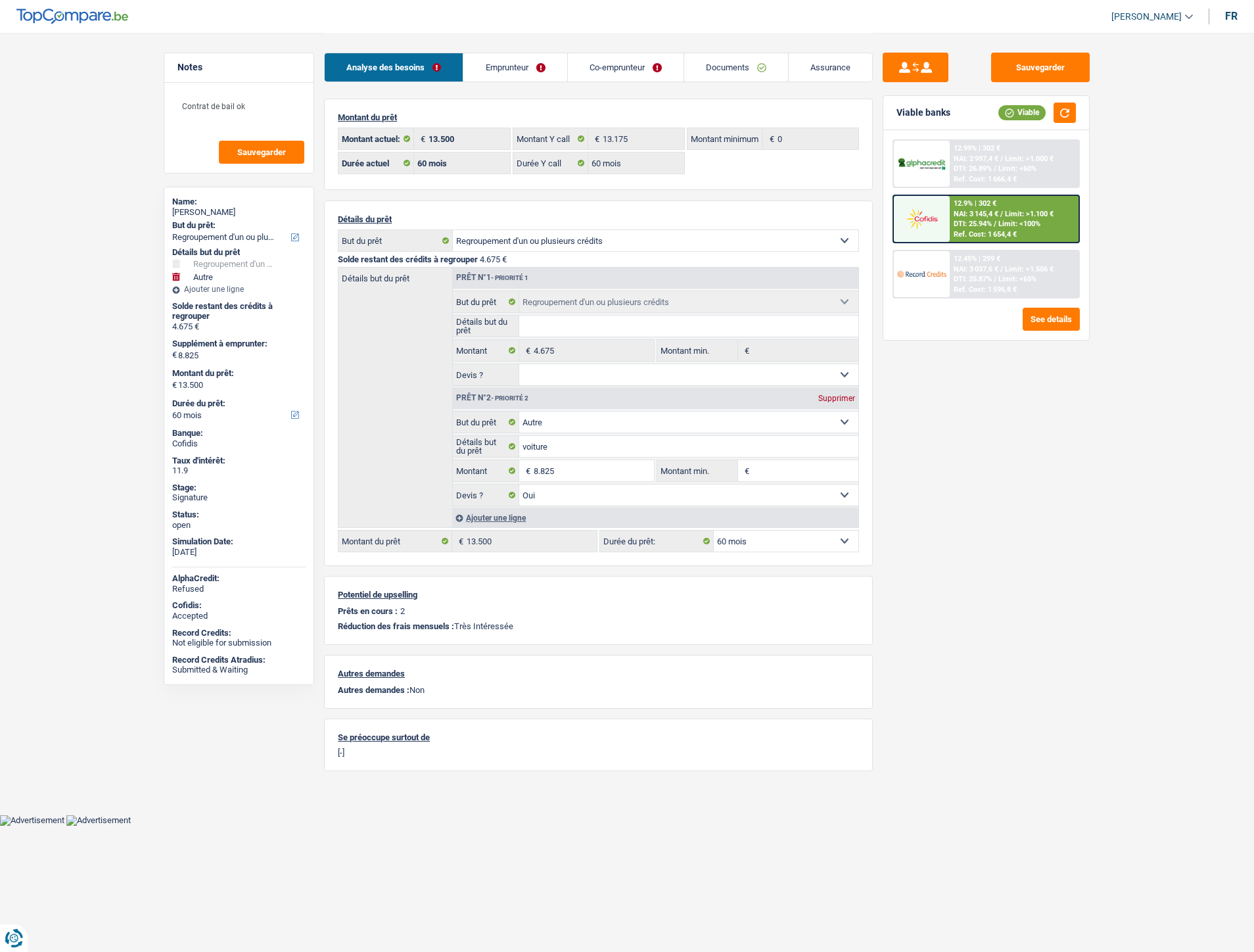
select select "60"
drag, startPoint x: 510, startPoint y: 58, endPoint x: 526, endPoint y: 58, distance: 16.0
click at [512, 58] on link "Emprunteur" at bounding box center [514, 67] width 103 height 28
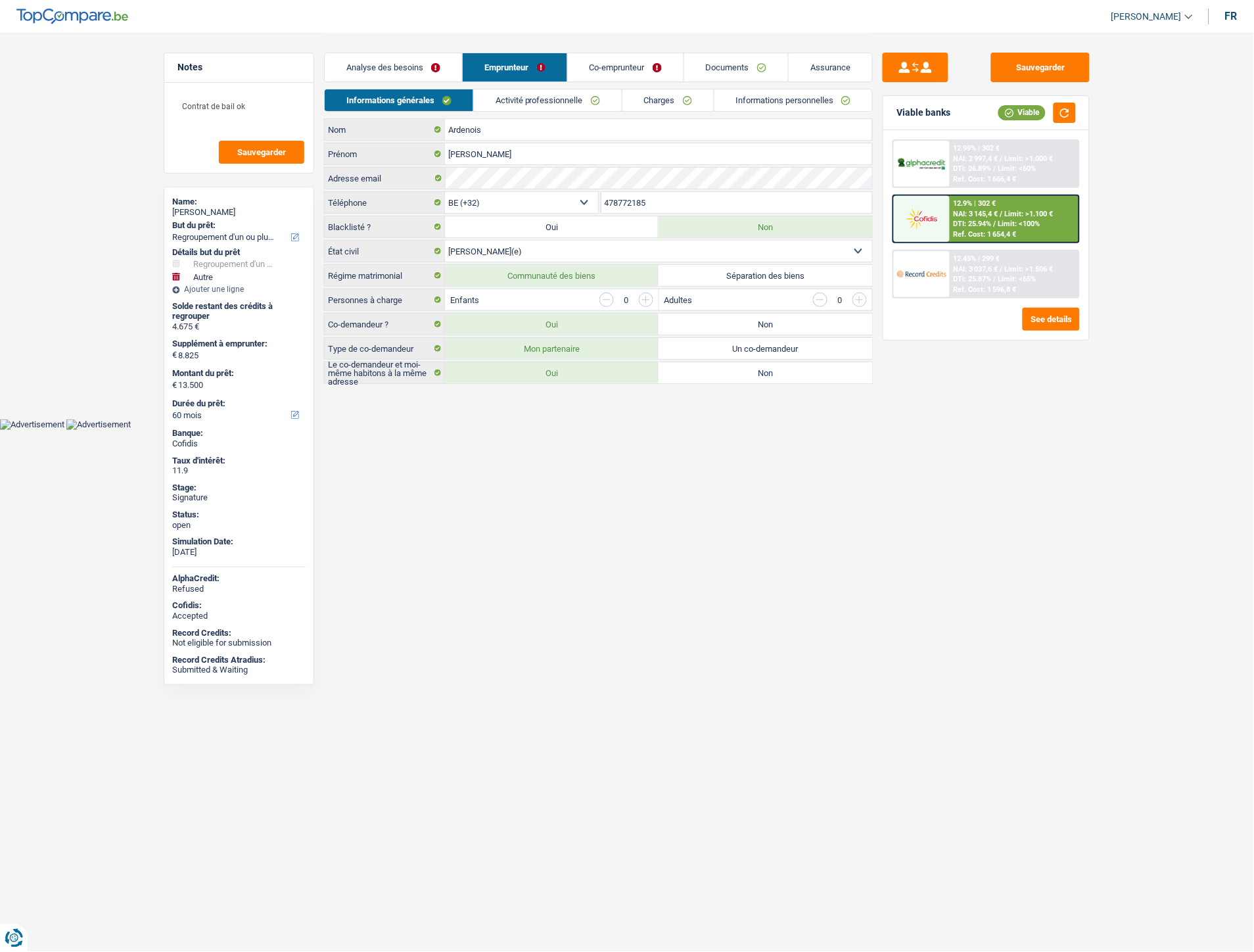
click at [662, 97] on link "Charges" at bounding box center [668, 100] width 91 height 21
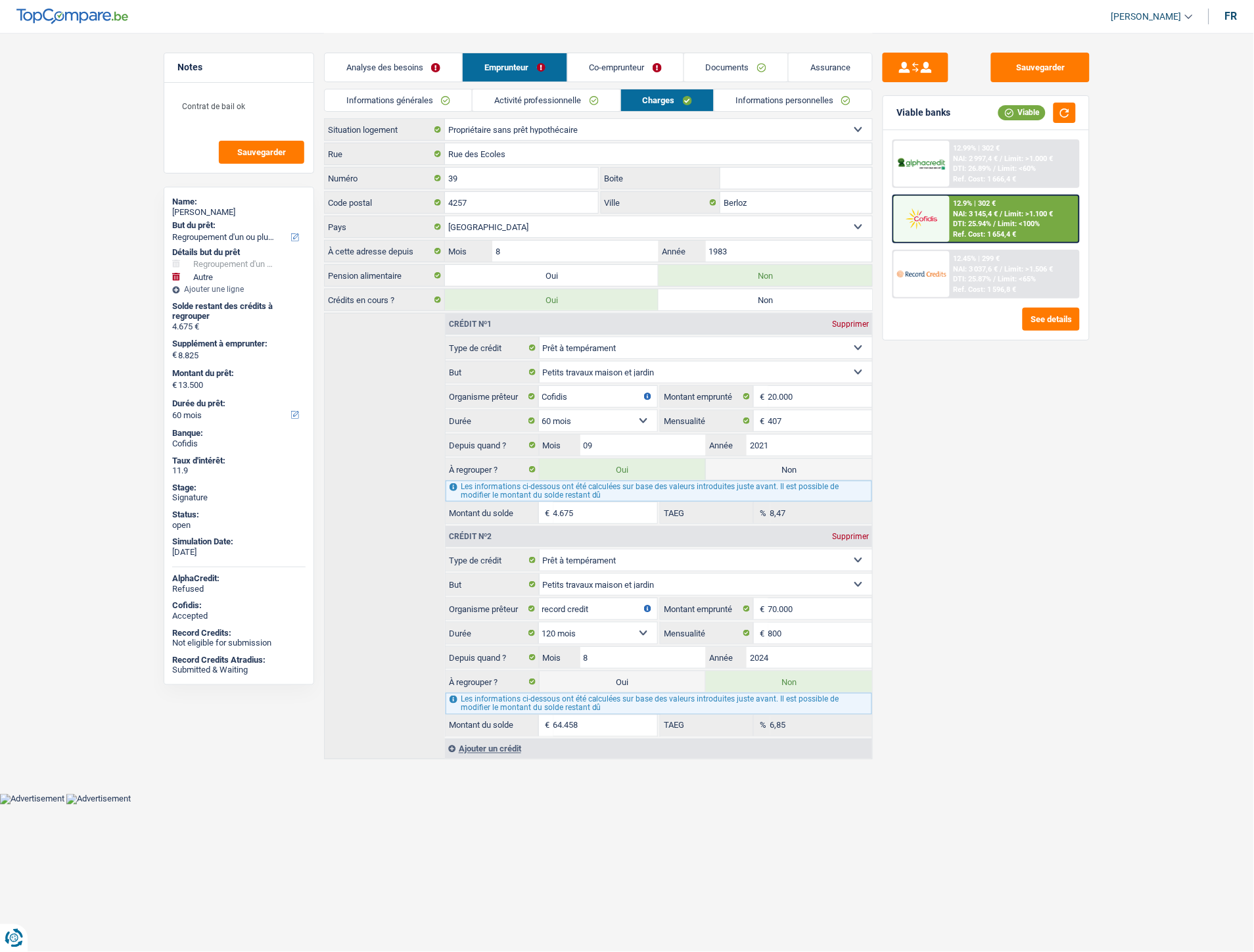
click at [411, 104] on link "Informations générales" at bounding box center [398, 100] width 147 height 21
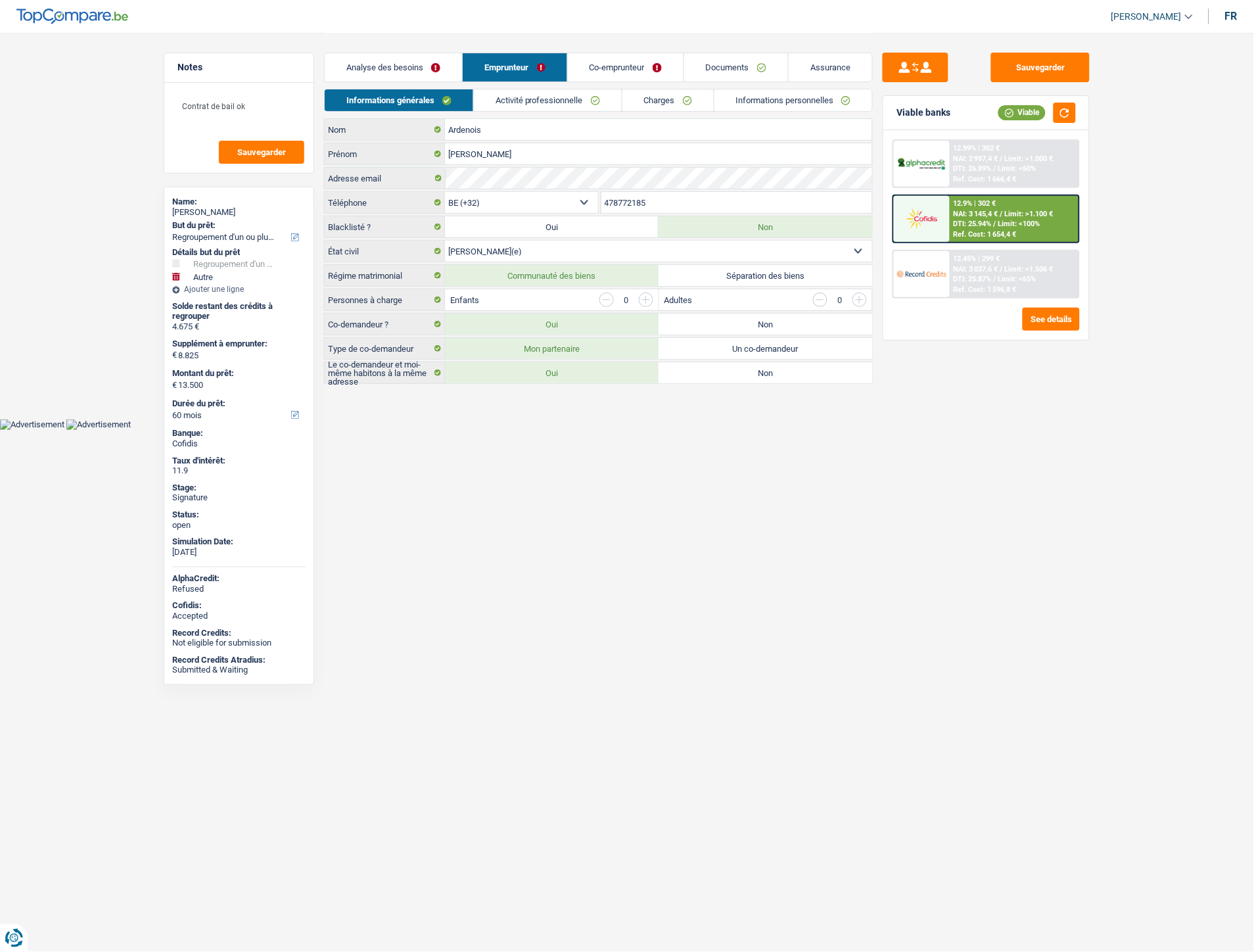
click at [504, 96] on link "Activité professionnelle" at bounding box center [548, 100] width 148 height 21
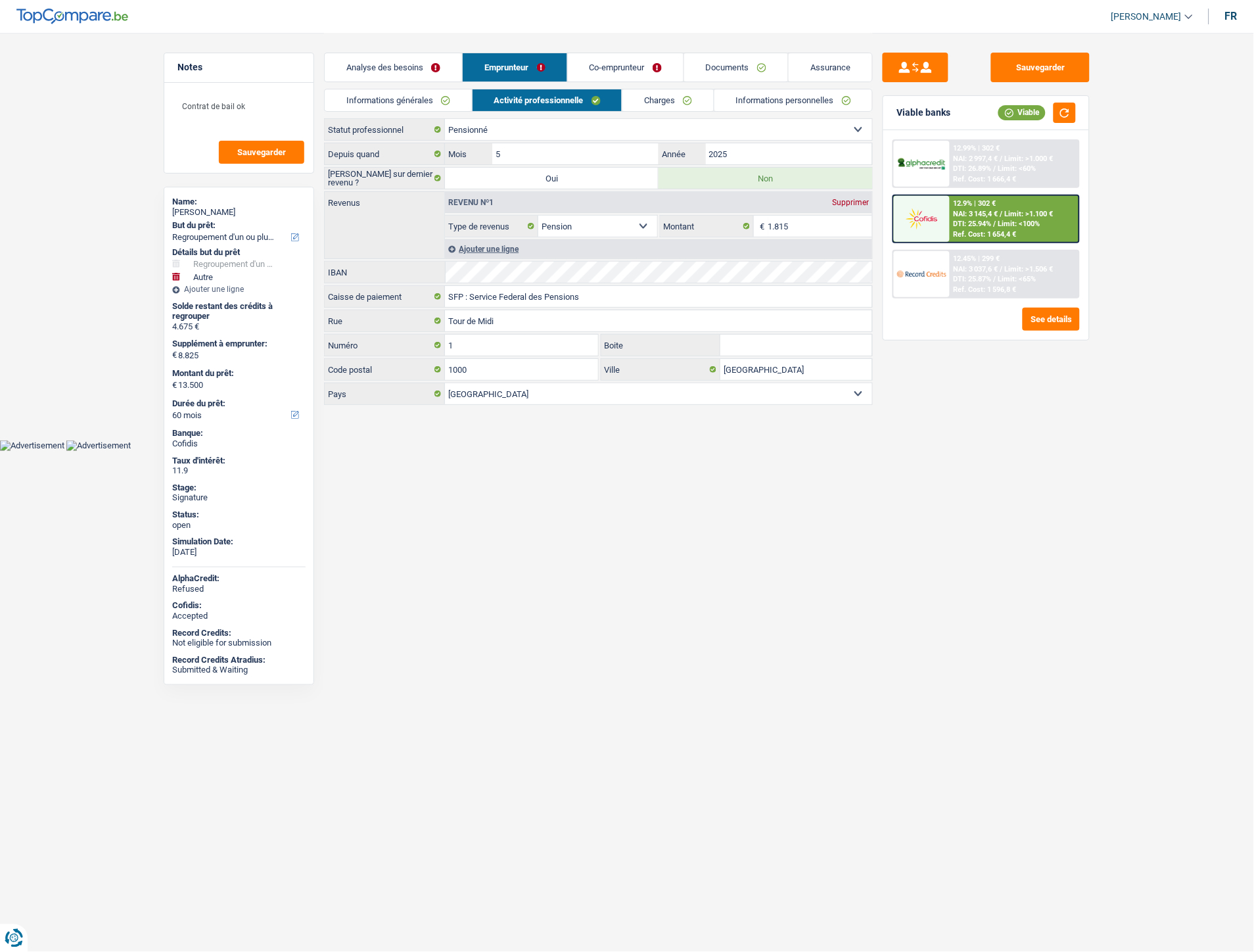
click at [656, 95] on link "Charges" at bounding box center [668, 100] width 91 height 21
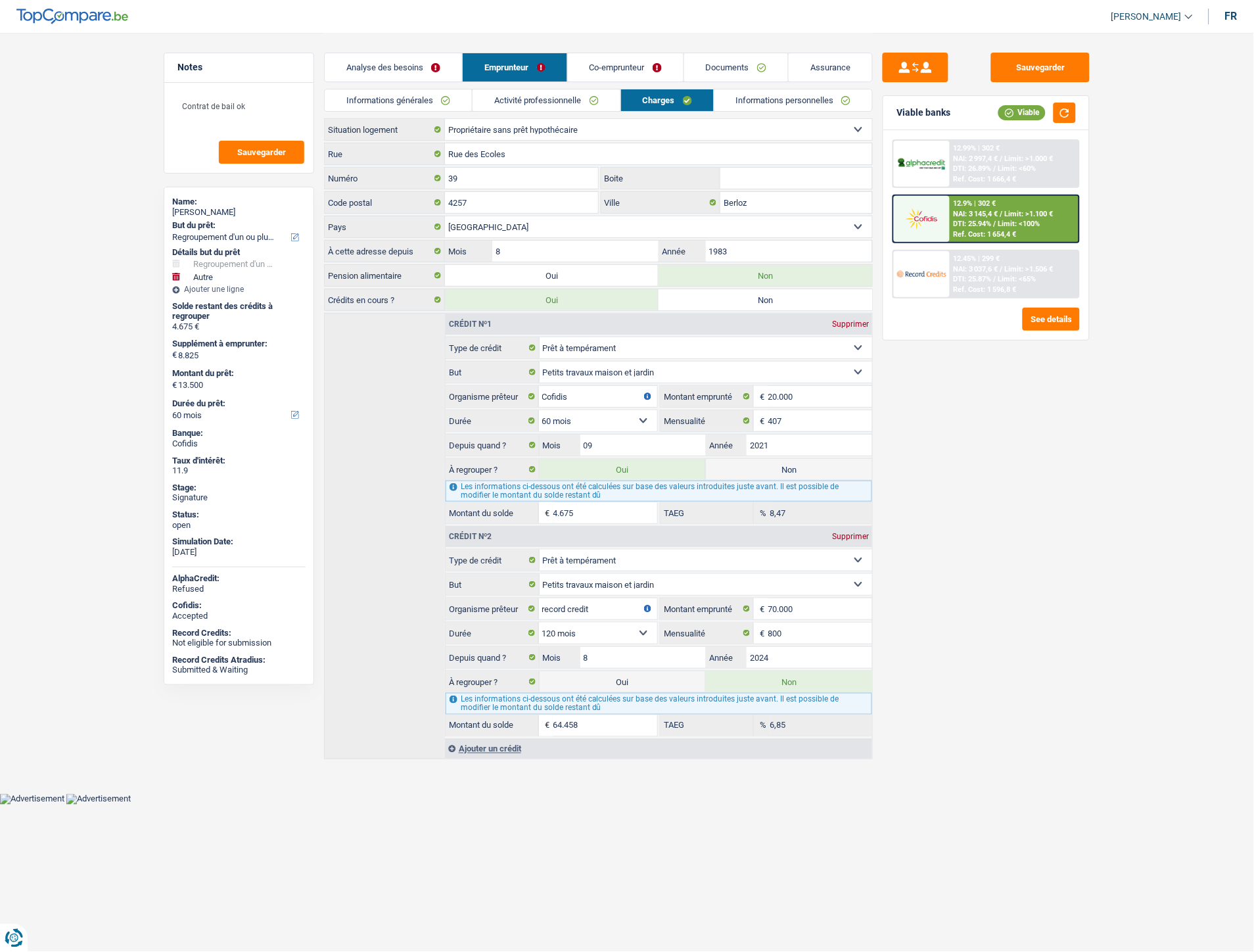
click at [636, 71] on link "Co-emprunteur" at bounding box center [625, 67] width 116 height 28
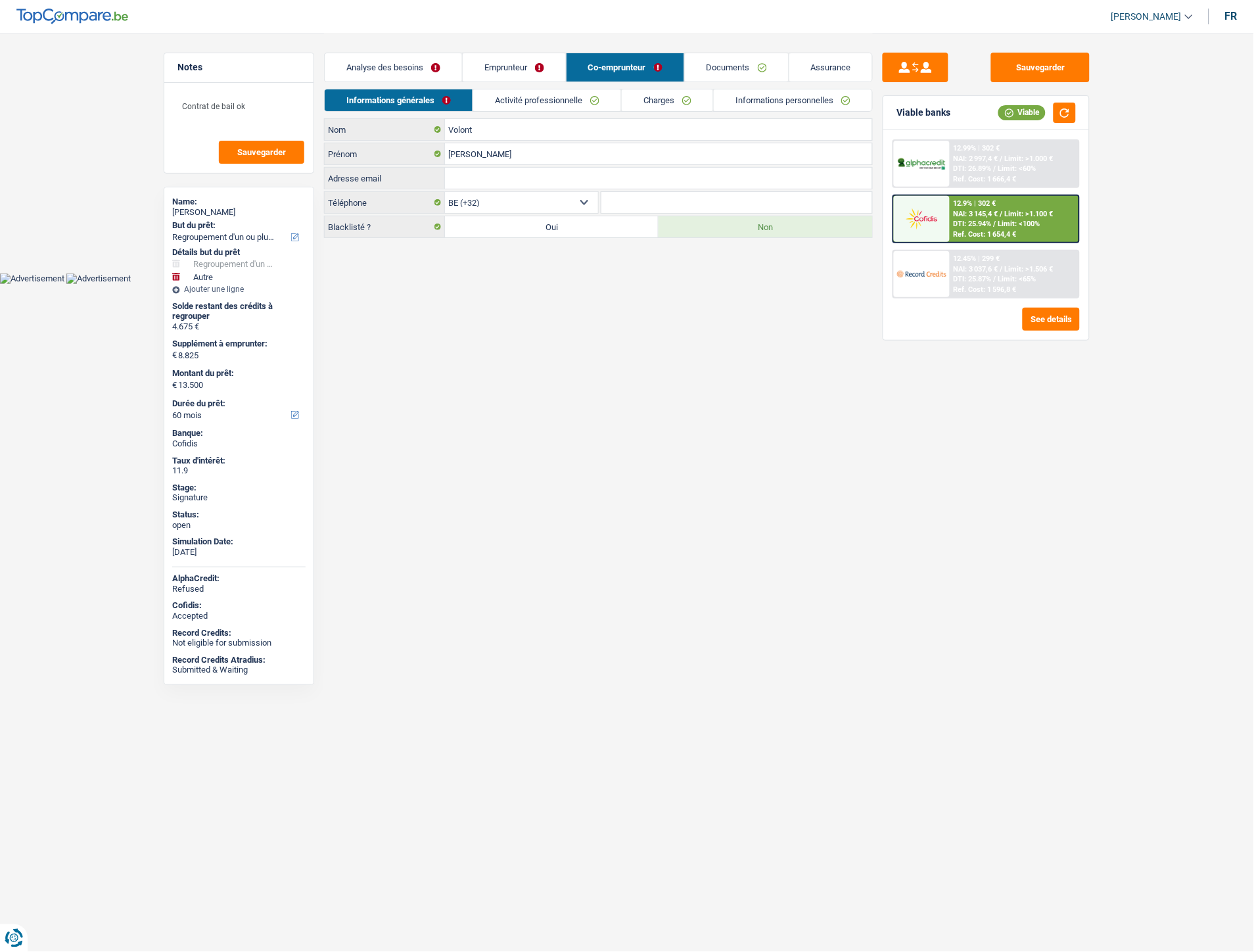
click at [674, 103] on link "Charges" at bounding box center [667, 100] width 91 height 21
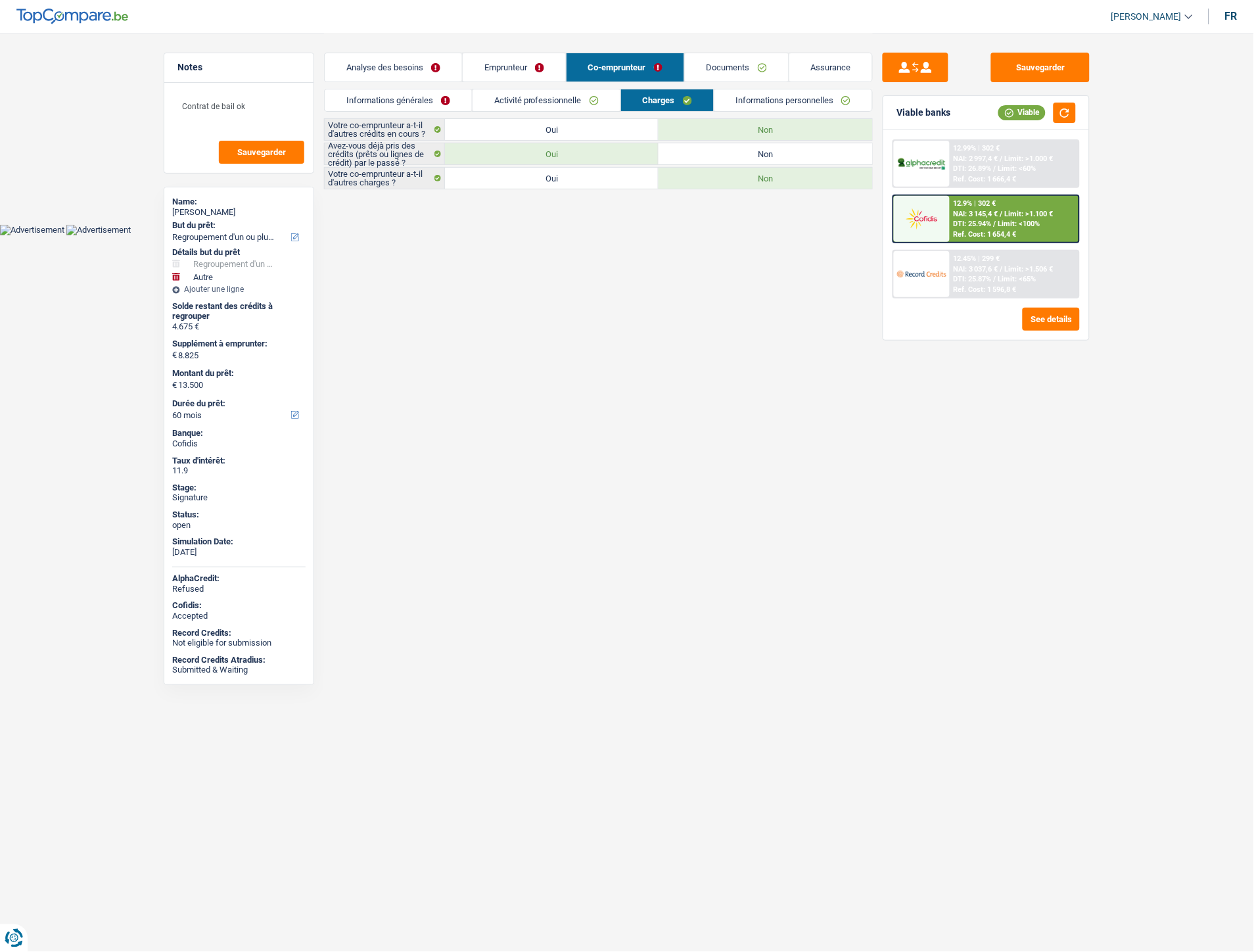
click at [527, 58] on link "Emprunteur" at bounding box center [513, 67] width 103 height 28
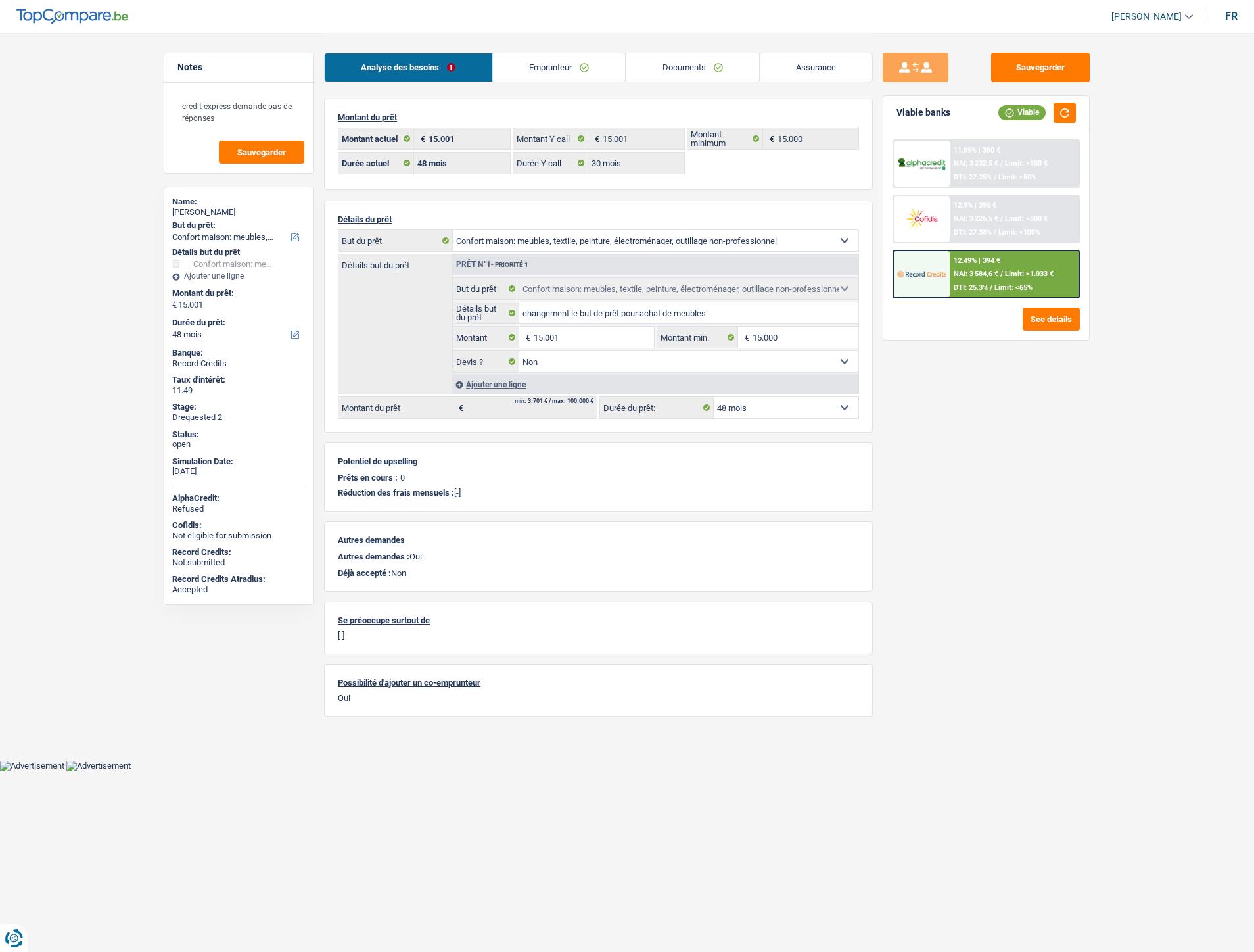
select select "household"
select select "48"
select select "30"
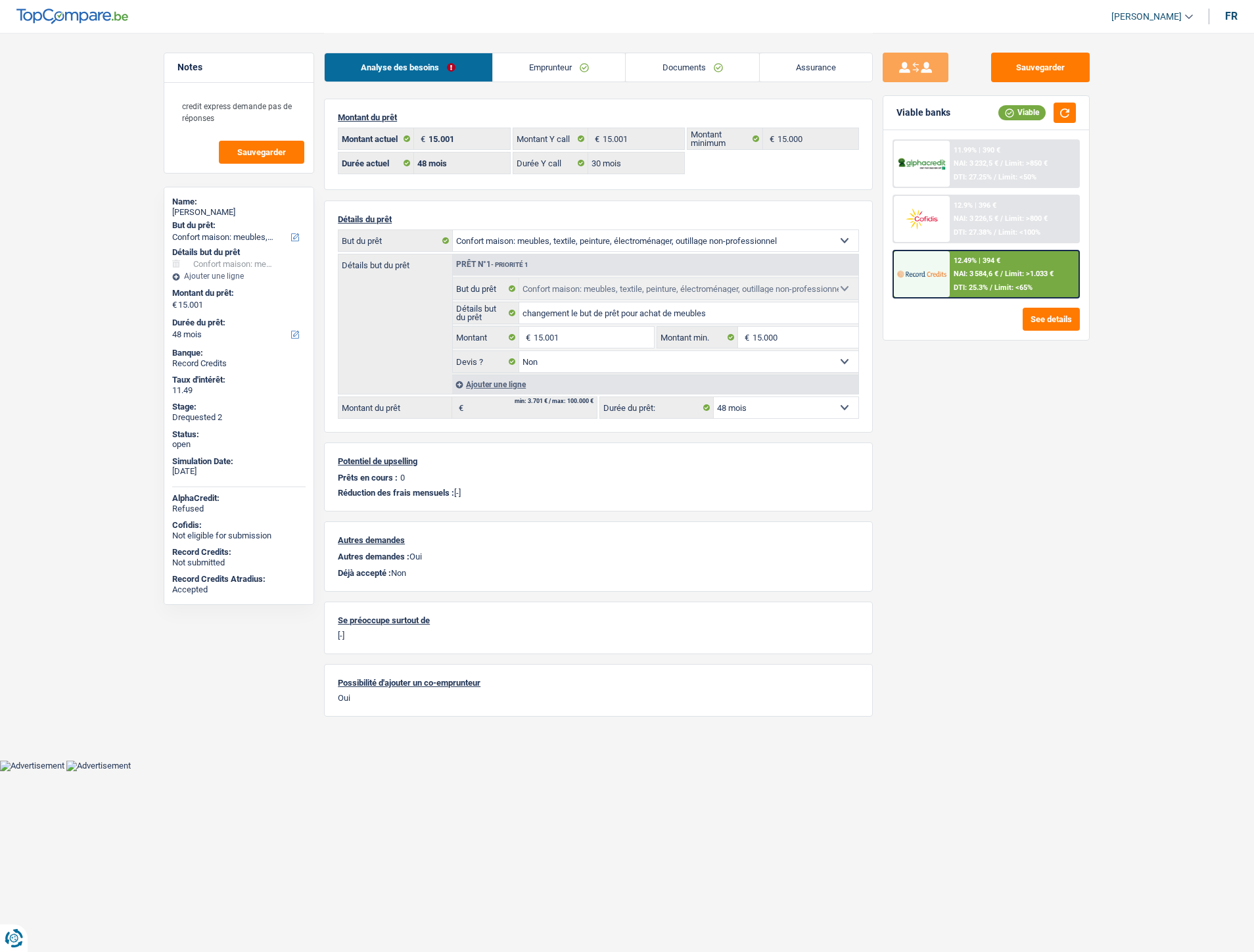
select select "household"
select select "false"
select select "48"
click at [797, 64] on link "Assurance" at bounding box center [816, 67] width 113 height 28
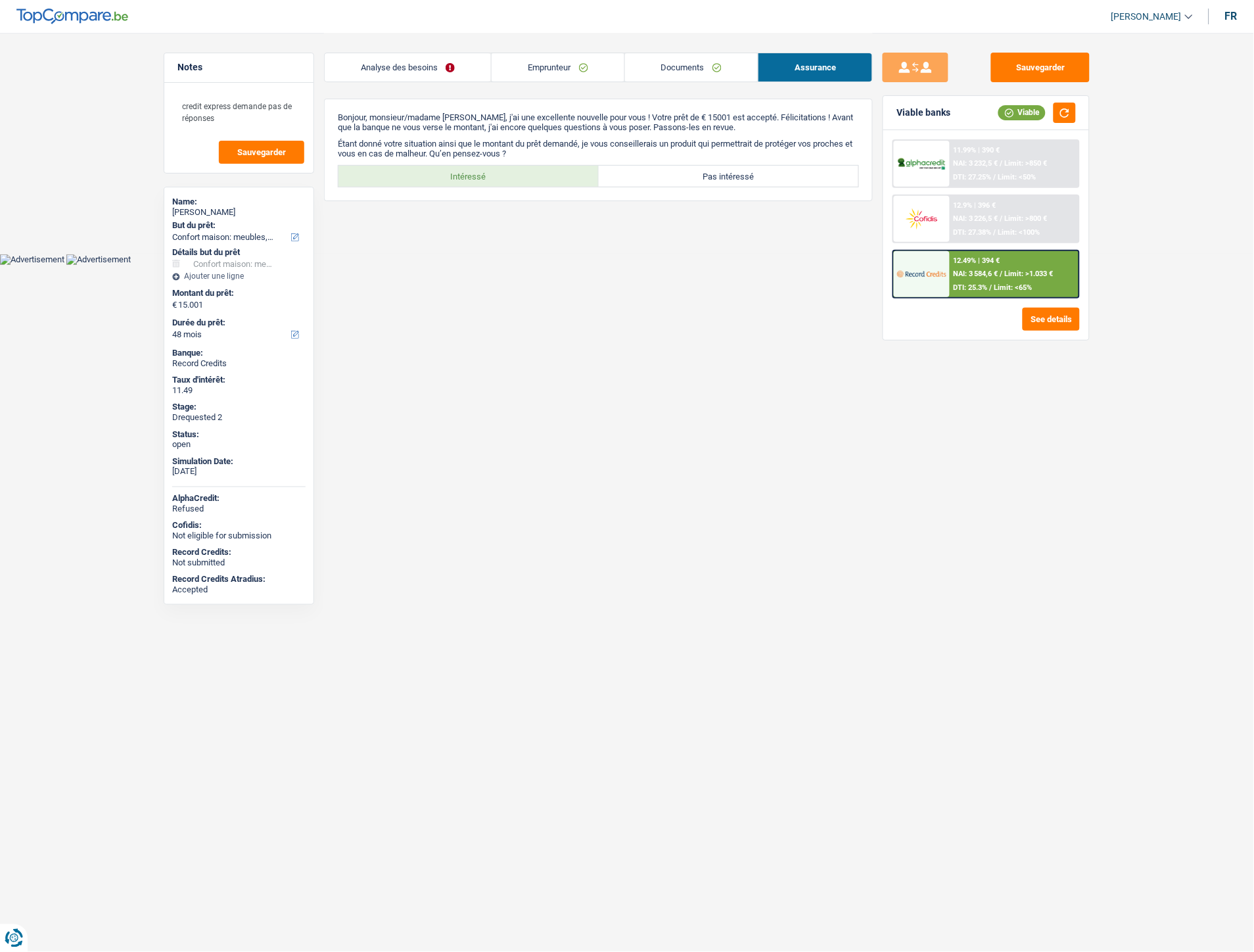
click at [375, 70] on link "Analyse des besoins" at bounding box center [408, 67] width 166 height 28
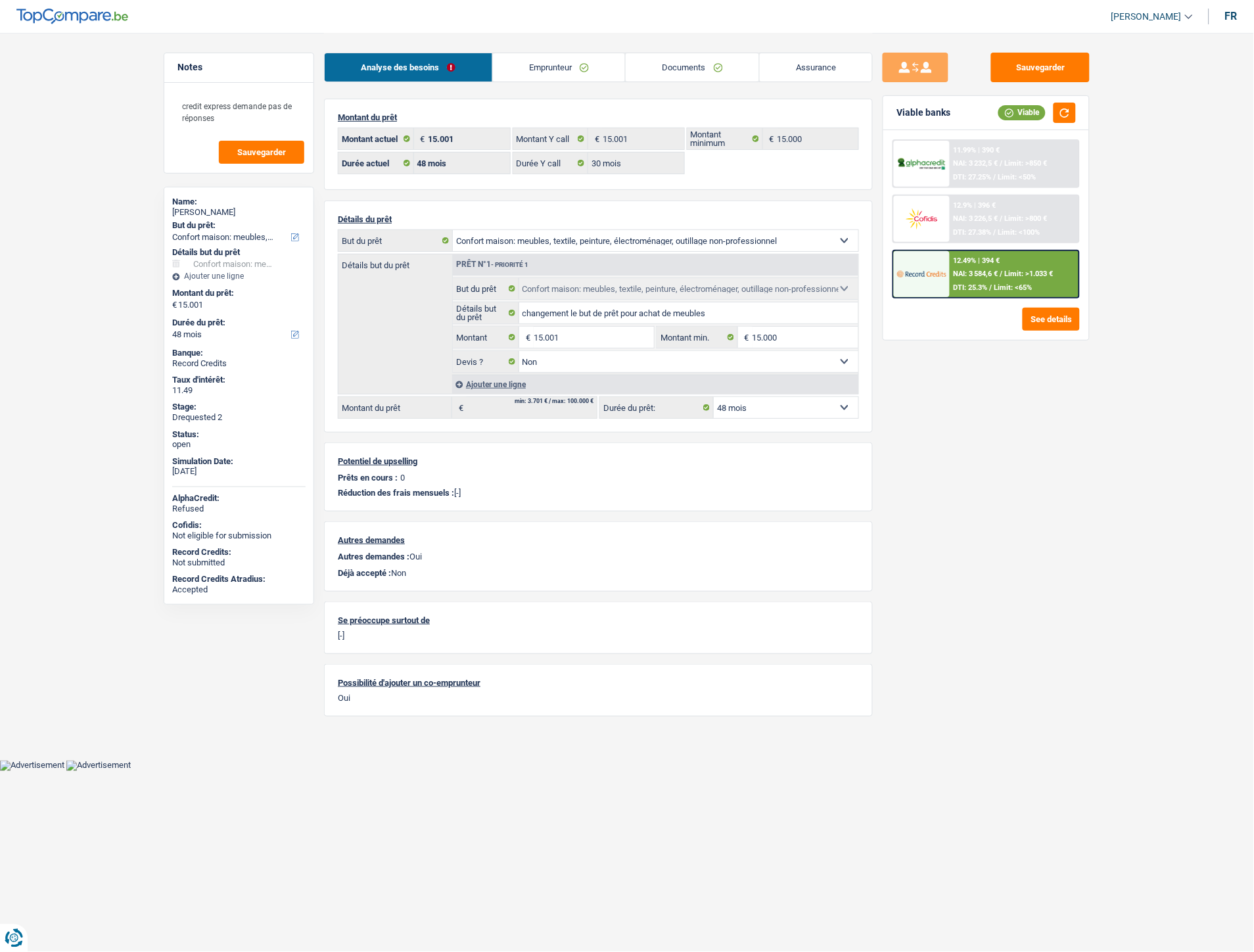
click at [677, 67] on link "Documents" at bounding box center [693, 67] width 133 height 28
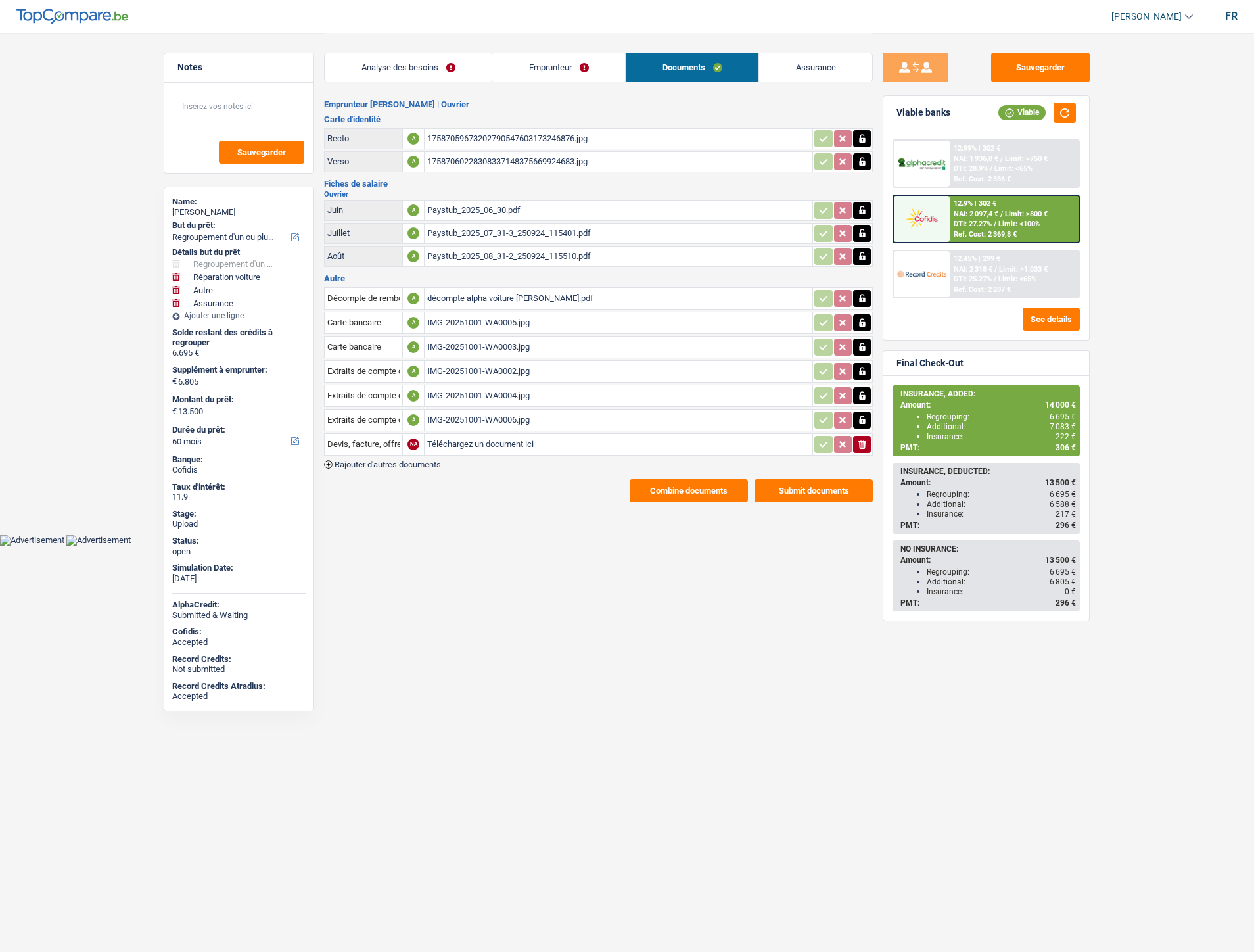
select select "refinancing"
select select "carRepair"
select select "other"
select select "insurance"
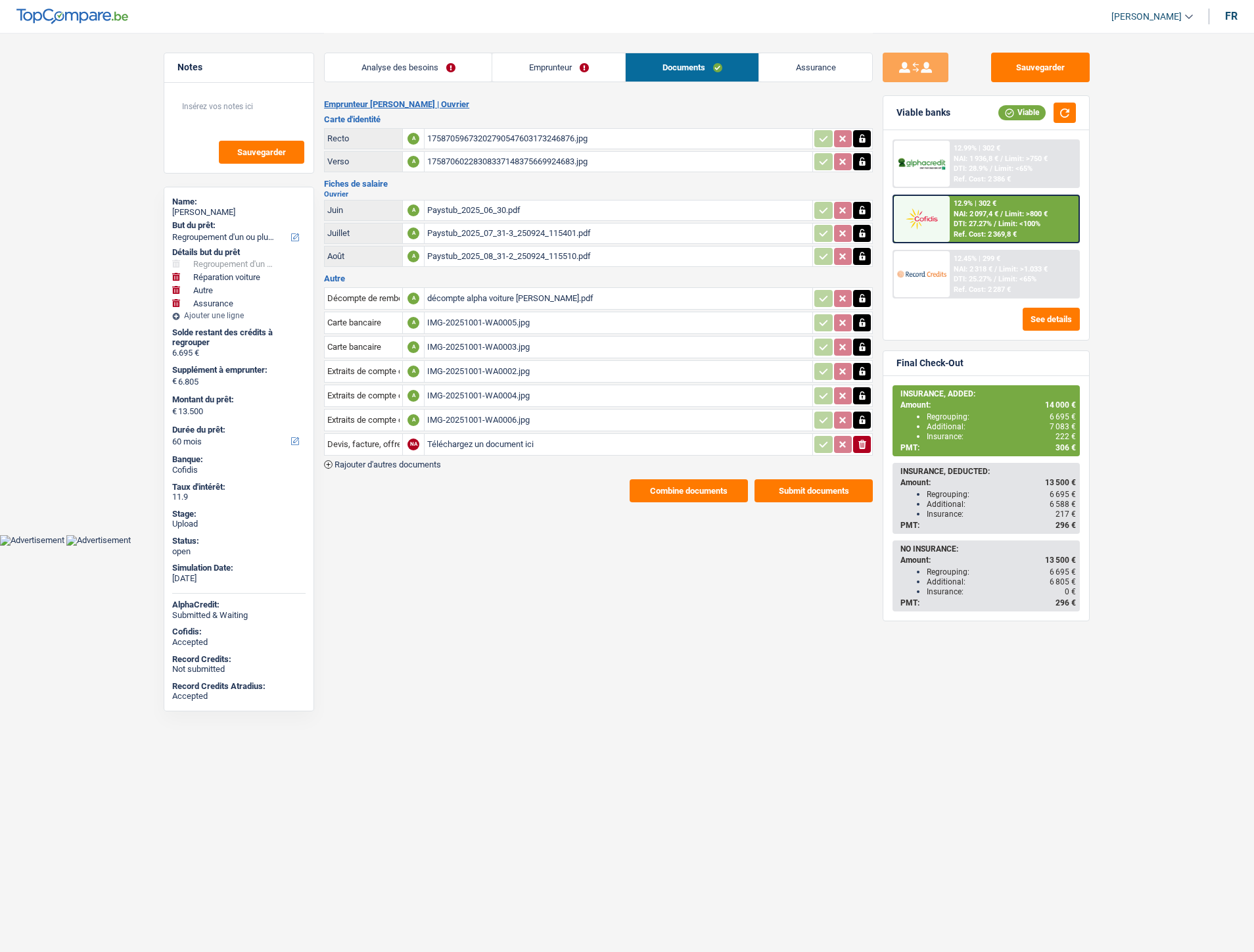
select select "60"
select select "ownerWithMortgage"
select select "BE"
select select "mortgage"
select select "240"
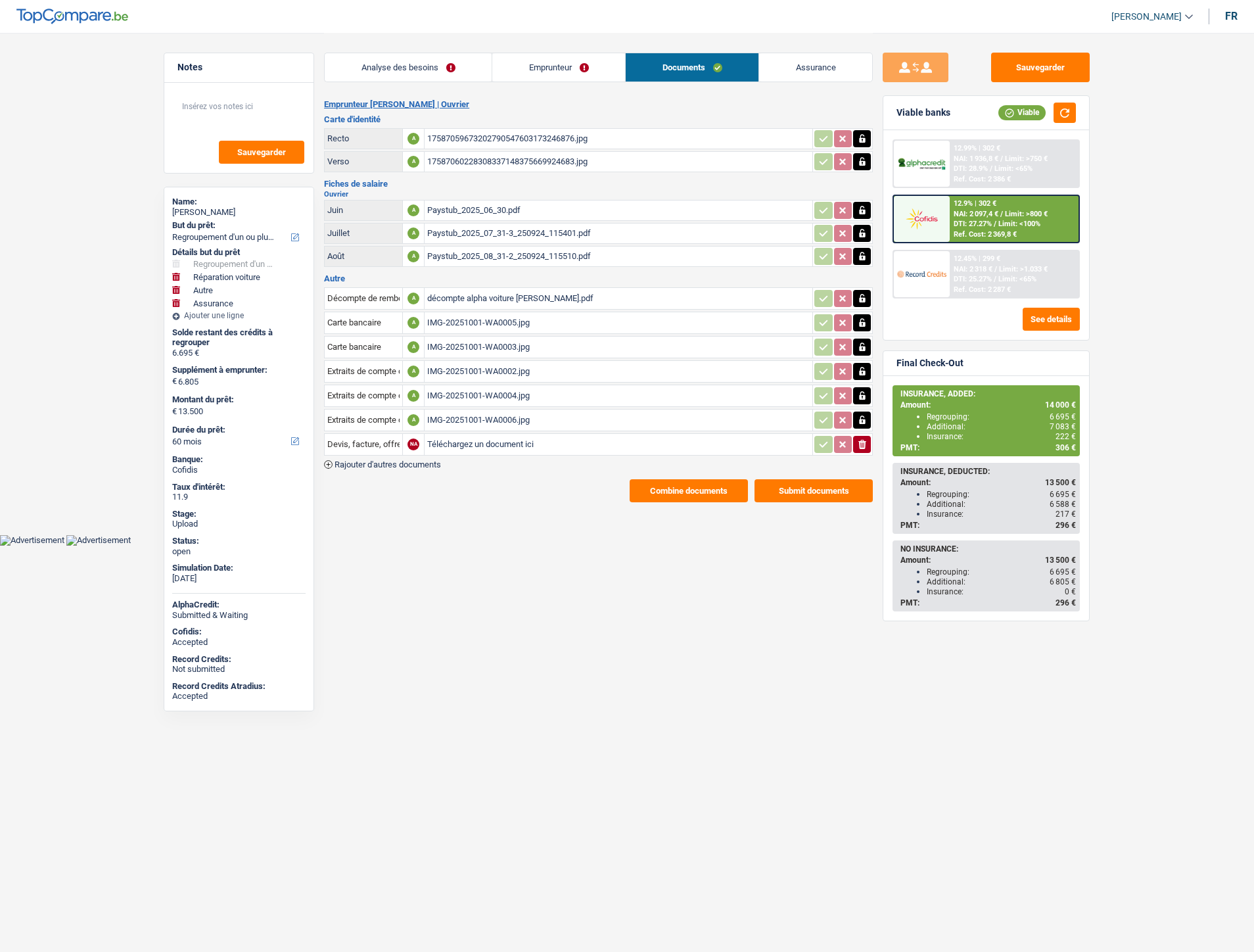
select select "carLoan"
select select "60"
click at [546, 61] on link "Emprunteur" at bounding box center [558, 67] width 132 height 28
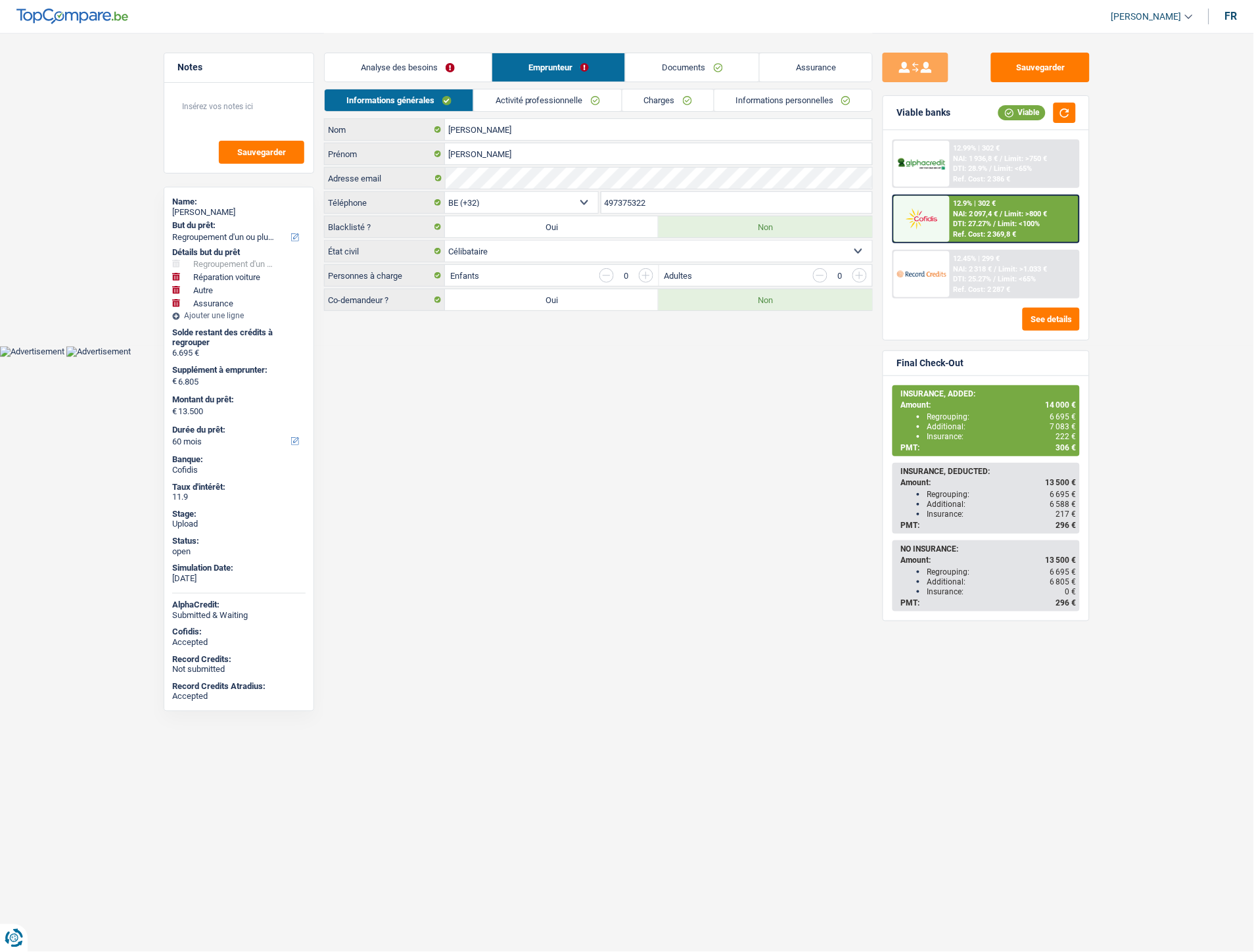
click at [643, 100] on link "Charges" at bounding box center [668, 100] width 91 height 21
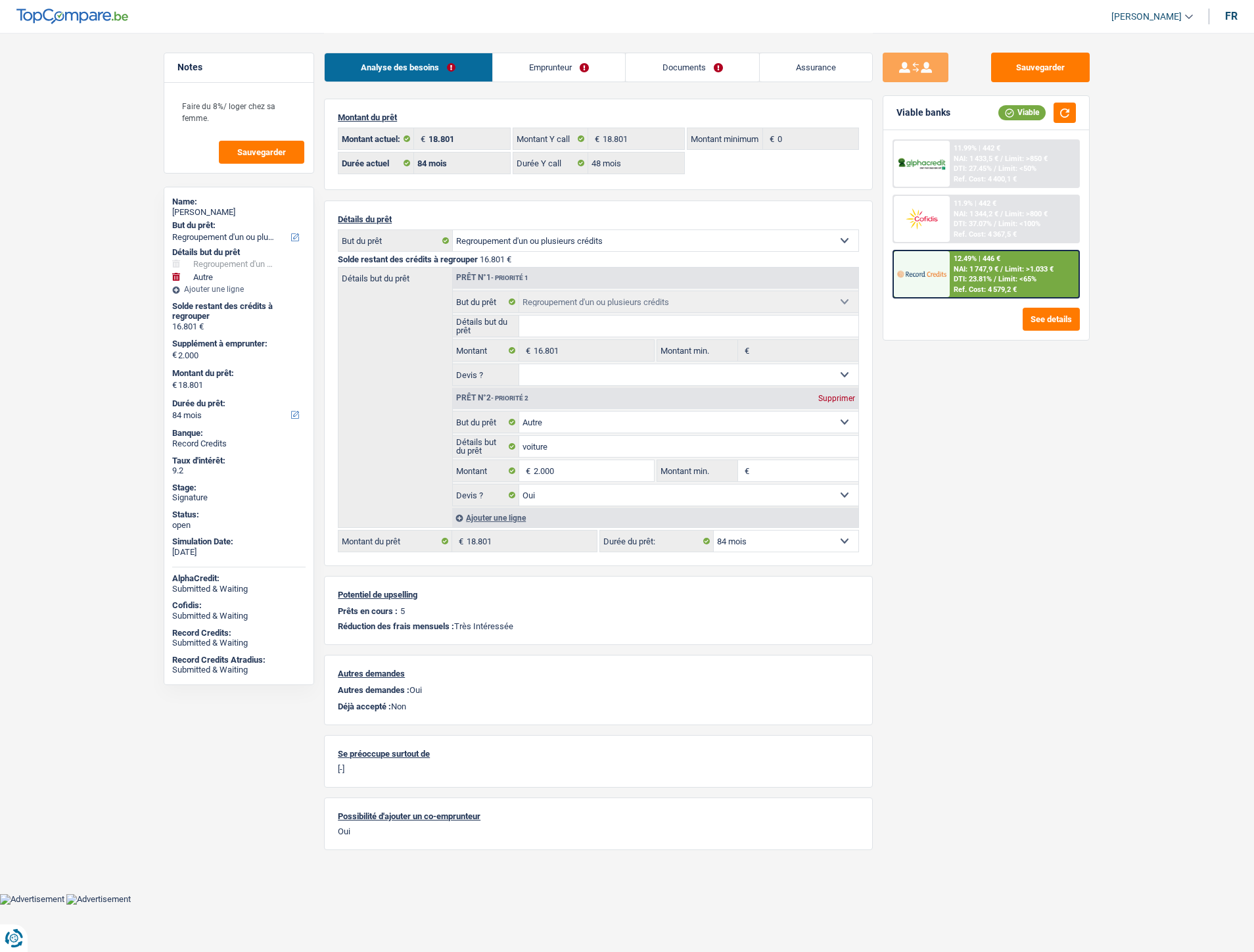
select select "refinancing"
select select "other"
select select "84"
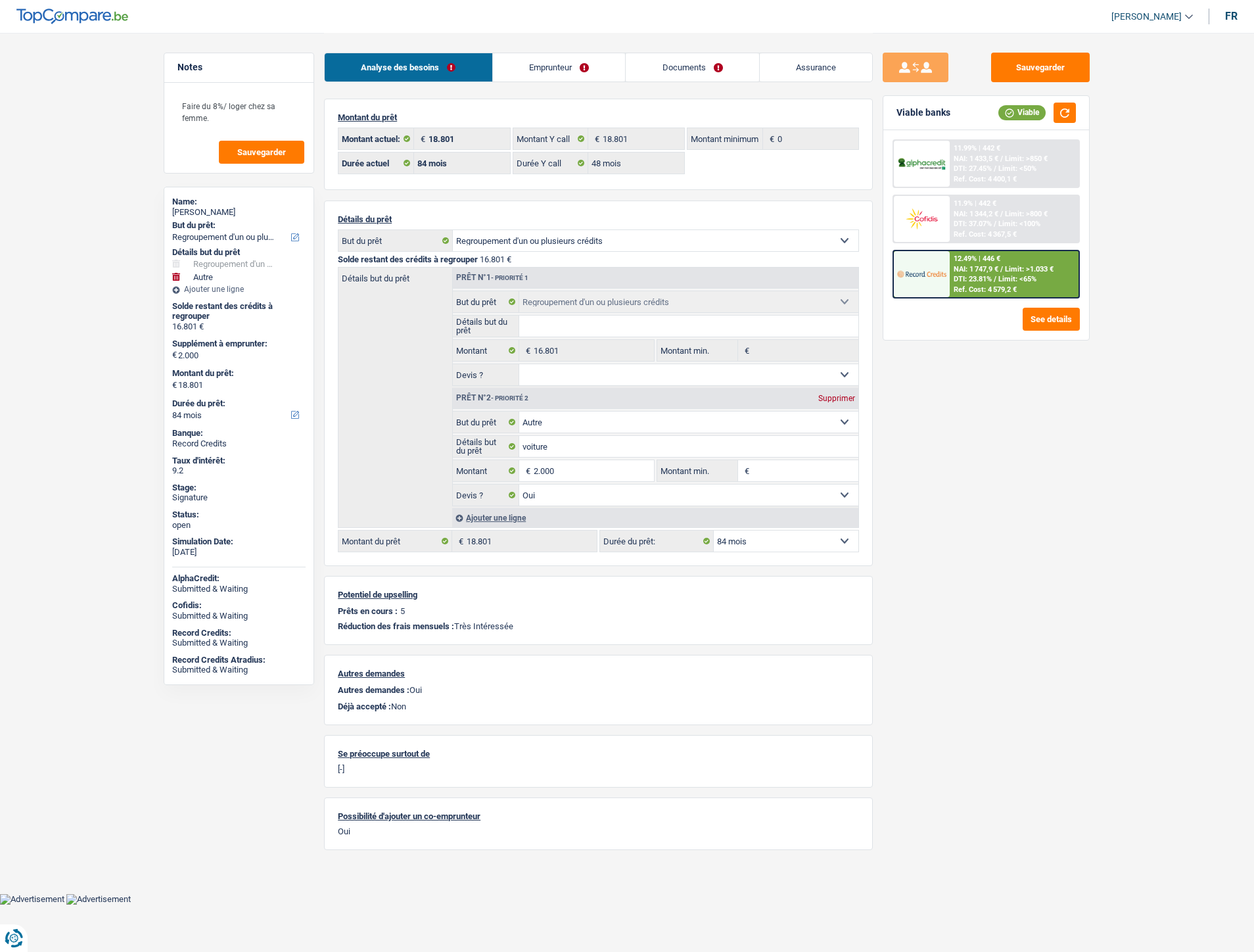
select select "48"
select select "refinancing"
select select "other"
select select "yes"
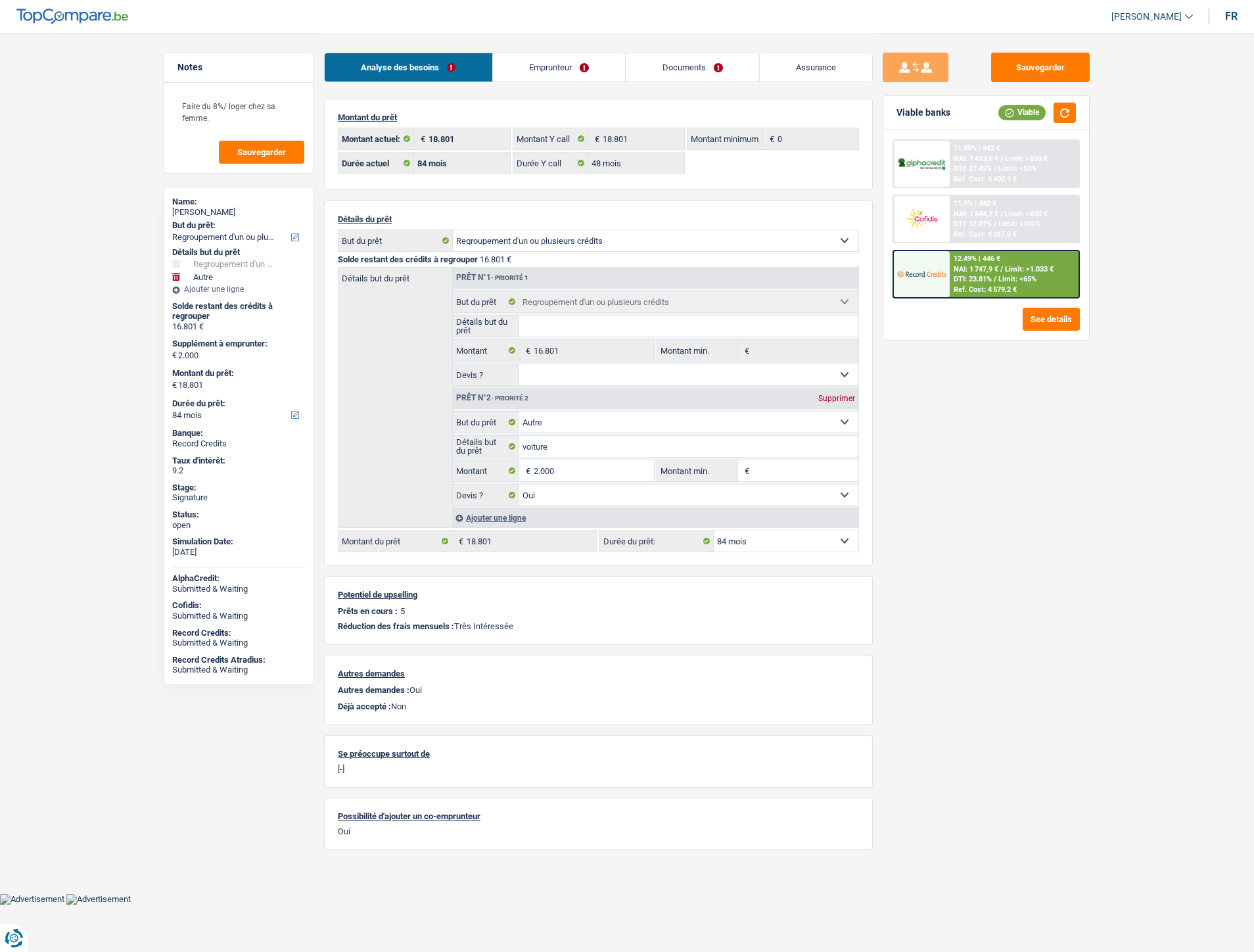
select select "84"
click at [802, 64] on link "Assurance" at bounding box center [816, 67] width 113 height 28
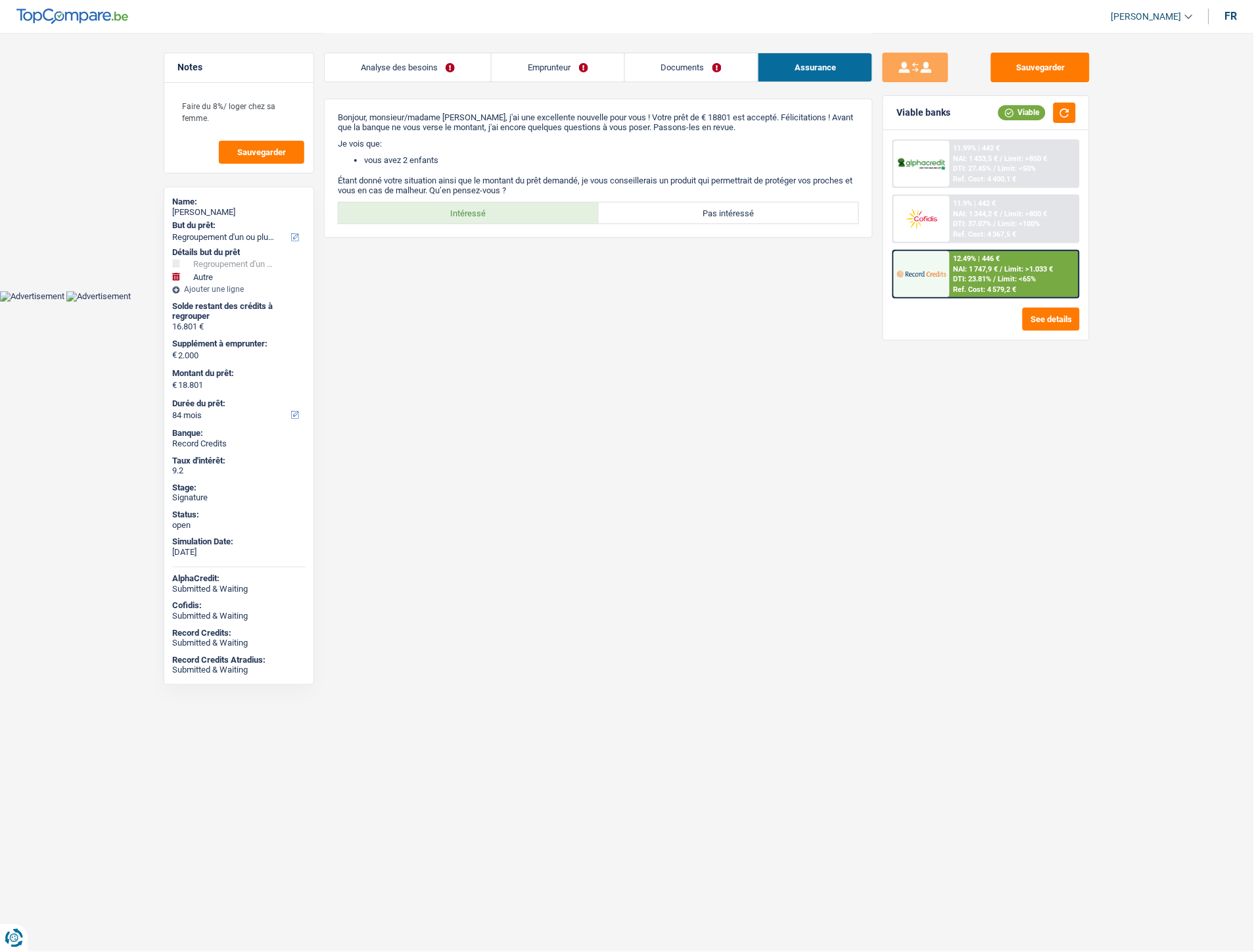
click at [423, 66] on link "Analyse des besoins" at bounding box center [408, 67] width 166 height 28
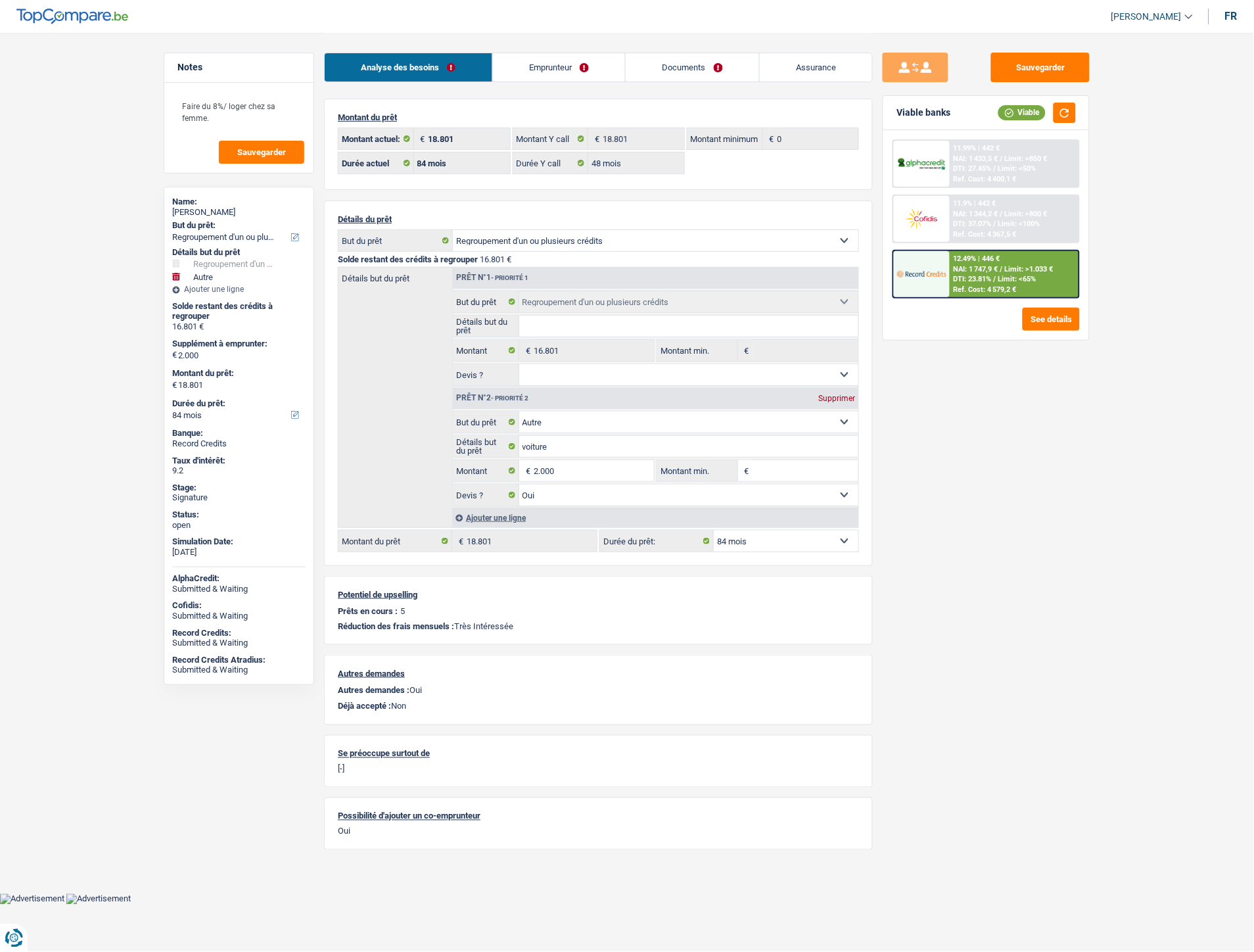
click at [561, 67] on link "Emprunteur" at bounding box center [559, 67] width 132 height 28
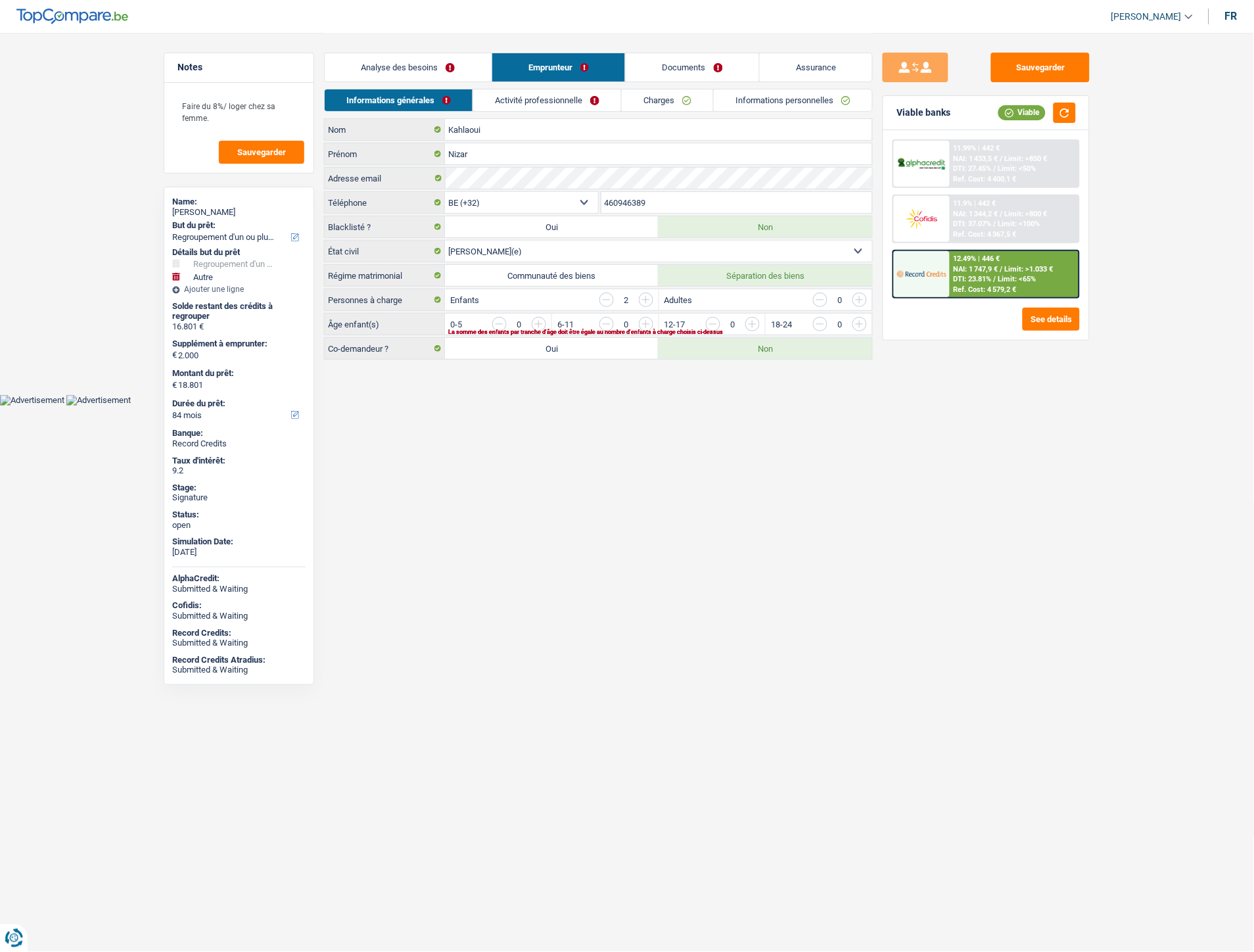
click at [640, 103] on link "Charges" at bounding box center [667, 100] width 91 height 21
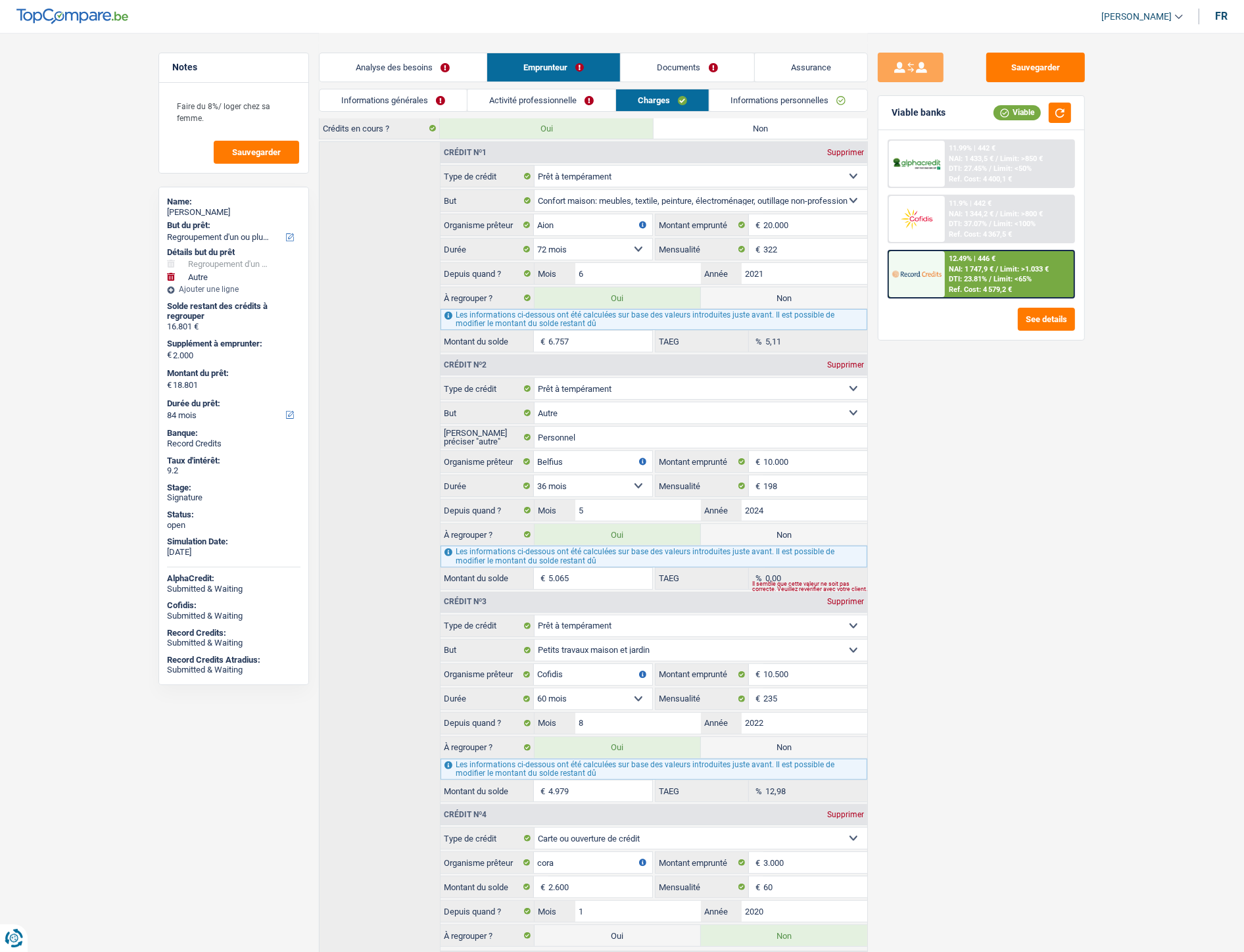
scroll to position [169, 0]
click at [680, 67] on link "Documents" at bounding box center [687, 67] width 133 height 28
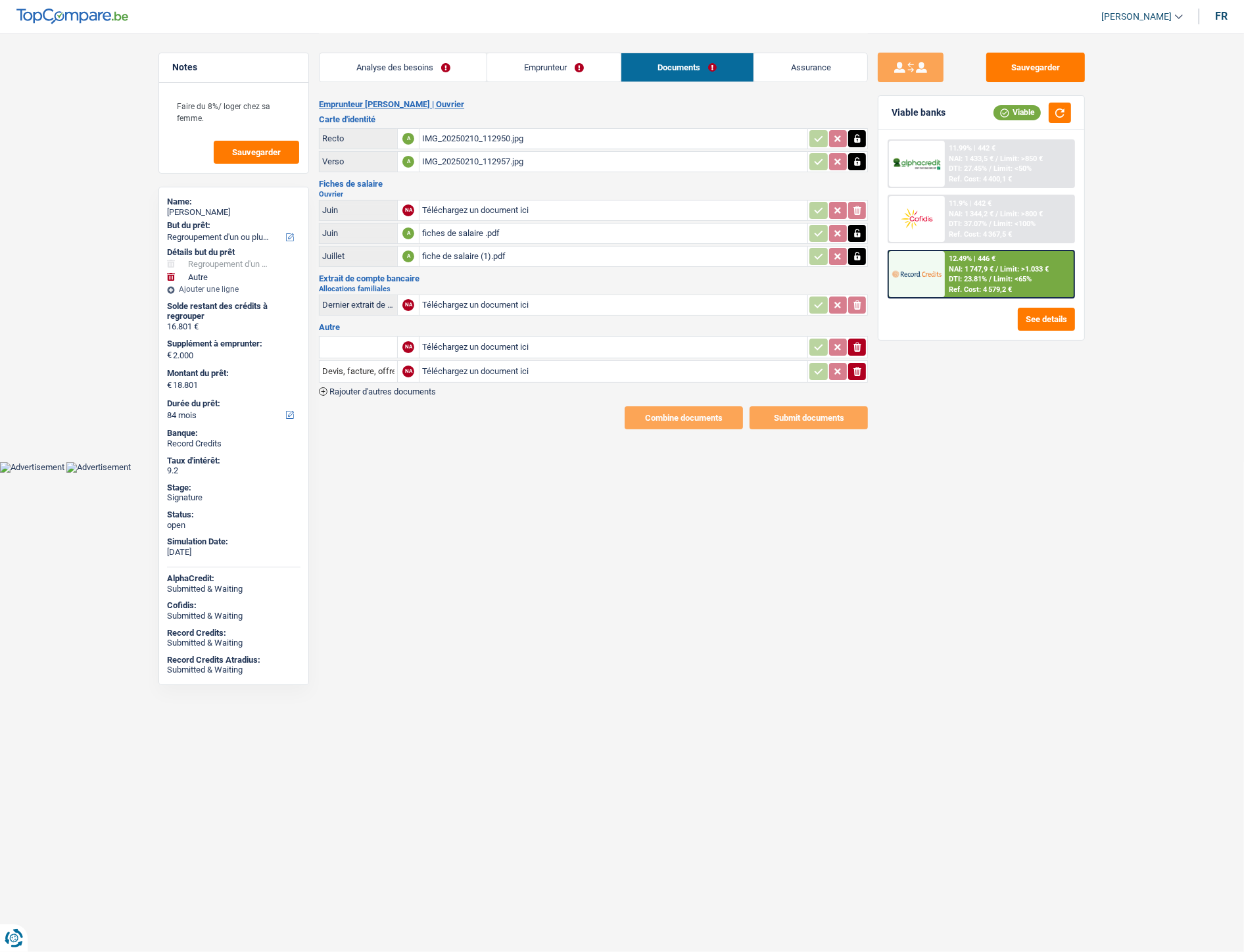
scroll to position [0, 0]
click at [564, 68] on link "Emprunteur" at bounding box center [558, 67] width 132 height 28
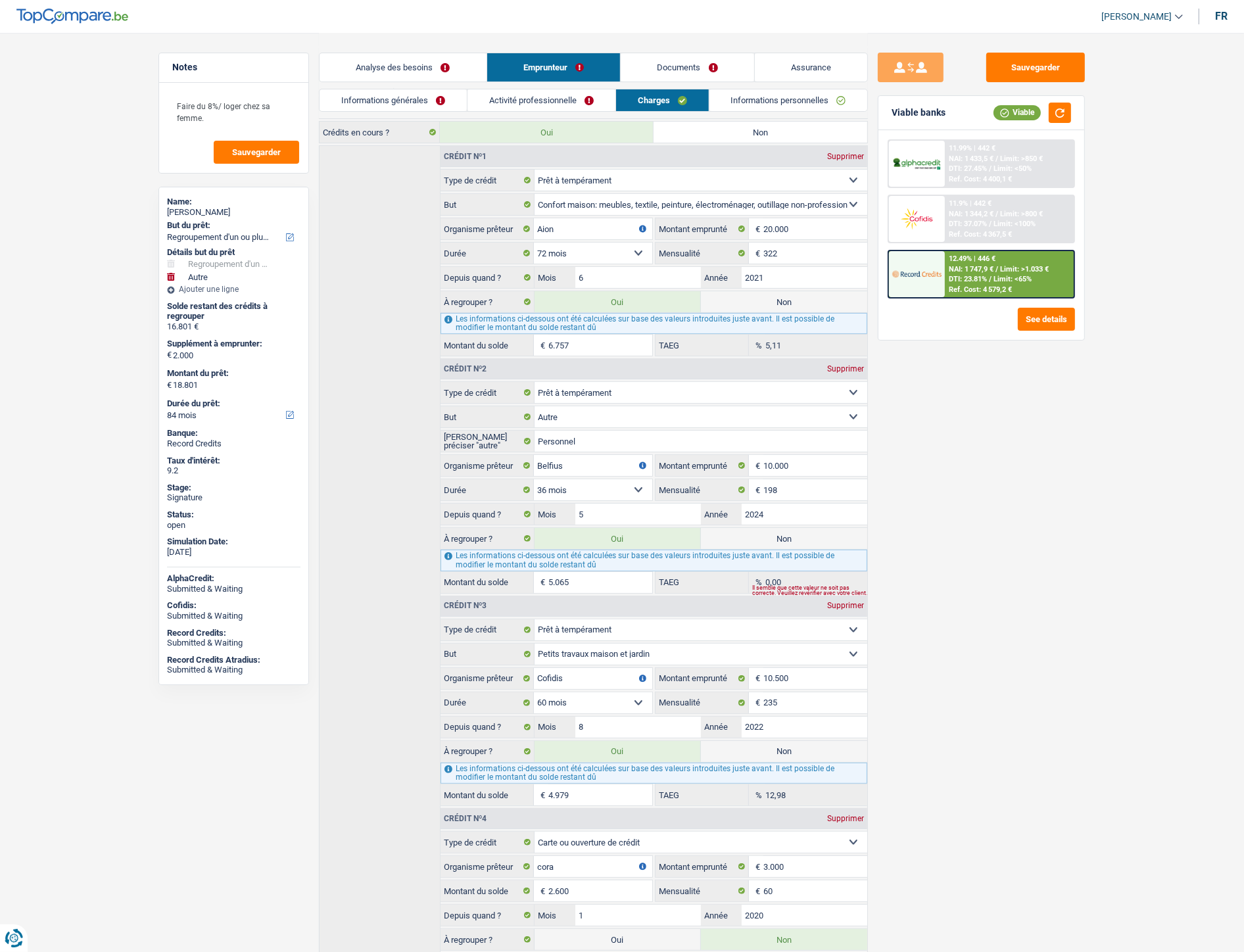
scroll to position [169, 0]
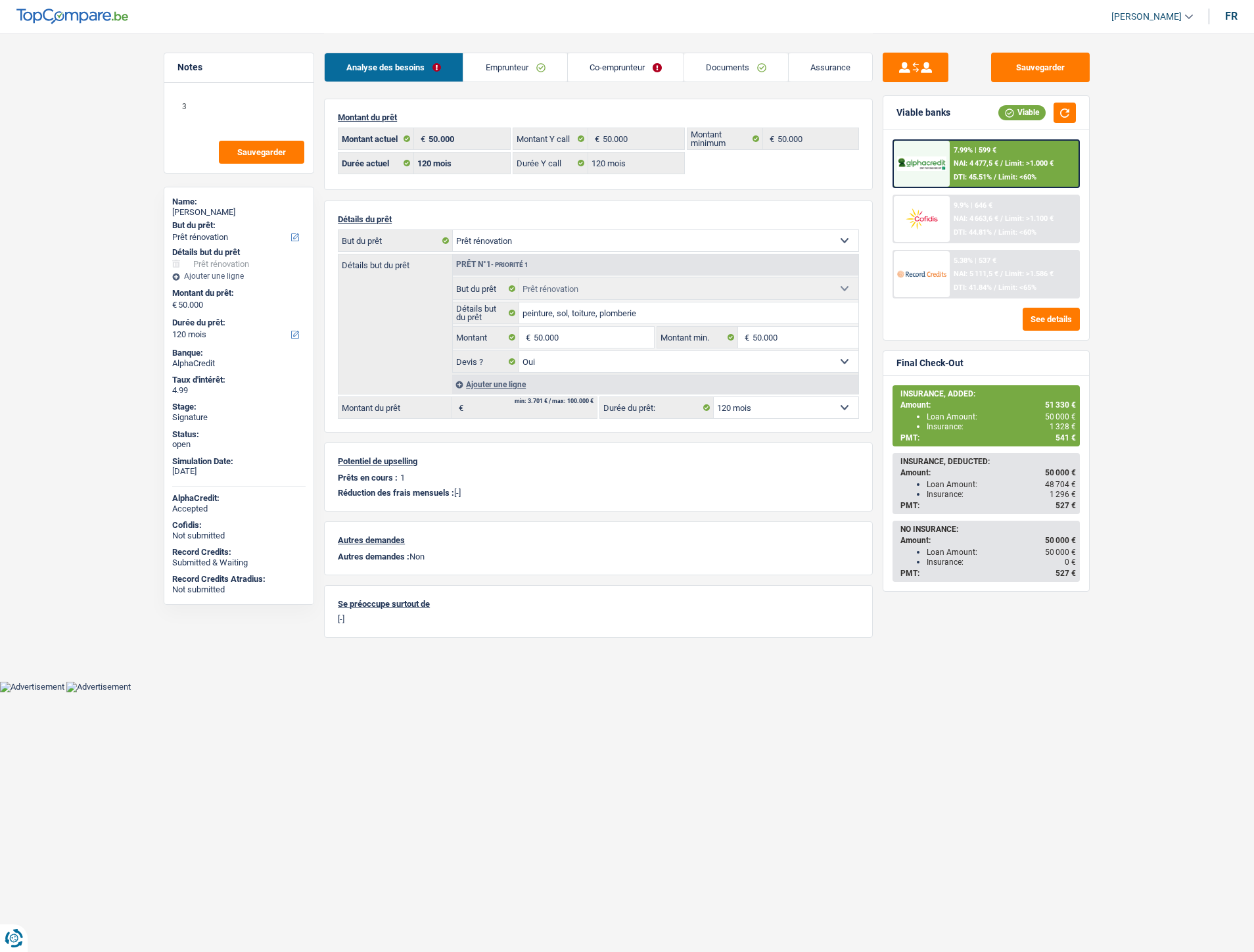
select select "renovation"
select select "120"
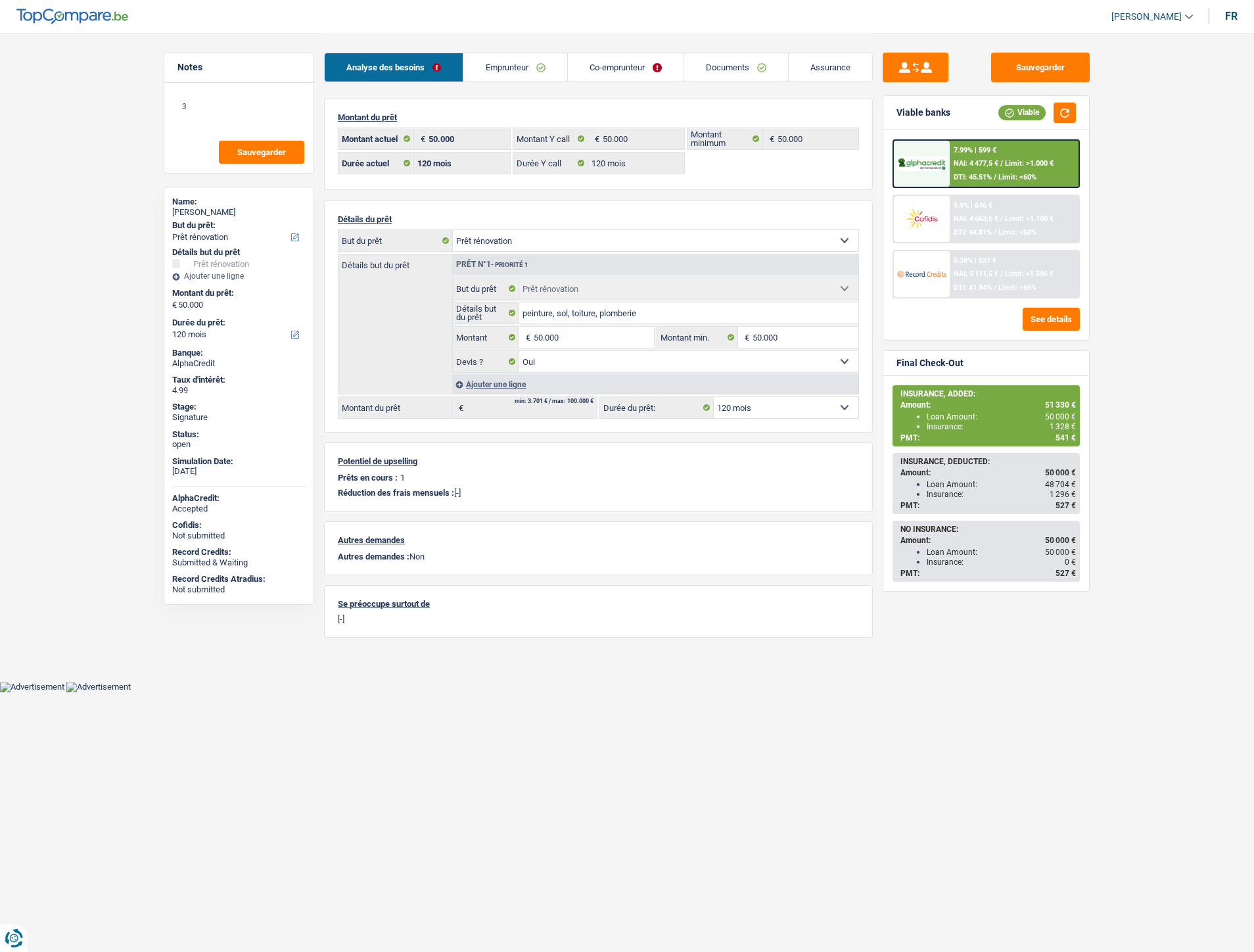
select select "renovation"
select select "yes"
select select "120"
select select "352"
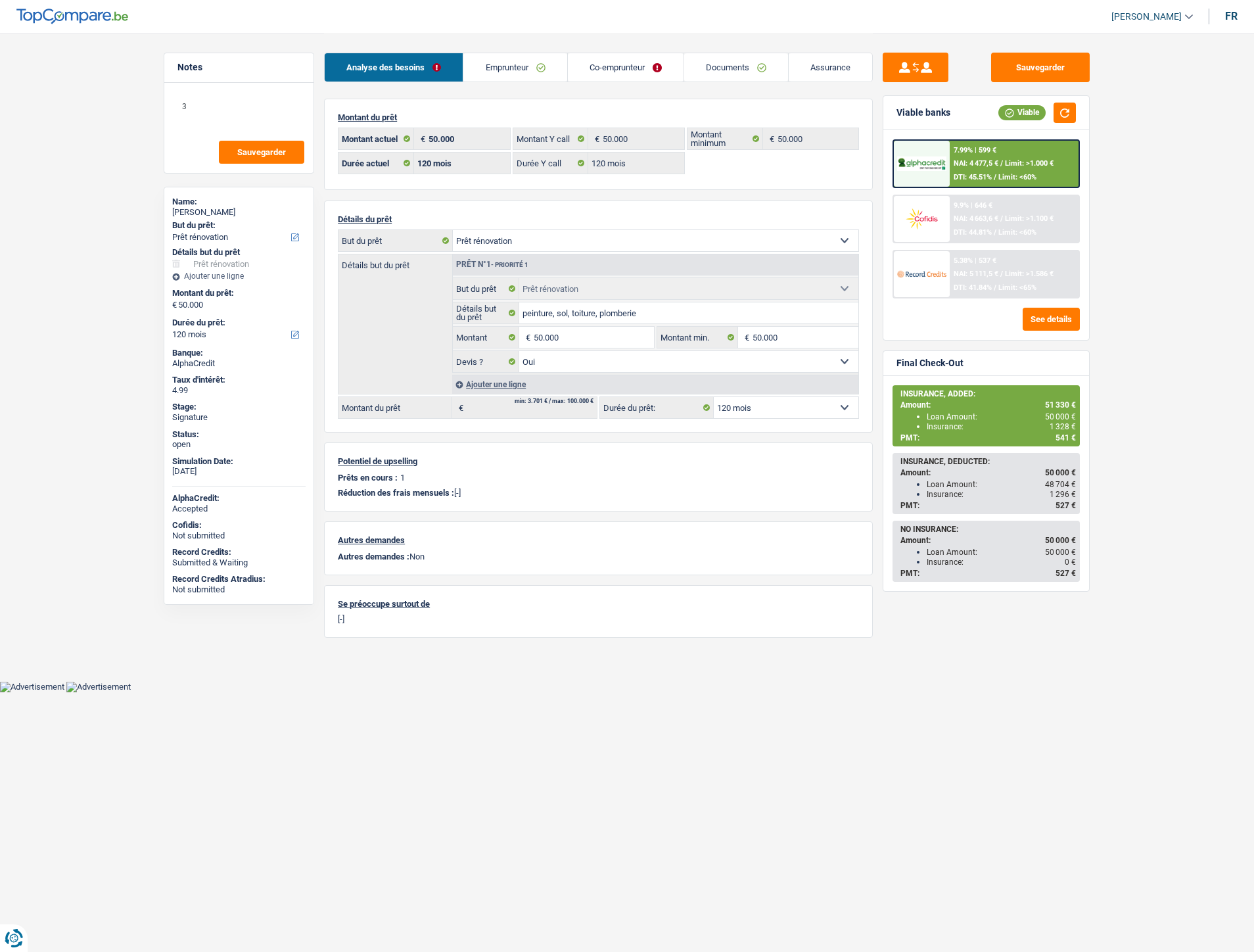
select select "cohabitation"
click at [502, 56] on link "Emprunteur" at bounding box center [514, 67] width 103 height 28
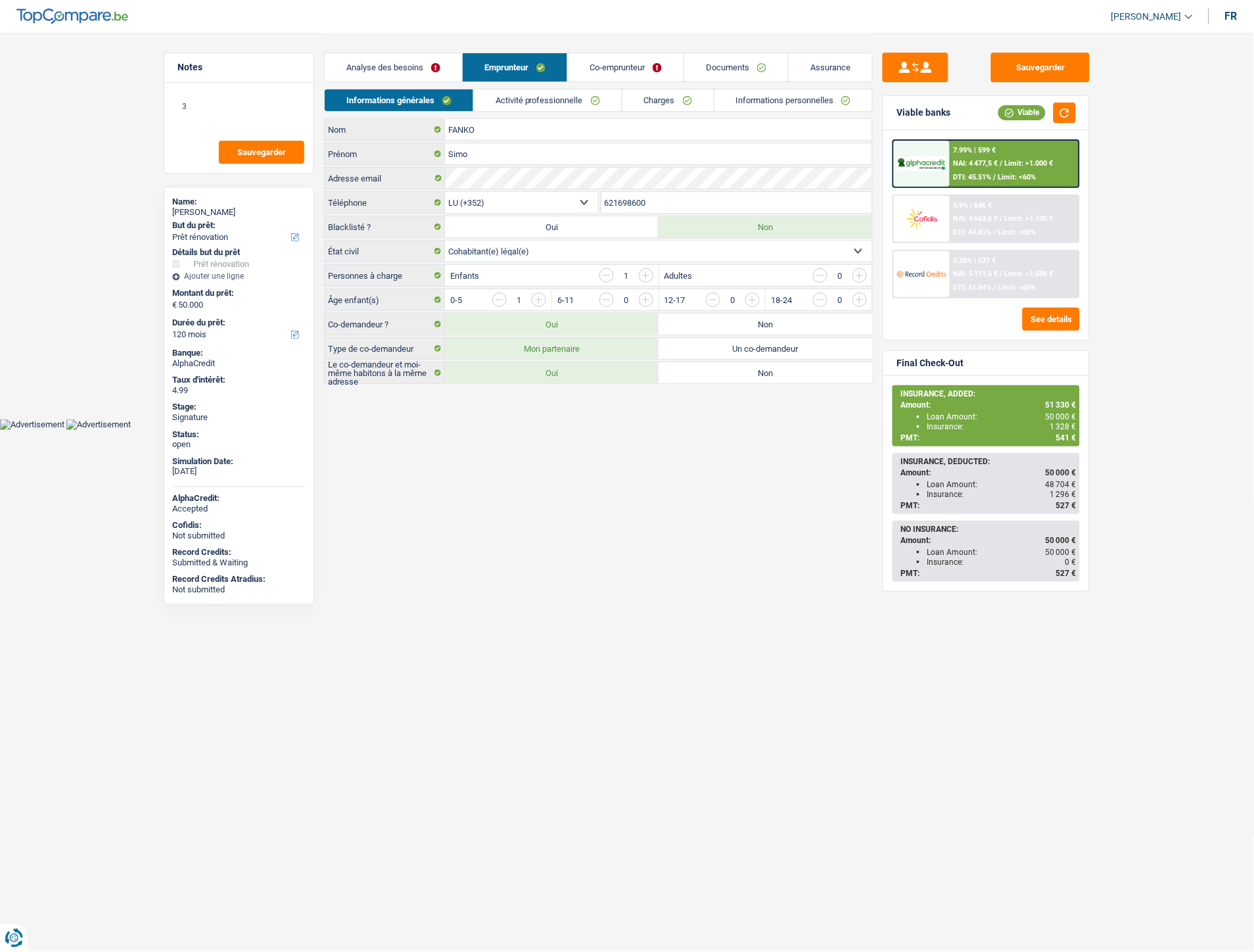
click at [621, 73] on link "Co-emprunteur" at bounding box center [625, 67] width 116 height 28
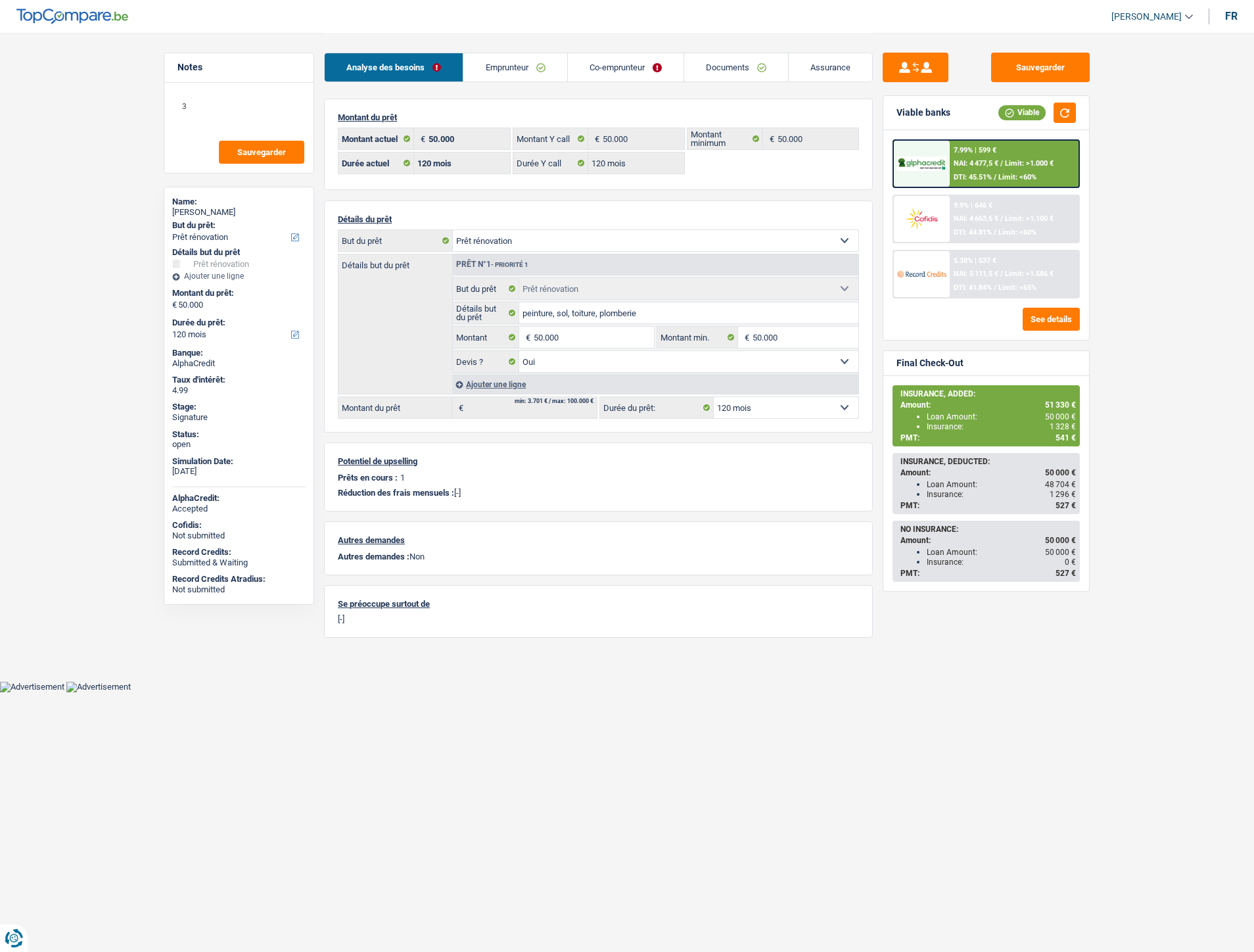
select select "renovation"
select select "120"
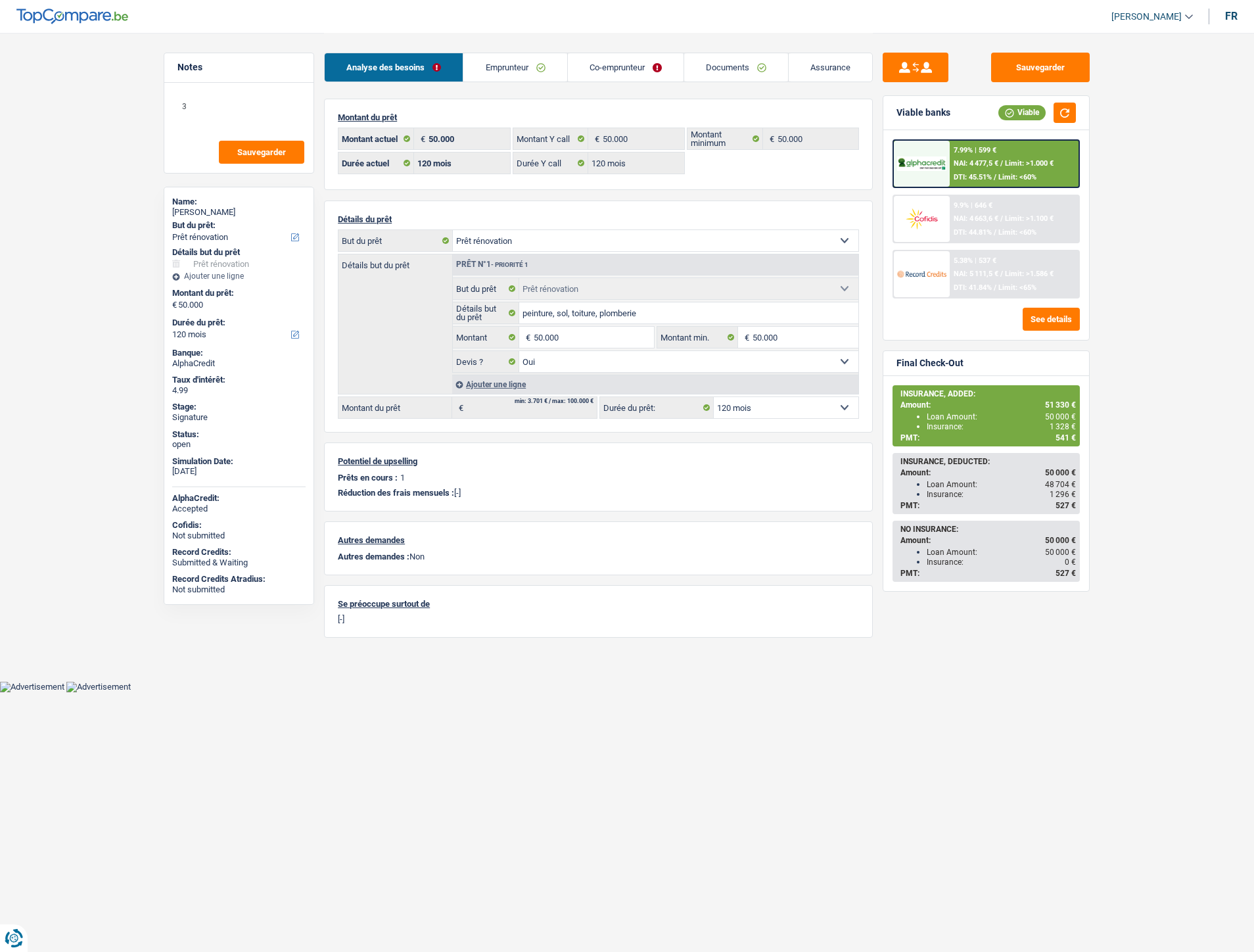
select select "renovation"
select select "yes"
select select "120"
select select "ownerWithMortgage"
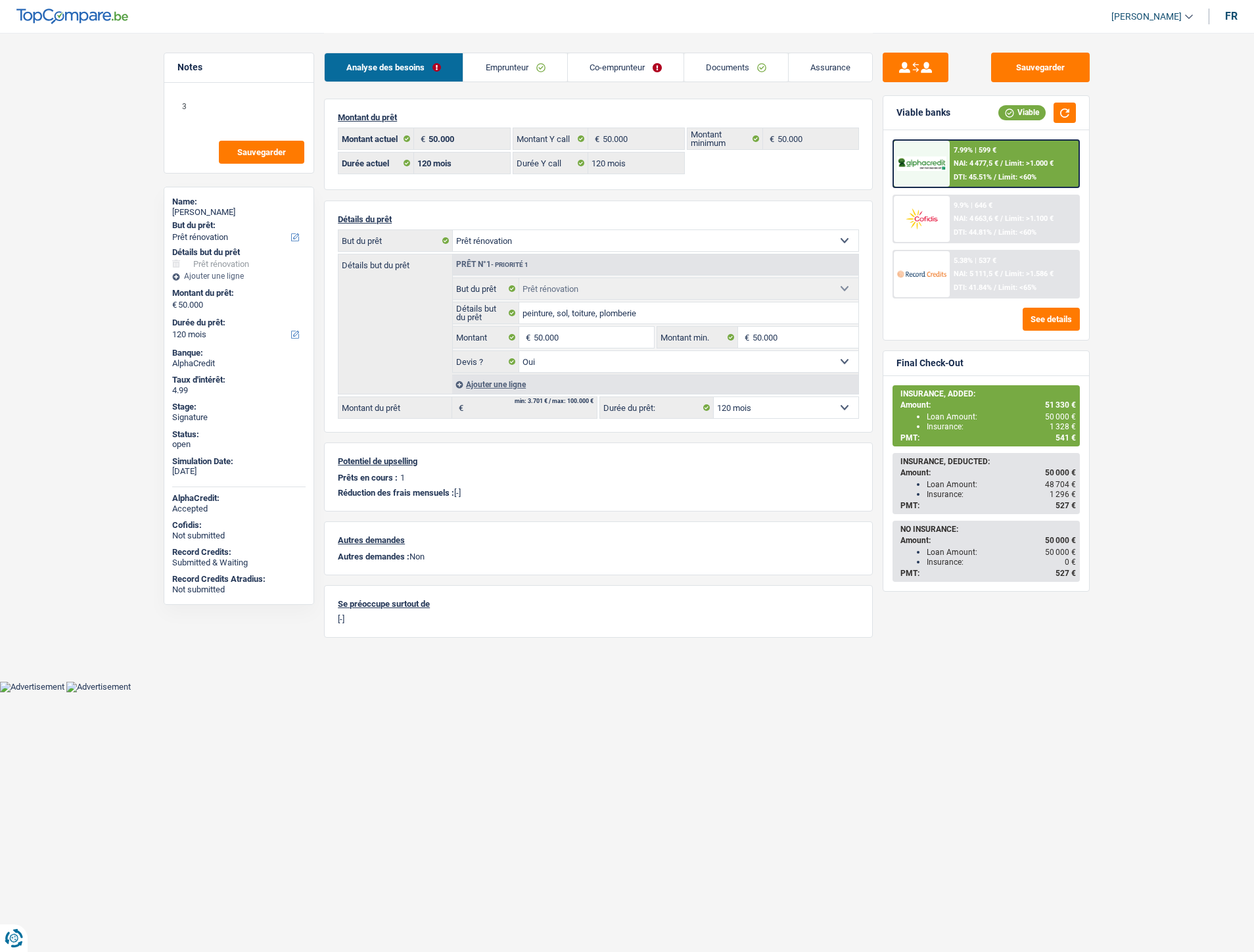
select select "LU"
select select "mortgage"
select select "360"
click at [489, 66] on link "Emprunteur" at bounding box center [514, 67] width 103 height 28
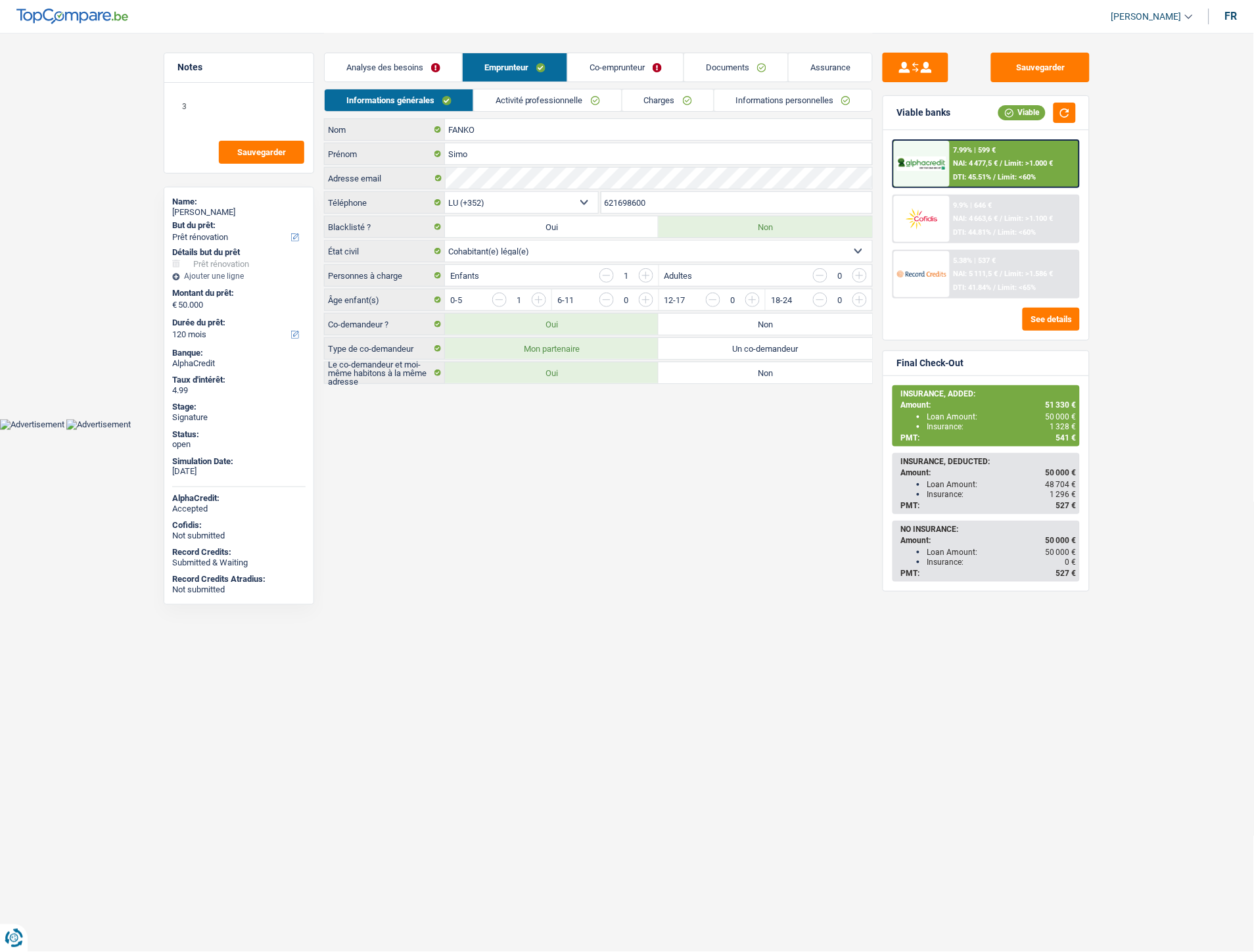
click at [536, 99] on link "Activité professionnelle" at bounding box center [548, 100] width 148 height 21
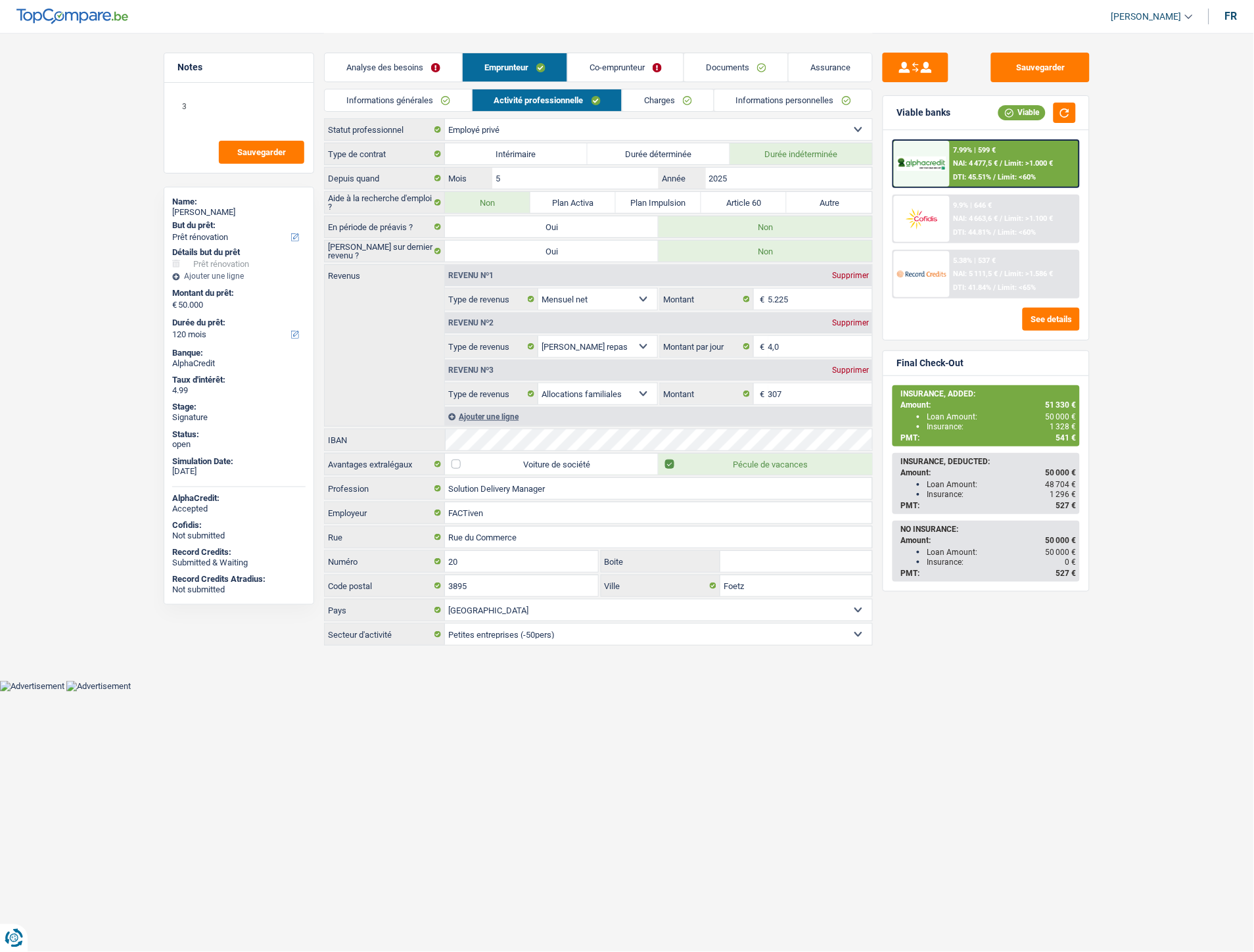
click at [651, 96] on link "Charges" at bounding box center [668, 100] width 91 height 21
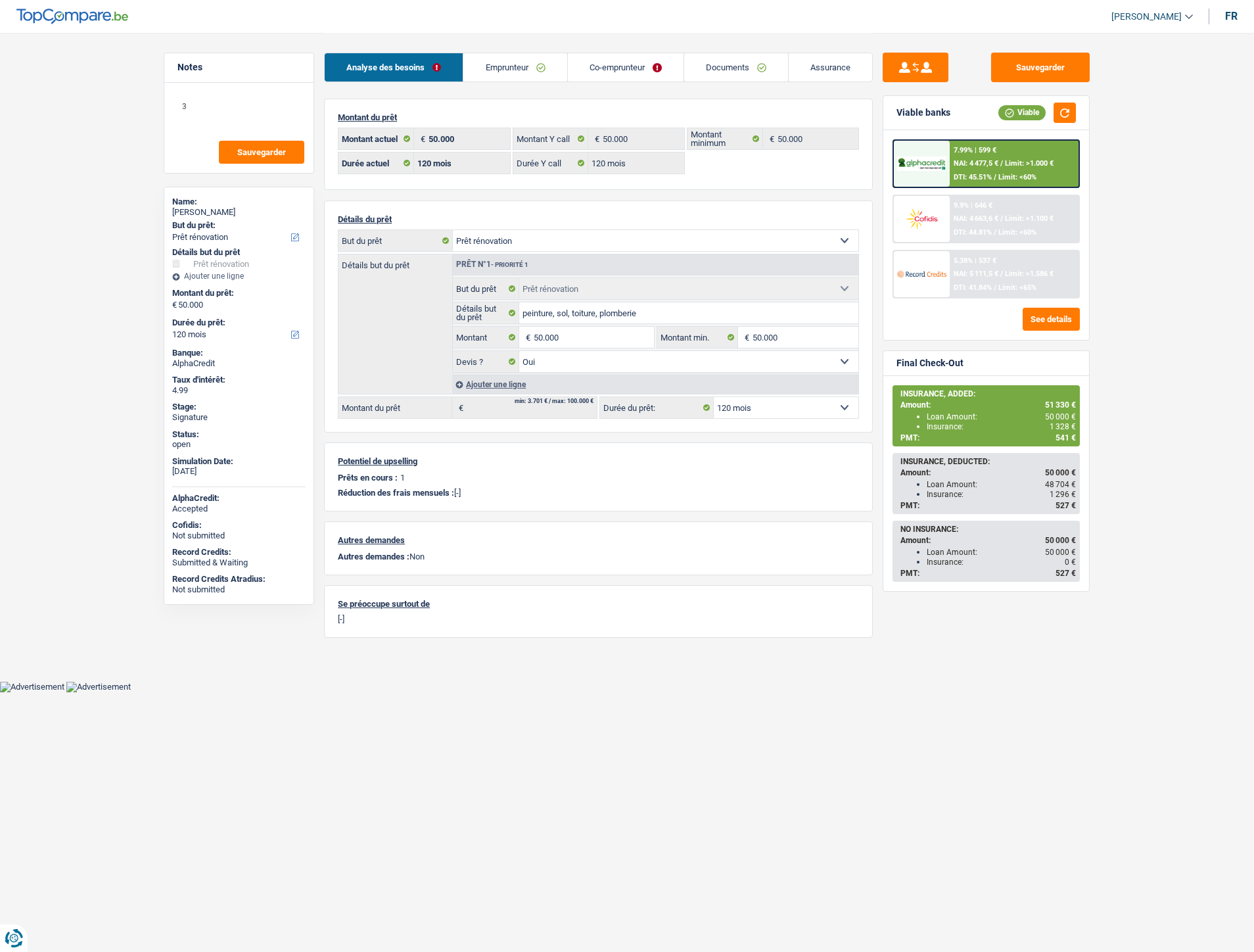
select select "renovation"
select select "120"
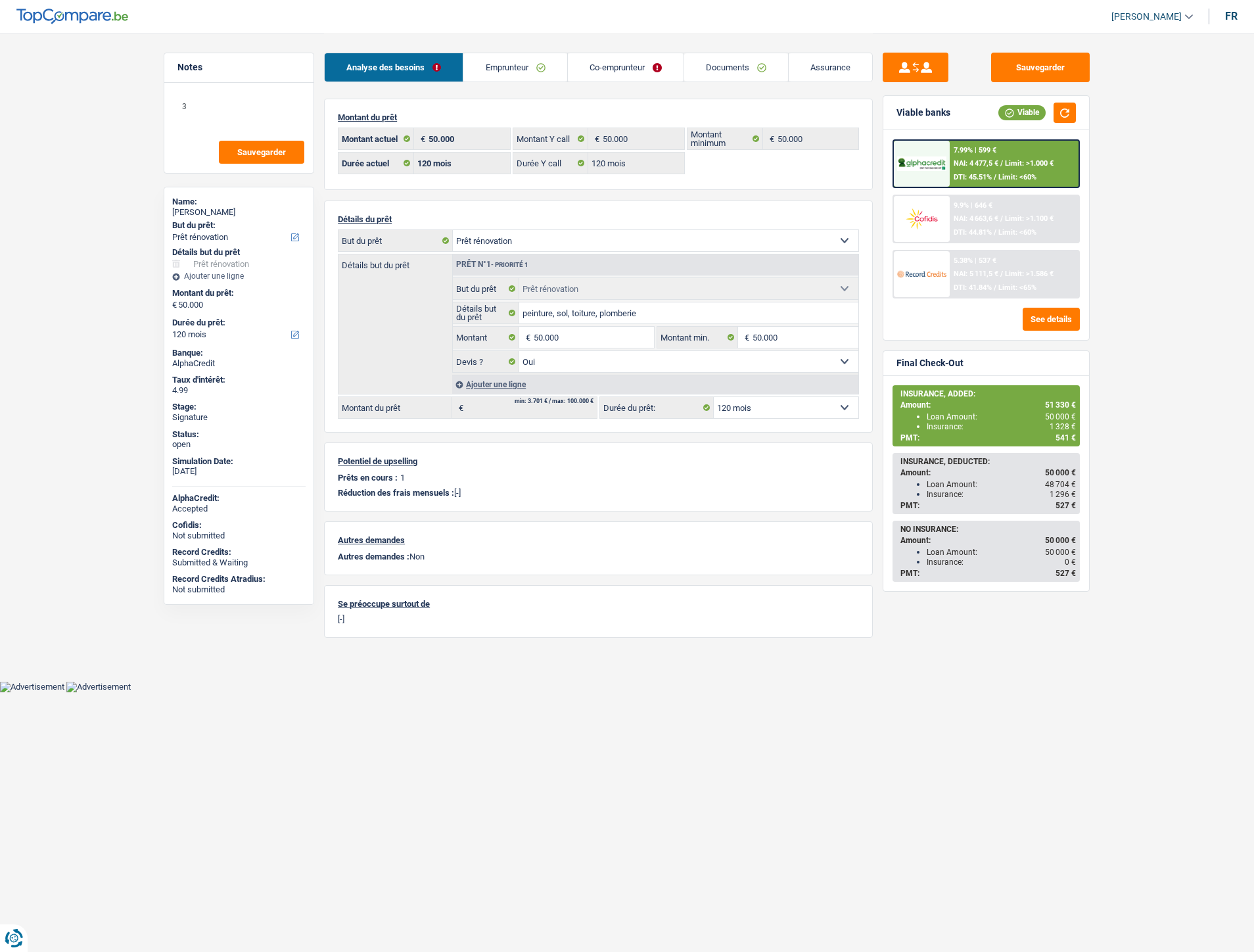
select select "renovation"
select select "yes"
select select "120"
click at [720, 67] on link "Documents" at bounding box center [736, 67] width 104 height 28
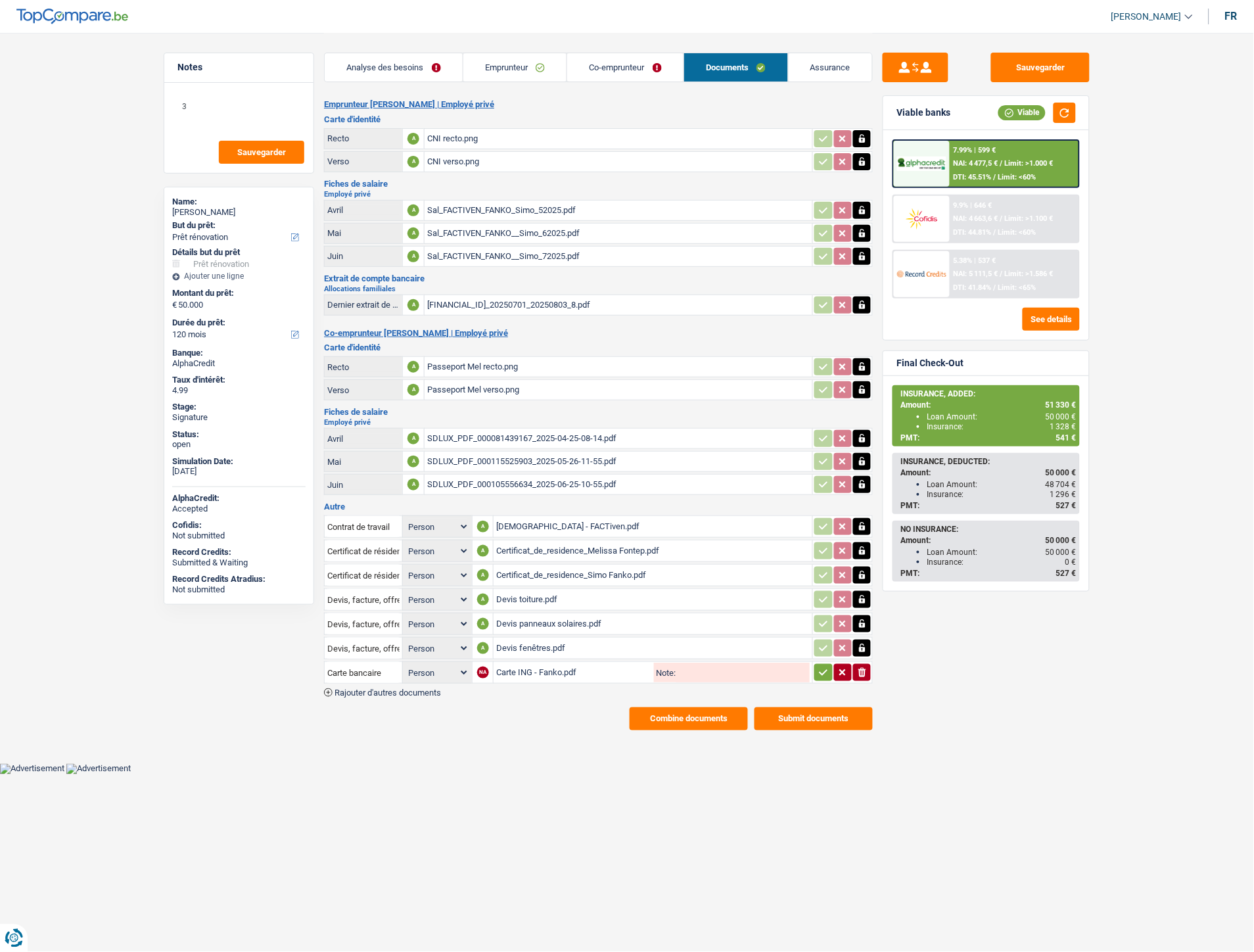
drag, startPoint x: 419, startPoint y: 74, endPoint x: 502, endPoint y: 0, distance: 111.2
click at [420, 74] on link "Analyse des besoins" at bounding box center [394, 67] width 138 height 28
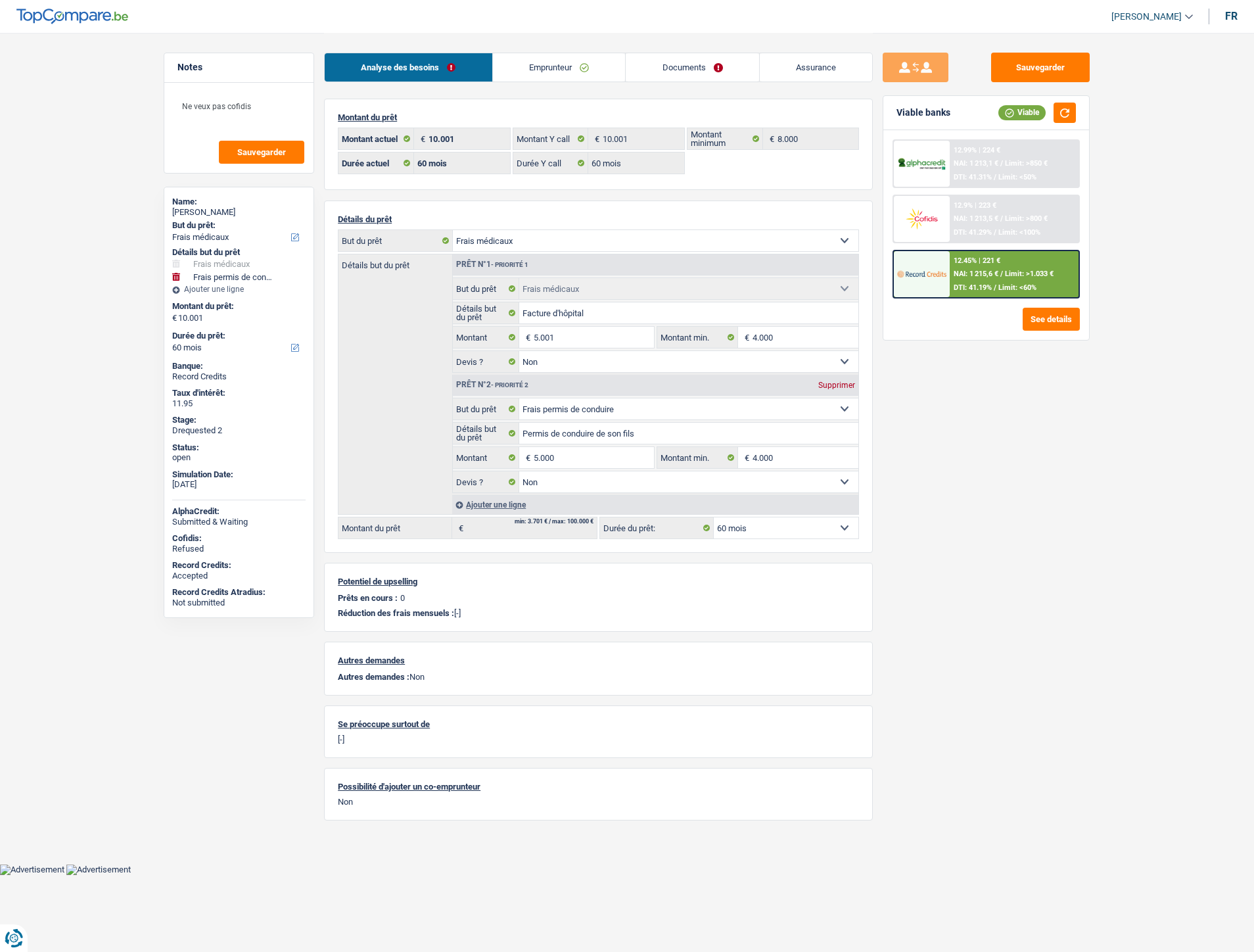
select select "medical"
select select "drivingLicense"
select select "60"
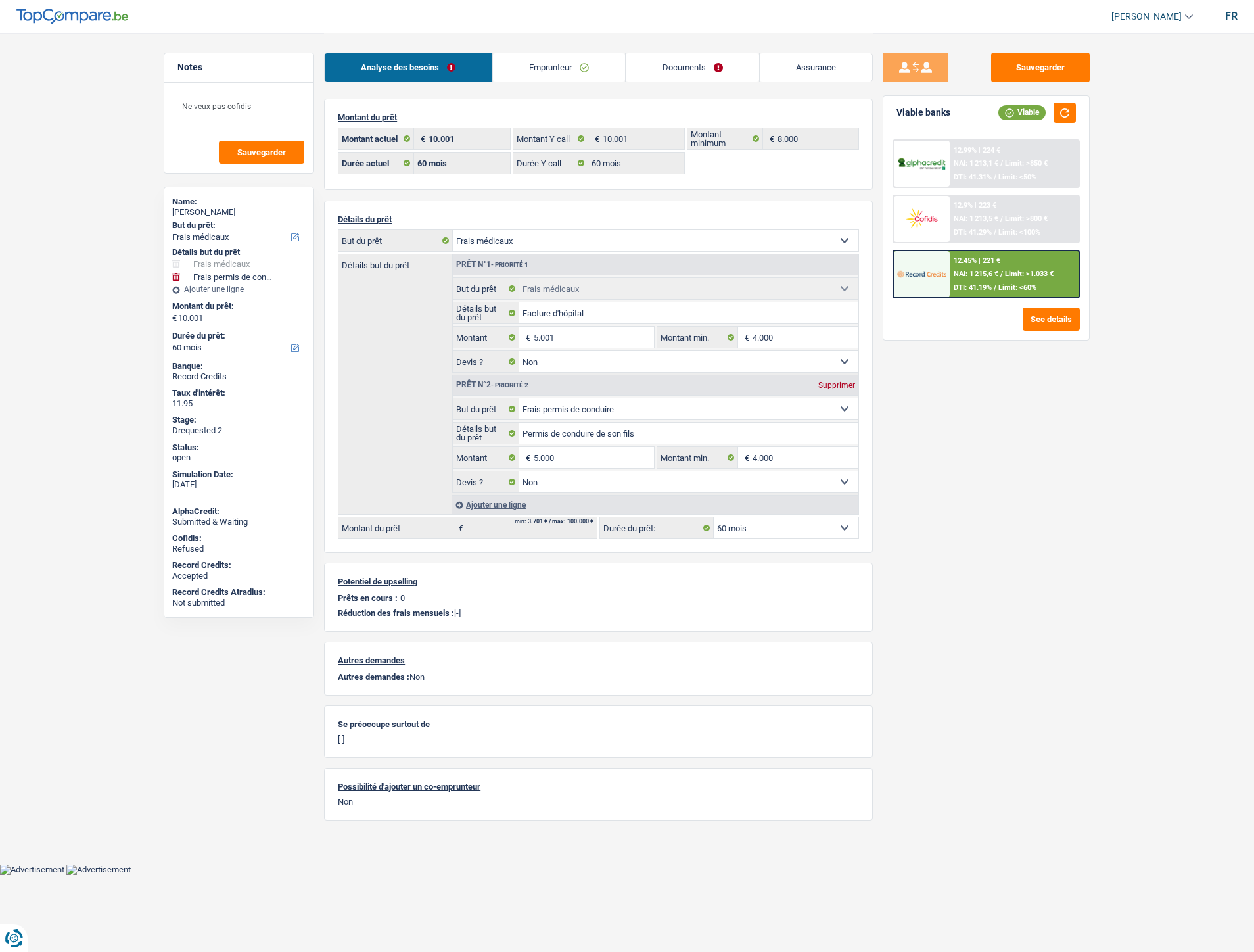
select select "60"
select select "medical"
select select "false"
select select "drivingLicense"
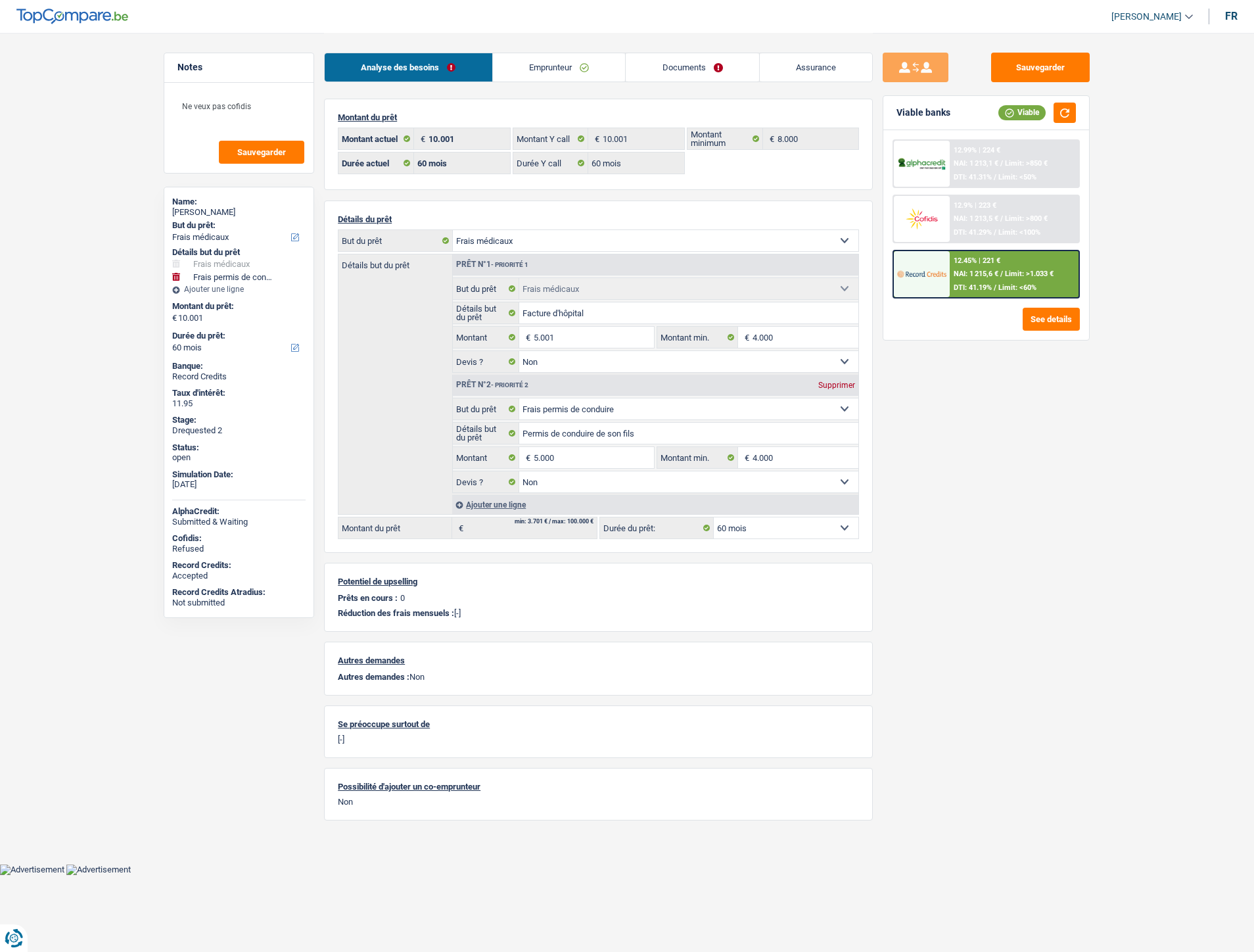
select select "false"
select select "60"
click at [564, 86] on div "Analyse des besoins Emprunteur Documents Assurance" at bounding box center [598, 61] width 549 height 56
click at [559, 73] on link "Emprunteur" at bounding box center [559, 67] width 132 height 28
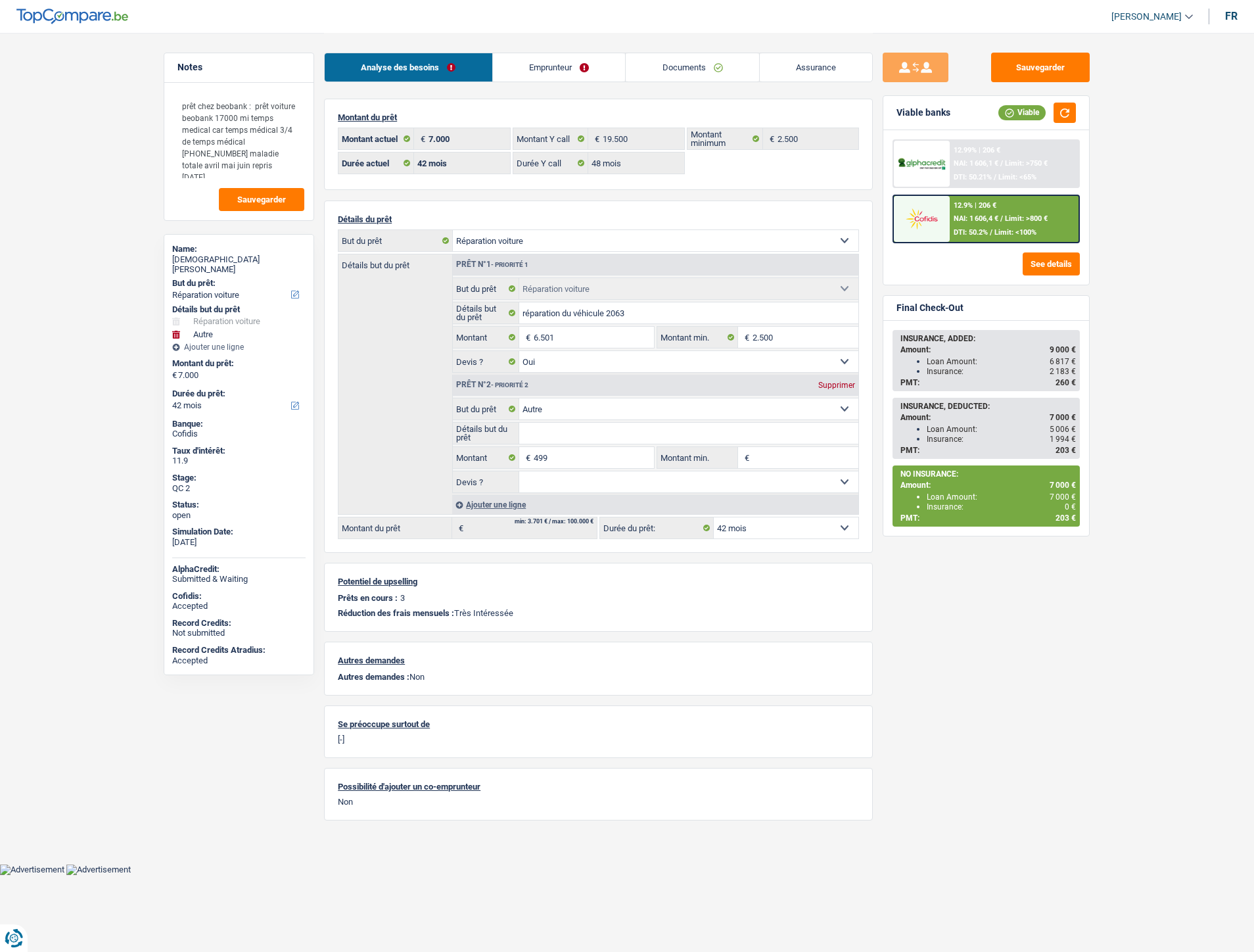
select select "carRepair"
select select "other"
select select "42"
click at [689, 62] on link "Documents" at bounding box center [693, 67] width 133 height 28
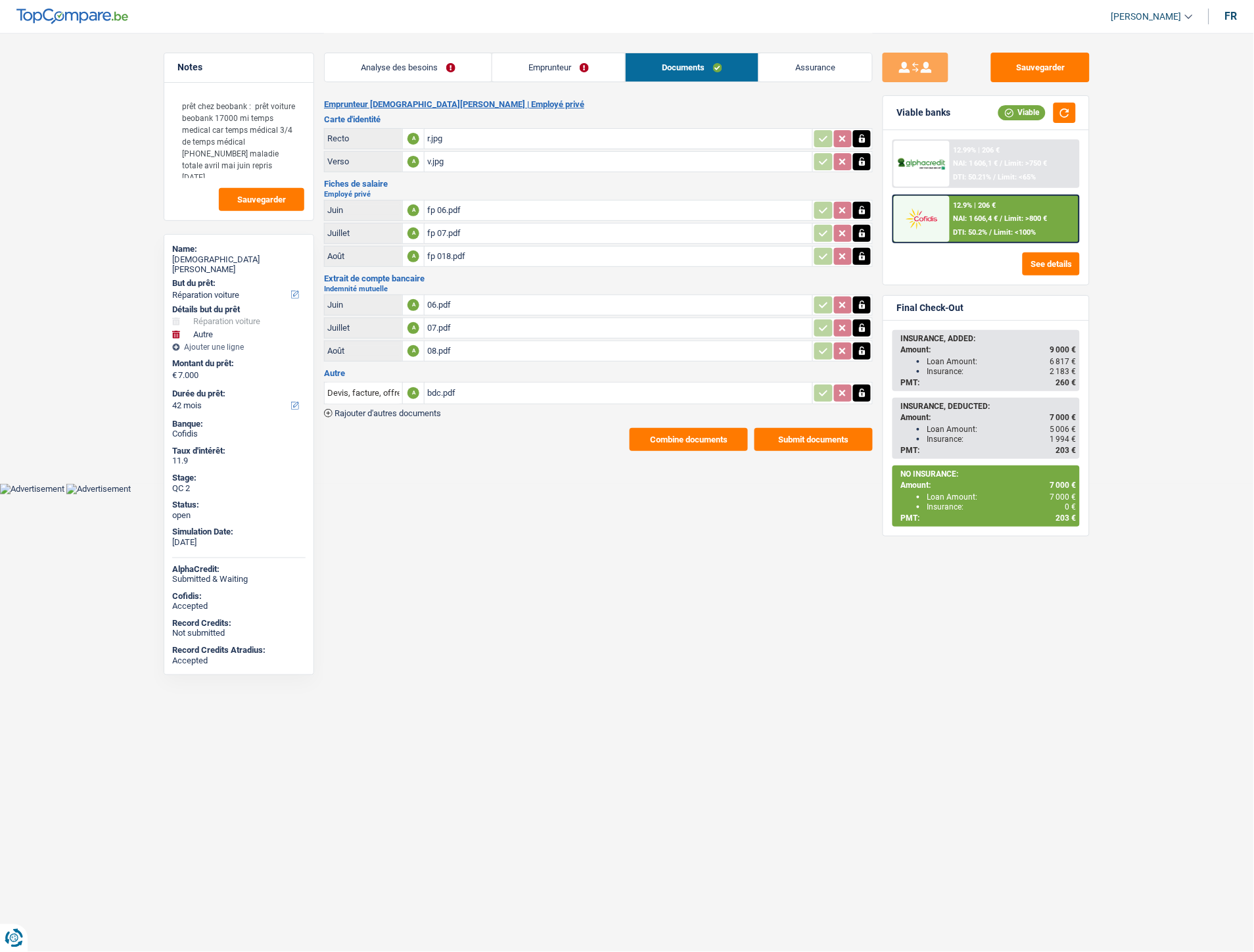
click at [406, 409] on span "Rajouter d'autres documents" at bounding box center [388, 413] width 106 height 8
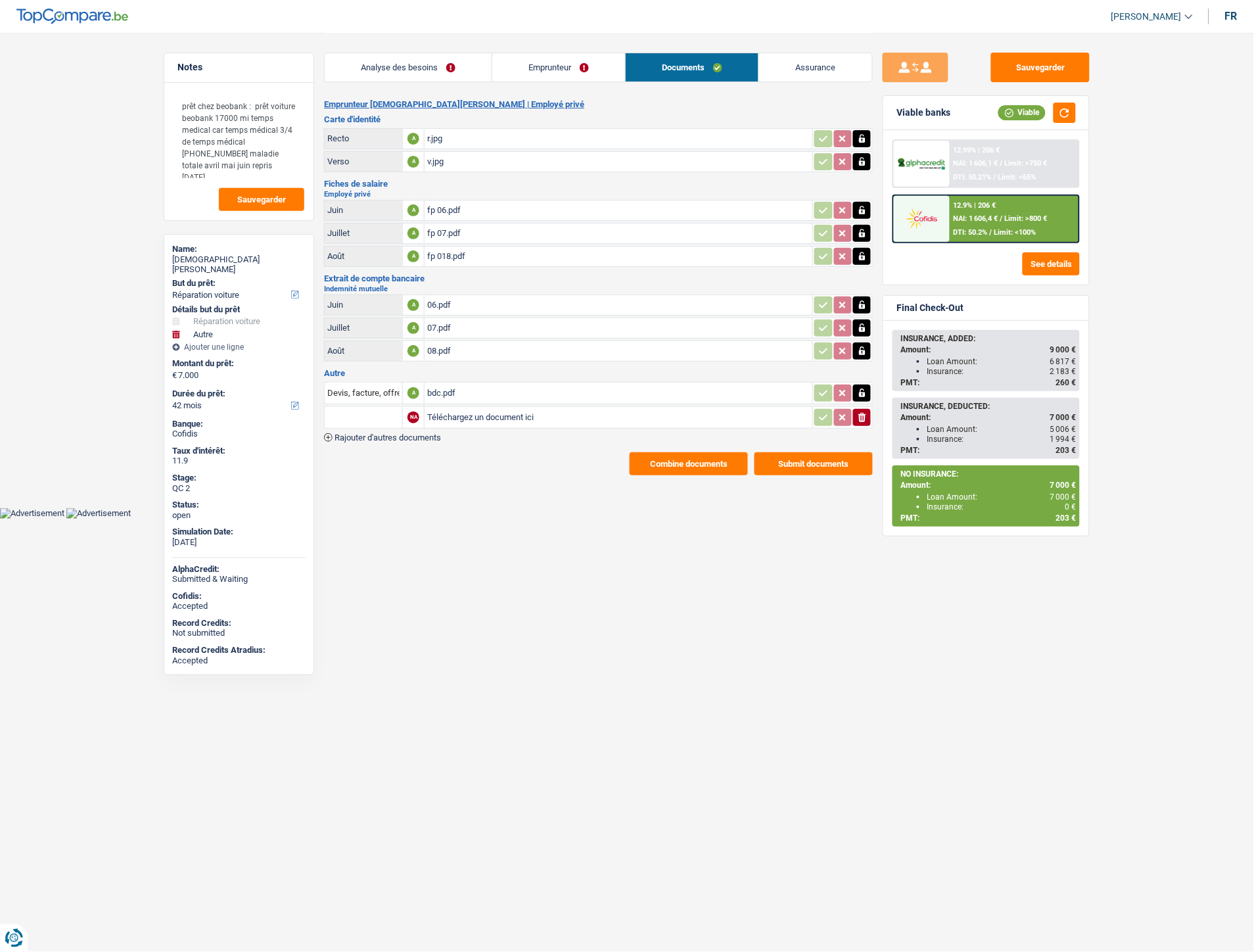
click at [465, 408] on input "Téléchargez un document ici" at bounding box center [618, 417] width 383 height 20
type input "C:\fakepath\Mr Bridoux attestation mutuelle.pdf"
drag, startPoint x: 1022, startPoint y: 68, endPoint x: 527, endPoint y: 423, distance: 609.1
click at [1022, 68] on button "Sauvegarder" at bounding box center [1041, 67] width 99 height 30
click at [805, 455] on button "Submit documents" at bounding box center [814, 464] width 118 height 23
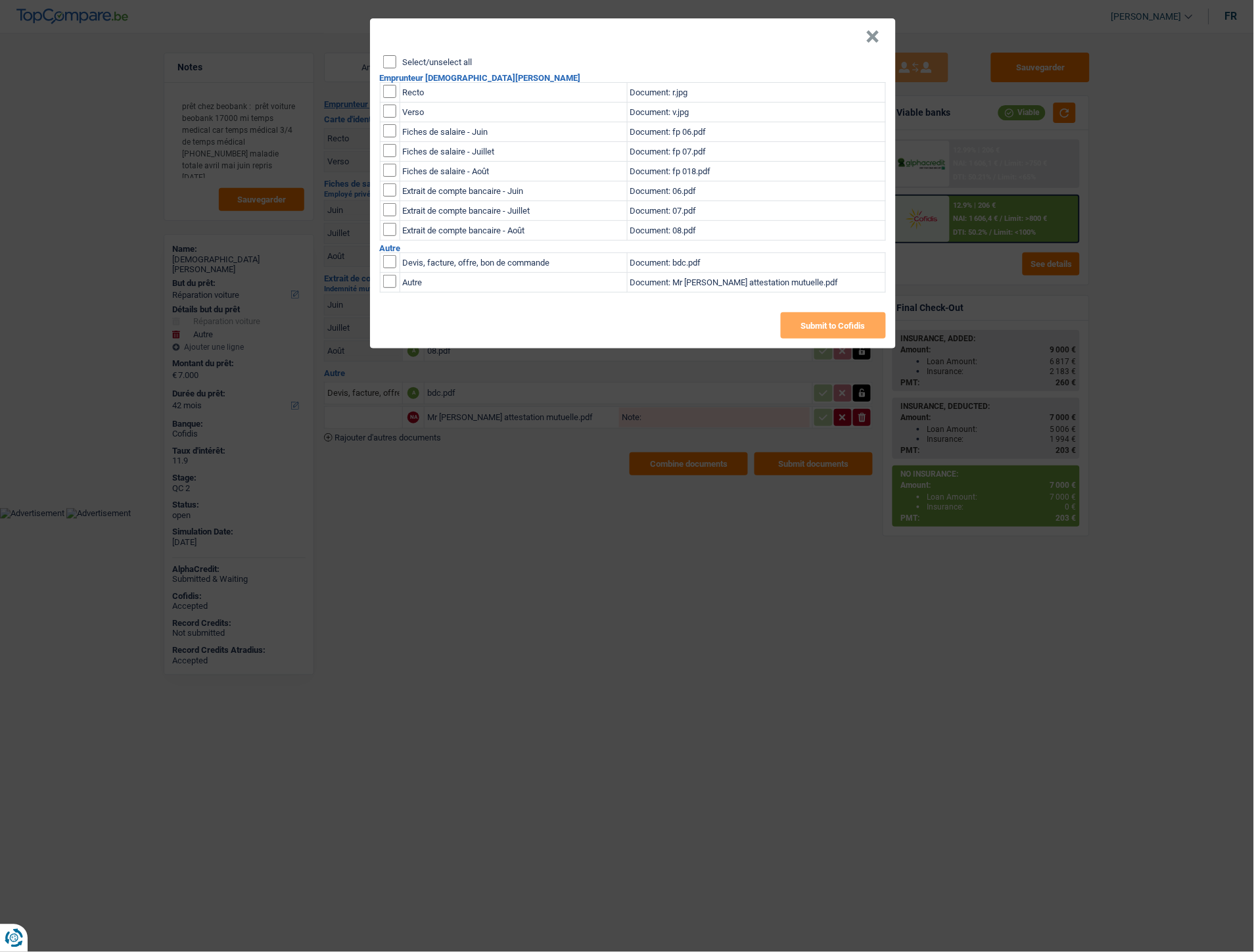
click at [397, 283] on td at bounding box center [390, 283] width 20 height 20
click at [388, 283] on input "checkbox" at bounding box center [390, 281] width 13 height 13
checkbox input "true"
click at [852, 316] on button "Submit to Cofidis" at bounding box center [834, 326] width 105 height 26
click at [875, 37] on button "×" at bounding box center [873, 37] width 14 height 13
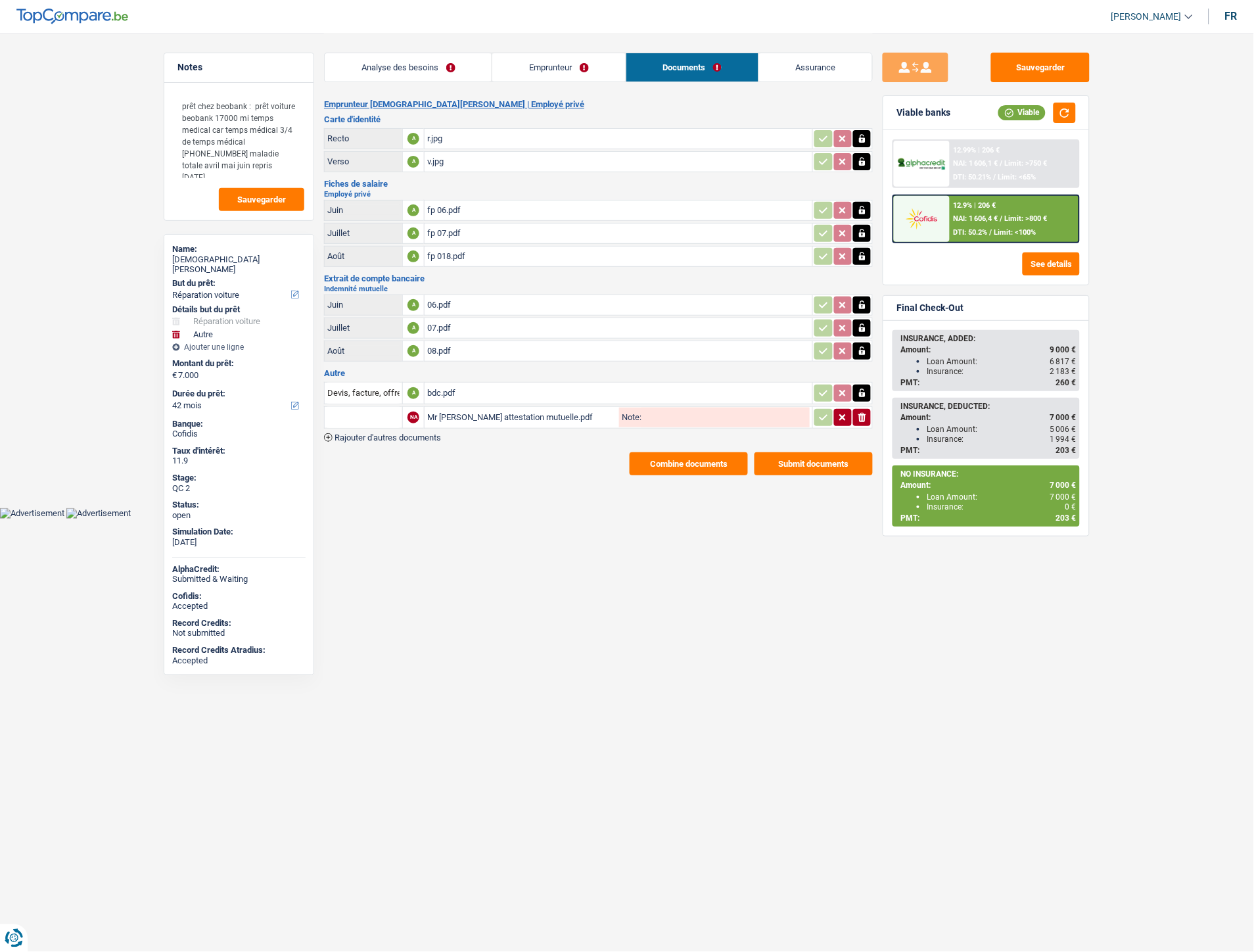
click at [817, 77] on link "Assurance" at bounding box center [815, 67] width 113 height 28
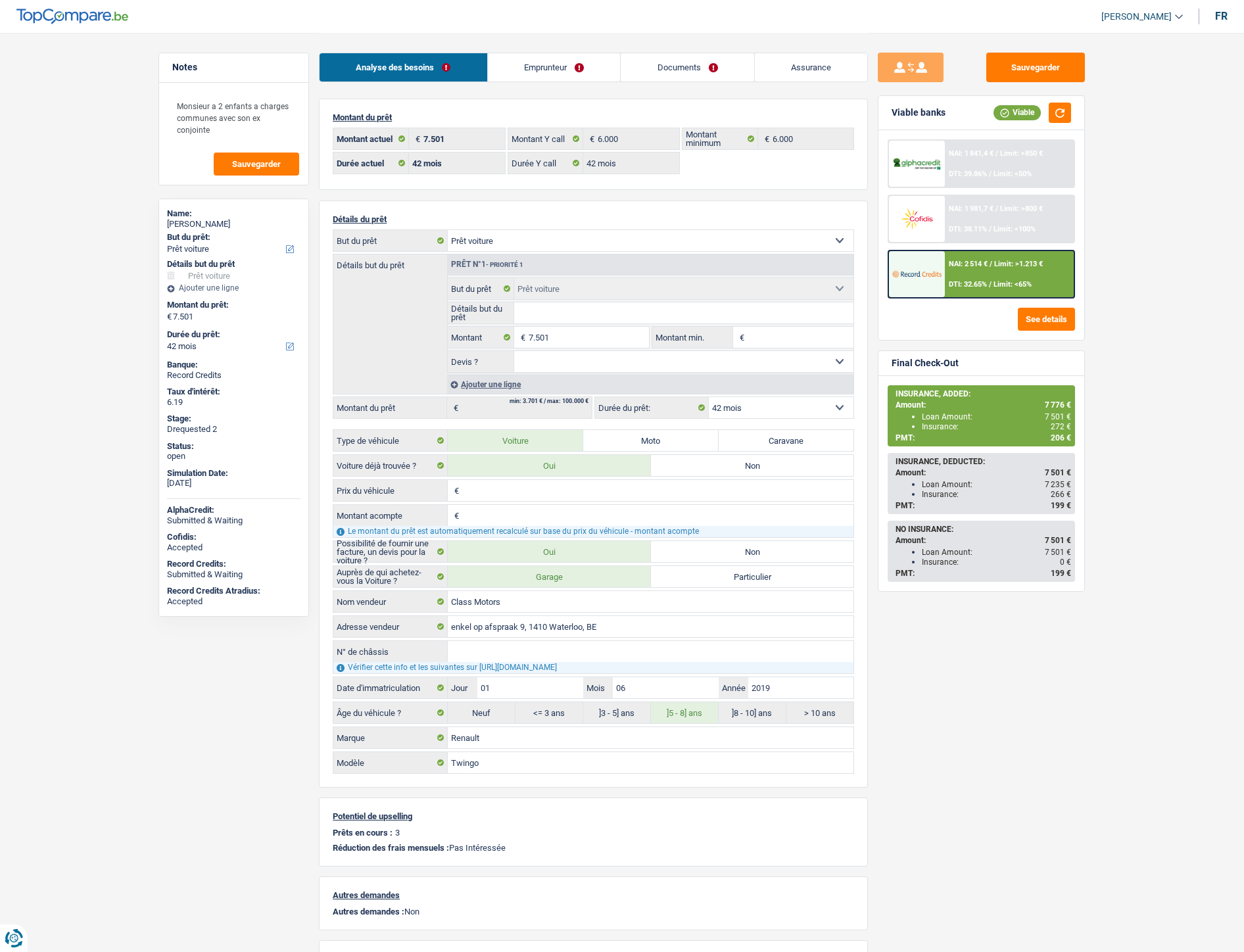
select select "car"
select select "42"
click at [813, 62] on link "Assurance" at bounding box center [810, 67] width 113 height 28
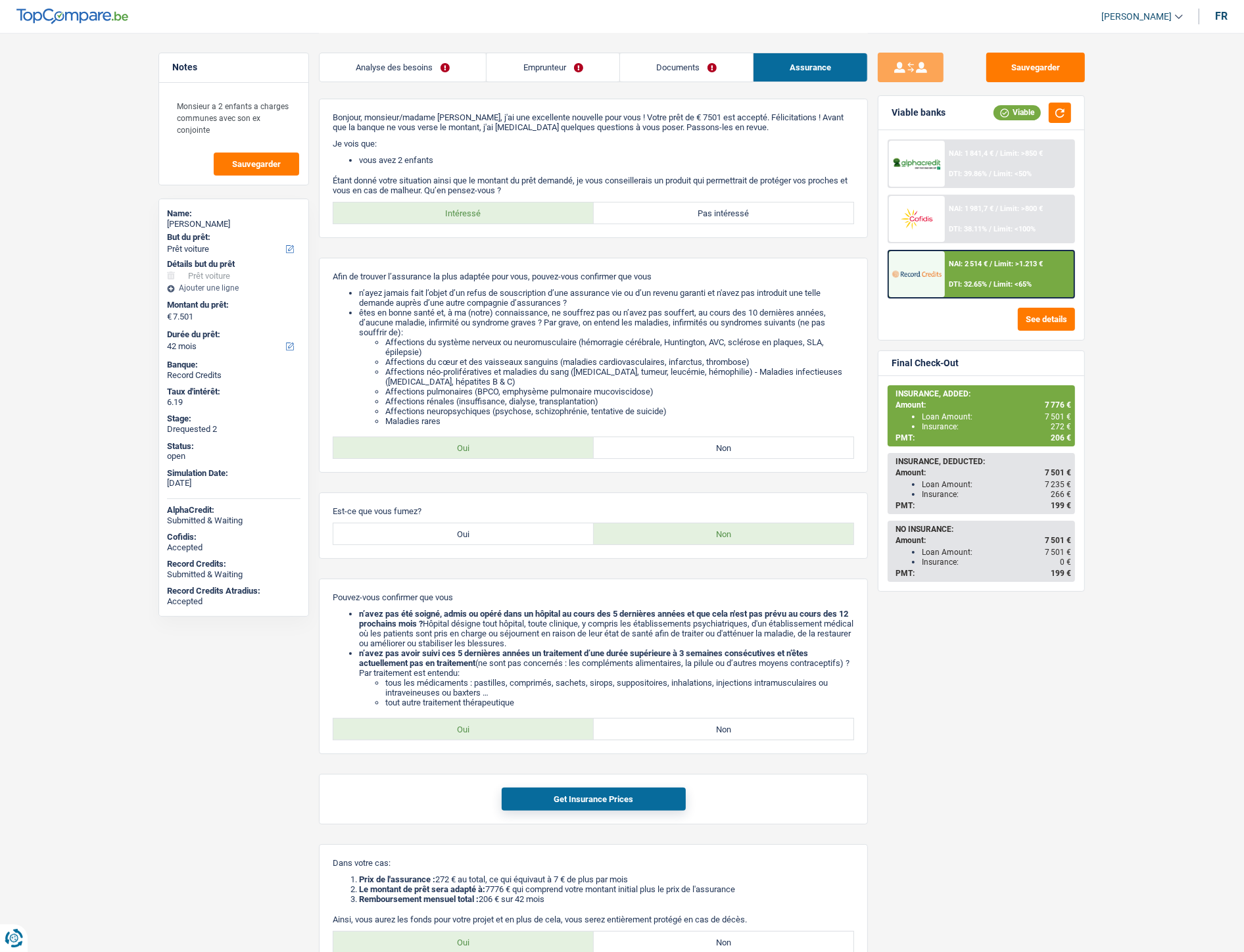
drag, startPoint x: 198, startPoint y: 750, endPoint x: 192, endPoint y: 734, distance: 17.1
click at [197, 747] on div "Notes Monsieur a 2 enfants a charges communes avec son ex conjointe Sauvegarder…" at bounding box center [234, 491] width 170 height 878
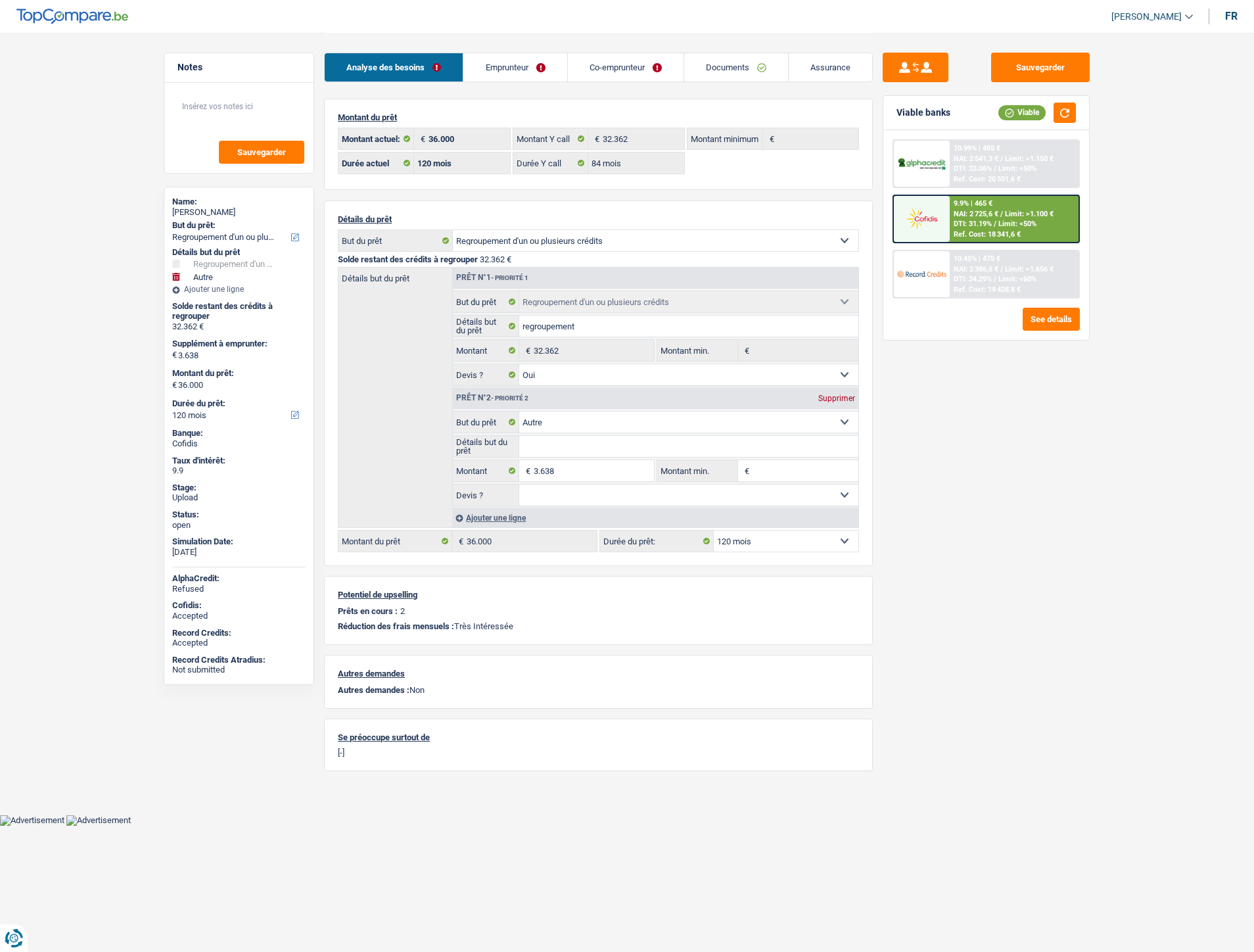
select select "refinancing"
select select "other"
select select "120"
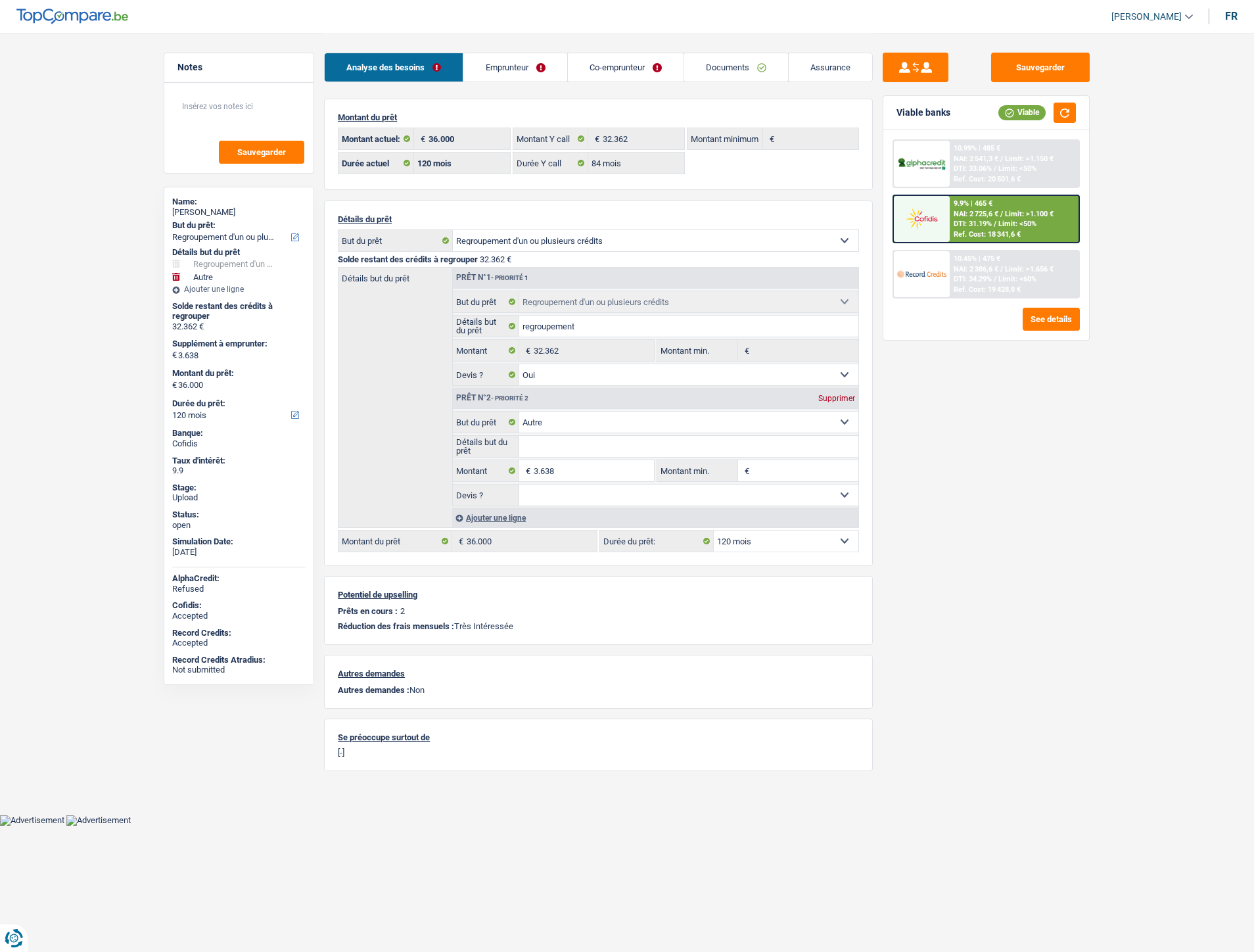
select select "84"
select select "refinancing"
select select "yes"
select select "other"
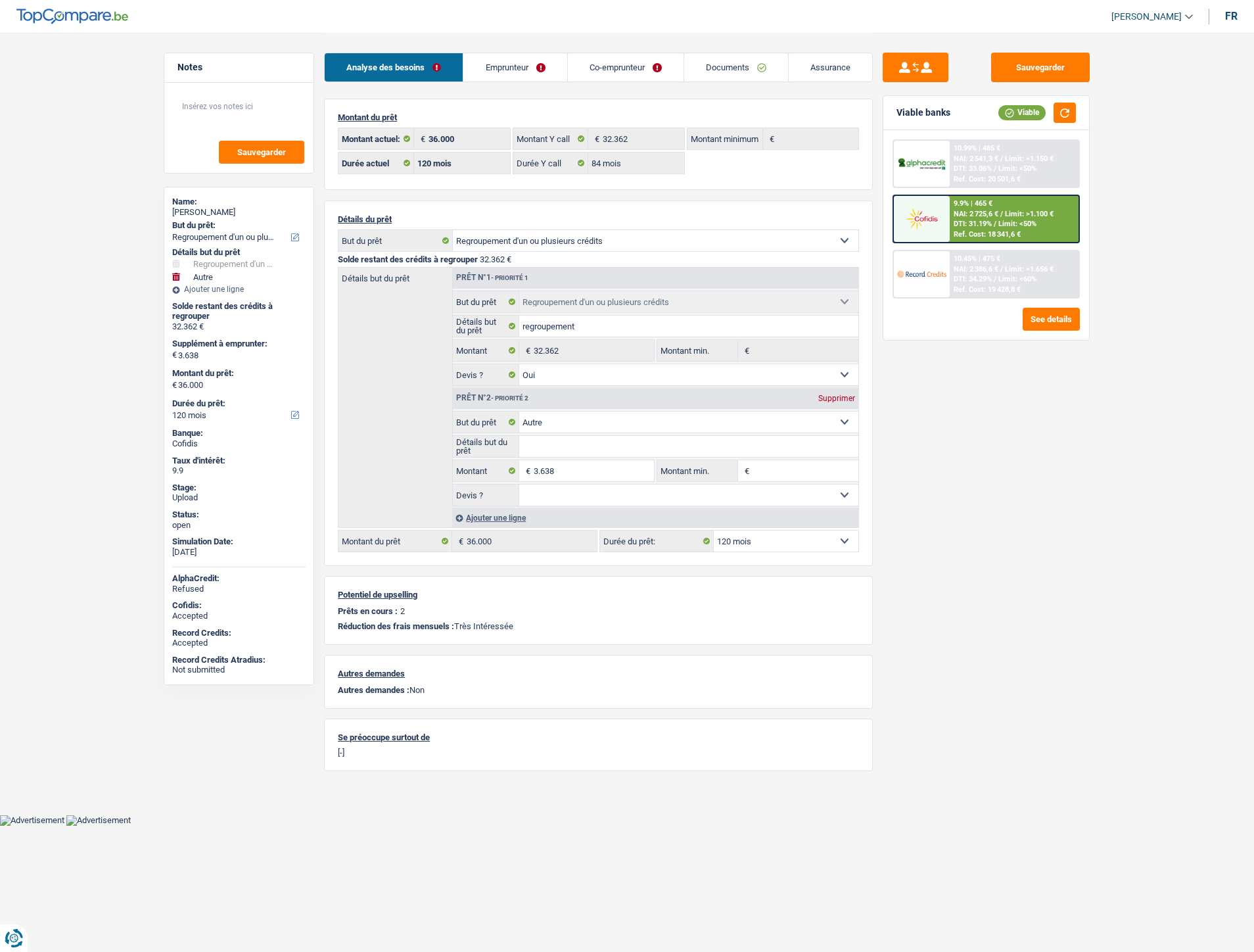
select select "120"
select select "invalid"
select select "disabilityPension"
select select "mutualityNeutre"
select select "BE"
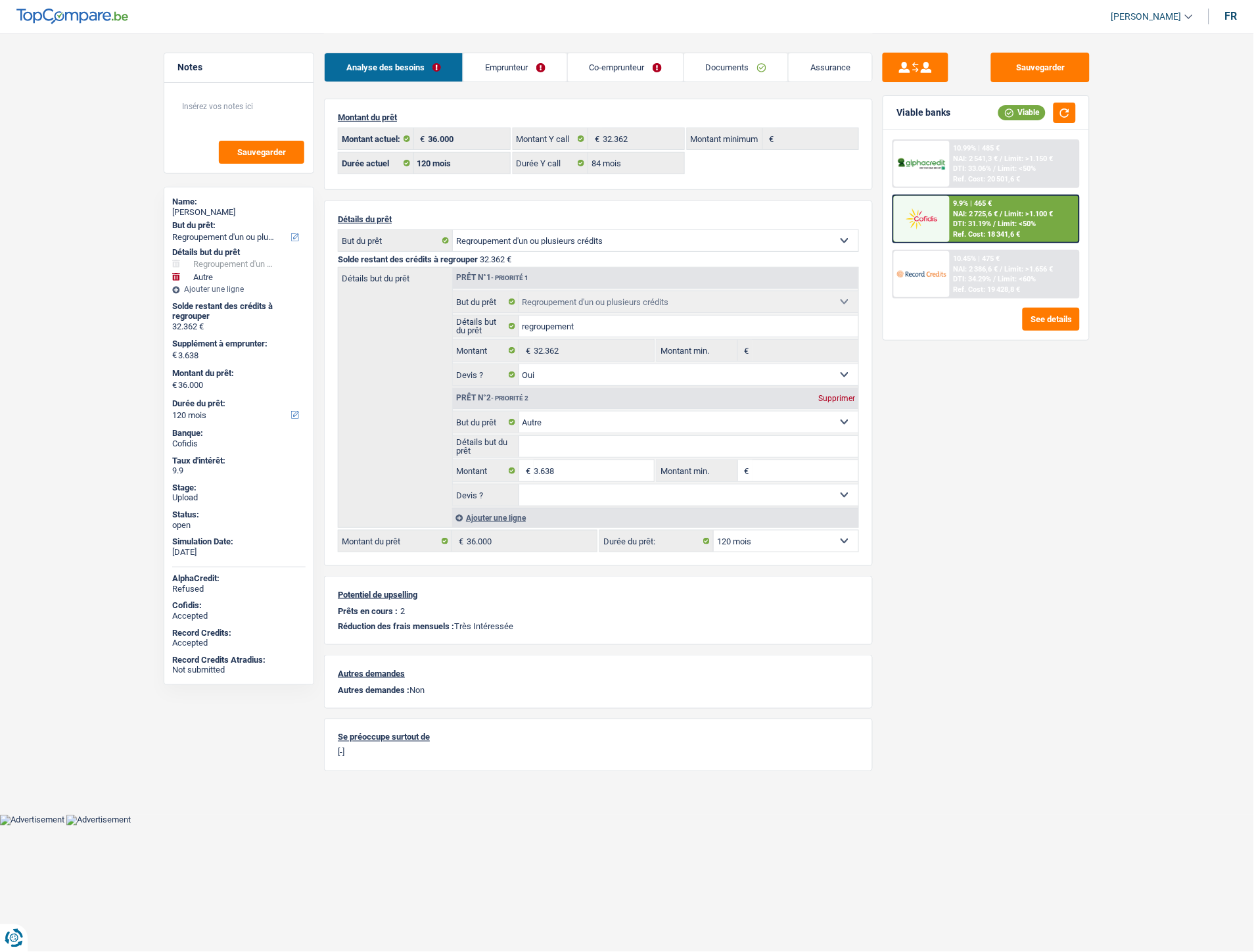
drag, startPoint x: 512, startPoint y: 63, endPoint x: 522, endPoint y: 62, distance: 10.0
click at [512, 63] on link "Emprunteur" at bounding box center [514, 67] width 103 height 28
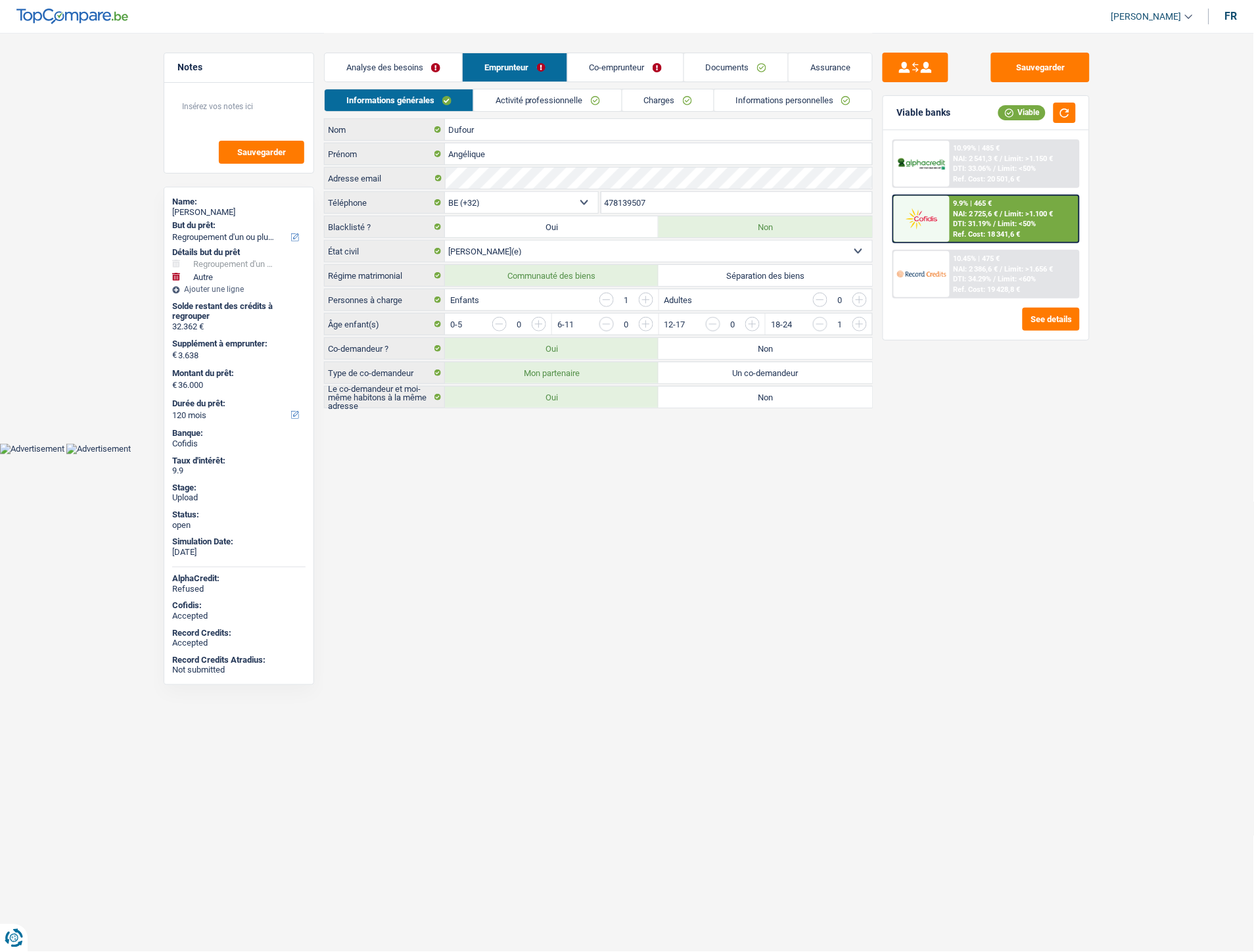
click at [598, 67] on link "Co-emprunteur" at bounding box center [625, 67] width 116 height 28
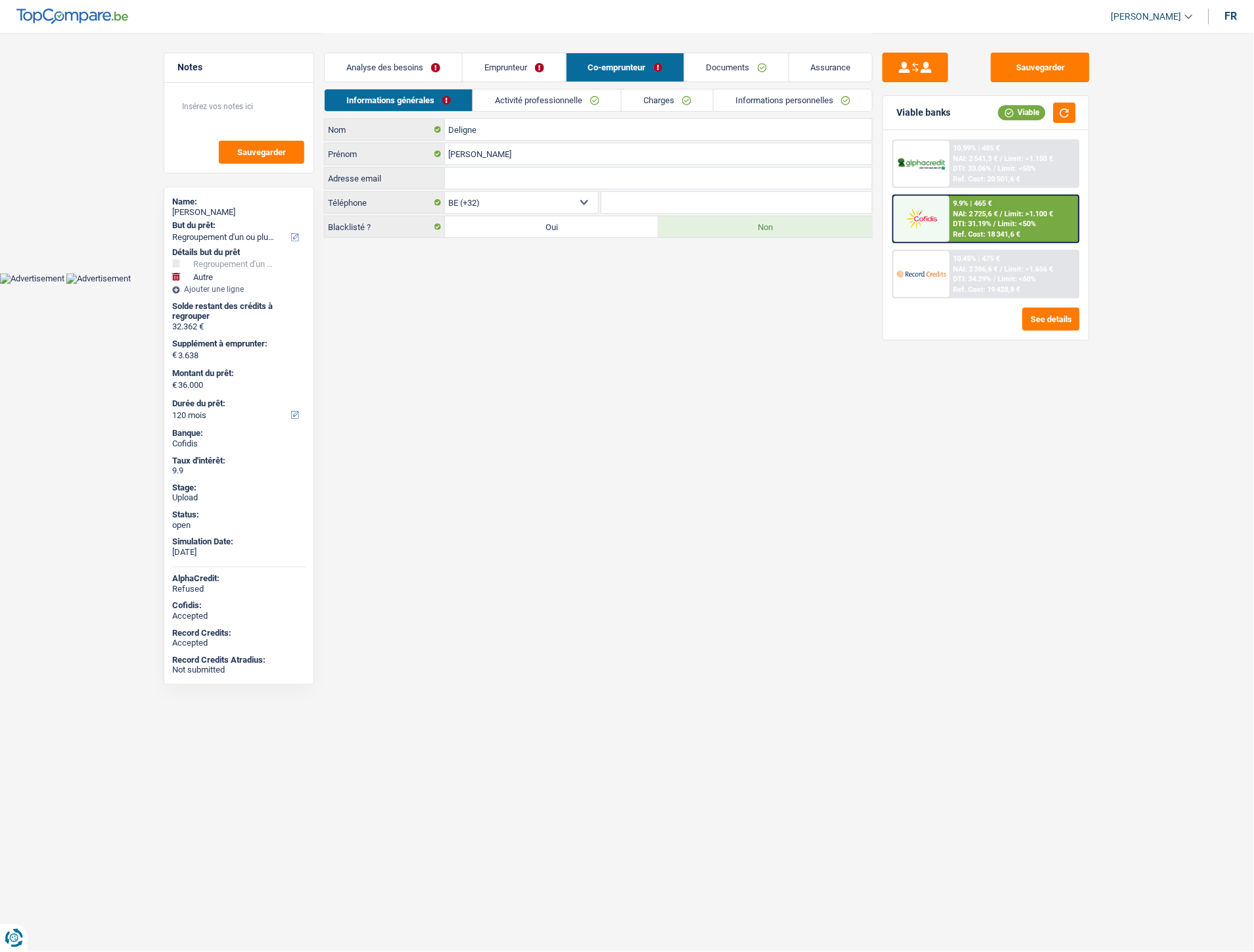
click at [528, 95] on link "Activité professionnelle" at bounding box center [547, 100] width 148 height 21
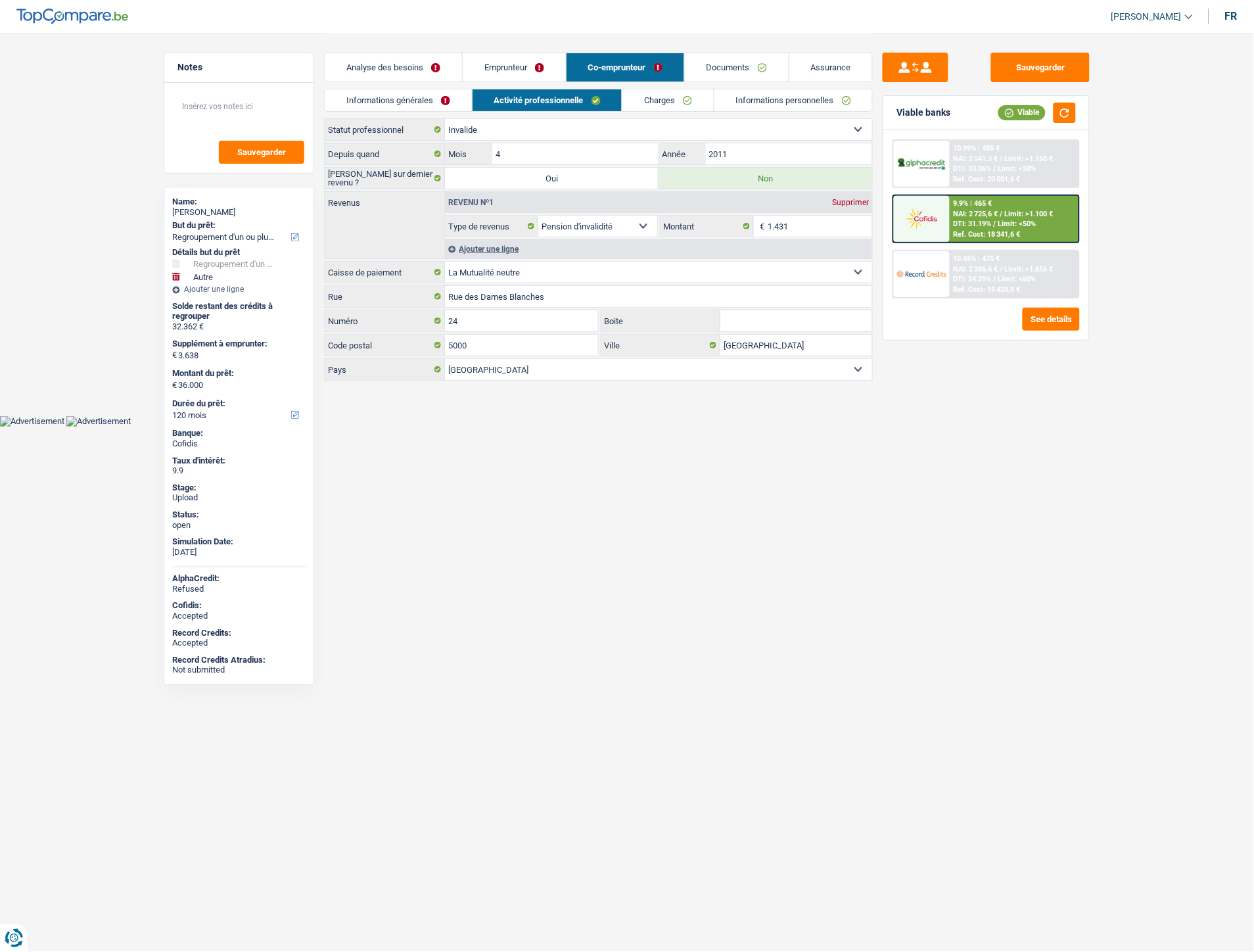
click at [505, 63] on link "Emprunteur" at bounding box center [513, 67] width 103 height 28
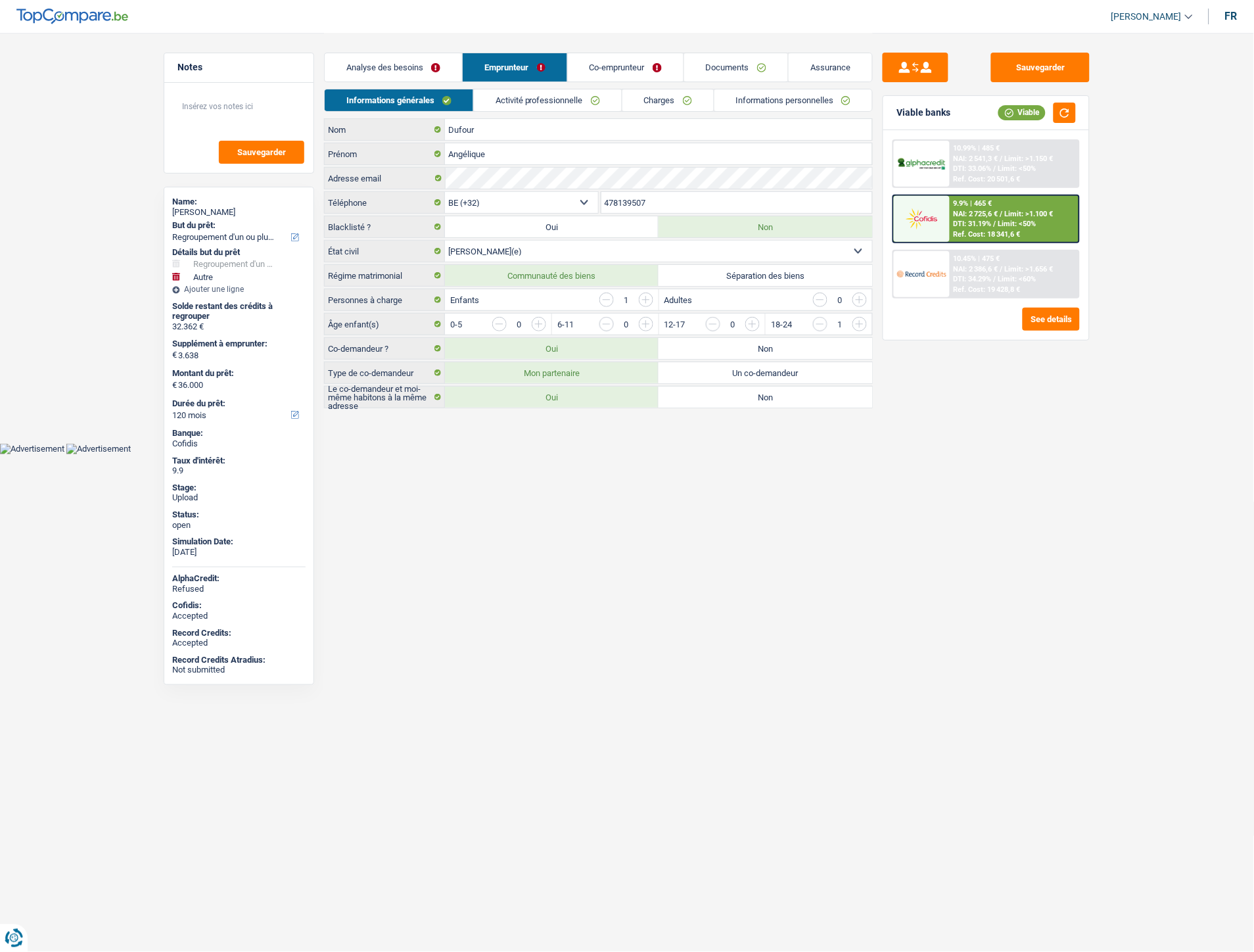
click at [528, 96] on link "Activité professionnelle" at bounding box center [548, 100] width 148 height 21
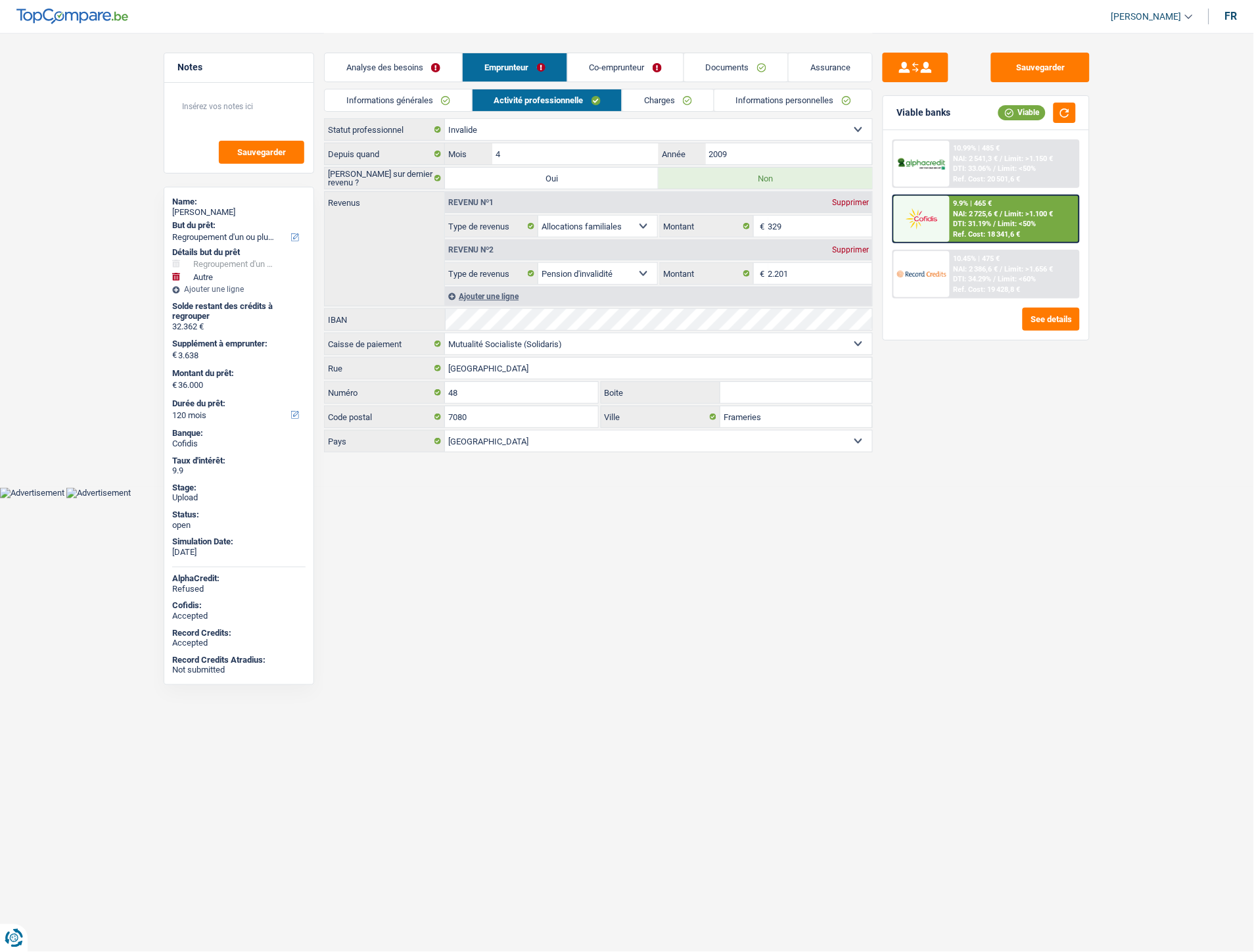
click at [656, 97] on link "Charges" at bounding box center [668, 100] width 91 height 21
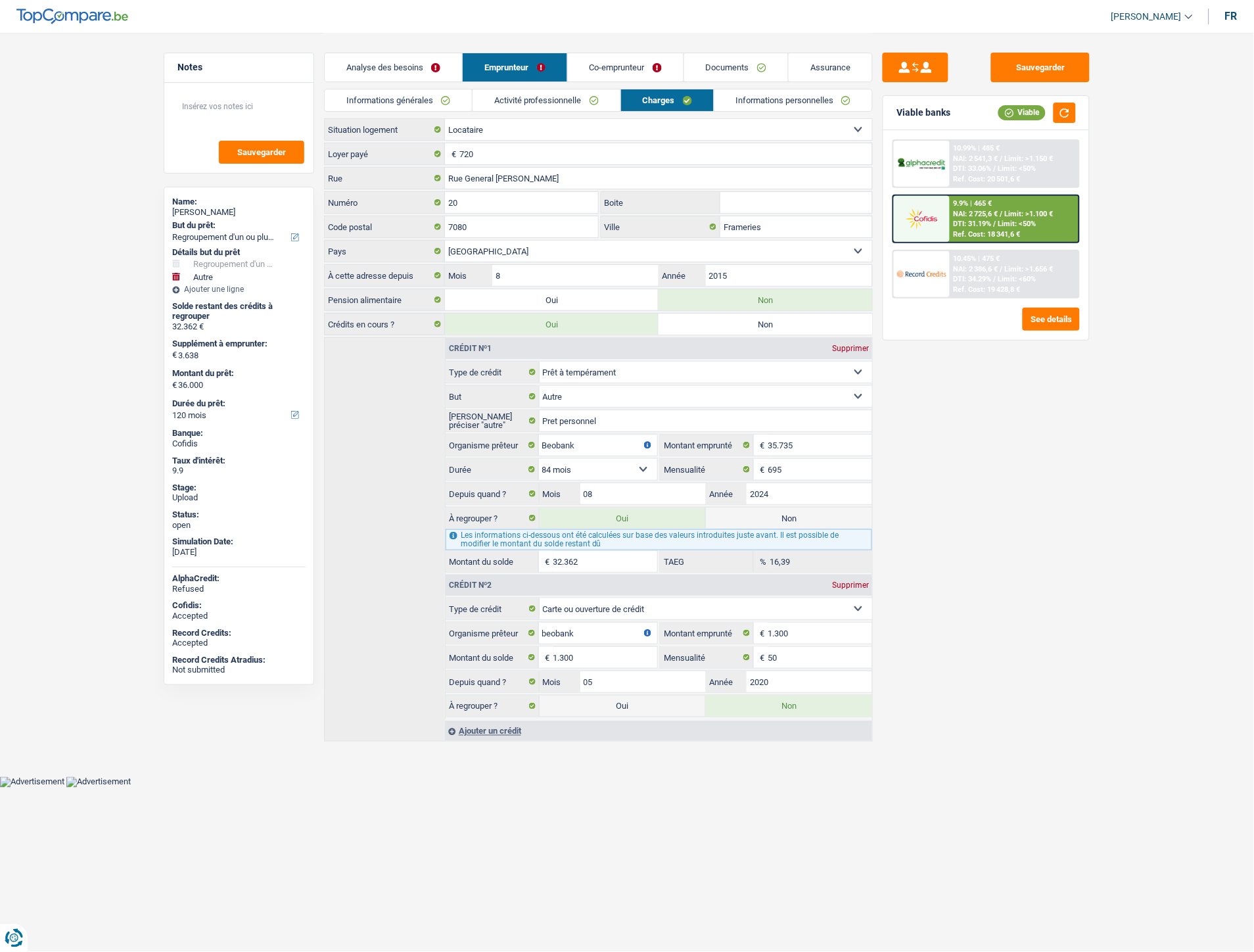
click at [564, 90] on link "Activité professionnelle" at bounding box center [546, 100] width 148 height 21
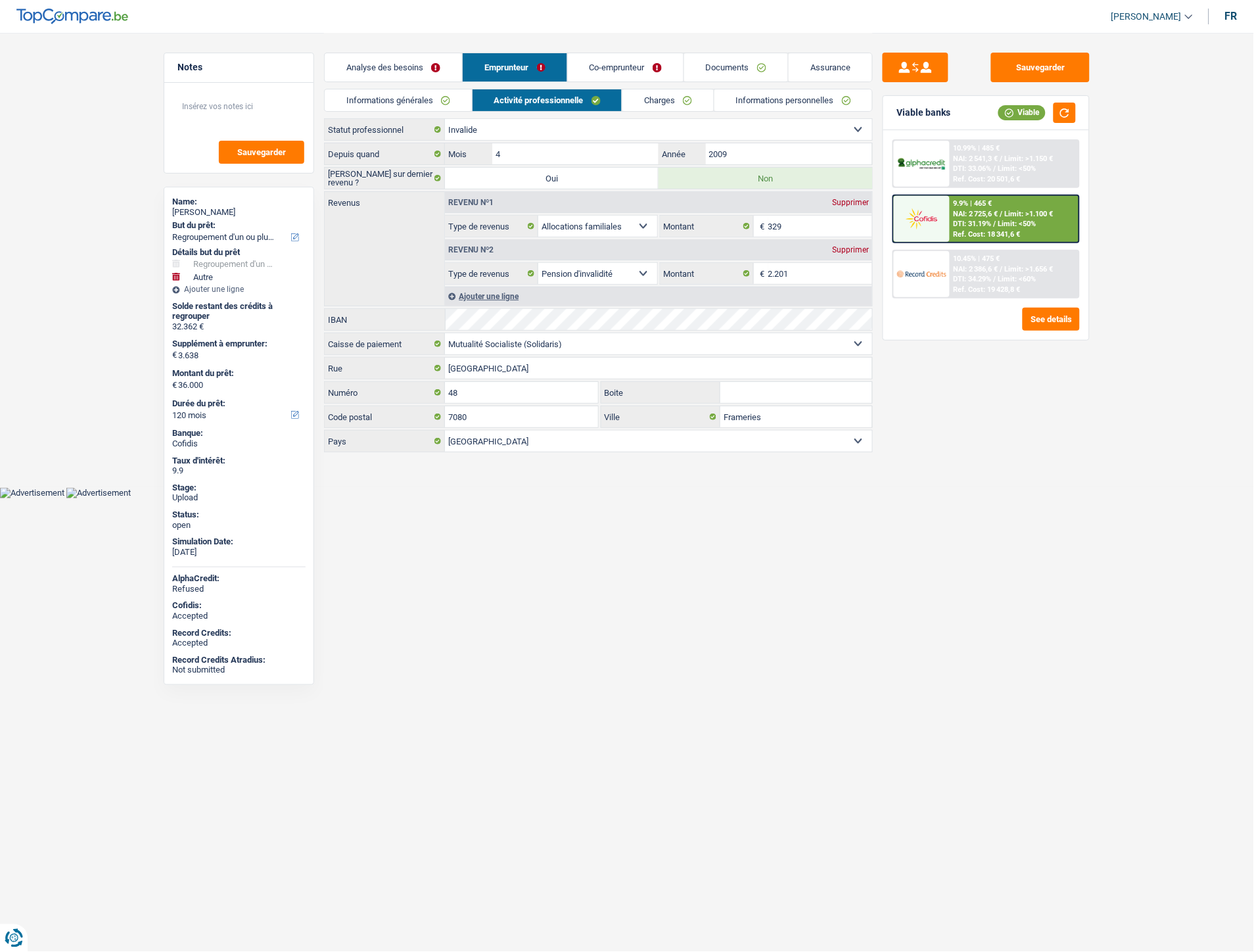
click at [384, 95] on link "Informations générales" at bounding box center [398, 100] width 147 height 21
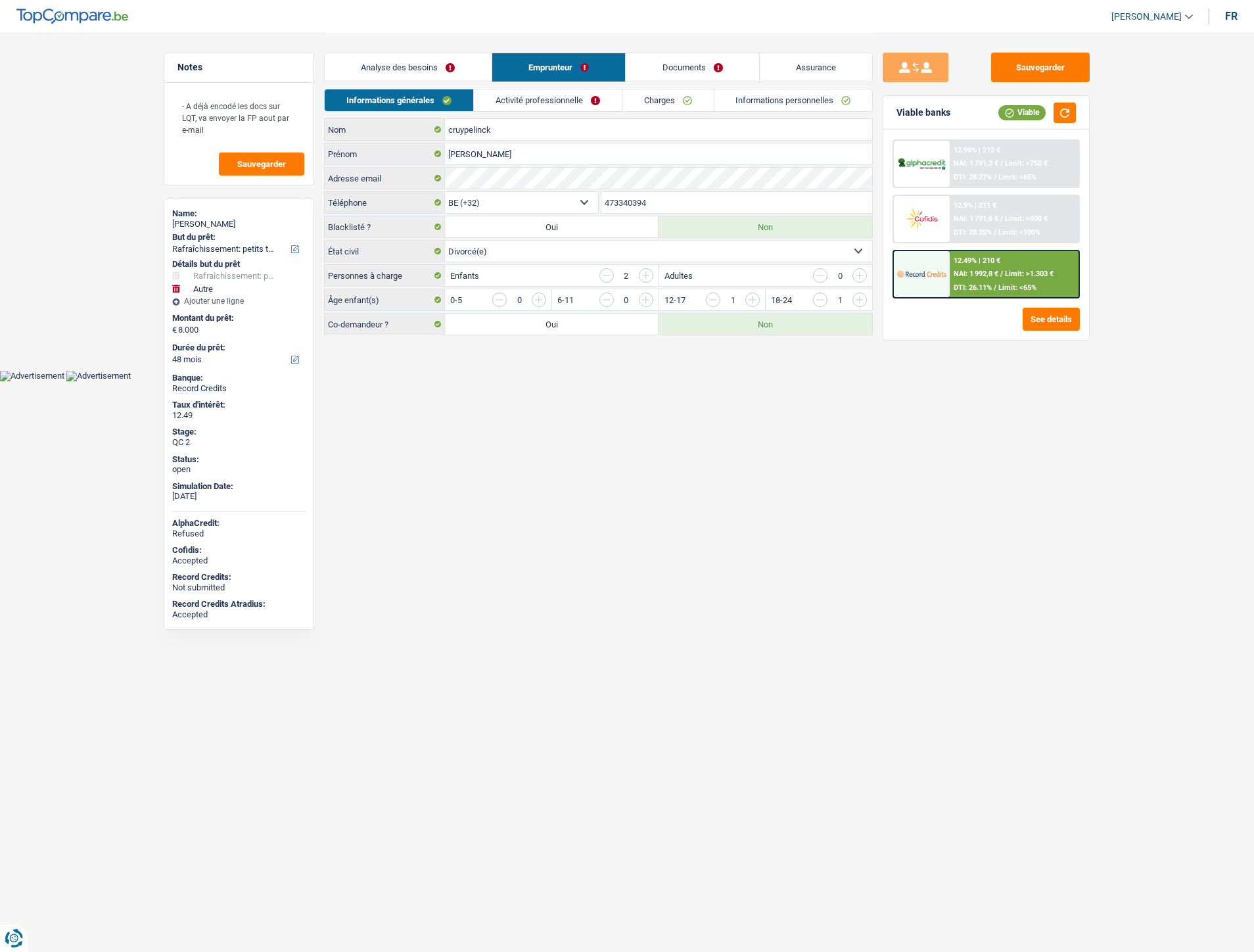
select select "houseOrGarden"
select select "other"
select select "48"
select select "32"
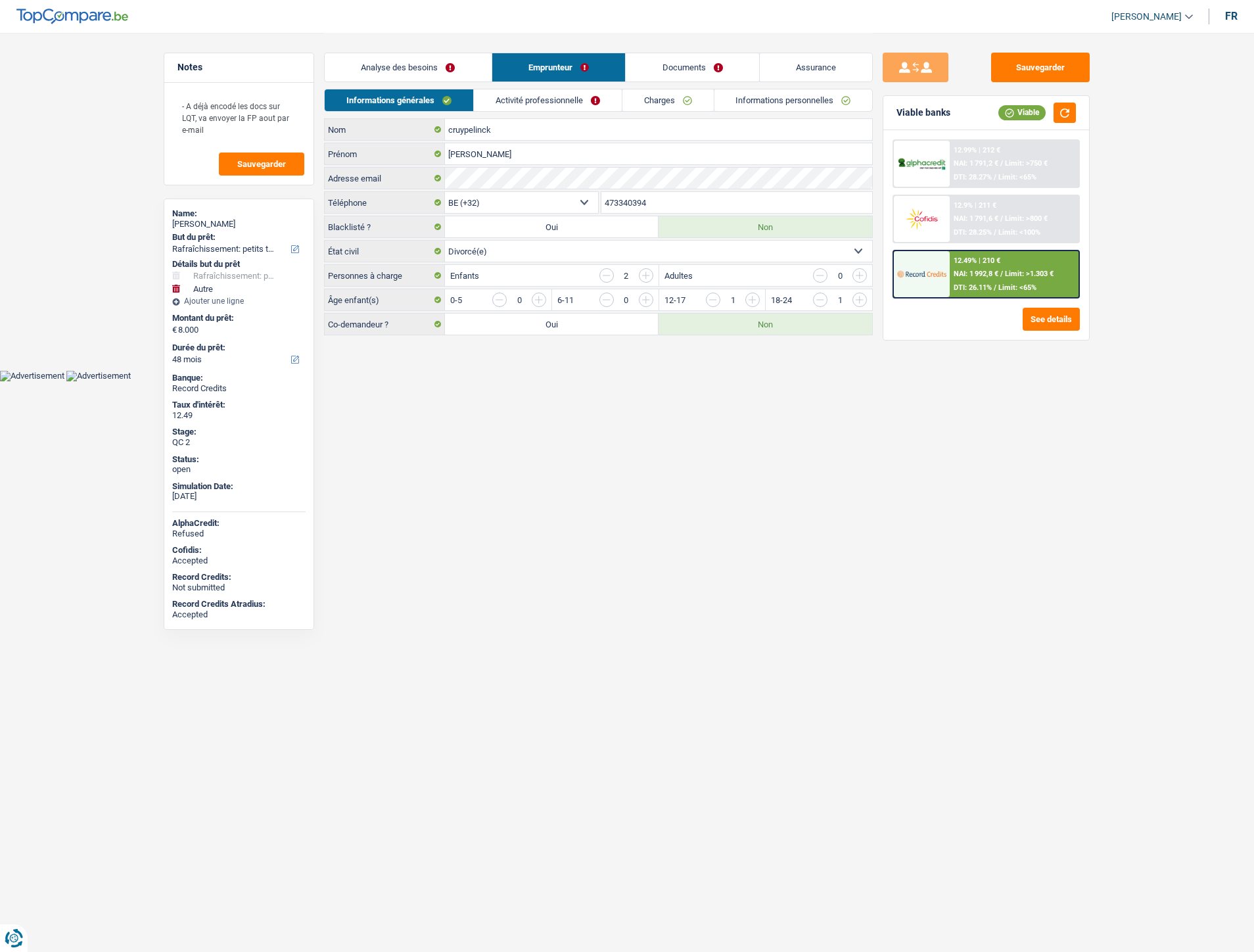
select select "divorced"
select select "ownerWithoutMortgage"
select select "BE"
select select "carLoan"
select select "60"
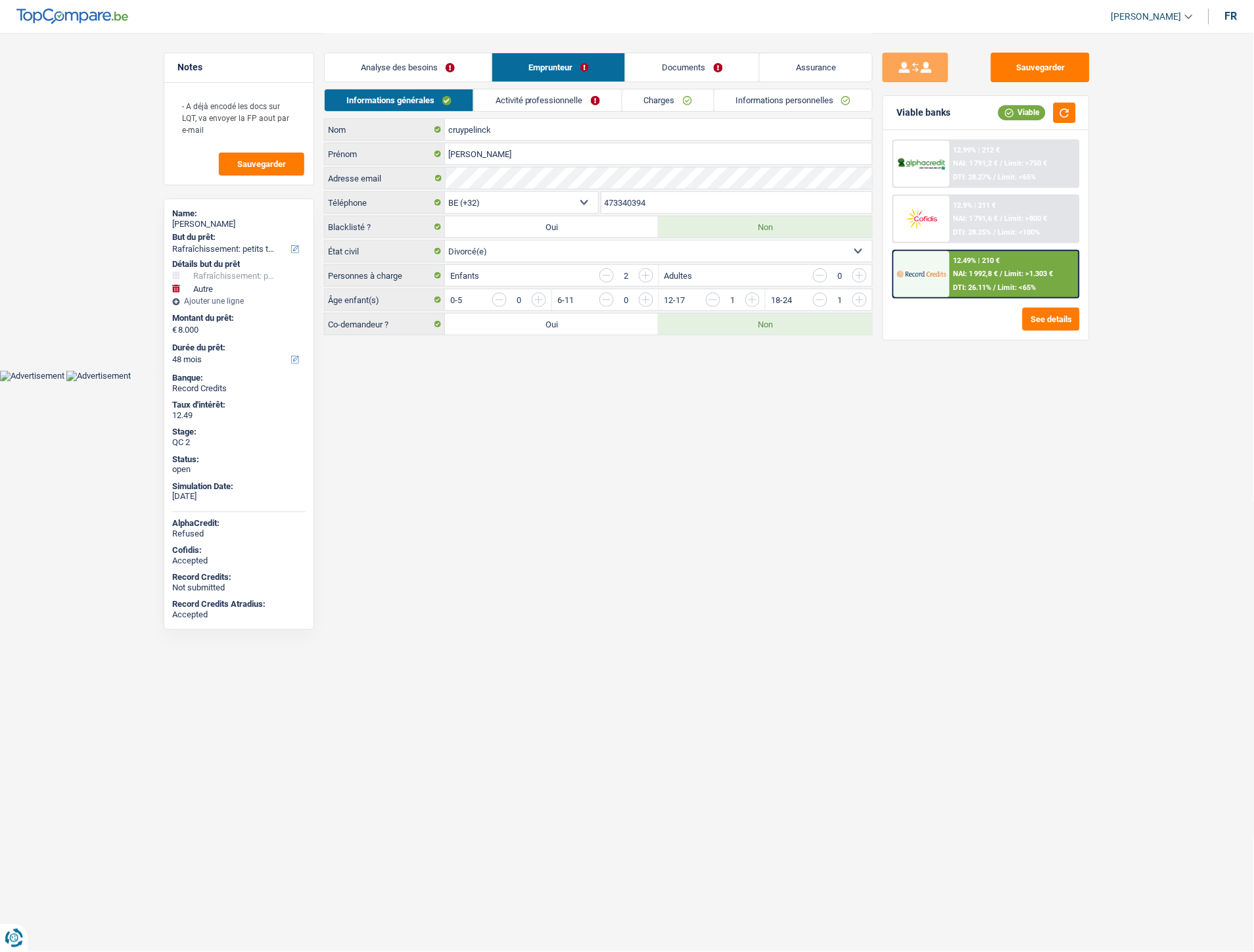
click at [654, 106] on link "Charges" at bounding box center [668, 100] width 91 height 21
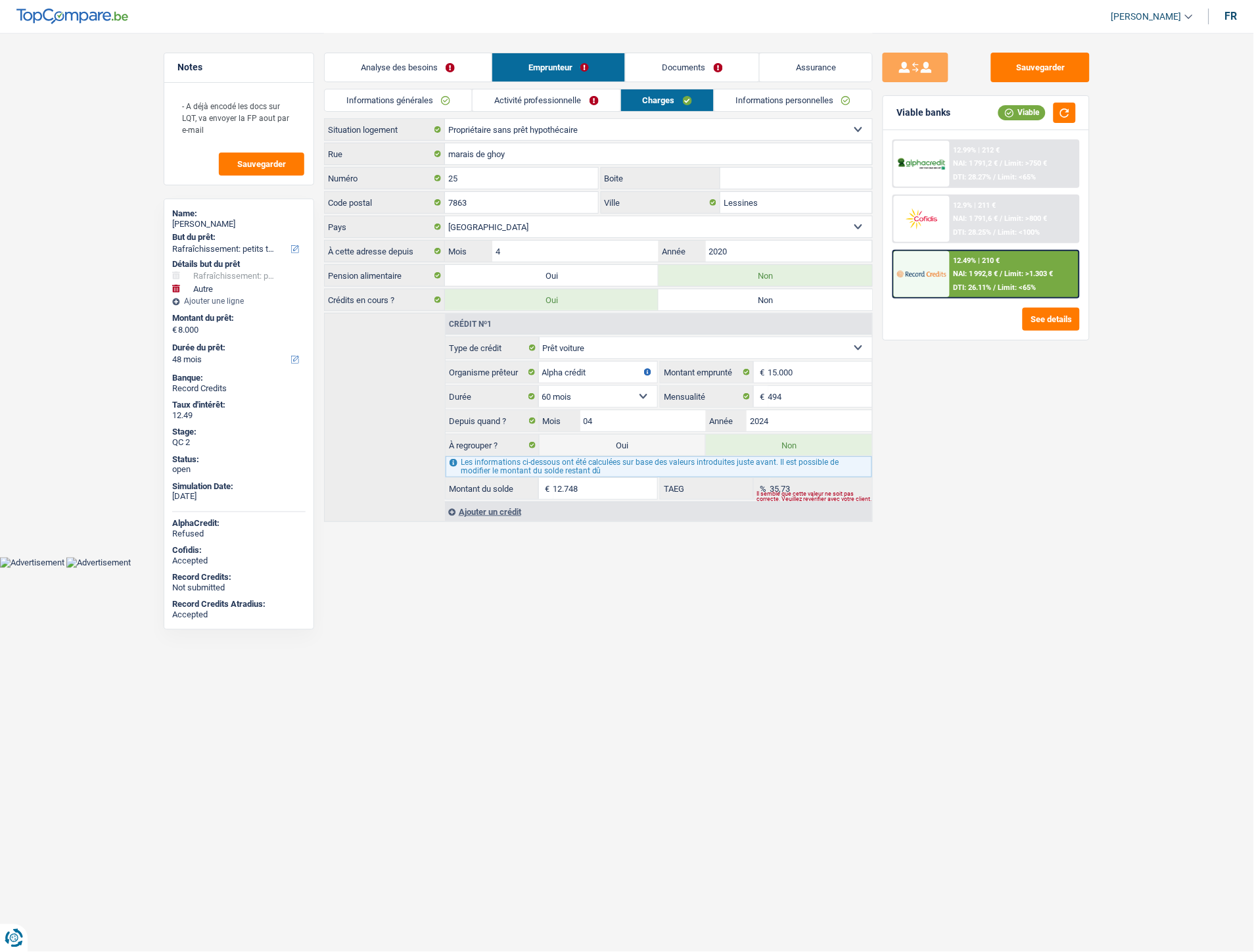
click at [434, 63] on link "Analyse des besoins" at bounding box center [408, 67] width 167 height 28
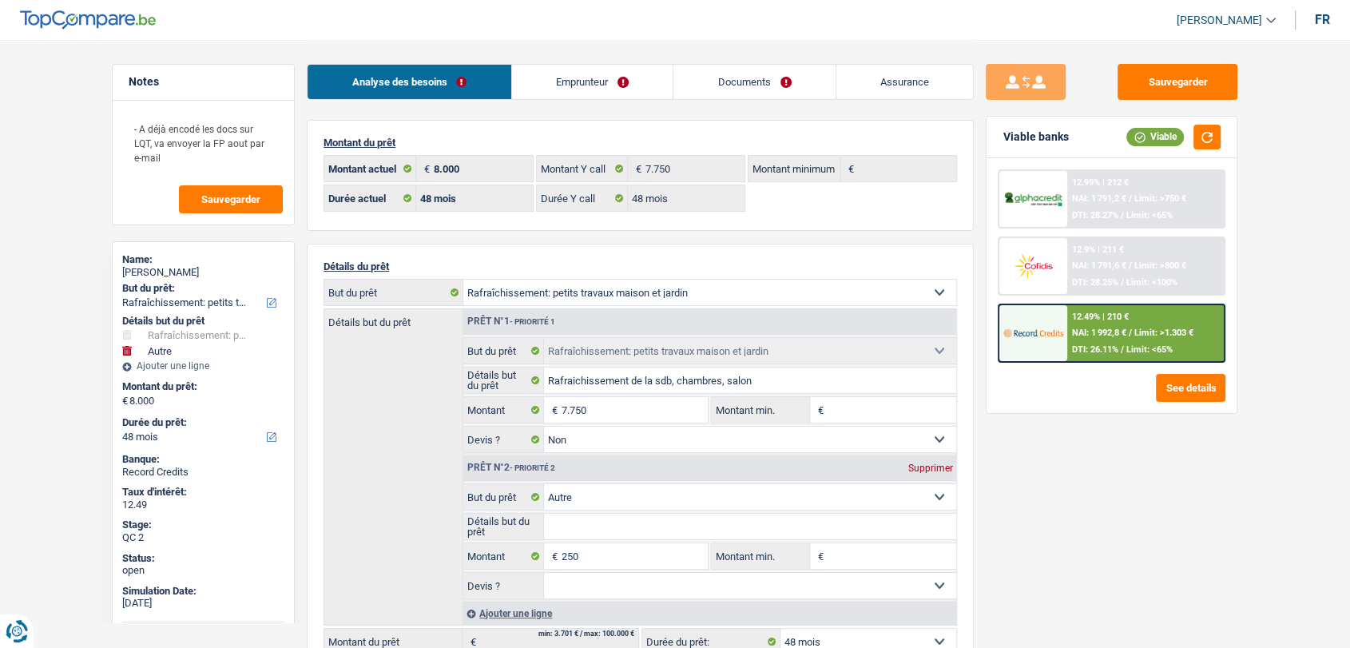
click at [755, 77] on link "Documents" at bounding box center [755, 82] width 162 height 34
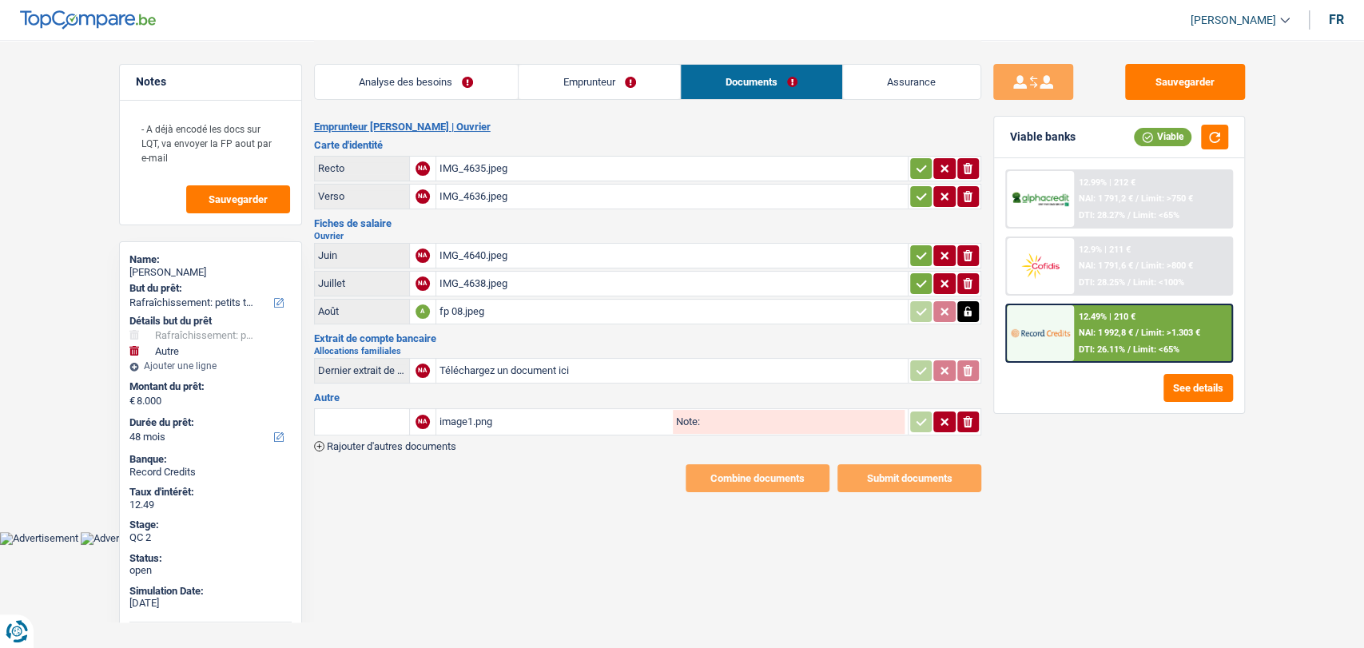
click at [463, 280] on div "IMG_4638.jpeg" at bounding box center [671, 284] width 465 height 24
click at [486, 244] on div "IMG_4640.jpeg" at bounding box center [671, 256] width 465 height 24
click at [471, 417] on div "image1.png" at bounding box center [554, 422] width 230 height 24
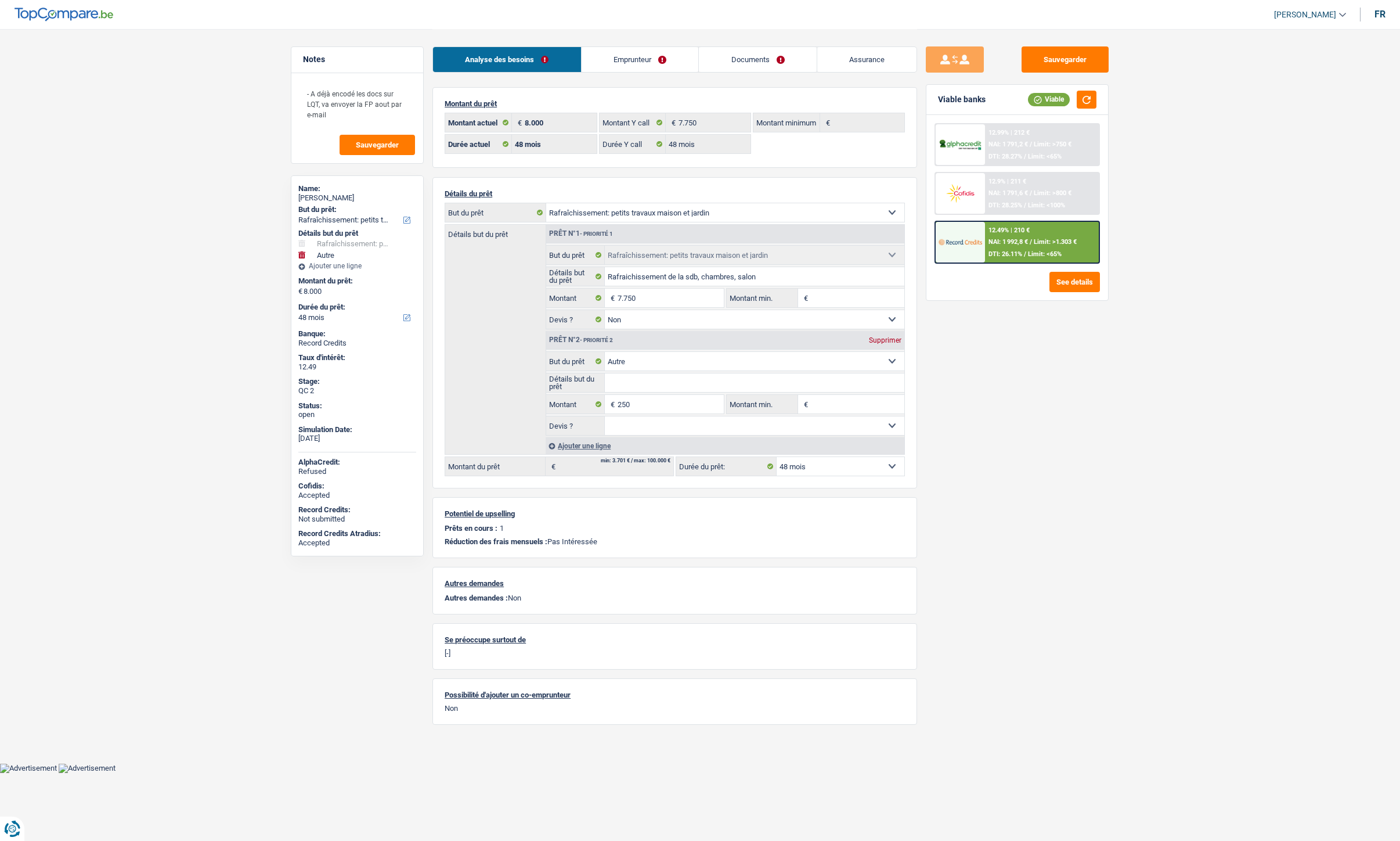
select select "houseOrGarden"
select select "other"
select select "48"
click at [750, 56] on link "Documents" at bounding box center [758, 60] width 118 height 25
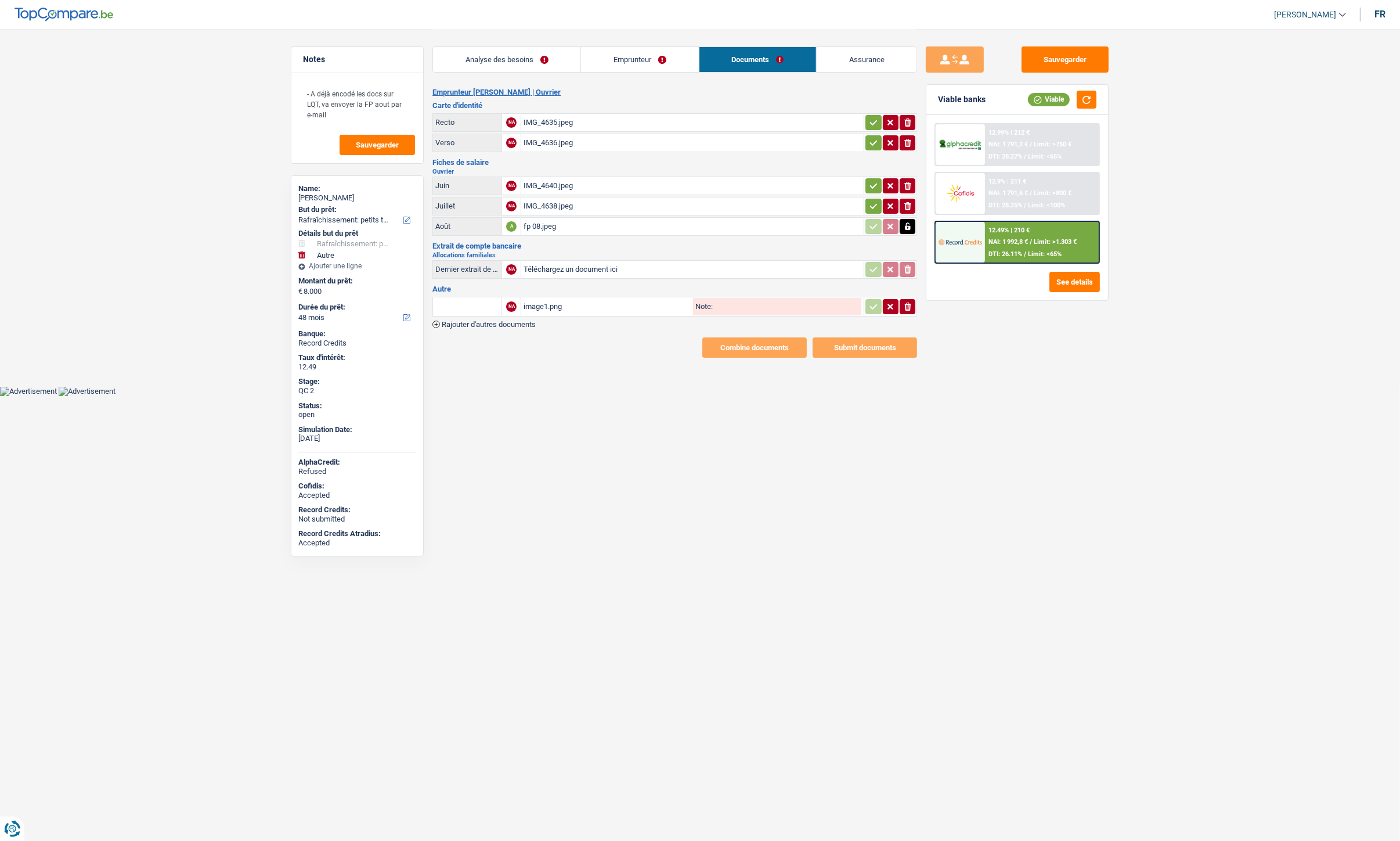
click at [522, 321] on span "Rajouter d'autres documents" at bounding box center [488, 324] width 94 height 7
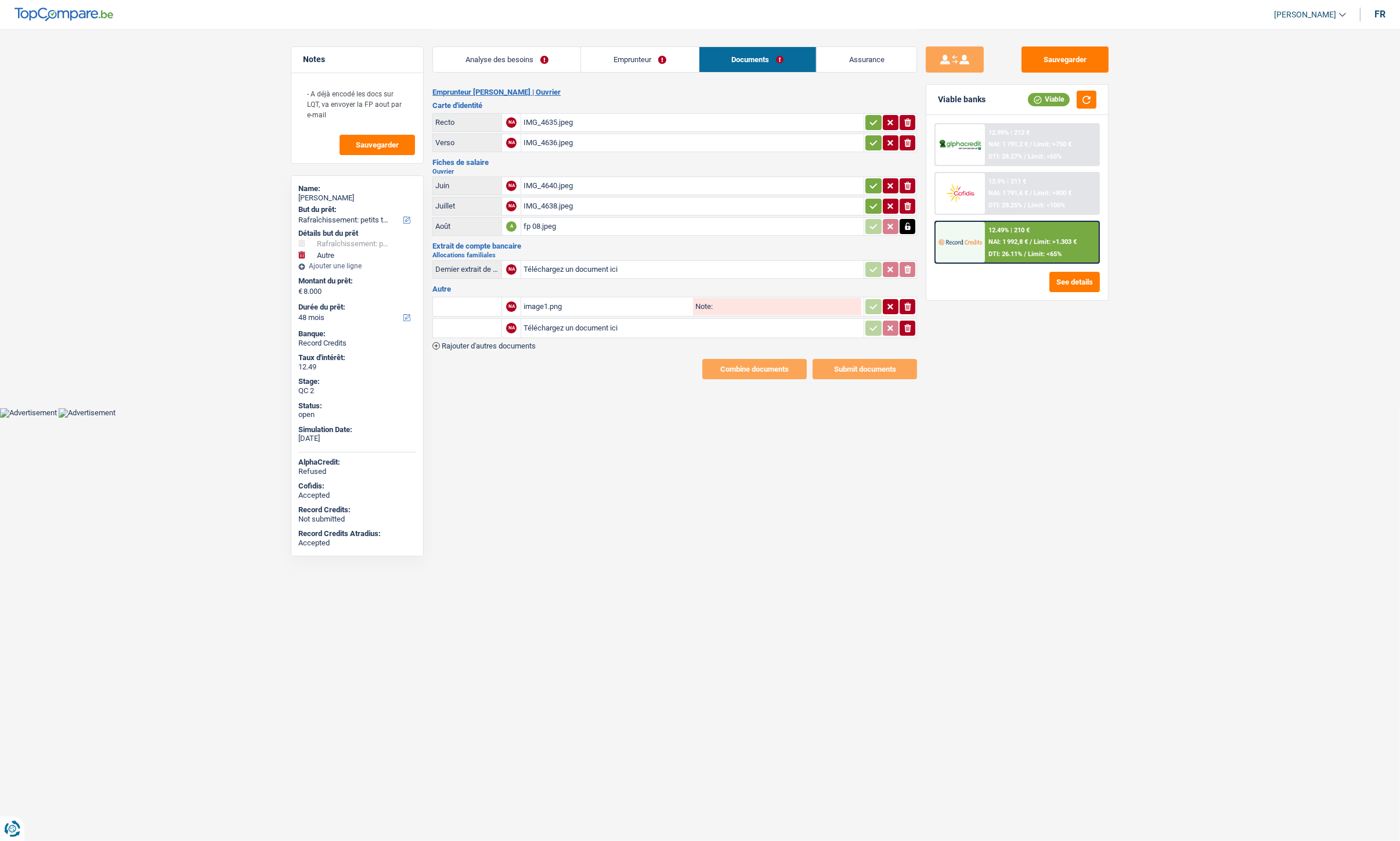
click at [517, 342] on span "Rajouter d'autres documents" at bounding box center [488, 346] width 94 height 7
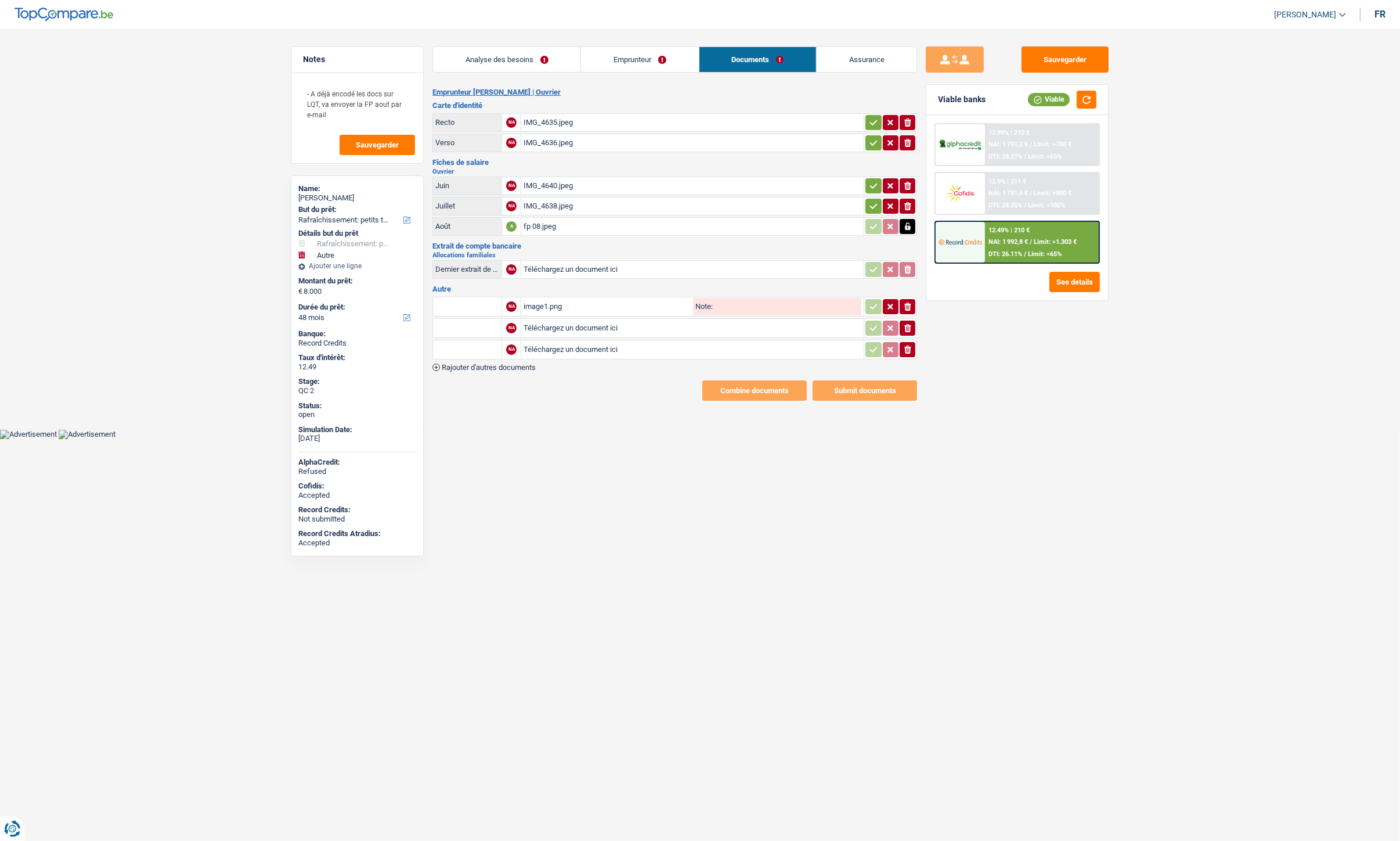
click at [551, 323] on input "Téléchargez un document ici" at bounding box center [692, 328] width 338 height 17
type input "C:\fakepath\Acte de Divorce.png"
click at [572, 345] on input "Téléchargez un document ici" at bounding box center [692, 350] width 338 height 17
type input "C:\fakepath\Composition de ménage.jpeg"
click at [499, 367] on div "Emprunteur [PERSON_NAME] | [PERSON_NAME] d'identité Recto NA IMG_4635.jpeg ioni…" at bounding box center [674, 244] width 485 height 313
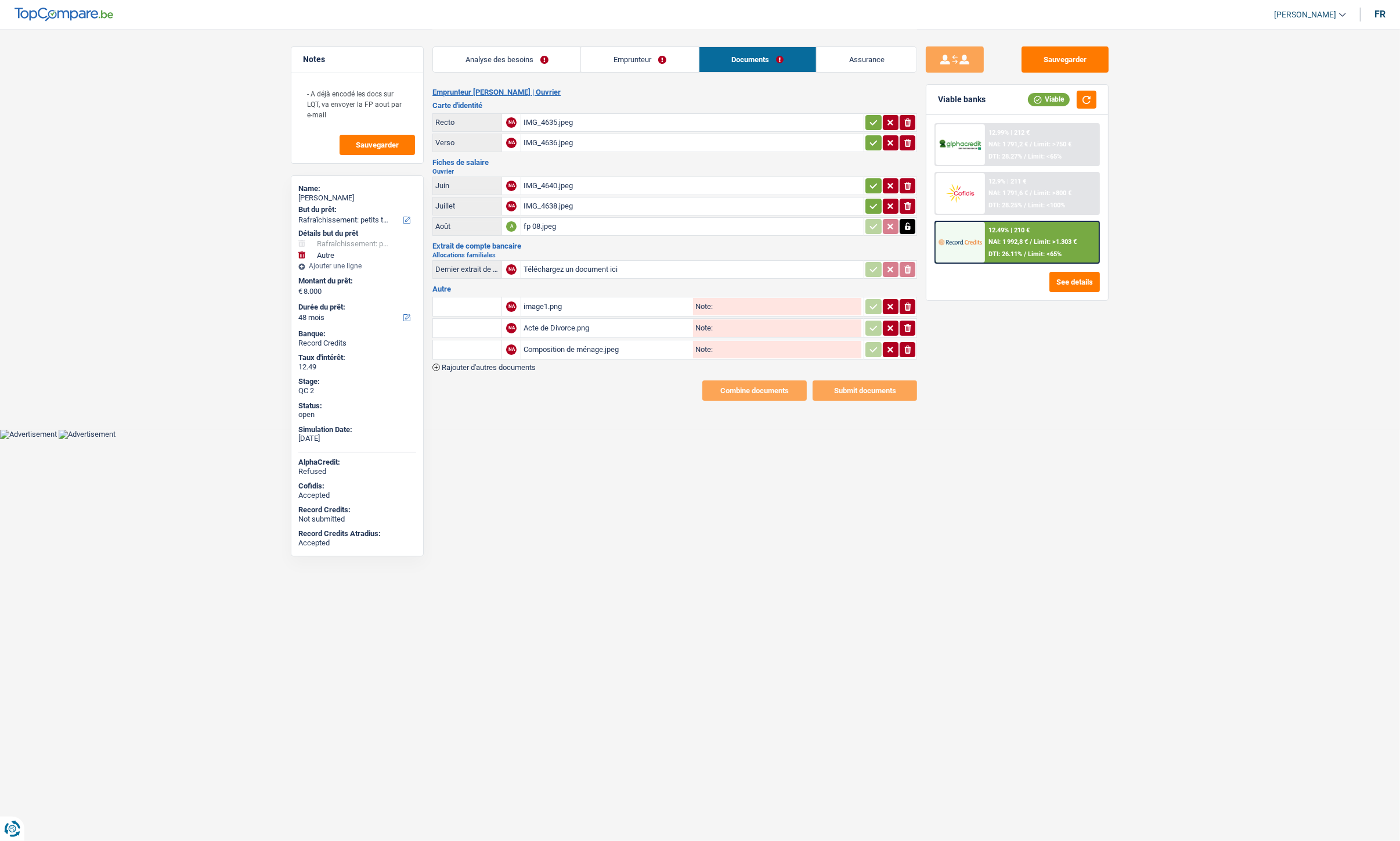
click at [499, 363] on span "Rajouter d'autres documents" at bounding box center [488, 367] width 94 height 7
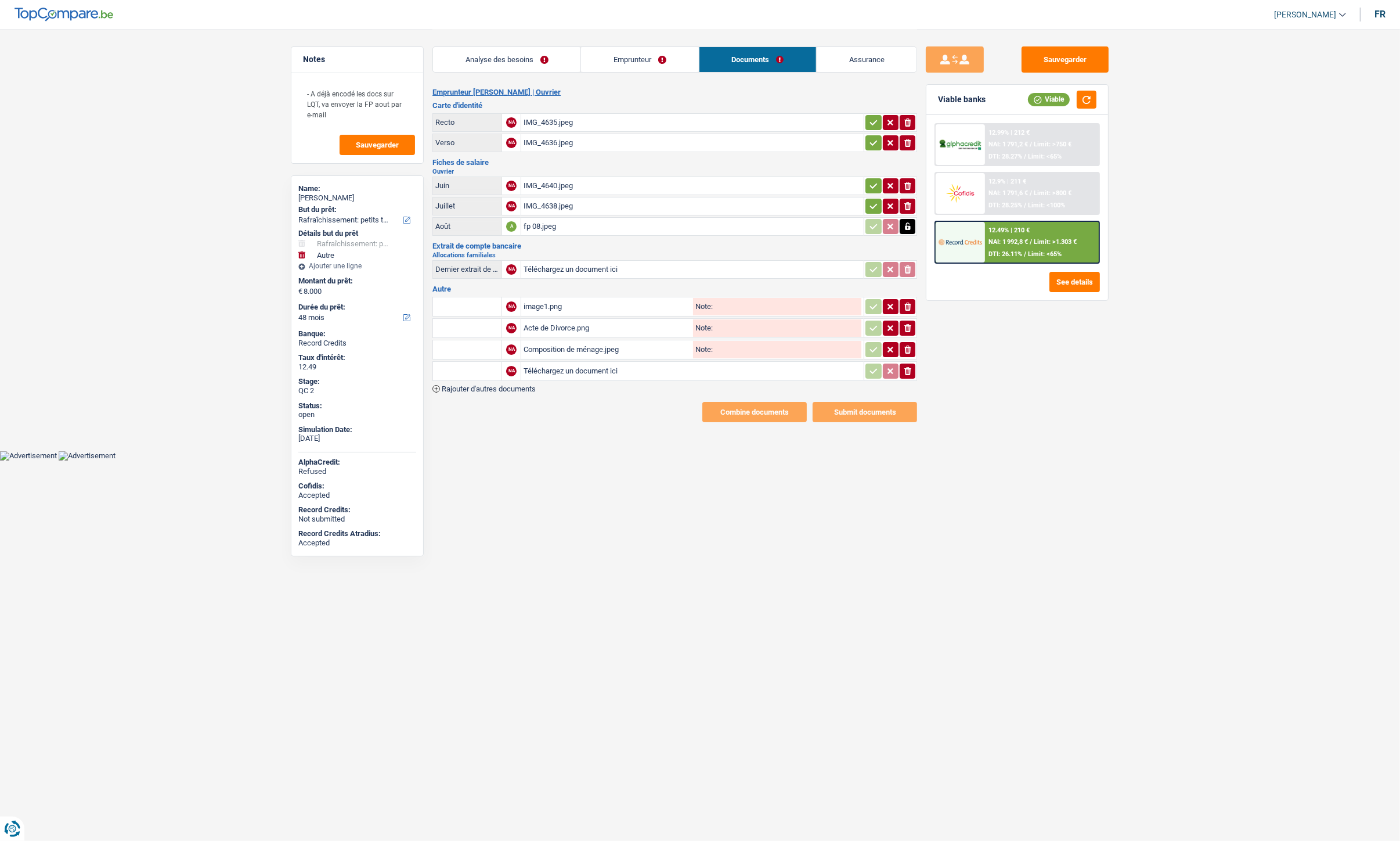
click at [544, 366] on input "Téléchargez un document ici" at bounding box center [692, 371] width 338 height 17
type input "C:\fakepath\FP.jpeg"
click at [1058, 54] on button "Sauvegarder" at bounding box center [1065, 60] width 87 height 26
